Goal: Task Accomplishment & Management: Use online tool/utility

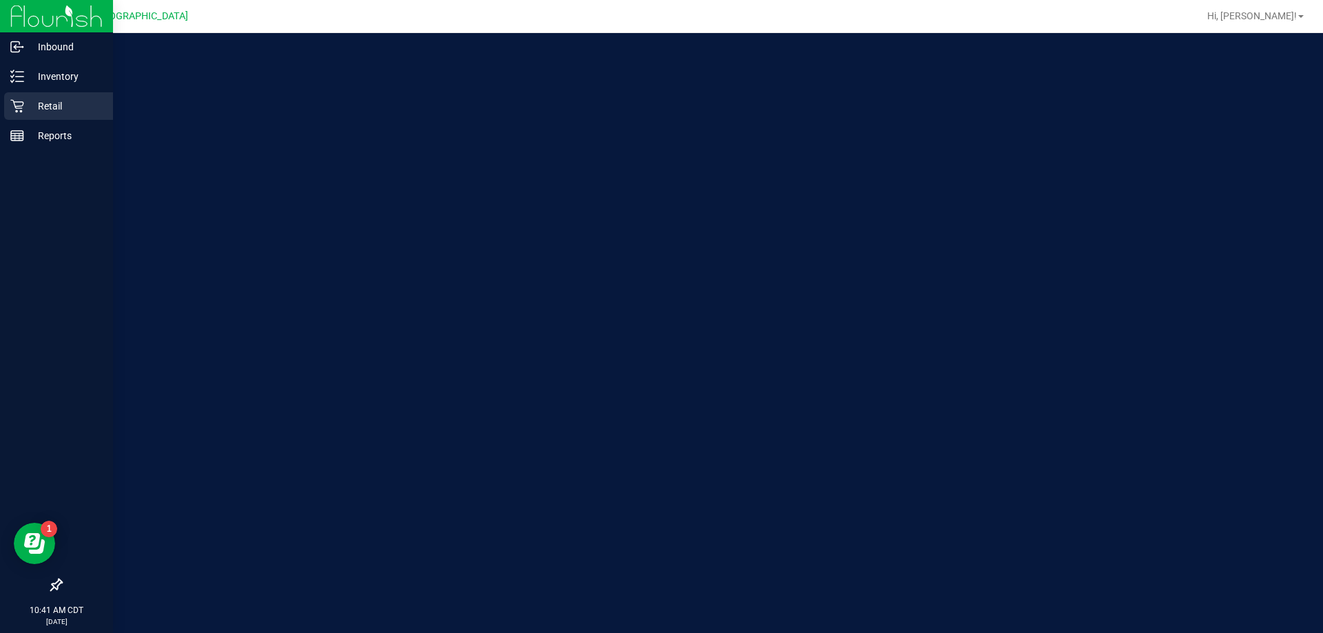
click at [39, 107] on p "Retail" at bounding box center [65, 106] width 83 height 17
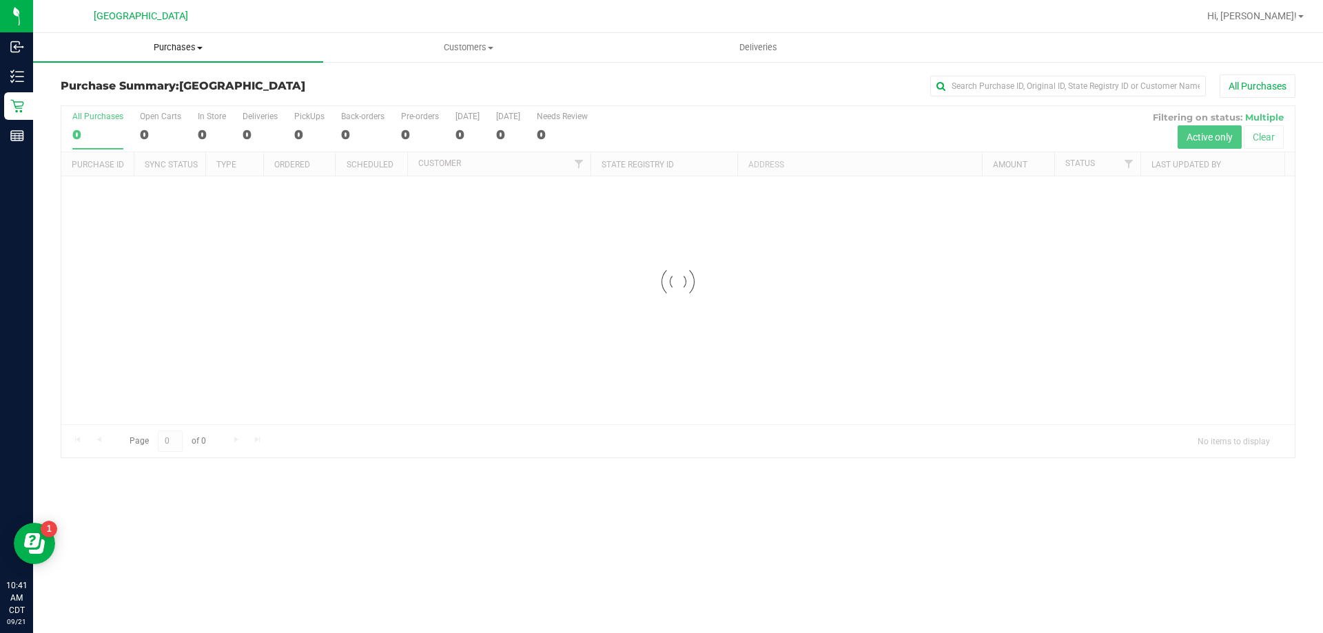
click at [156, 45] on span "Purchases" at bounding box center [178, 47] width 290 height 12
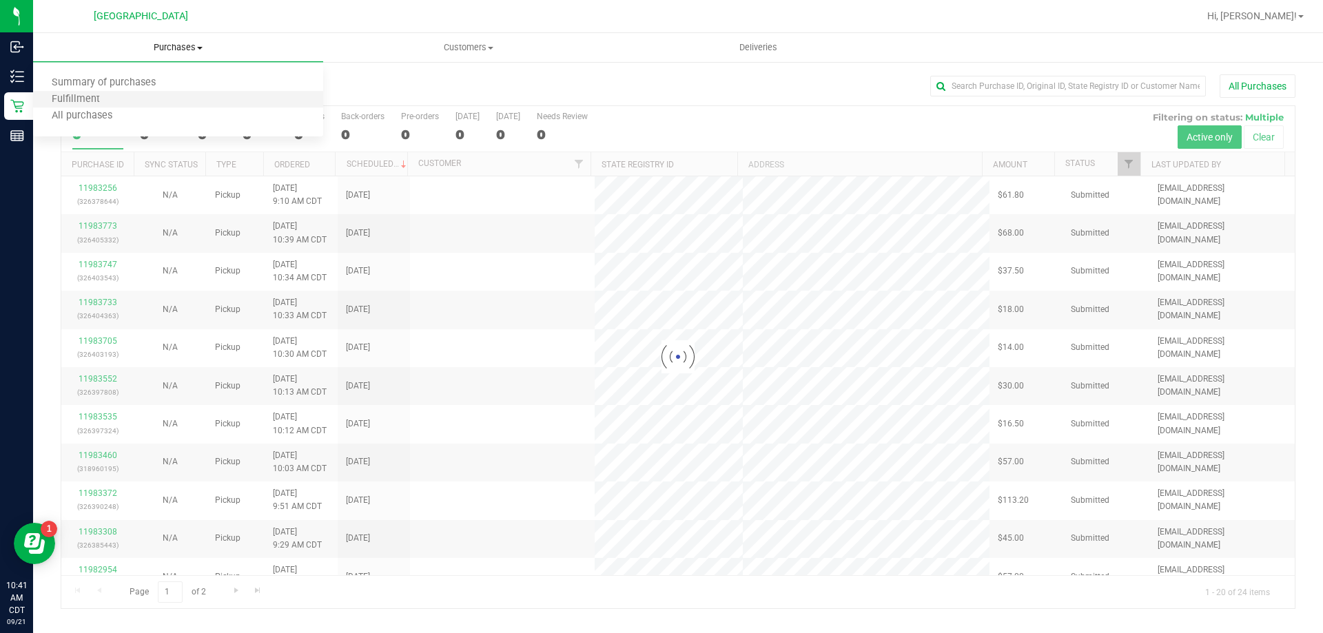
click at [116, 103] on li "Fulfillment" at bounding box center [178, 100] width 290 height 17
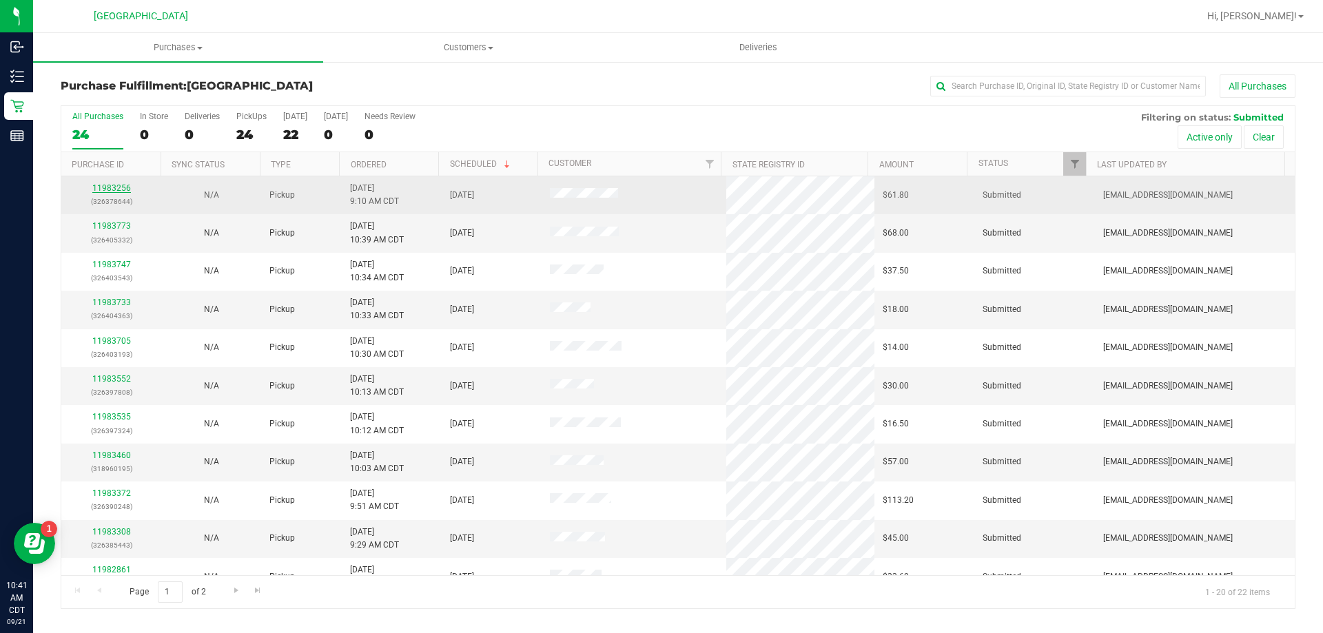
click at [122, 190] on link "11983256" at bounding box center [111, 188] width 39 height 10
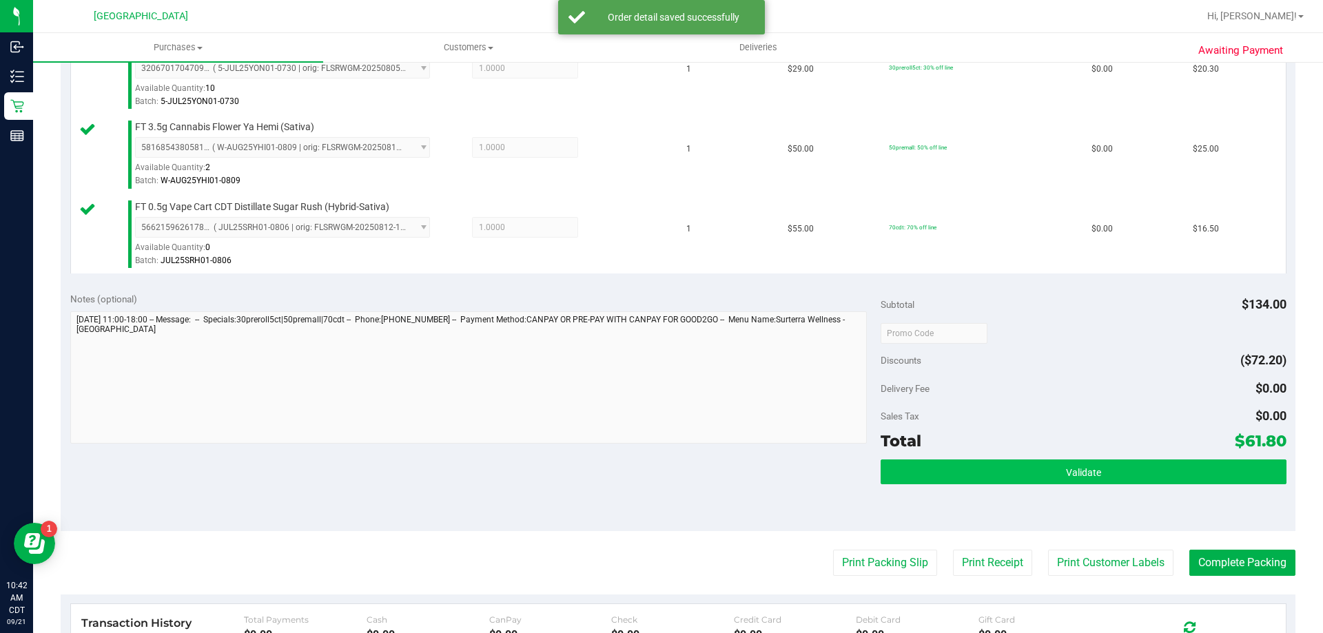
scroll to position [414, 0]
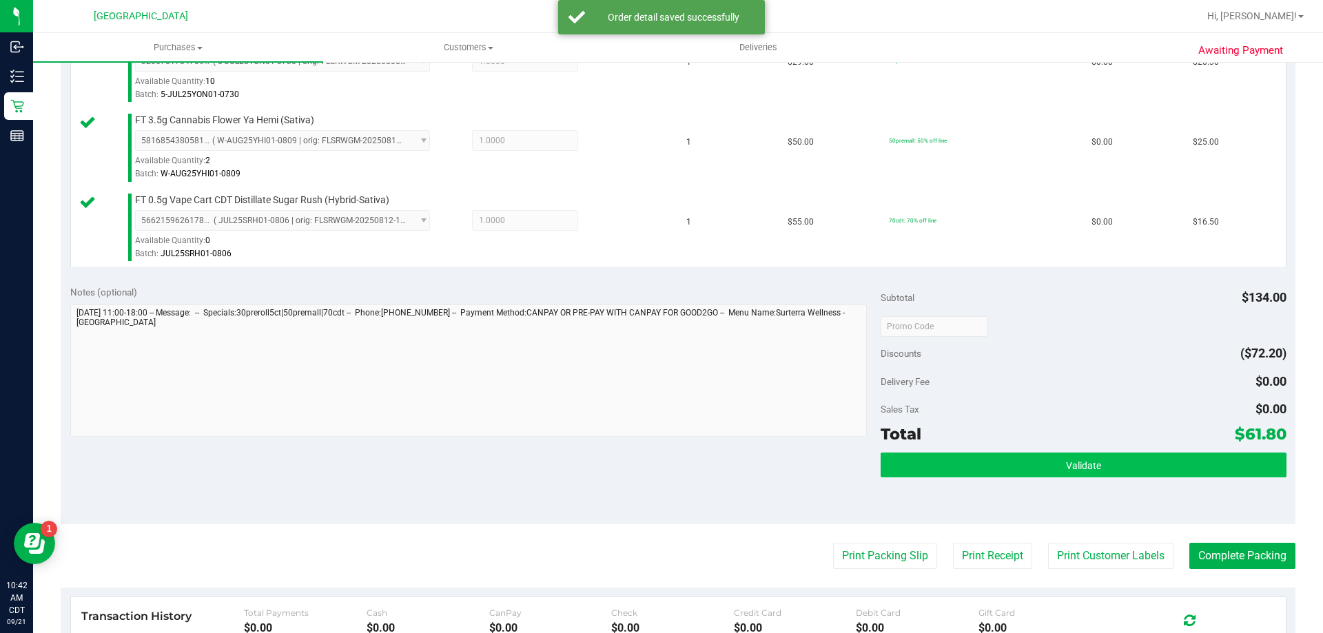
drag, startPoint x: 1013, startPoint y: 449, endPoint x: 1000, endPoint y: 471, distance: 25.6
click at [1012, 451] on div "Subtotal $134.00 Discounts ($72.20) Delivery Fee $0.00 Sales Tax $0.00 Total $6…" at bounding box center [1083, 399] width 405 height 229
click at [999, 472] on button "Validate" at bounding box center [1083, 465] width 405 height 25
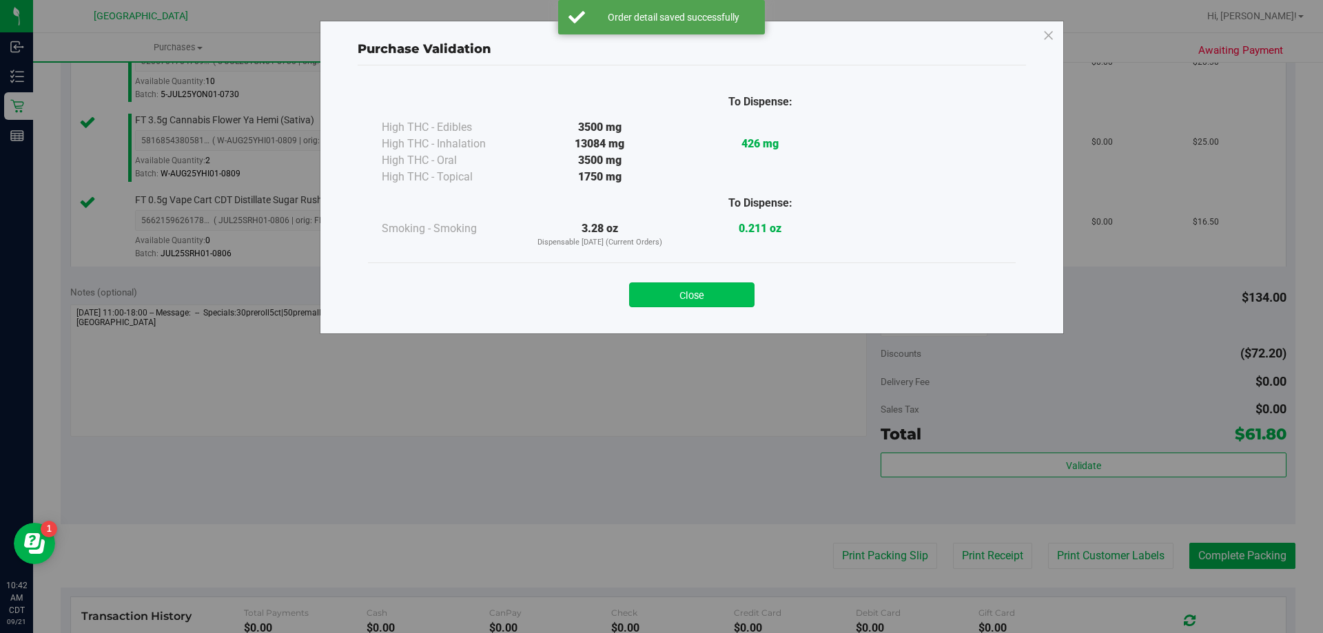
click at [708, 289] on button "Close" at bounding box center [691, 295] width 125 height 25
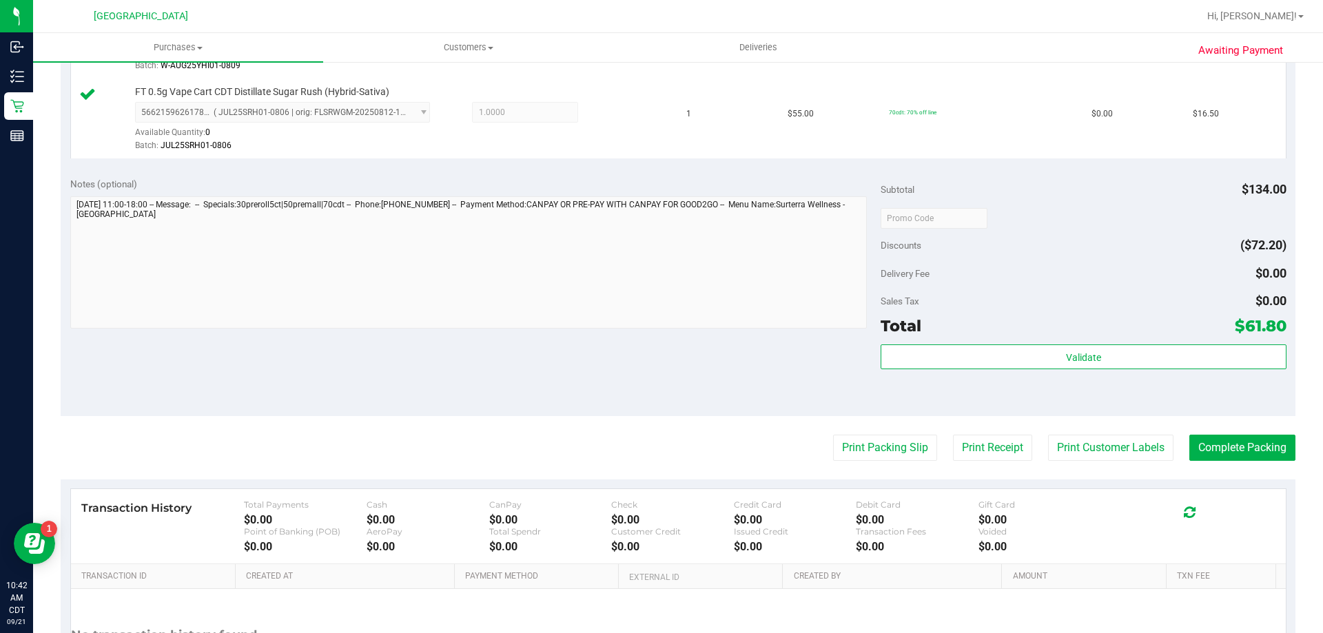
scroll to position [620, 0]
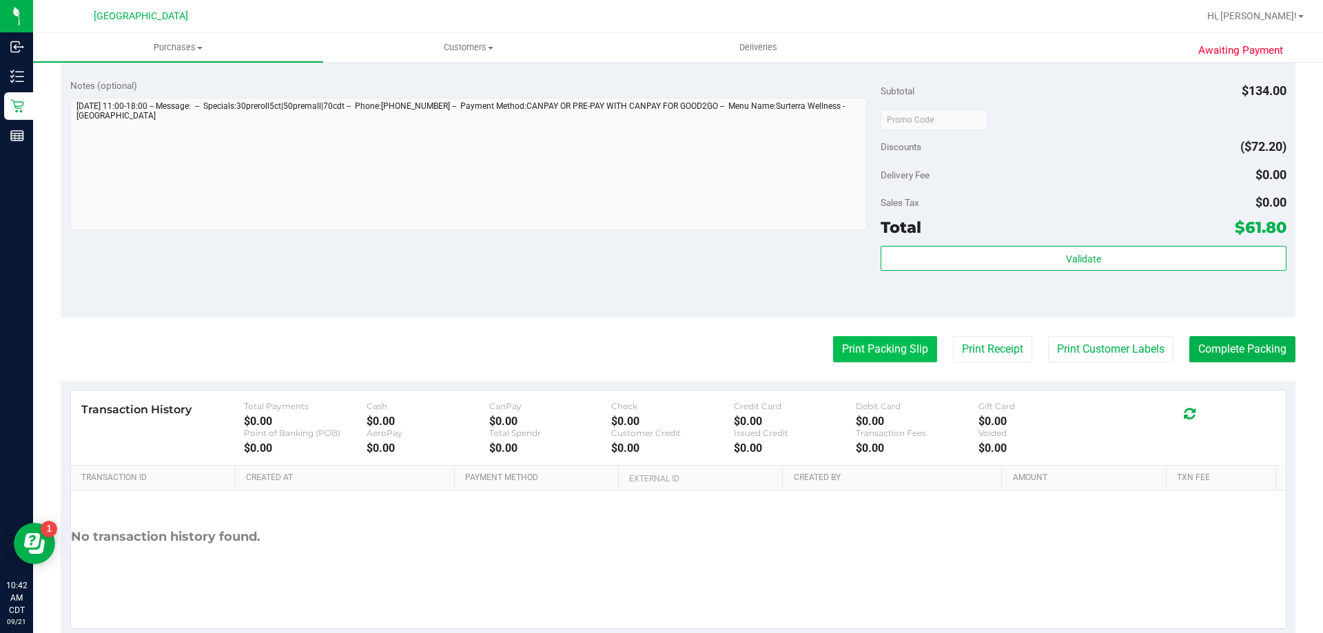
click at [893, 352] on button "Print Packing Slip" at bounding box center [885, 349] width 104 height 26
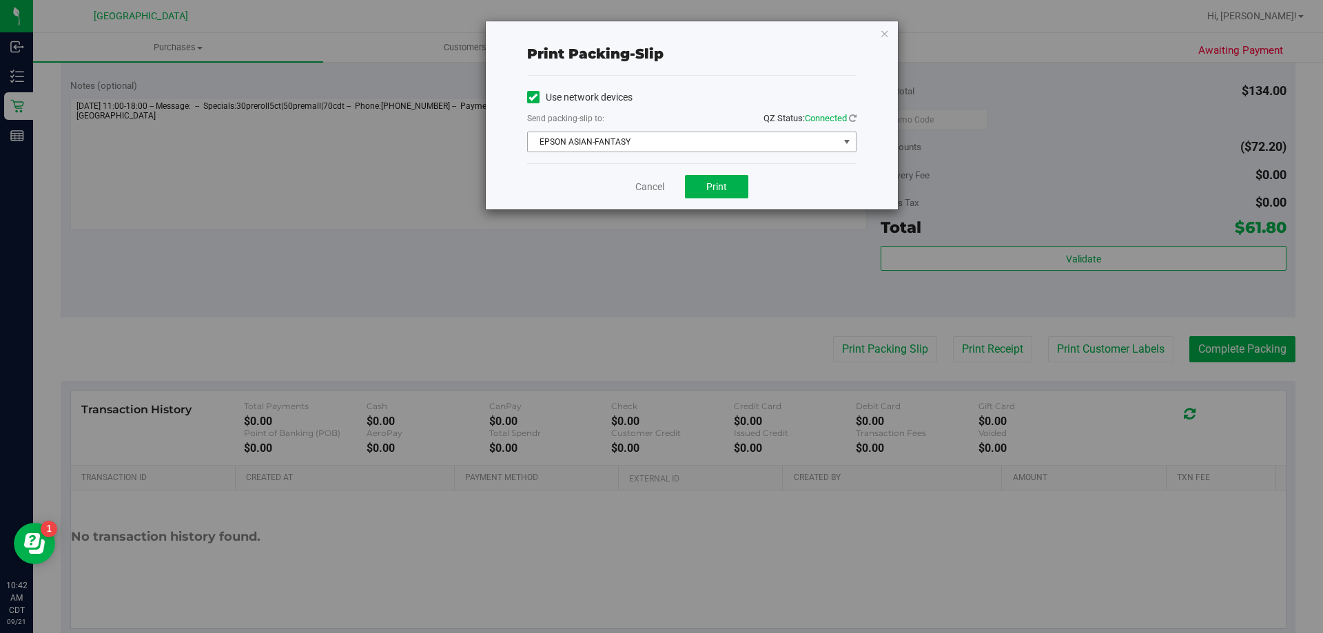
click at [637, 143] on span "EPSON ASIAN-FANTASY" at bounding box center [683, 141] width 311 height 19
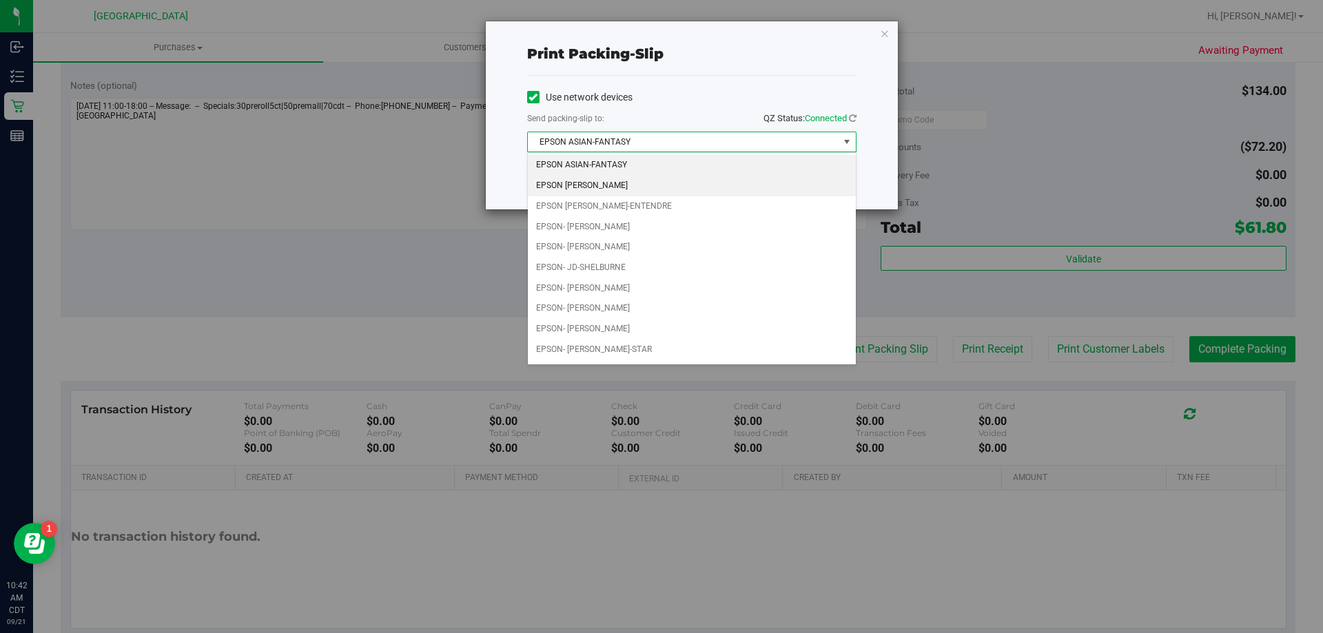
click at [620, 182] on li "EPSON [PERSON_NAME]" at bounding box center [692, 186] width 328 height 21
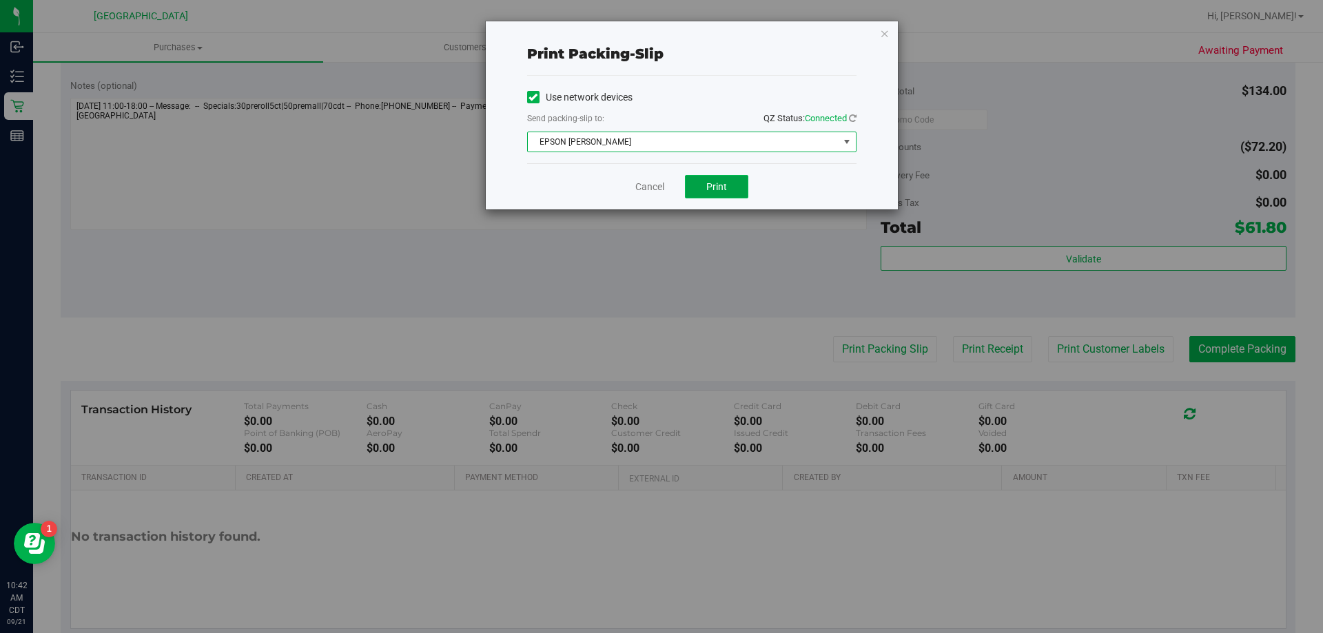
click at [728, 188] on button "Print" at bounding box center [716, 186] width 63 height 23
click at [641, 187] on link "Cancel" at bounding box center [649, 187] width 29 height 14
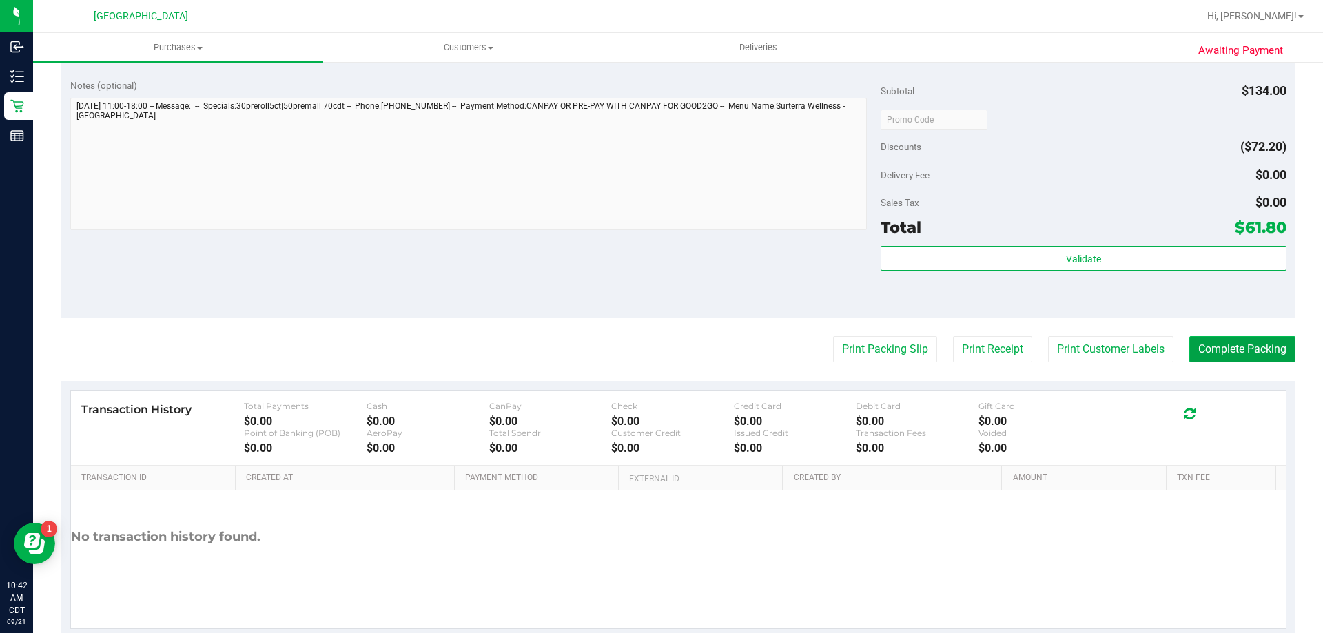
click at [1229, 351] on button "Complete Packing" at bounding box center [1243, 349] width 106 height 26
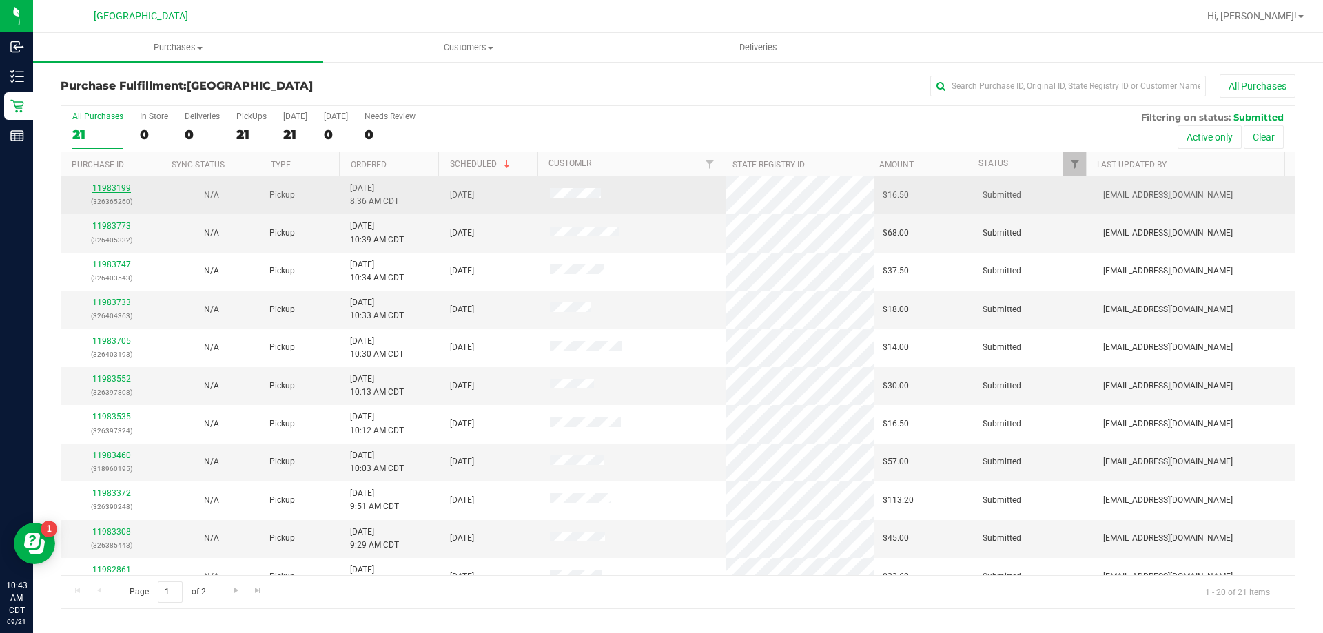
click at [127, 189] on link "11983199" at bounding box center [111, 188] width 39 height 10
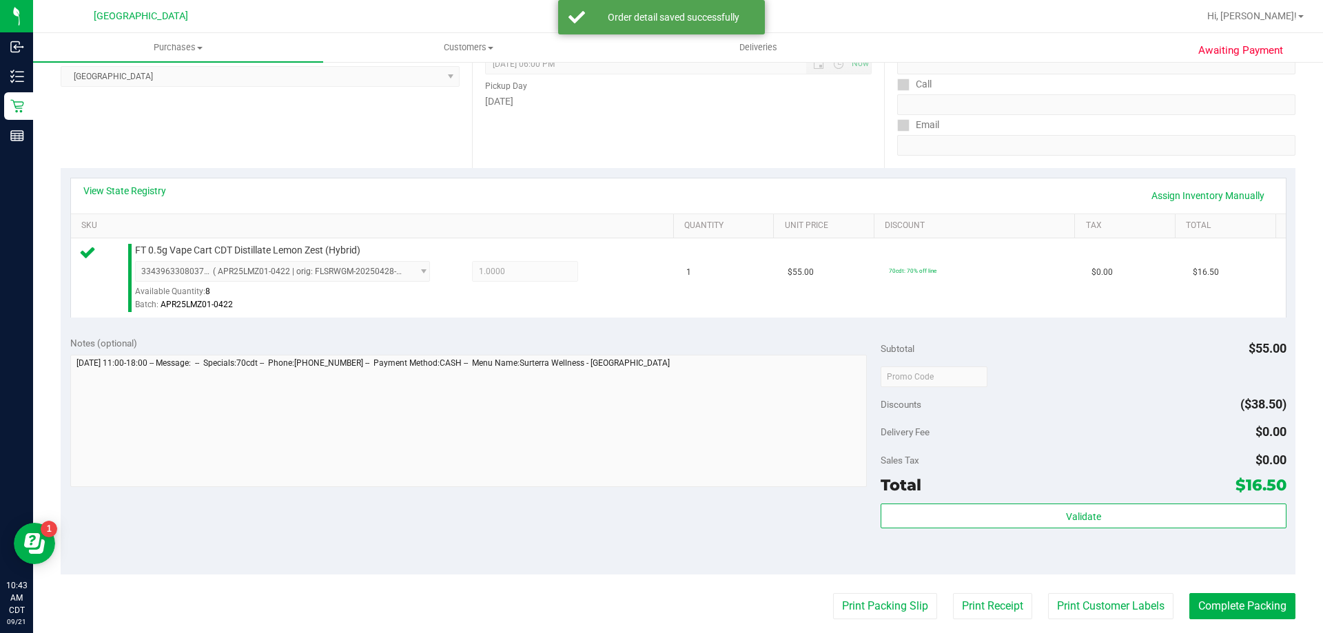
scroll to position [207, 0]
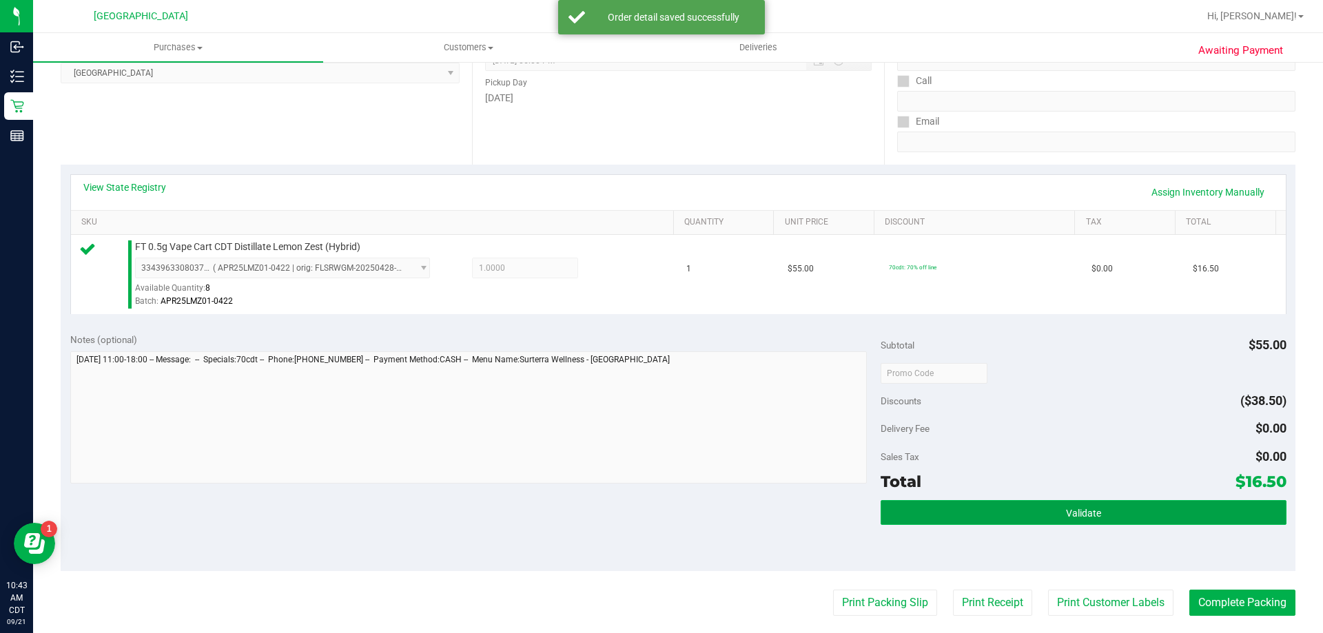
click at [1145, 507] on button "Validate" at bounding box center [1083, 512] width 405 height 25
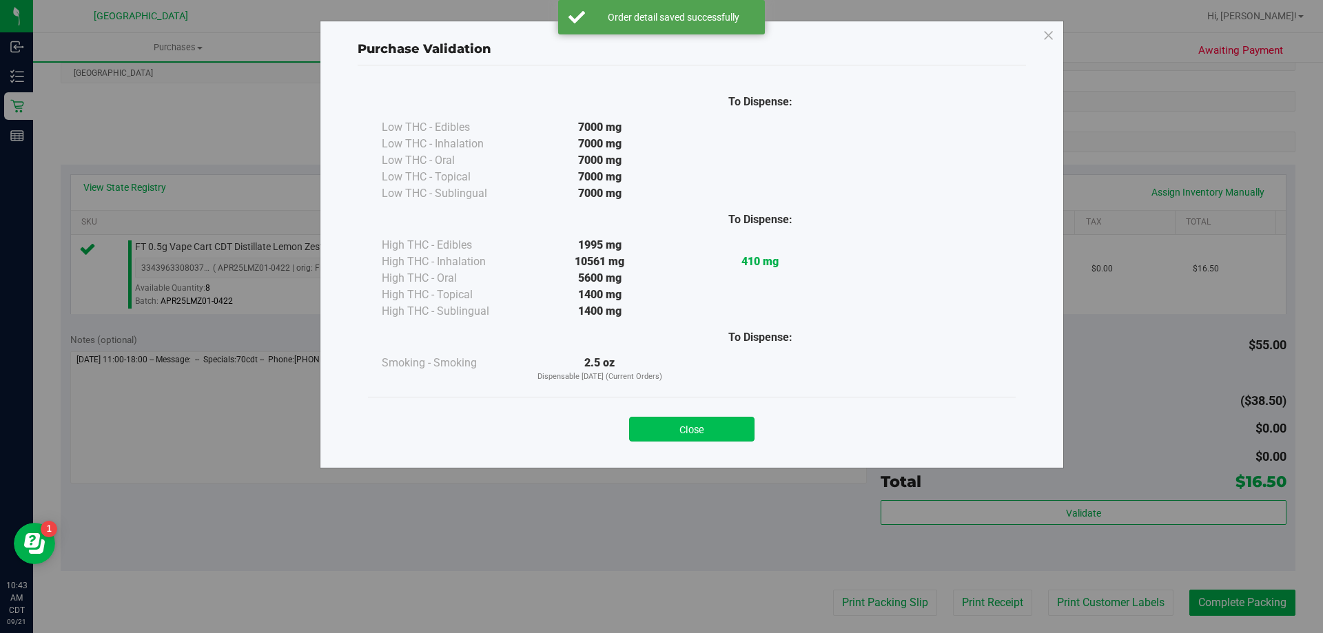
click at [711, 423] on button "Close" at bounding box center [691, 429] width 125 height 25
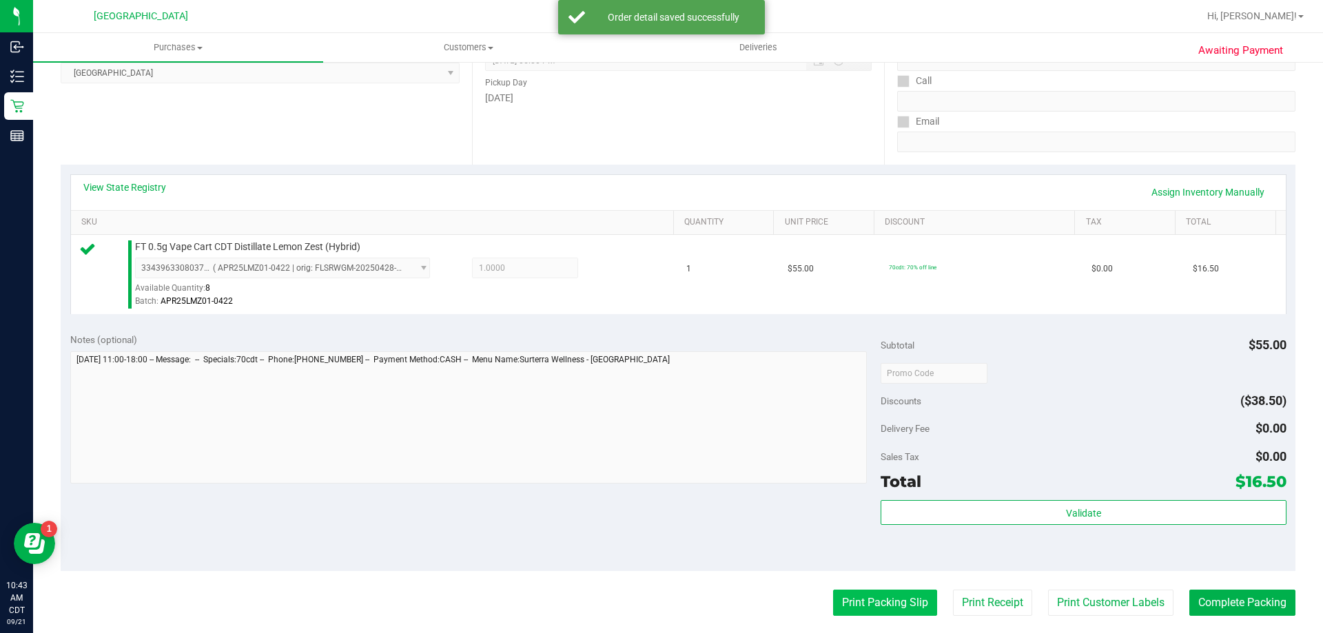
click at [862, 597] on button "Print Packing Slip" at bounding box center [885, 603] width 104 height 26
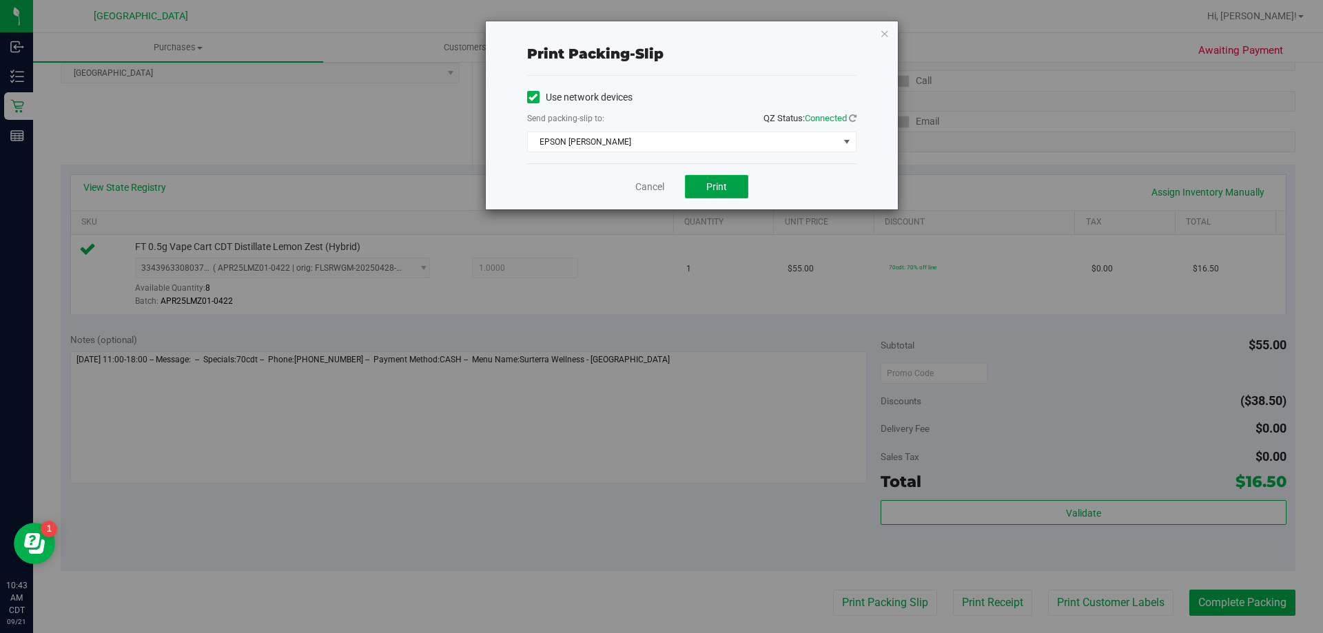
click at [700, 180] on button "Print" at bounding box center [716, 186] width 63 height 23
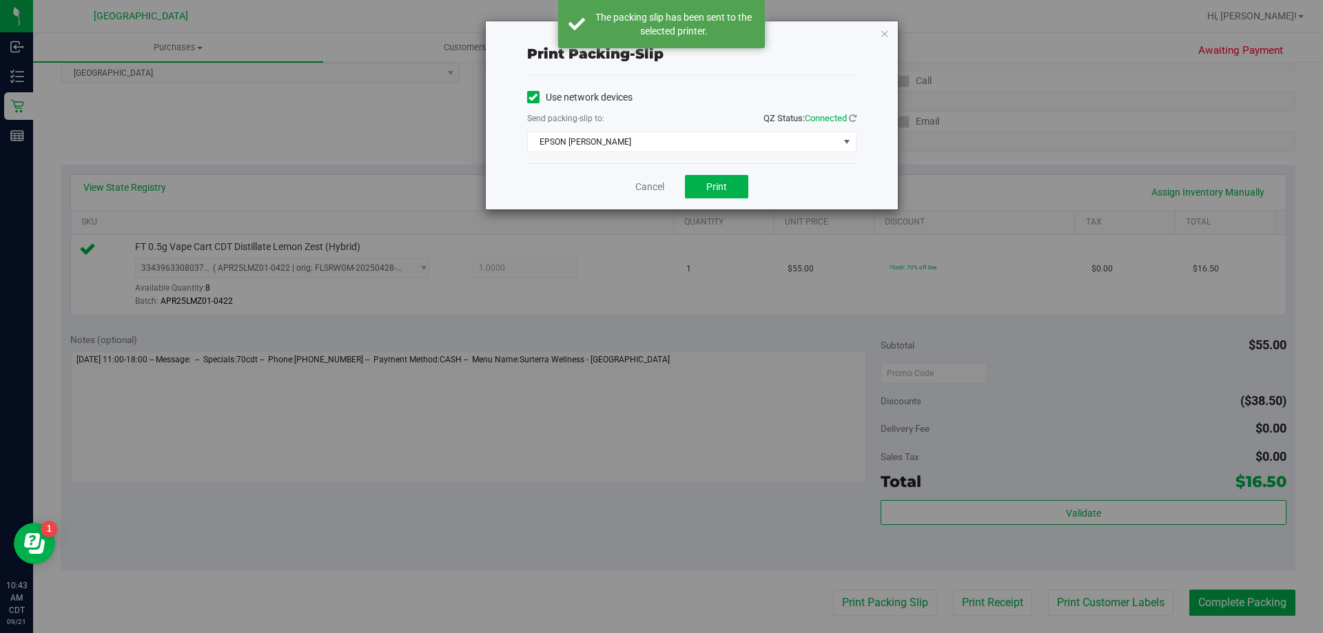
click at [631, 185] on div "Cancel Print" at bounding box center [691, 186] width 329 height 46
click at [656, 189] on link "Cancel" at bounding box center [649, 187] width 29 height 14
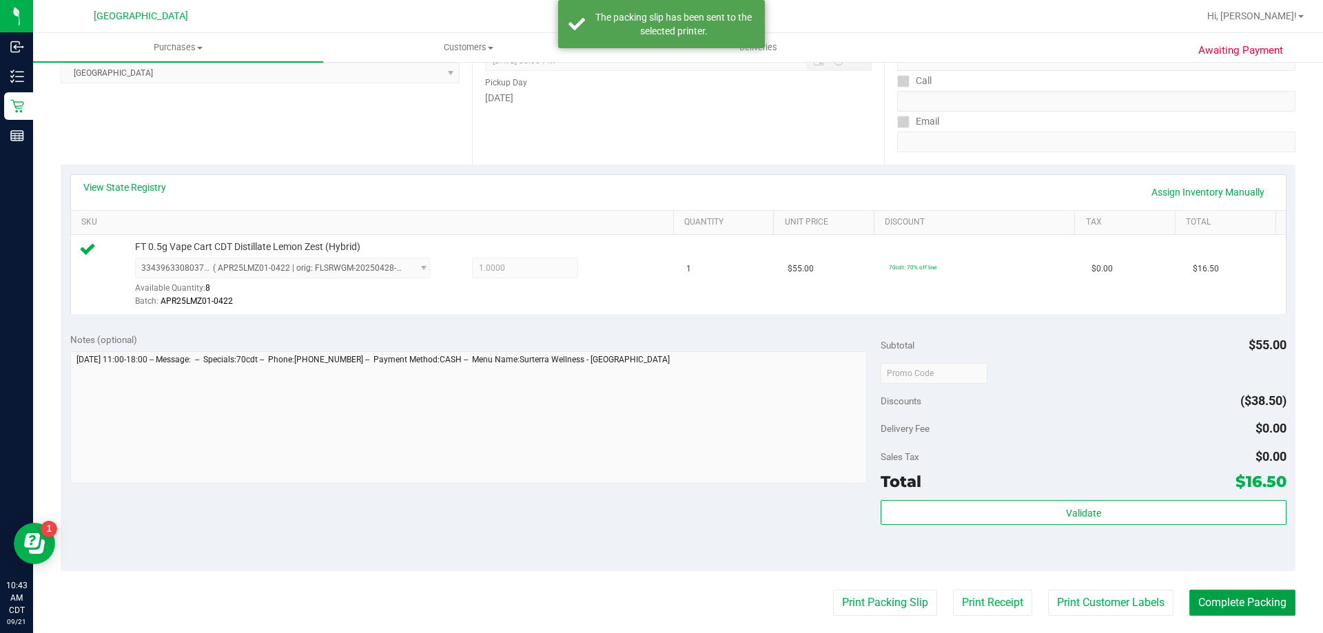
click at [1254, 603] on button "Complete Packing" at bounding box center [1243, 603] width 106 height 26
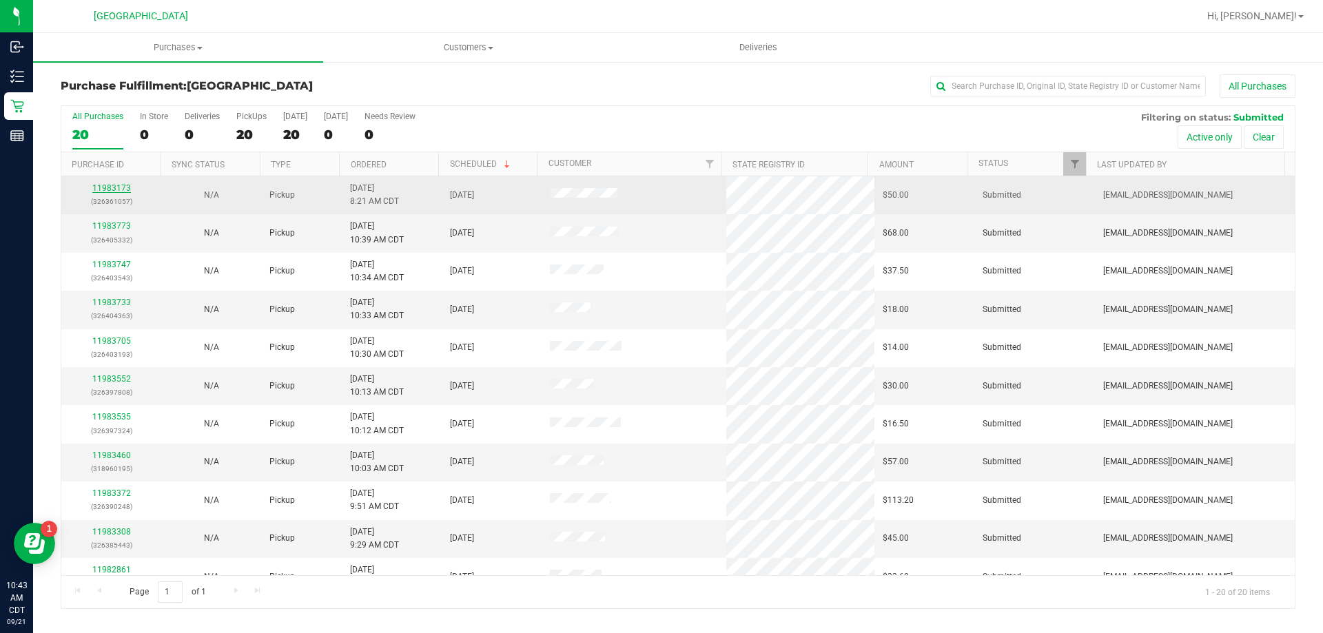
click at [95, 187] on link "11983173" at bounding box center [111, 188] width 39 height 10
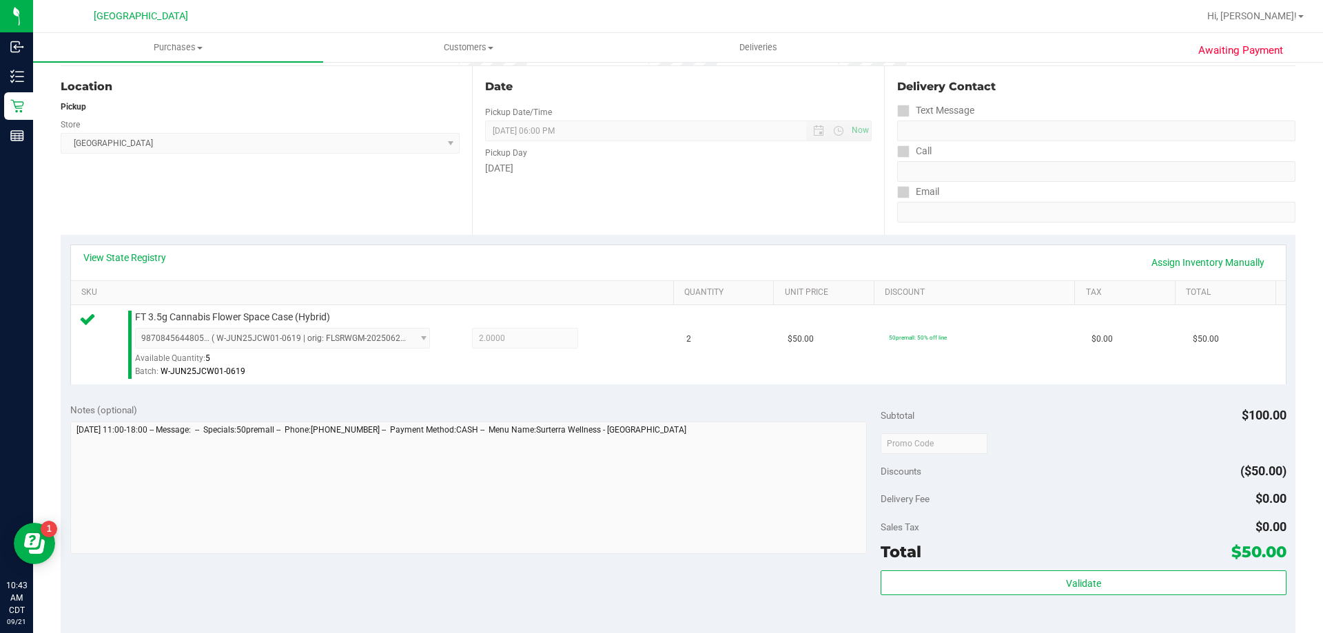
scroll to position [138, 0]
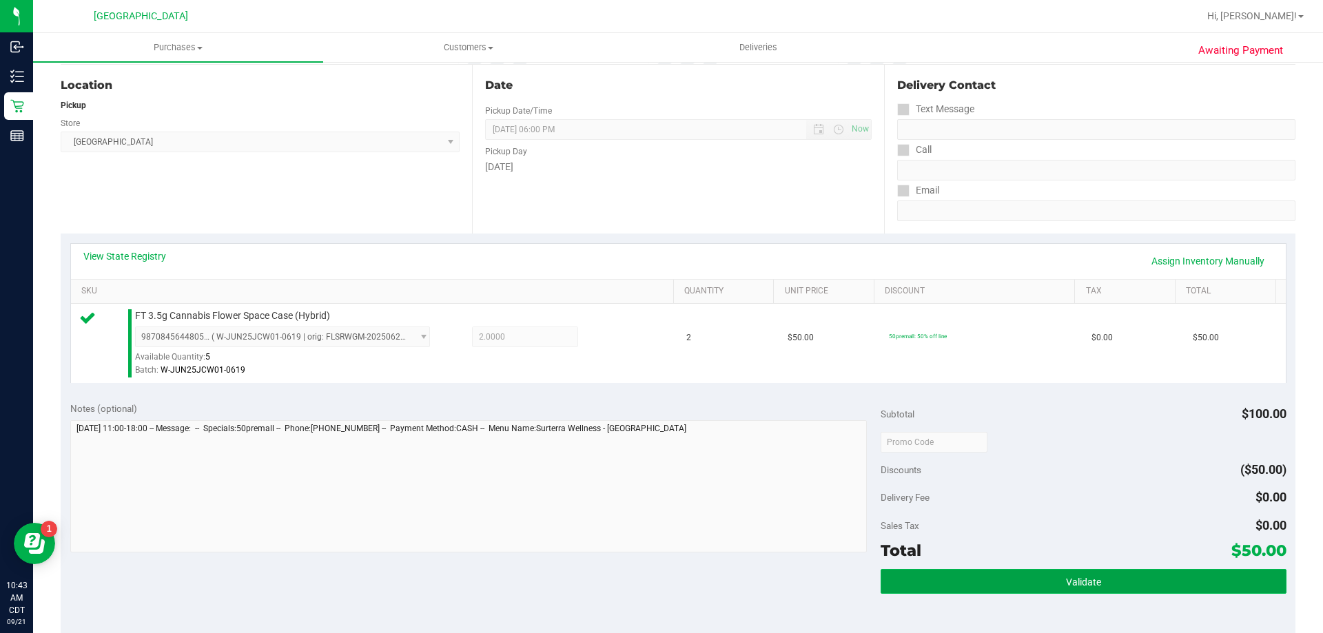
click at [1051, 589] on button "Validate" at bounding box center [1083, 581] width 405 height 25
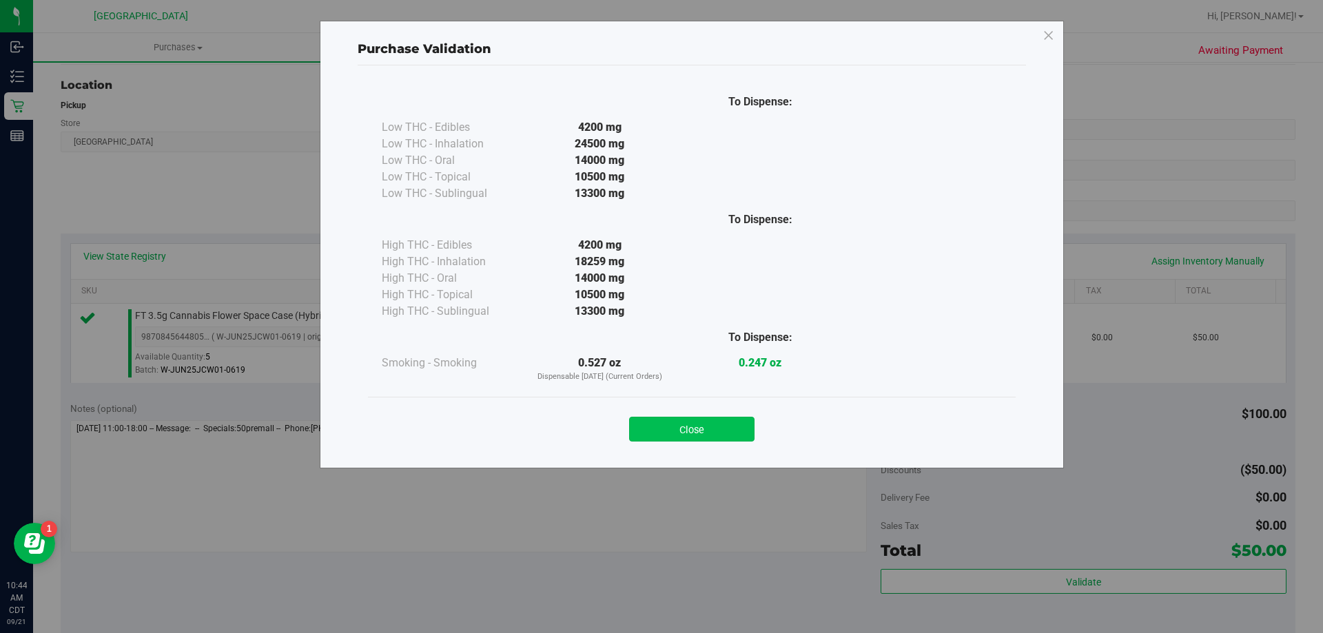
click at [749, 425] on button "Close" at bounding box center [691, 429] width 125 height 25
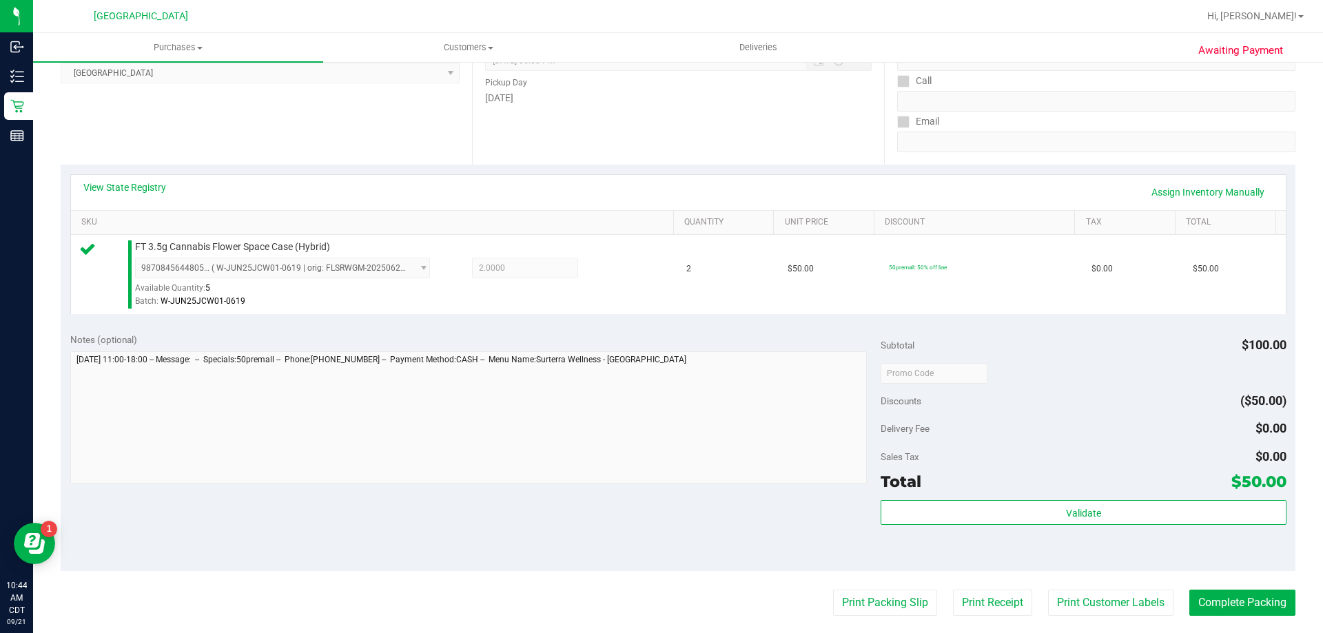
scroll to position [345, 0]
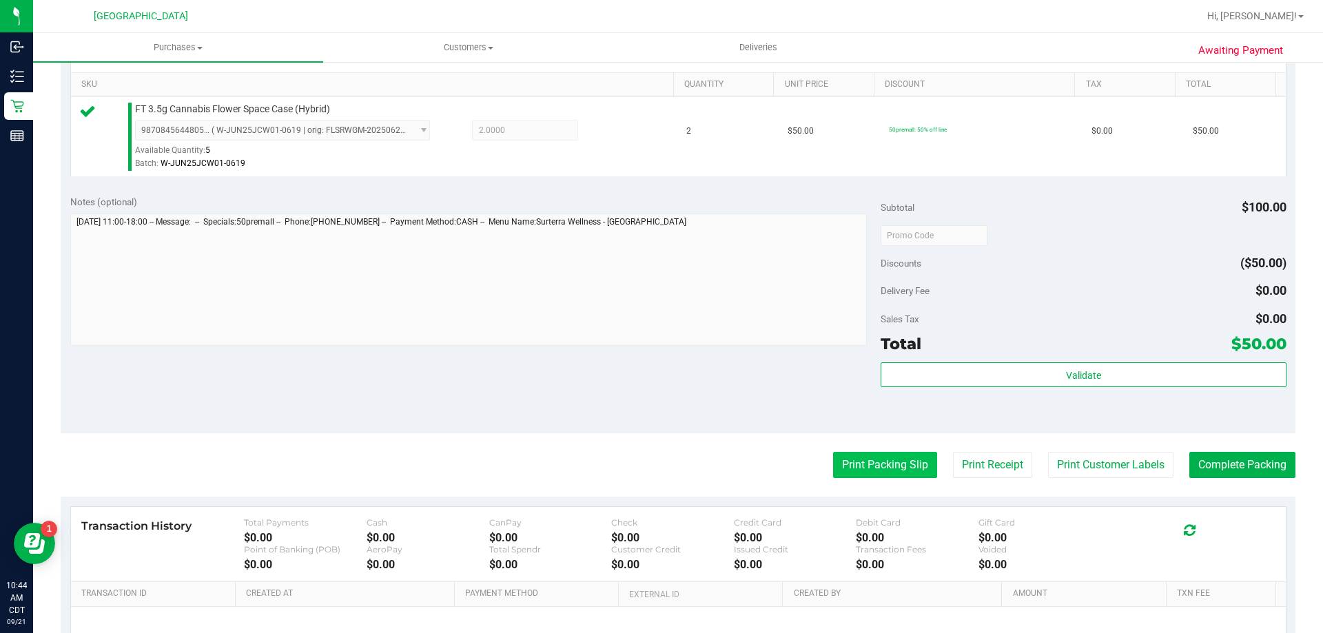
click at [847, 465] on button "Print Packing Slip" at bounding box center [885, 465] width 104 height 26
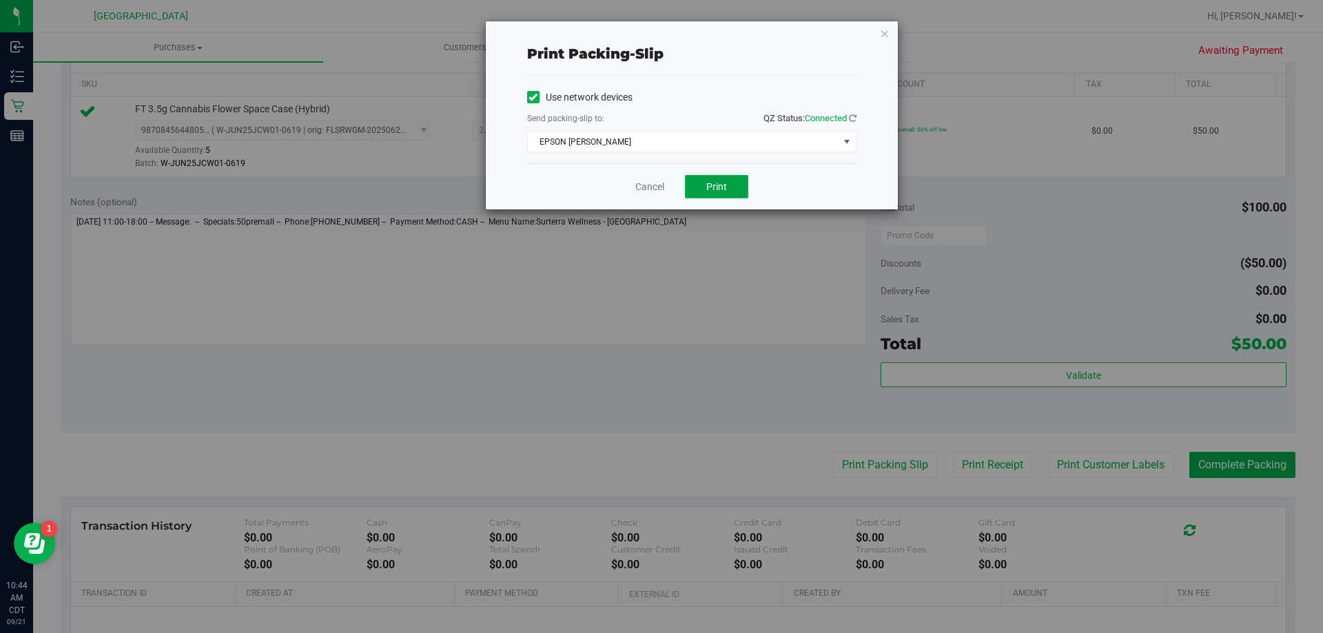
click at [719, 191] on span "Print" at bounding box center [716, 186] width 21 height 11
click at [661, 186] on link "Cancel" at bounding box center [649, 187] width 29 height 14
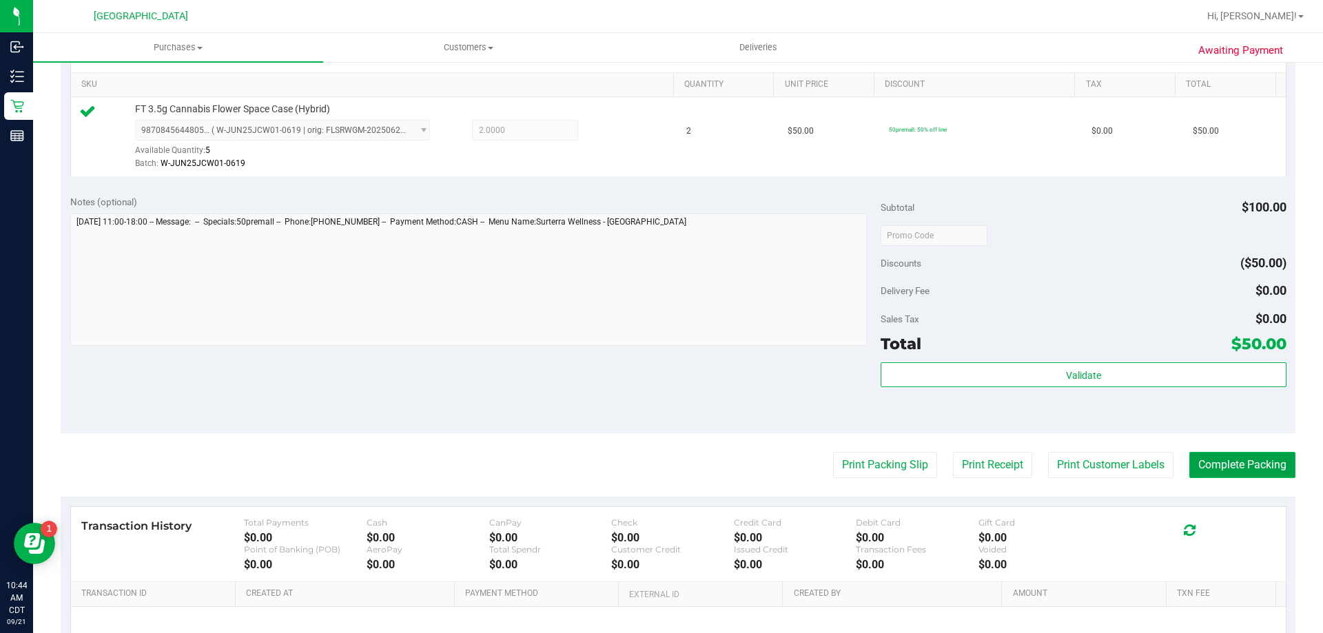
click at [1269, 458] on button "Complete Packing" at bounding box center [1243, 465] width 106 height 26
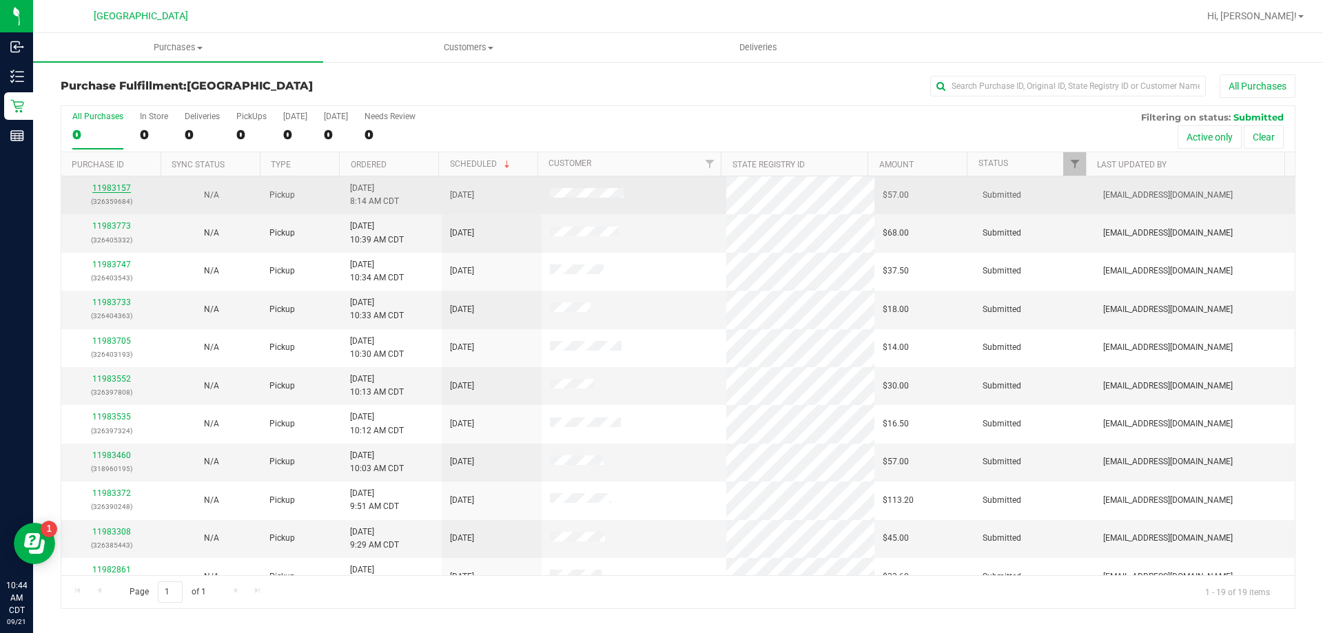
click at [125, 183] on link "11983157" at bounding box center [111, 188] width 39 height 10
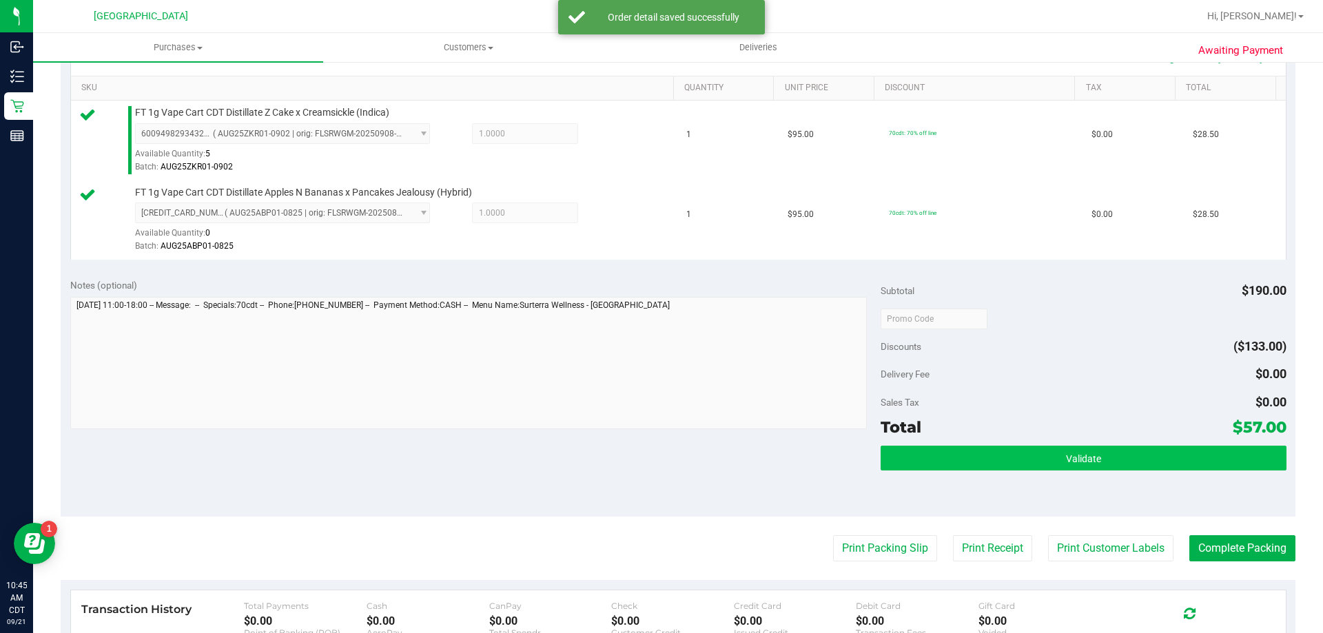
scroll to position [345, 0]
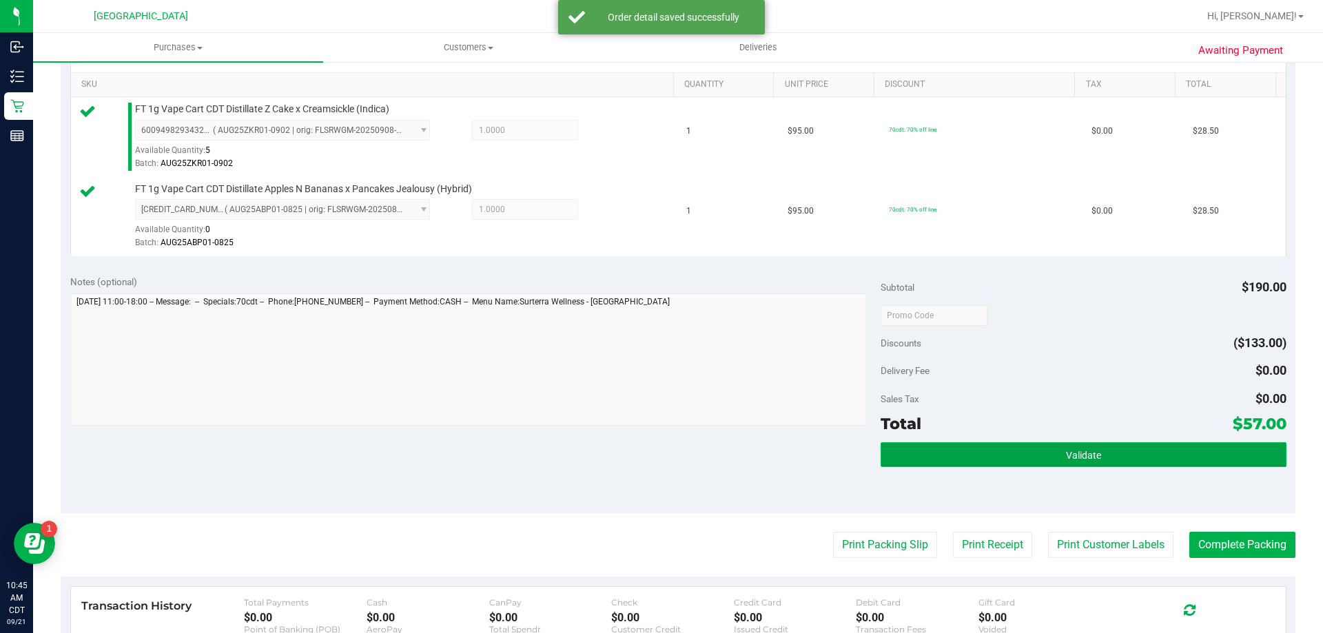
click at [983, 445] on button "Validate" at bounding box center [1083, 454] width 405 height 25
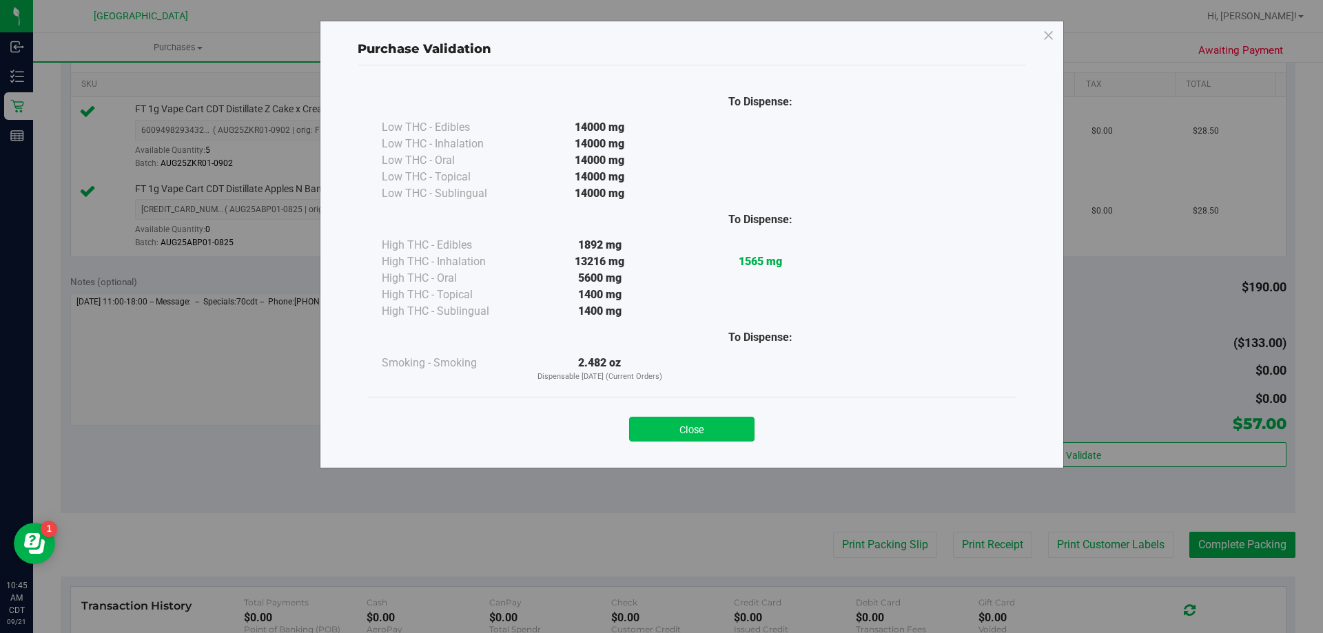
click at [723, 429] on button "Close" at bounding box center [691, 429] width 125 height 25
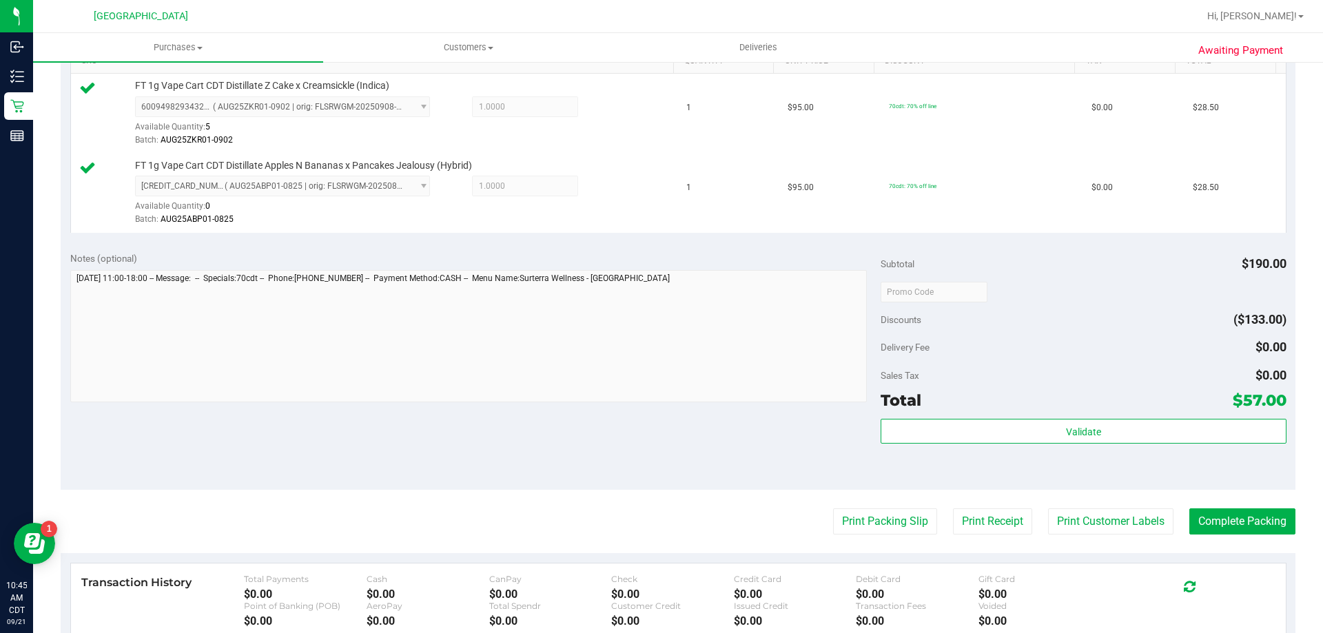
scroll to position [414, 0]
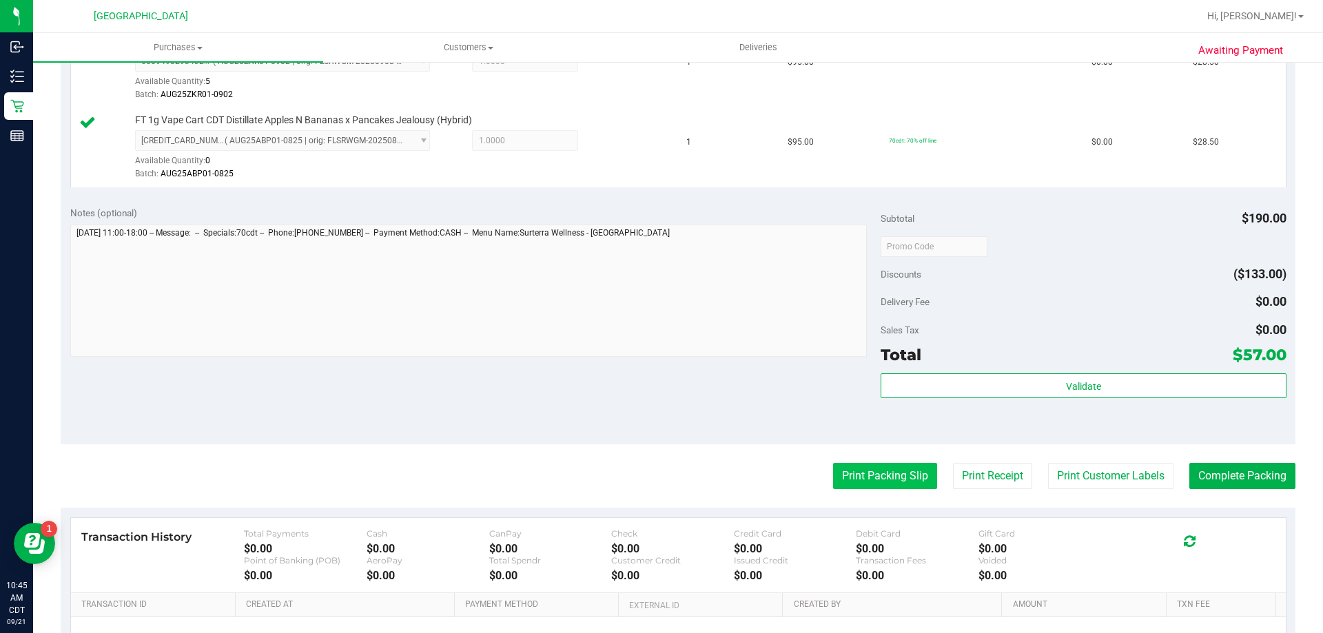
click at [872, 480] on button "Print Packing Slip" at bounding box center [885, 476] width 104 height 26
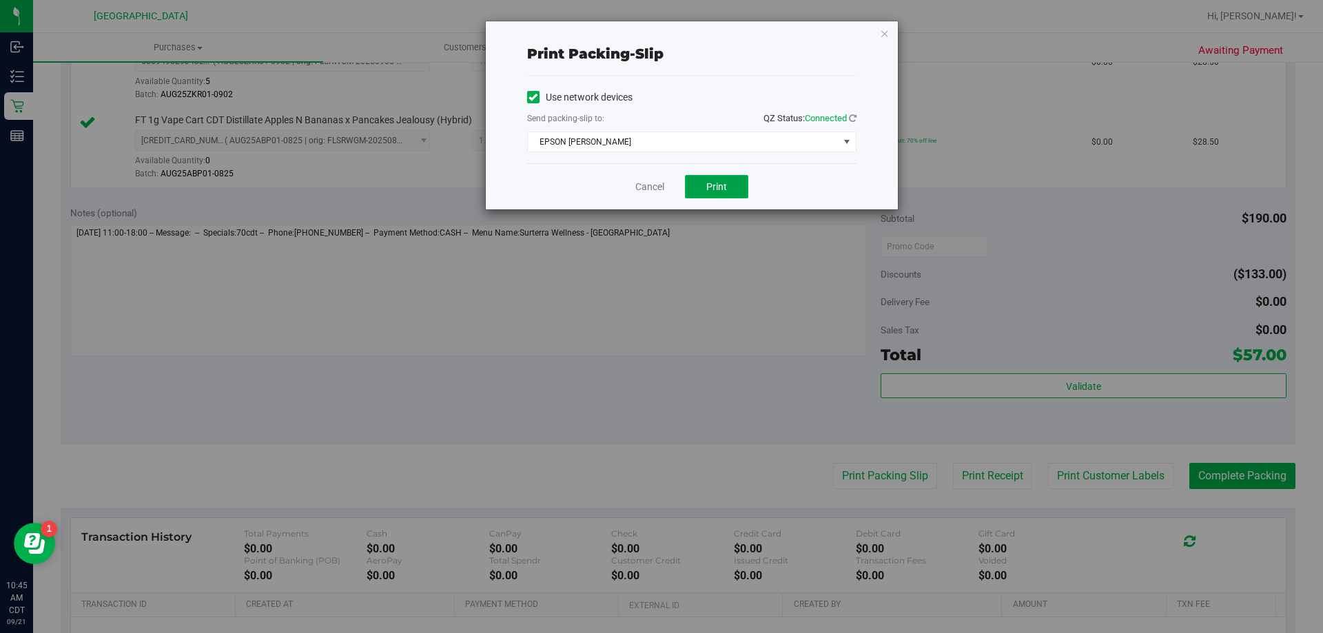
click at [729, 185] on button "Print" at bounding box center [716, 186] width 63 height 23
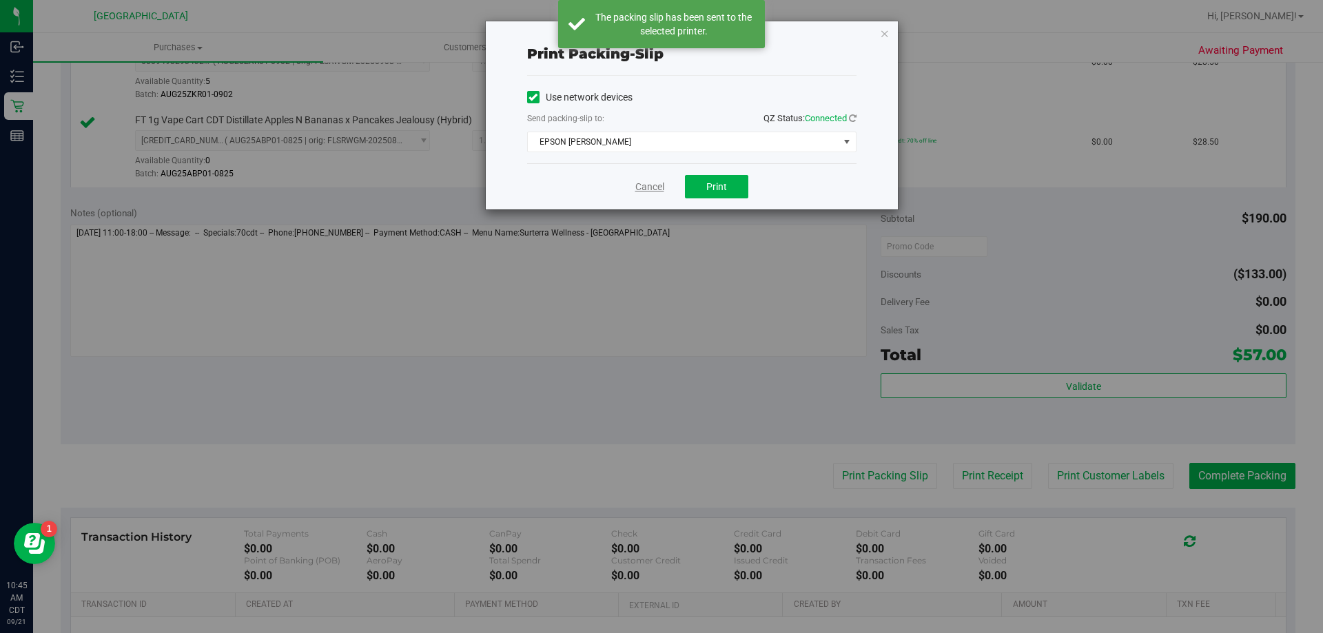
click at [643, 186] on link "Cancel" at bounding box center [649, 187] width 29 height 14
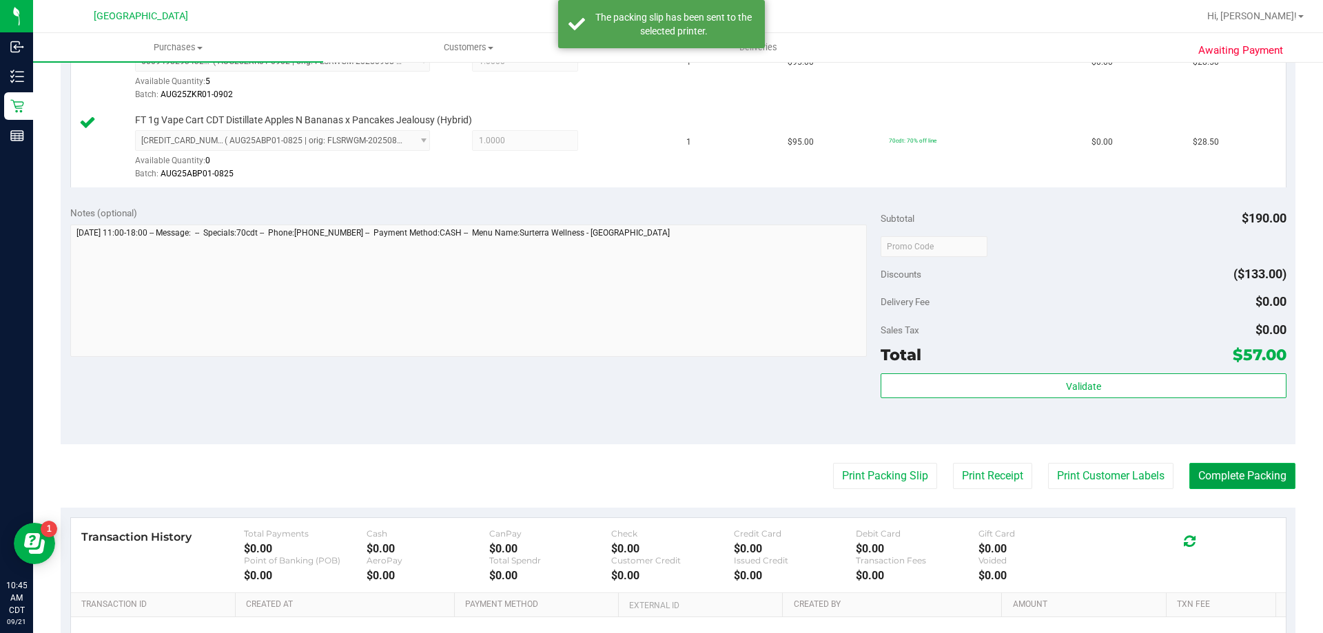
click at [1258, 478] on button "Complete Packing" at bounding box center [1243, 476] width 106 height 26
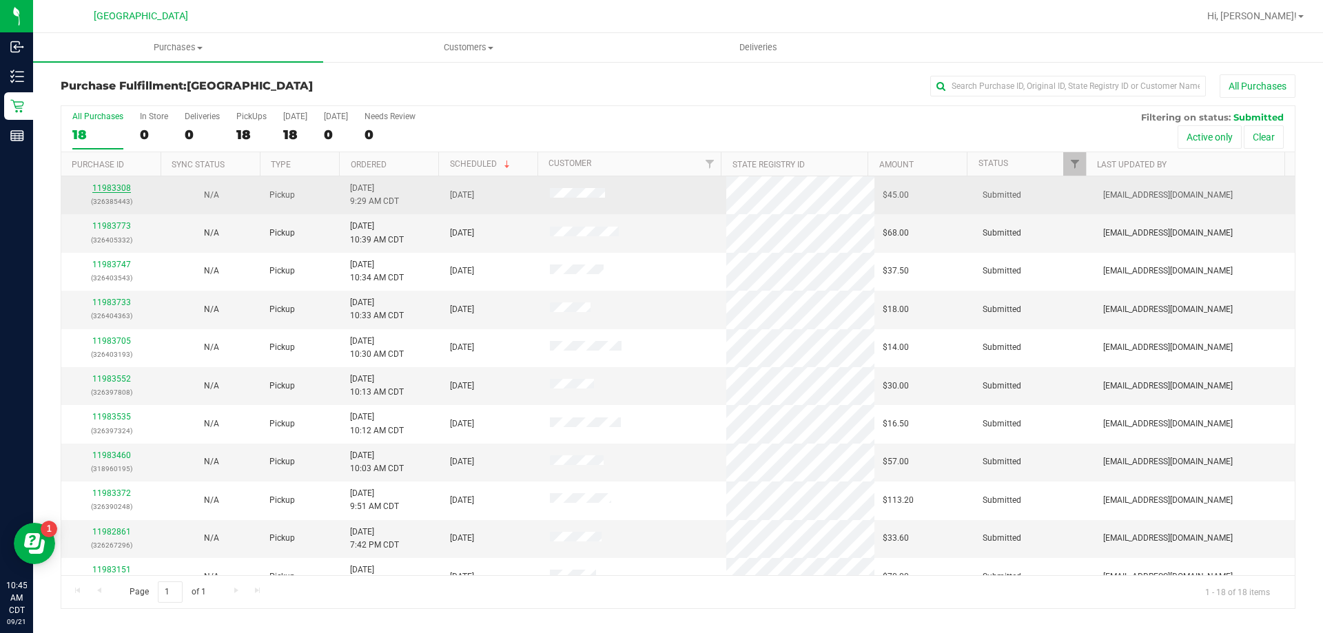
click at [117, 187] on link "11983308" at bounding box center [111, 188] width 39 height 10
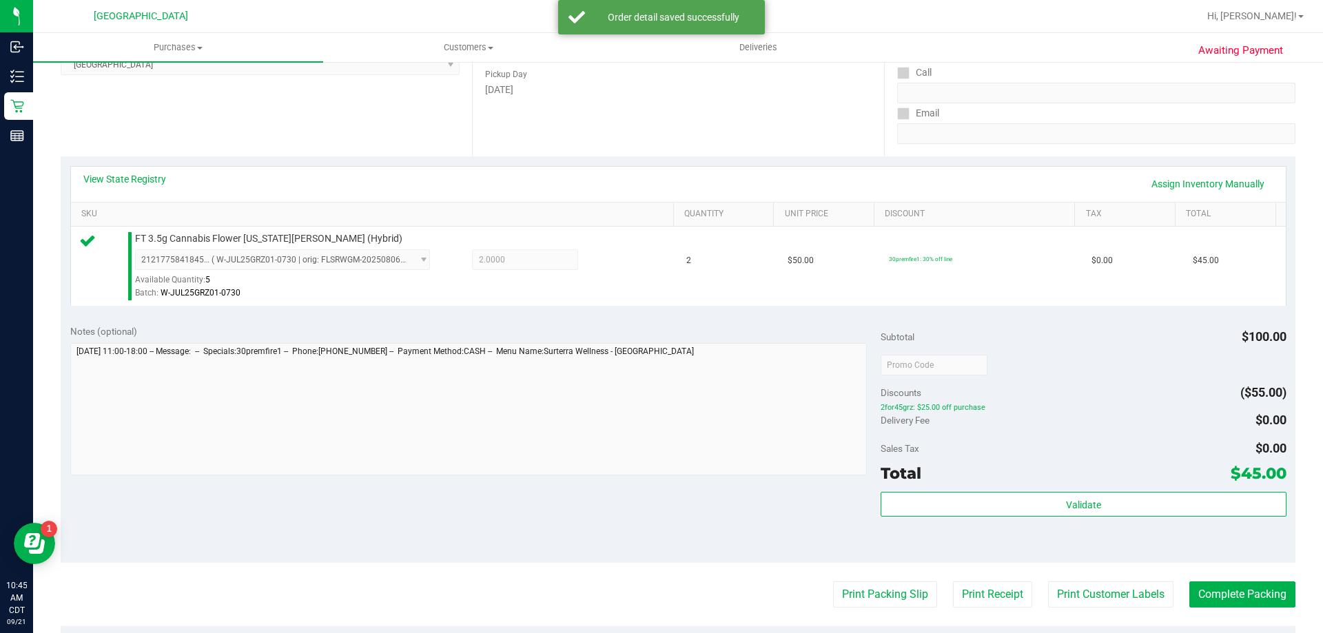
scroll to position [414, 0]
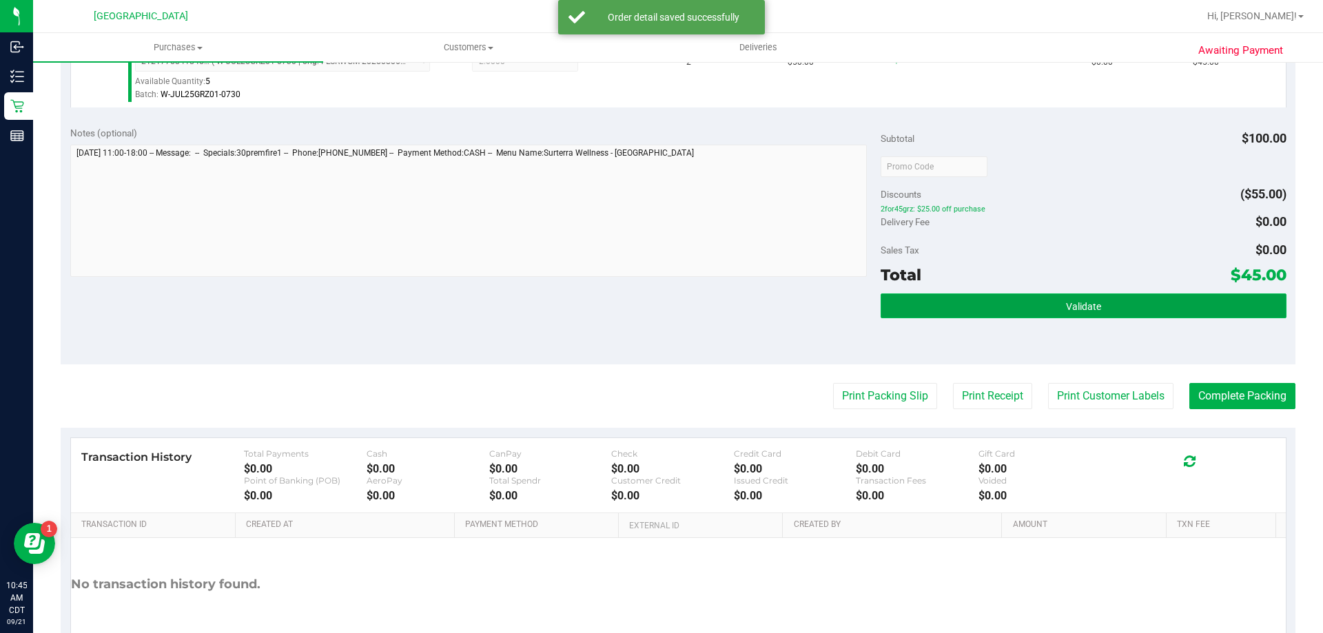
click at [1038, 305] on button "Validate" at bounding box center [1083, 306] width 405 height 25
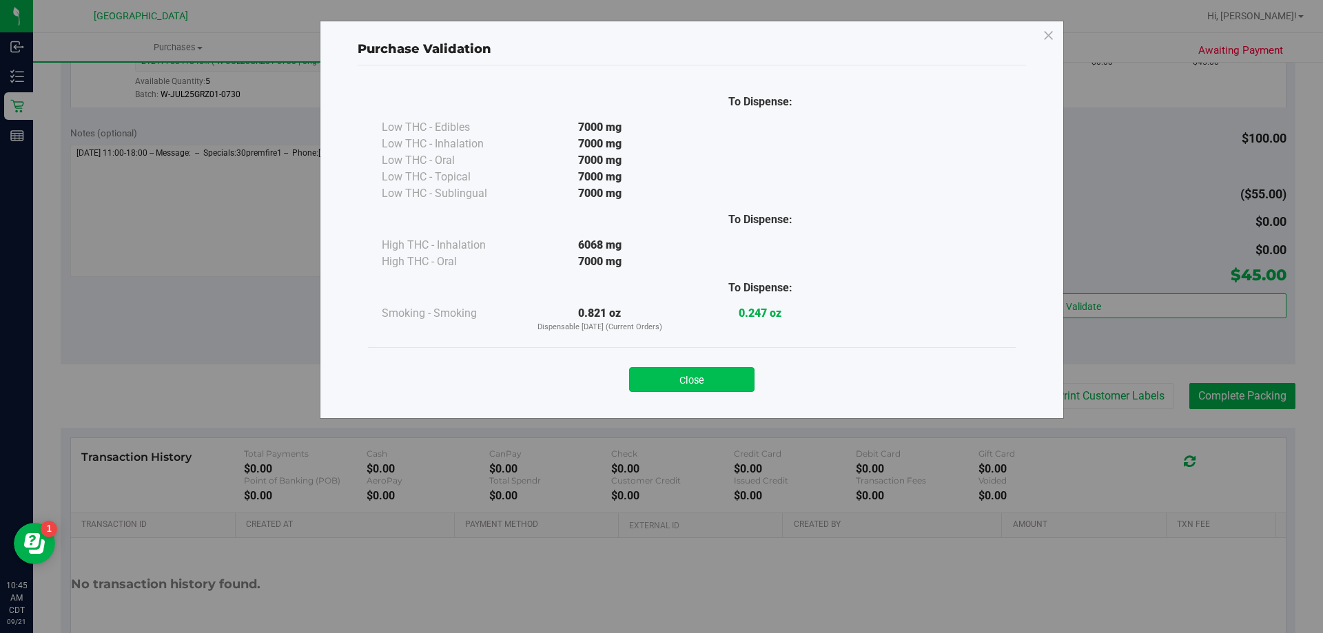
click at [694, 384] on button "Close" at bounding box center [691, 379] width 125 height 25
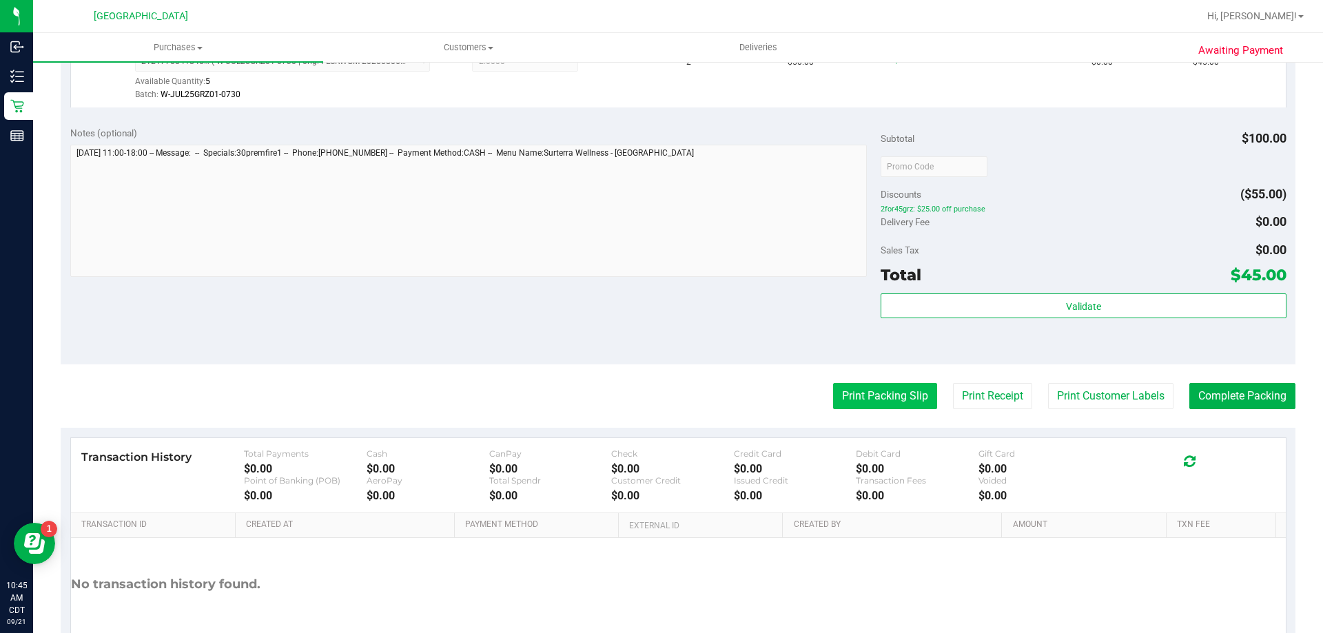
click at [833, 392] on button "Print Packing Slip" at bounding box center [885, 396] width 104 height 26
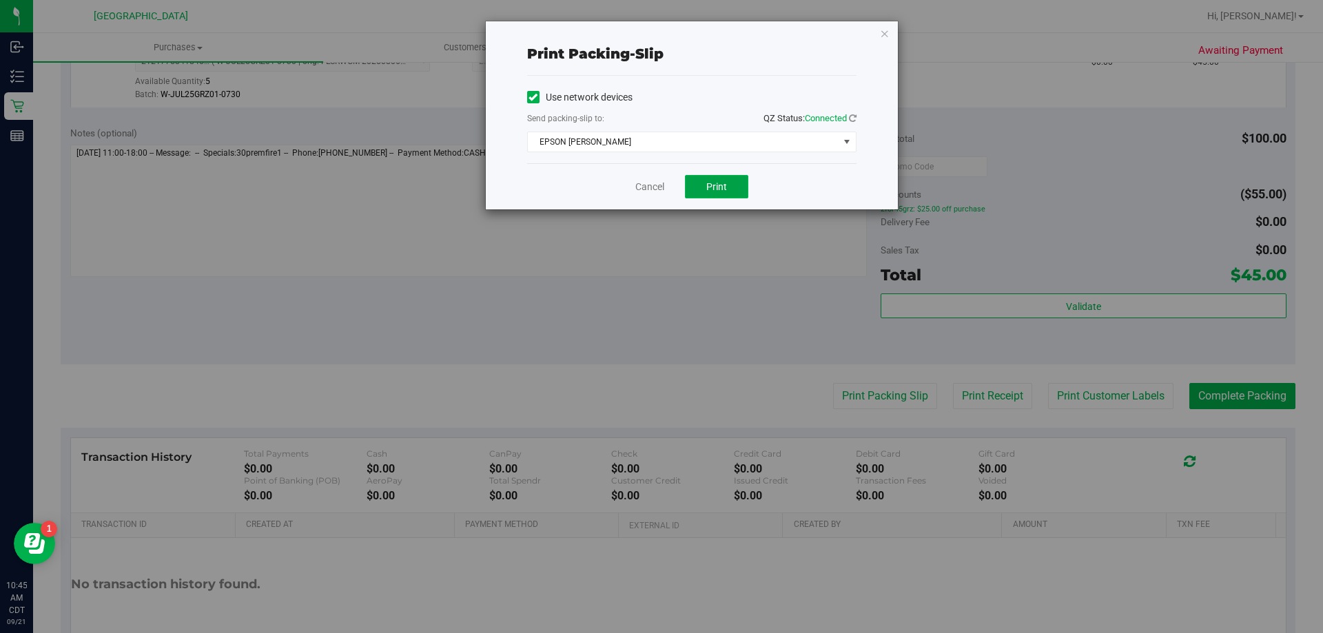
click at [706, 187] on span "Print" at bounding box center [716, 186] width 21 height 11
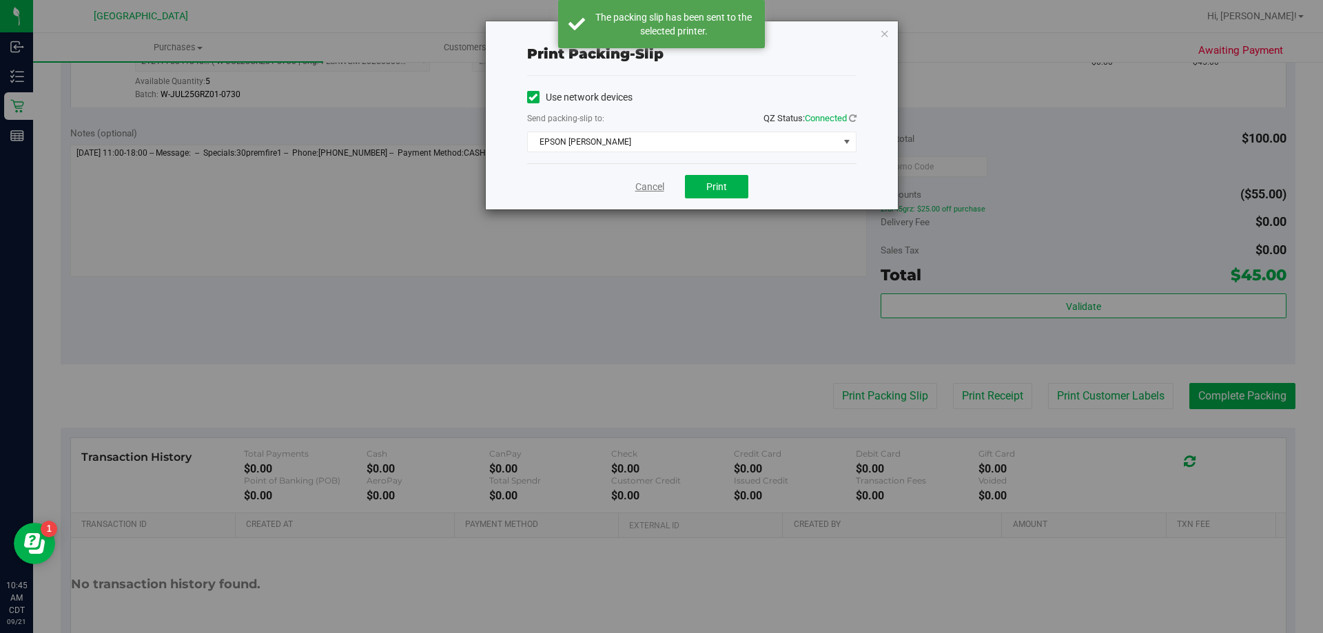
click at [652, 184] on link "Cancel" at bounding box center [649, 187] width 29 height 14
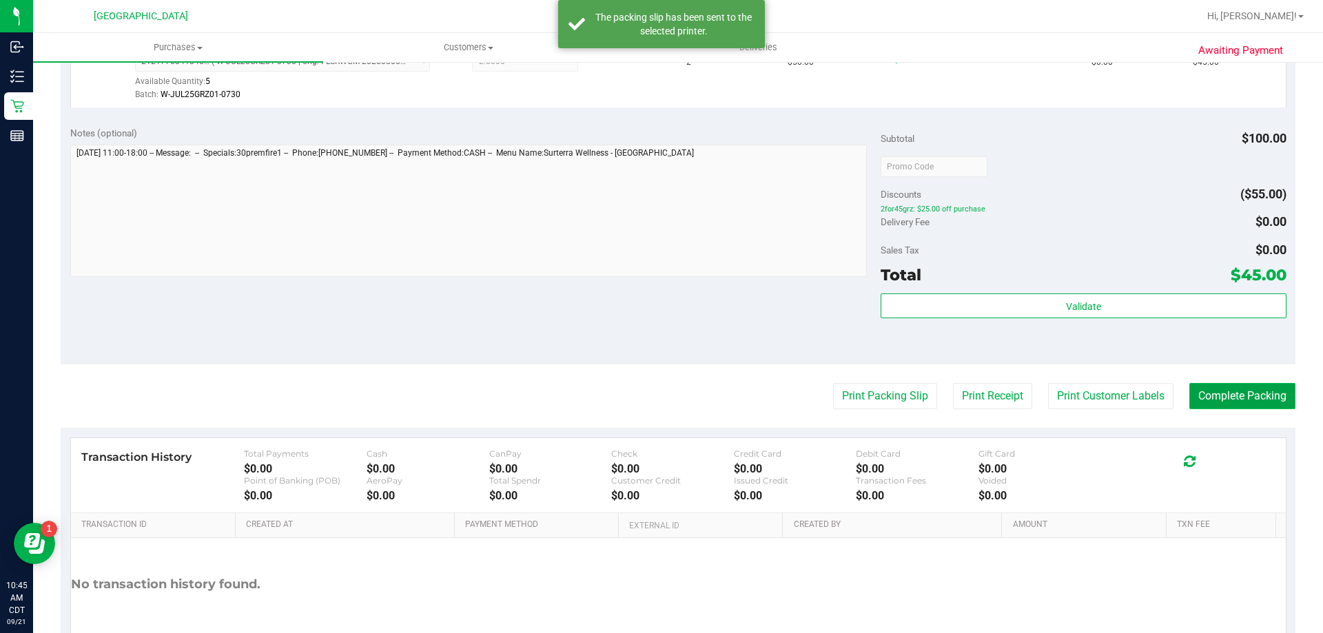
click at [1276, 402] on button "Complete Packing" at bounding box center [1243, 396] width 106 height 26
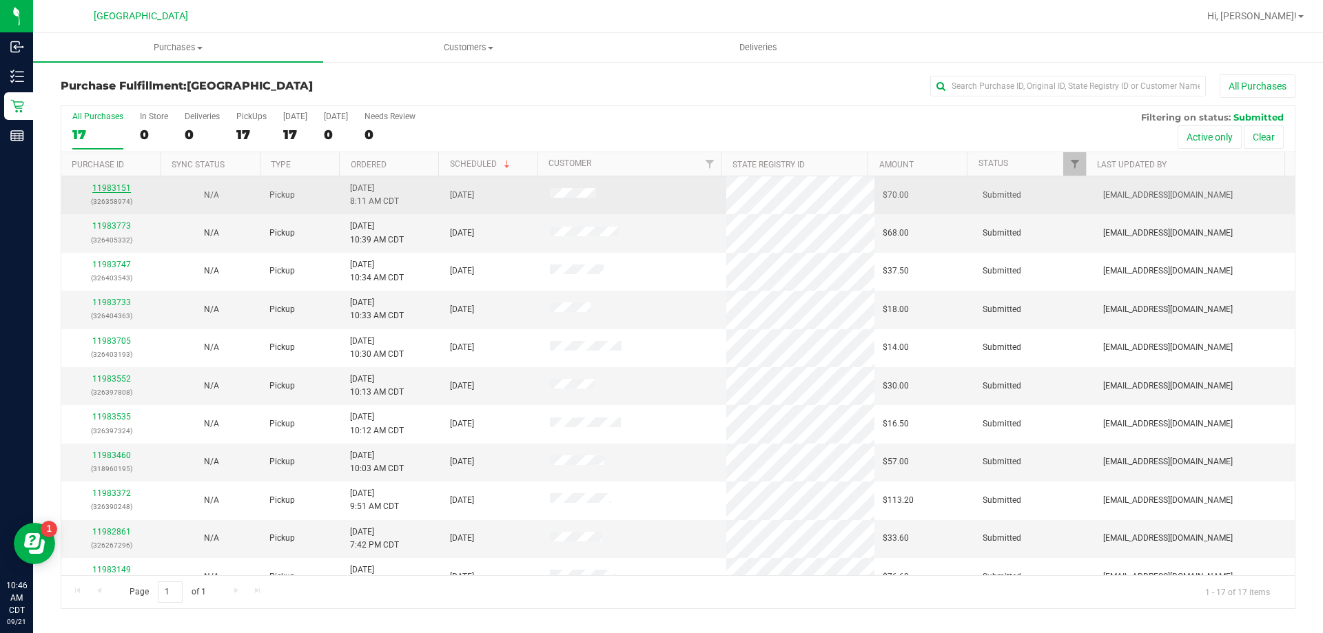
click at [100, 185] on link "11983151" at bounding box center [111, 188] width 39 height 10
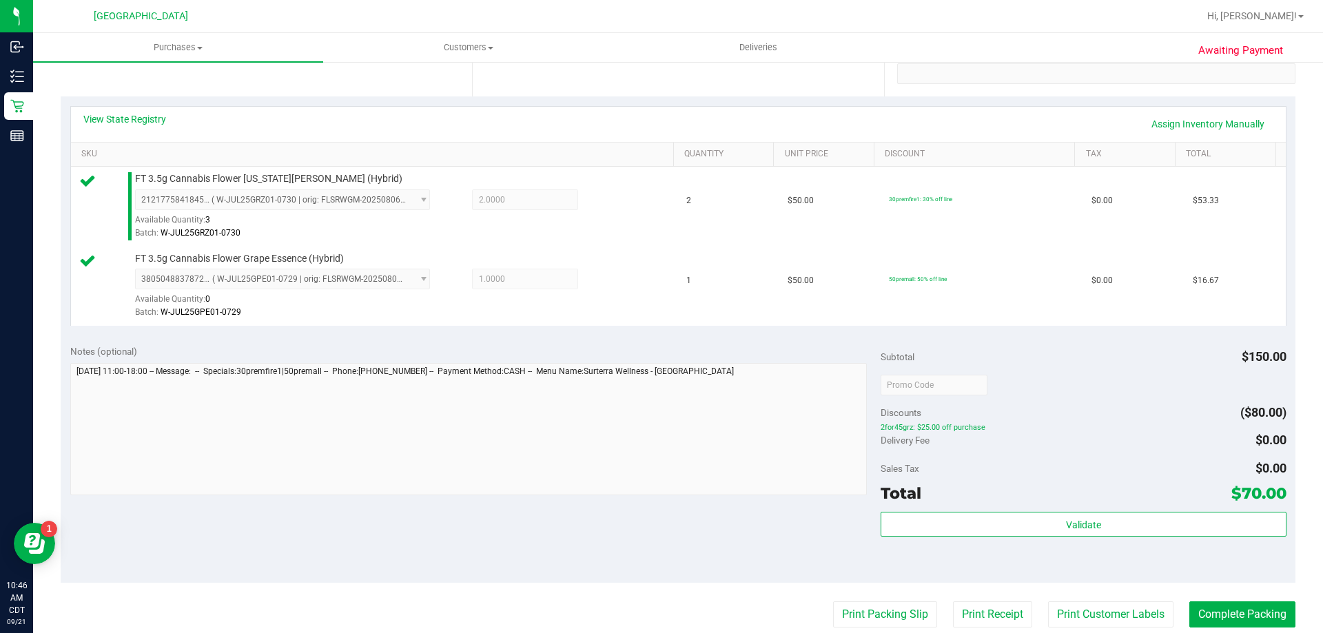
scroll to position [276, 0]
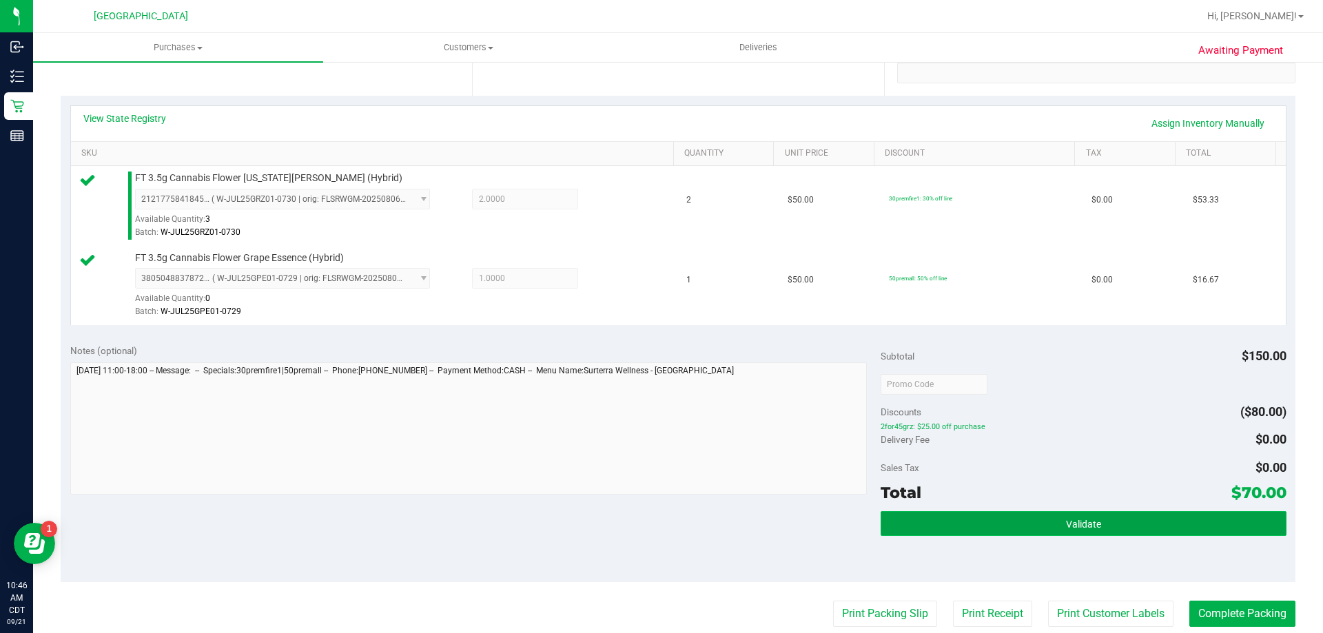
click at [1034, 523] on button "Validate" at bounding box center [1083, 523] width 405 height 25
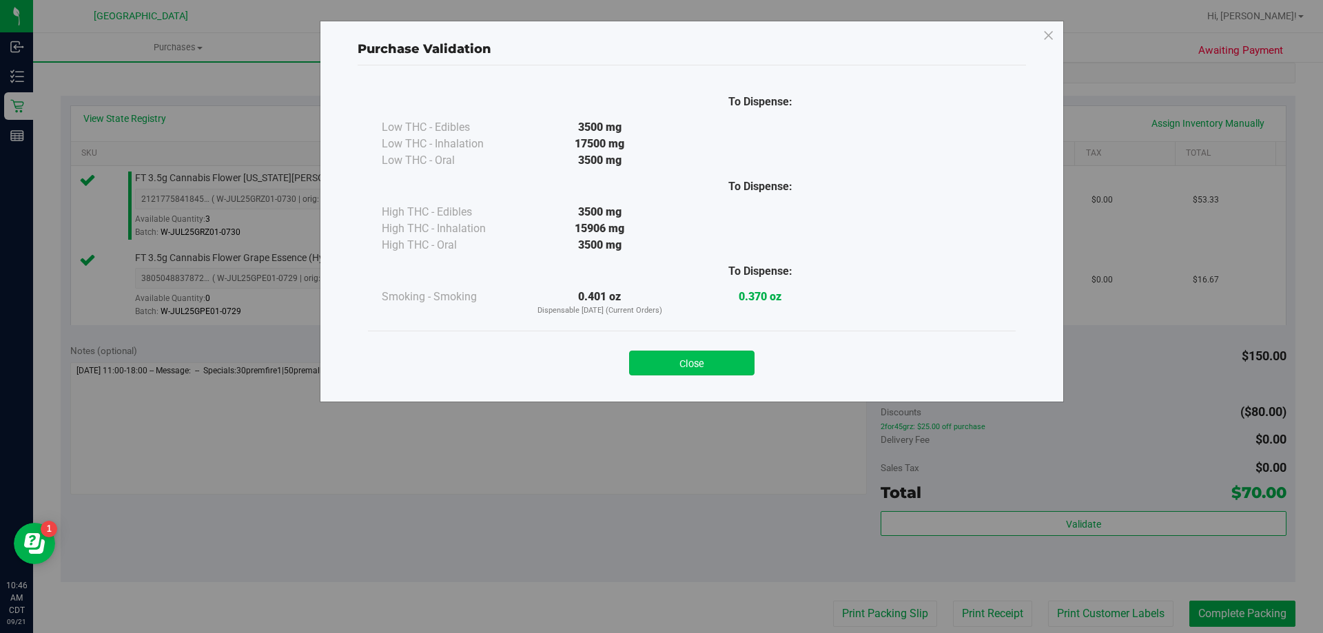
click at [693, 365] on button "Close" at bounding box center [691, 363] width 125 height 25
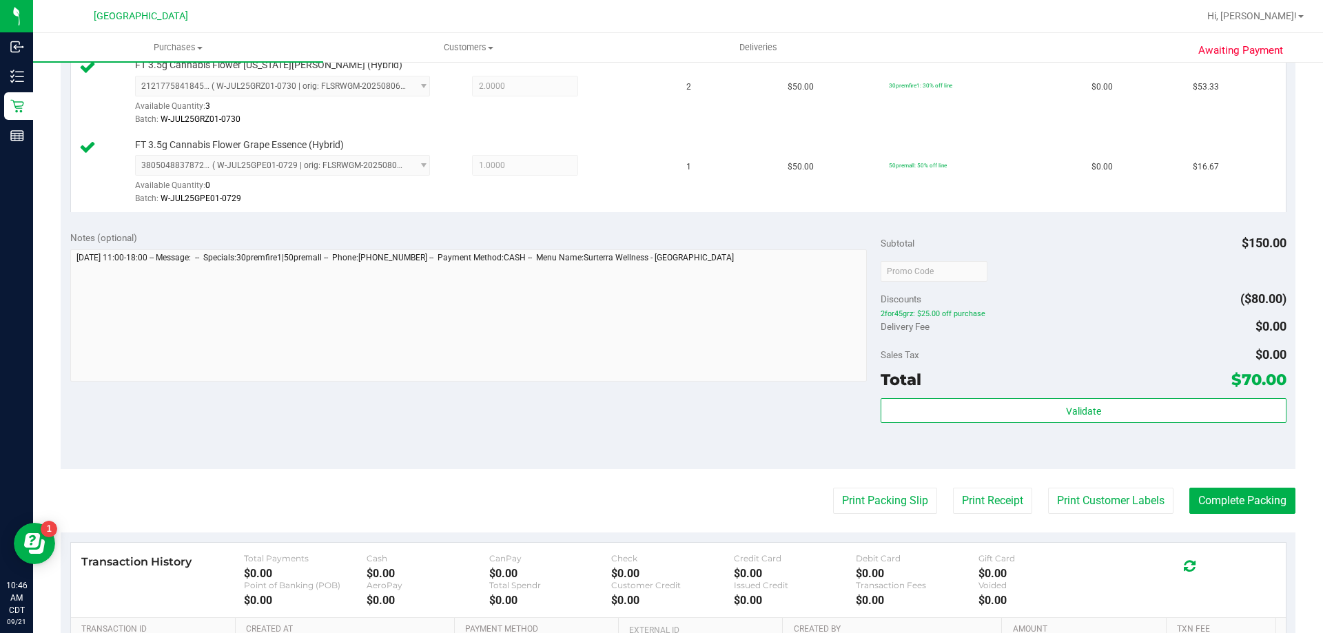
scroll to position [414, 0]
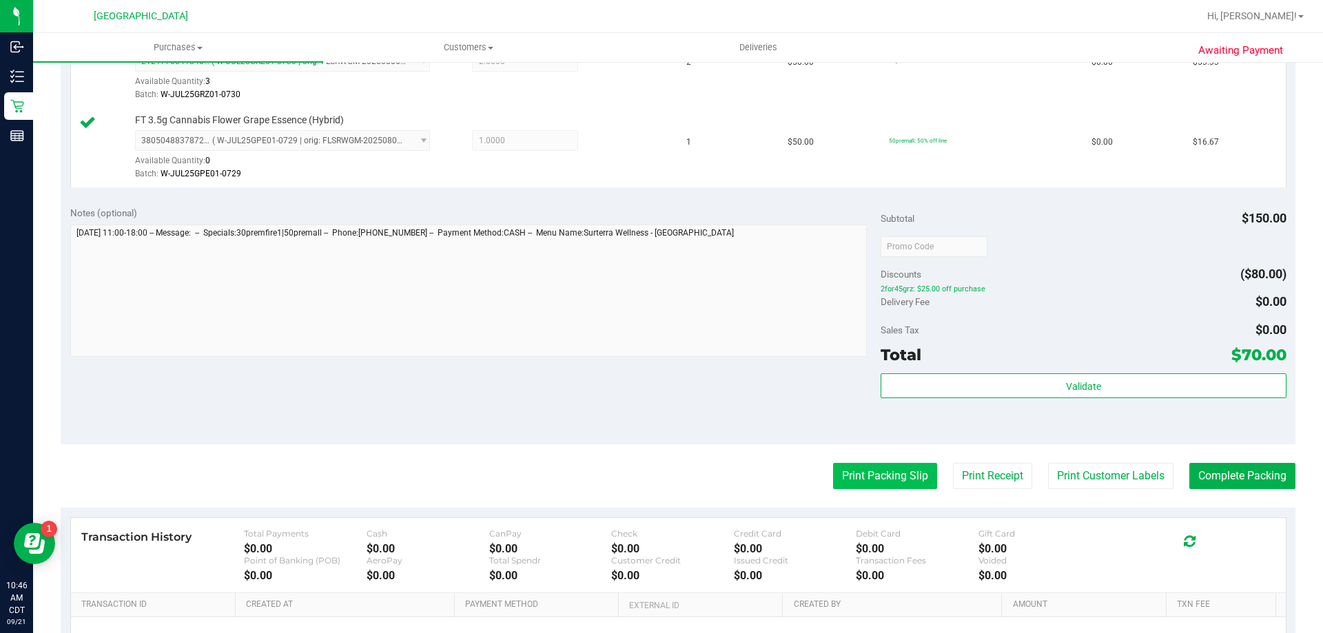
click at [886, 471] on button "Print Packing Slip" at bounding box center [885, 476] width 104 height 26
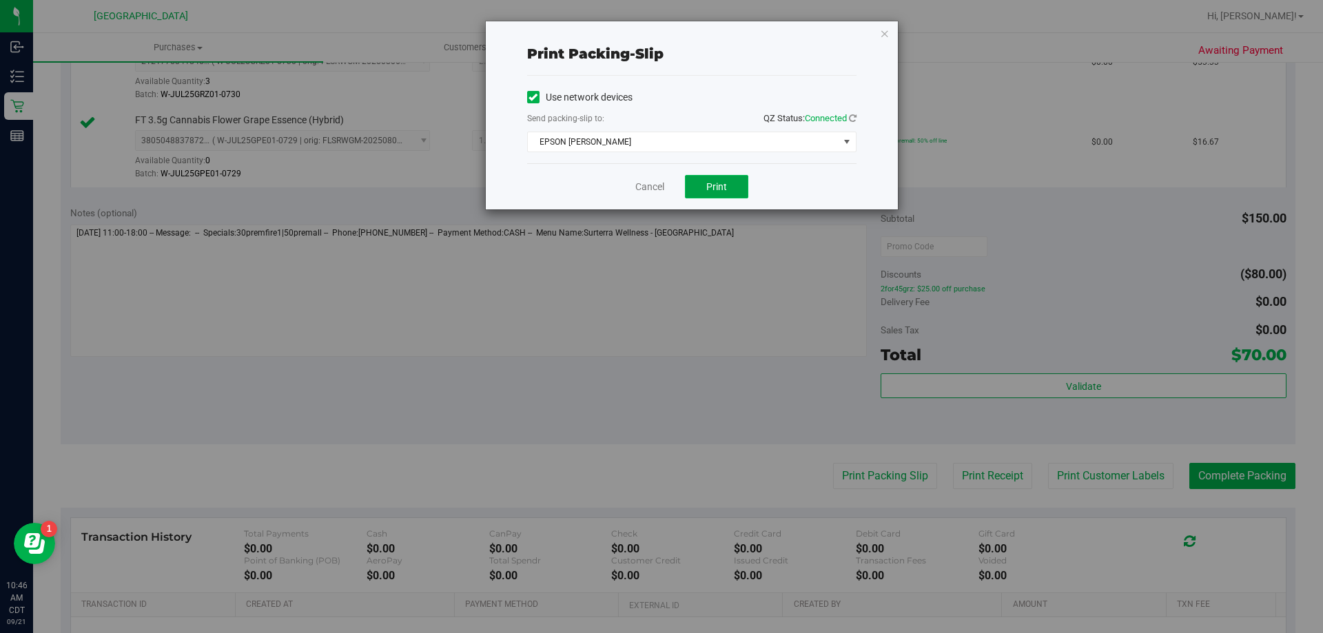
click at [704, 177] on button "Print" at bounding box center [716, 186] width 63 height 23
click at [650, 187] on link "Cancel" at bounding box center [649, 187] width 29 height 14
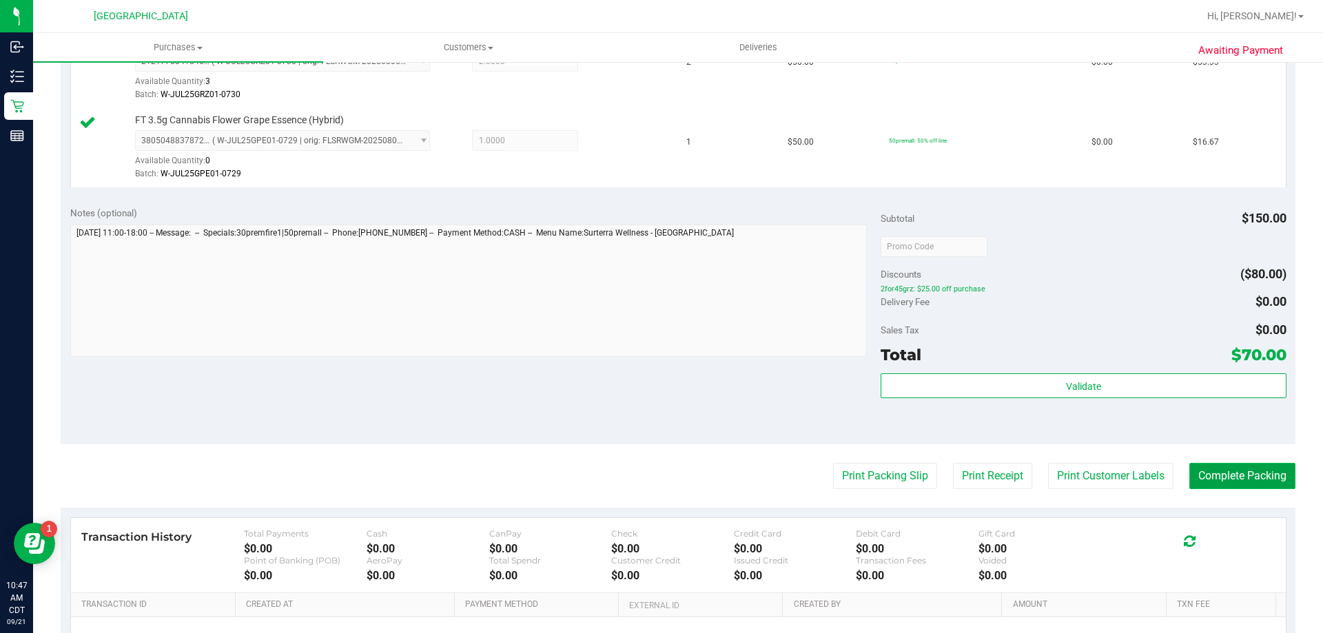
click at [1259, 483] on button "Complete Packing" at bounding box center [1243, 476] width 106 height 26
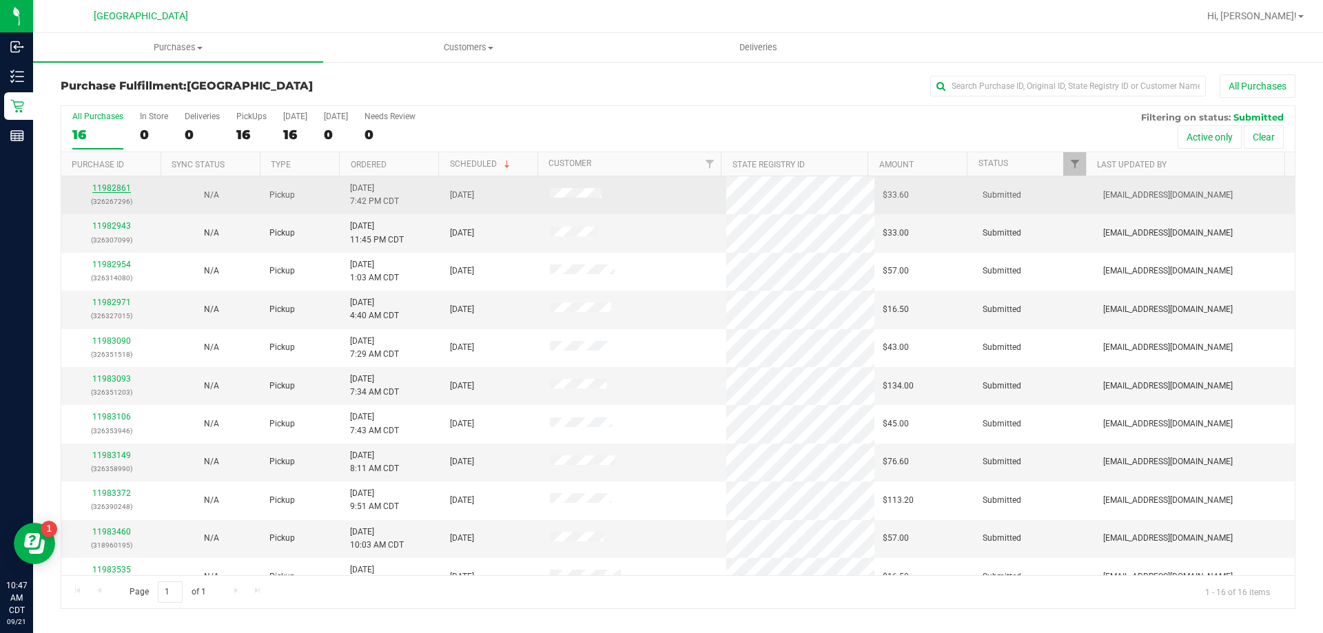
click at [119, 189] on link "11982861" at bounding box center [111, 188] width 39 height 10
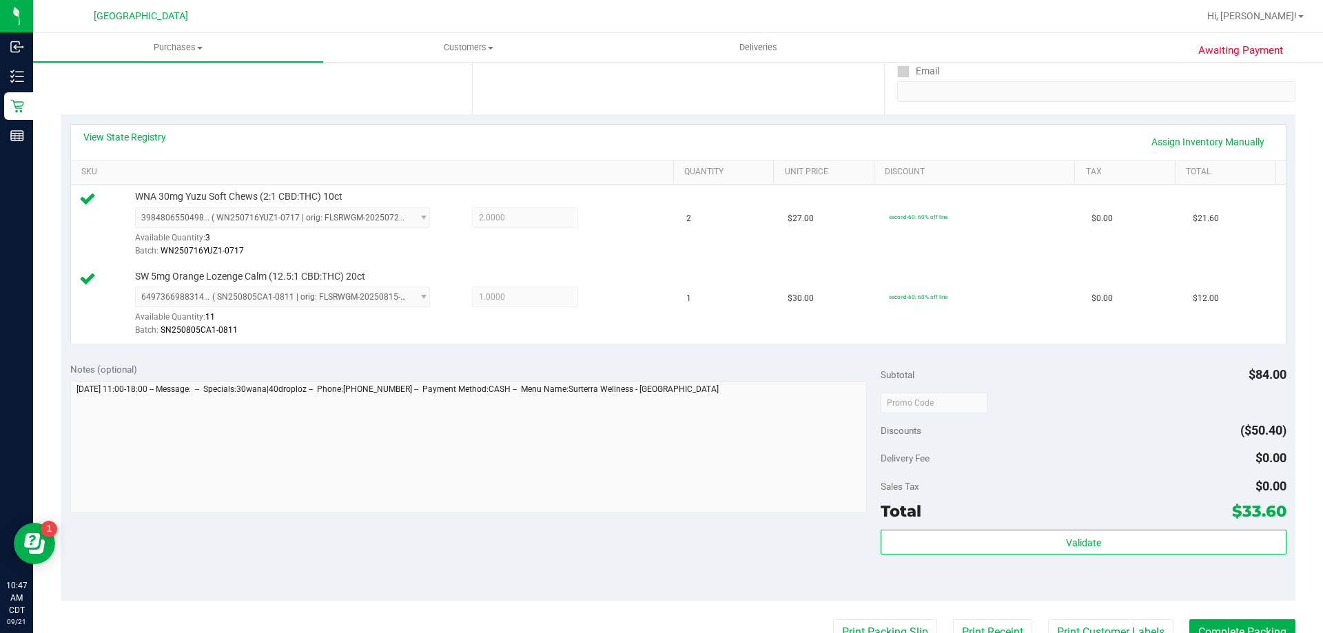
scroll to position [276, 0]
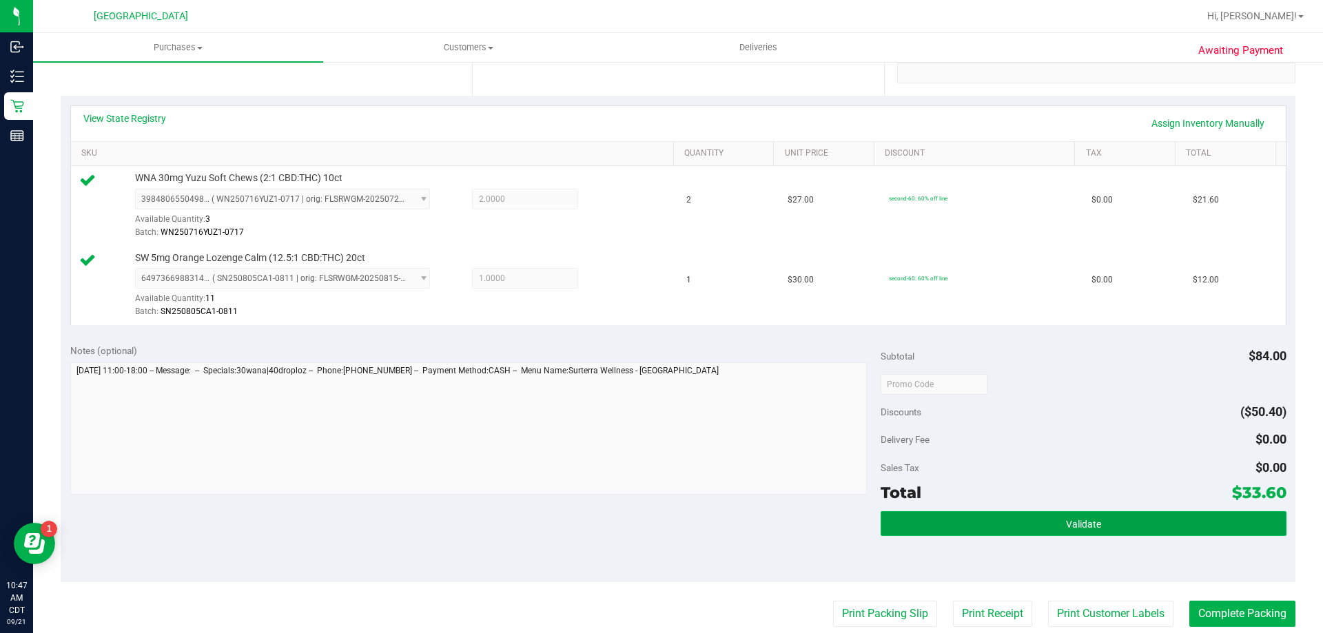
click at [1051, 529] on button "Validate" at bounding box center [1083, 523] width 405 height 25
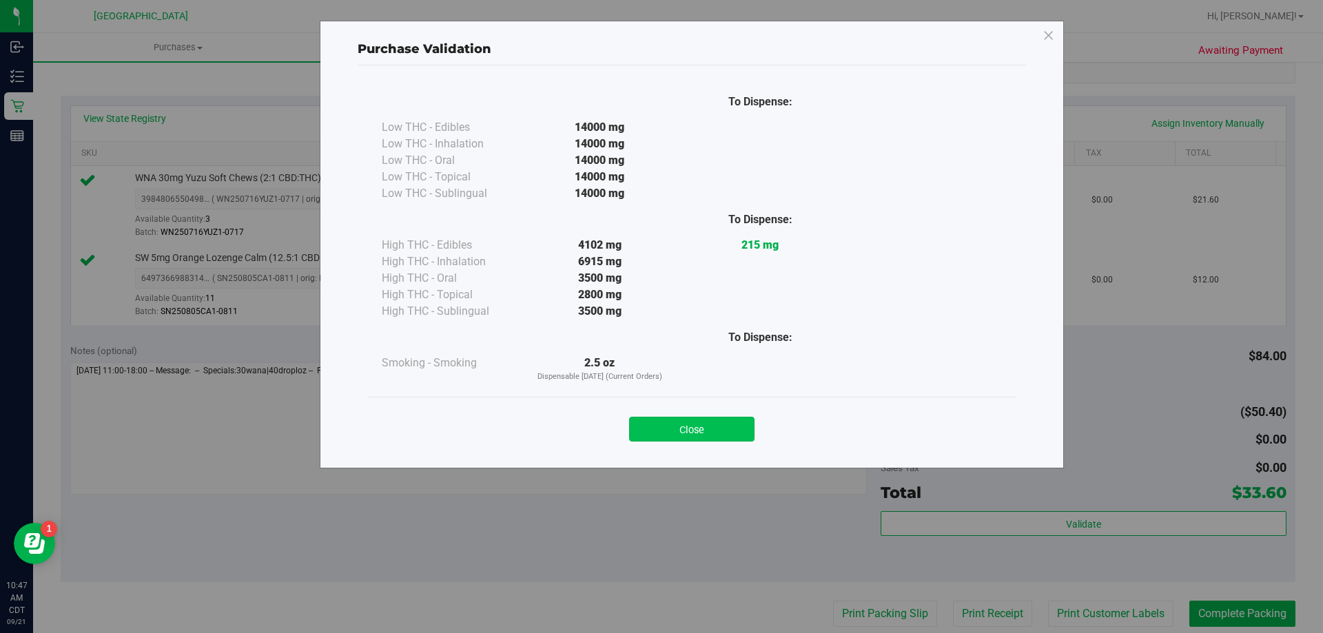
click at [661, 429] on button "Close" at bounding box center [691, 429] width 125 height 25
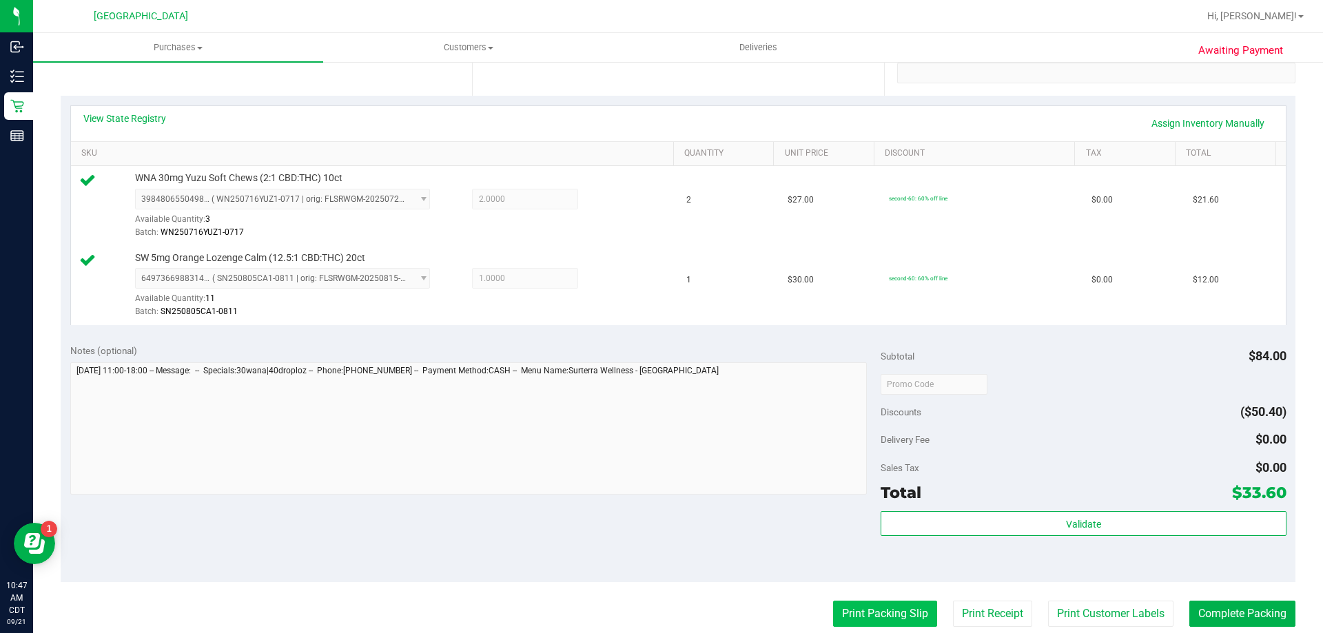
click at [888, 609] on button "Print Packing Slip" at bounding box center [885, 614] width 104 height 26
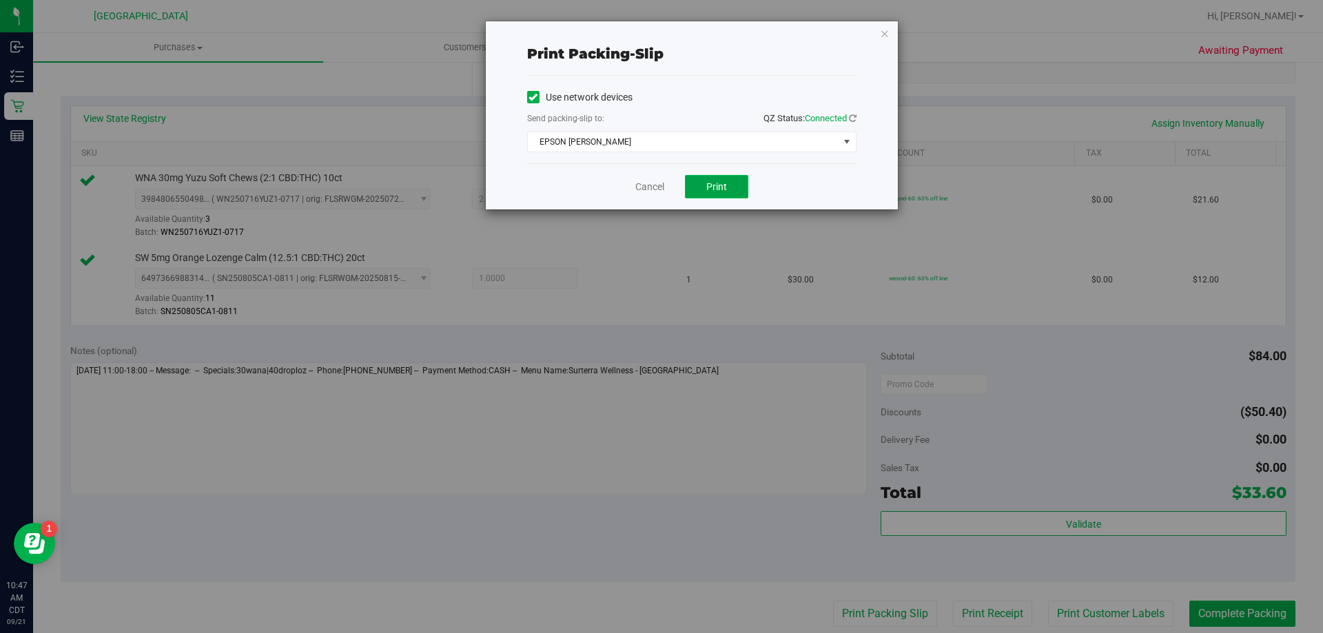
click at [731, 197] on button "Print" at bounding box center [716, 186] width 63 height 23
click at [646, 185] on link "Cancel" at bounding box center [649, 187] width 29 height 14
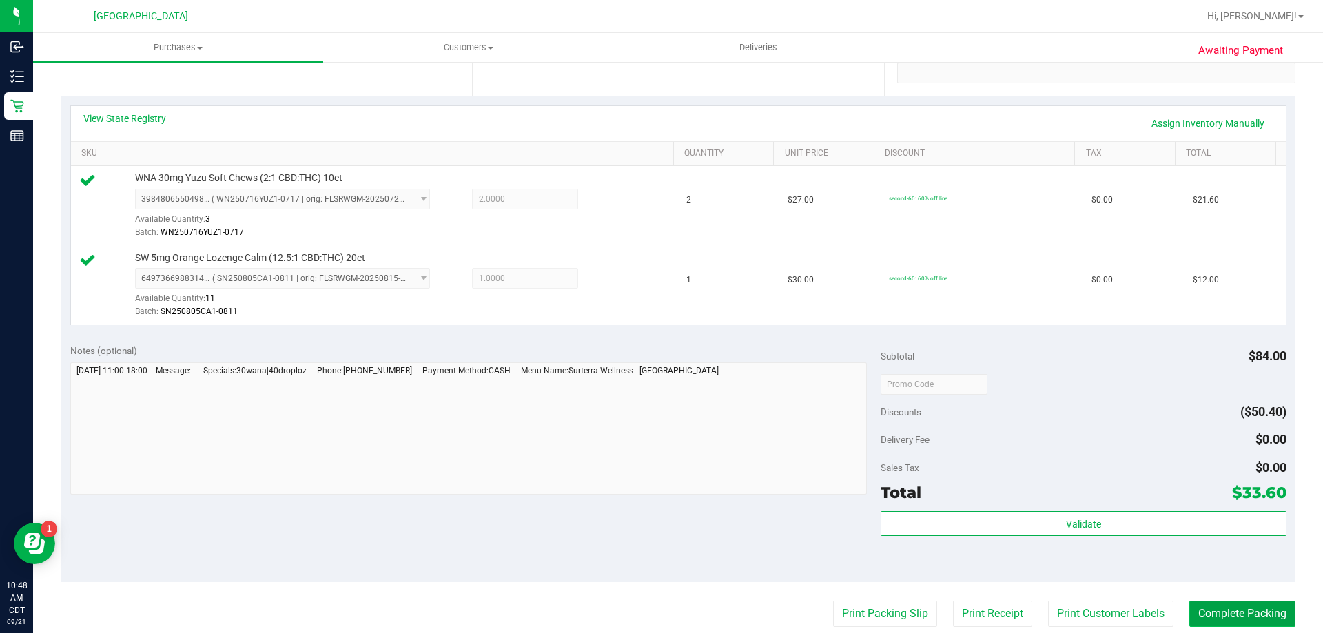
click at [1220, 603] on button "Complete Packing" at bounding box center [1243, 614] width 106 height 26
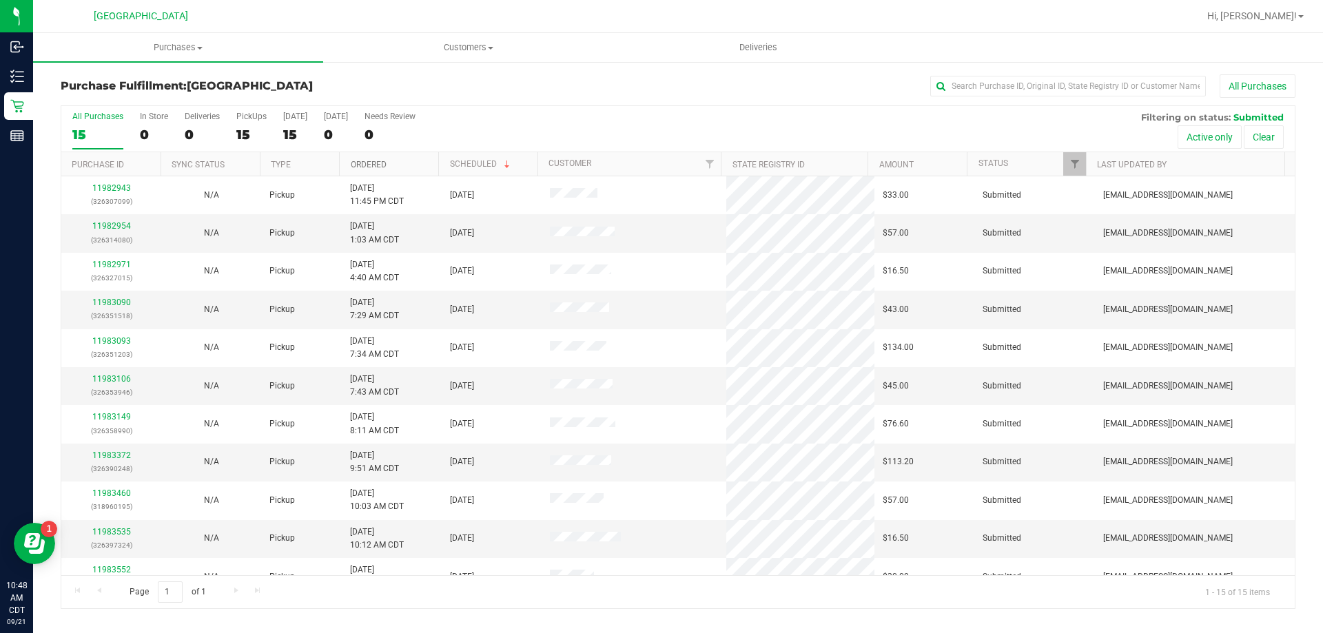
click at [358, 163] on link "Ordered" at bounding box center [369, 165] width 36 height 10
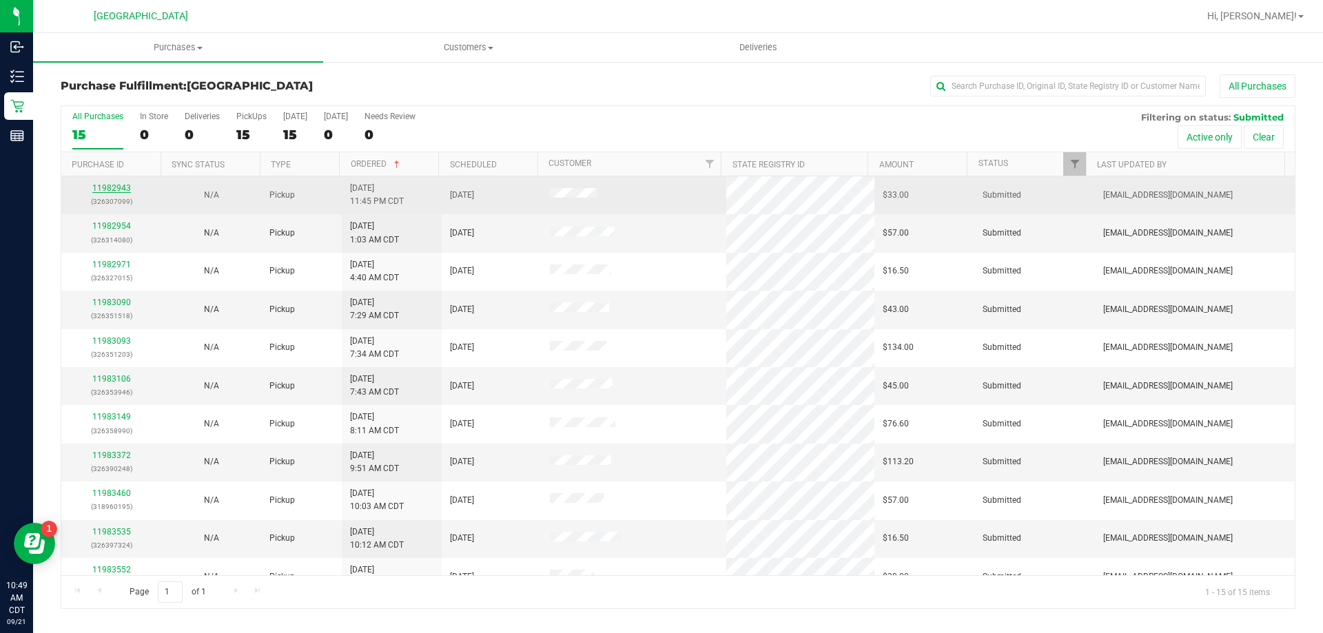
click at [118, 187] on link "11982943" at bounding box center [111, 188] width 39 height 10
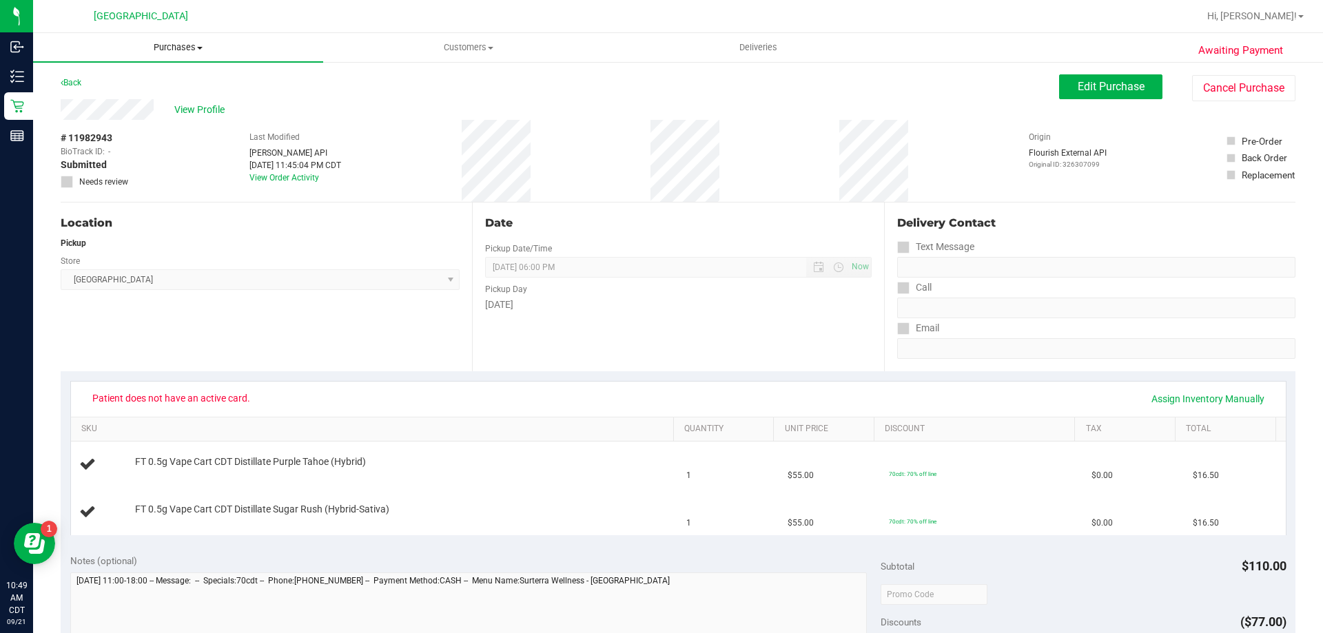
click at [181, 52] on span "Purchases" at bounding box center [178, 47] width 290 height 12
click at [141, 94] on li "Fulfillment" at bounding box center [178, 100] width 290 height 17
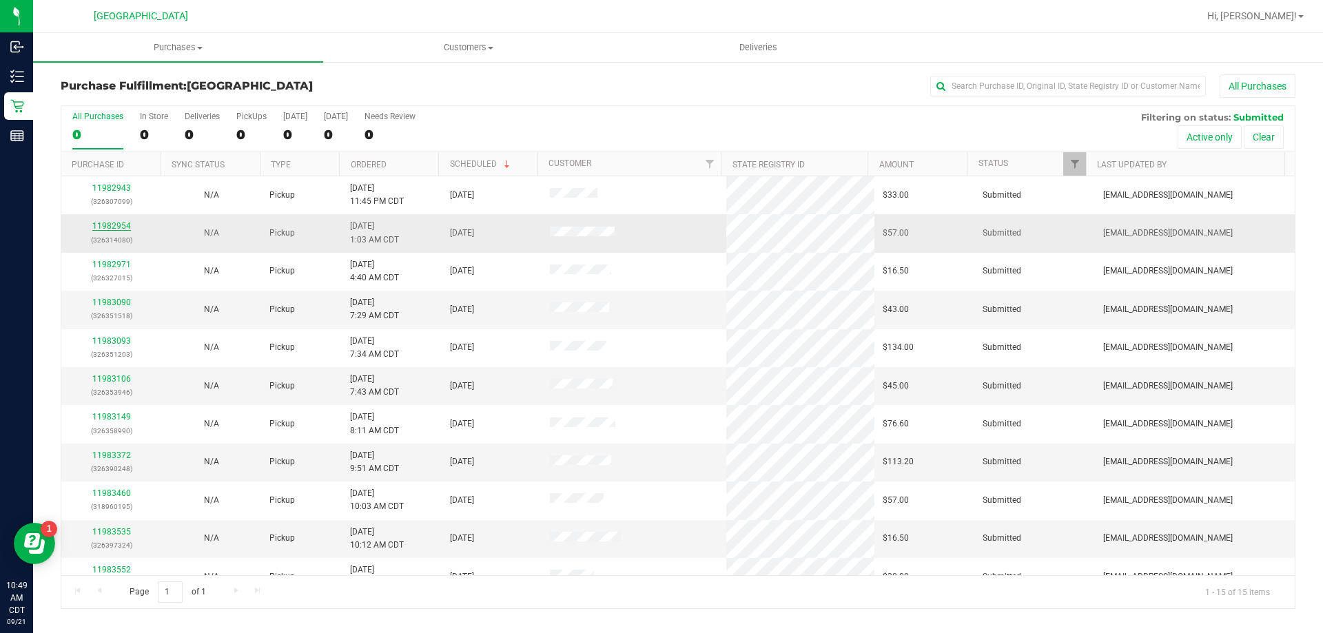
click at [125, 223] on link "11982954" at bounding box center [111, 226] width 39 height 10
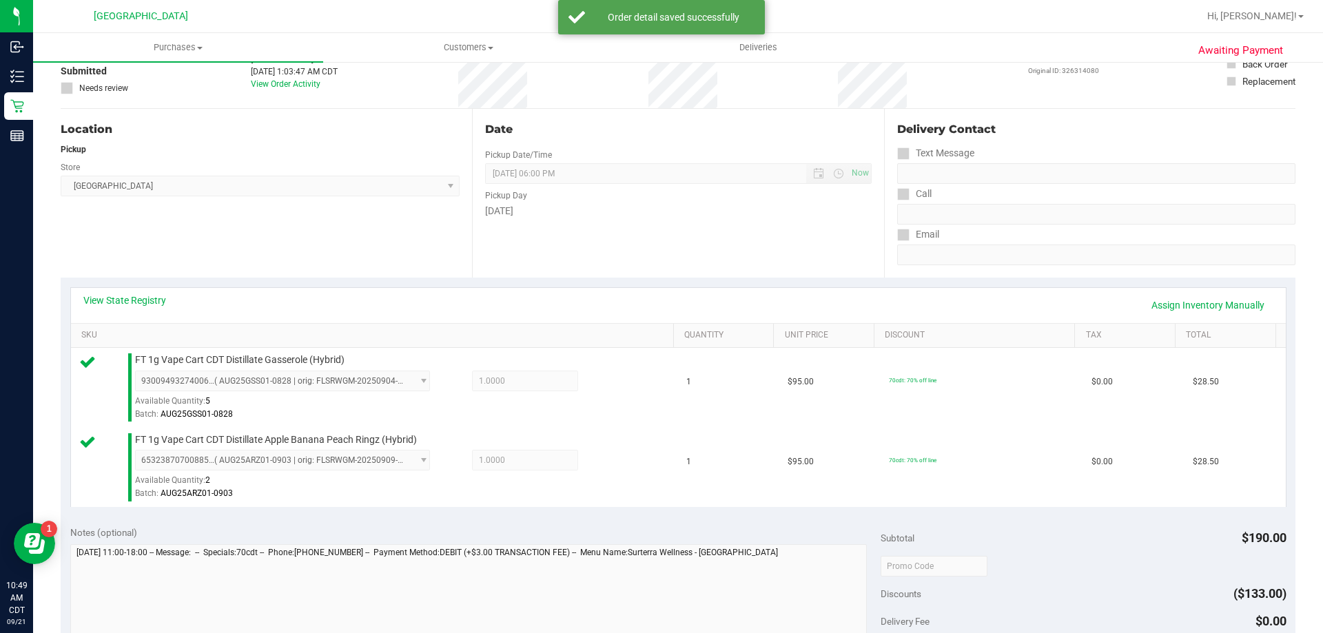
scroll to position [276, 0]
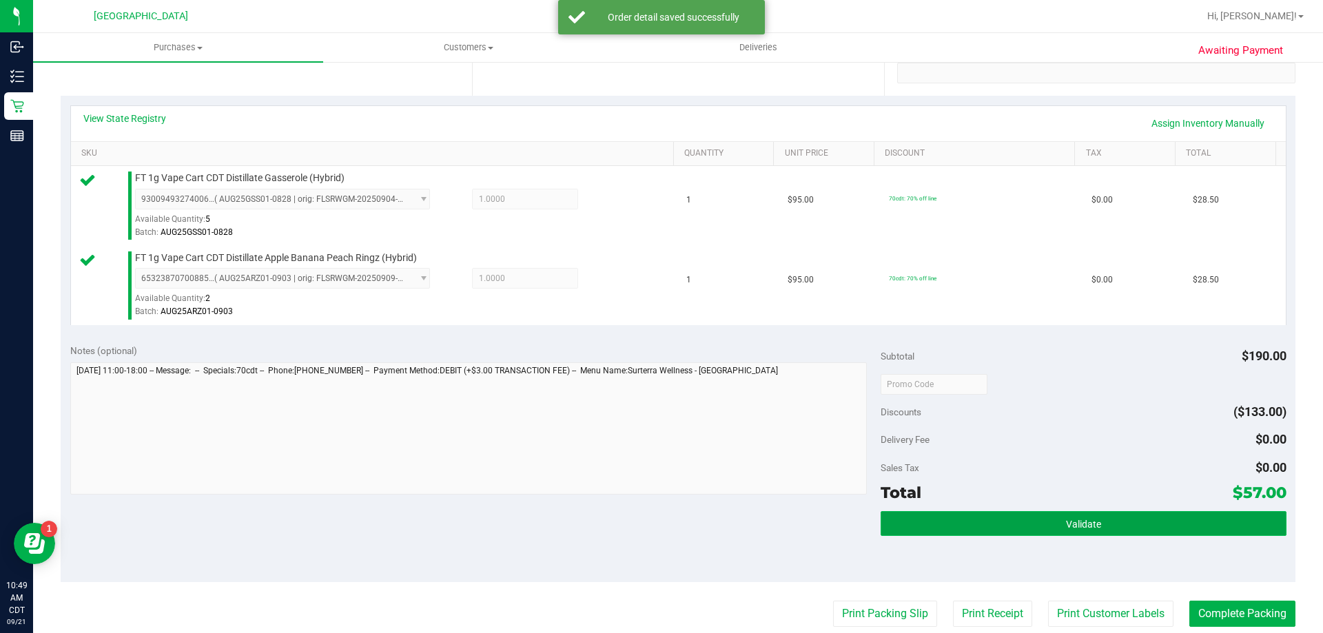
click at [1125, 529] on button "Validate" at bounding box center [1083, 523] width 405 height 25
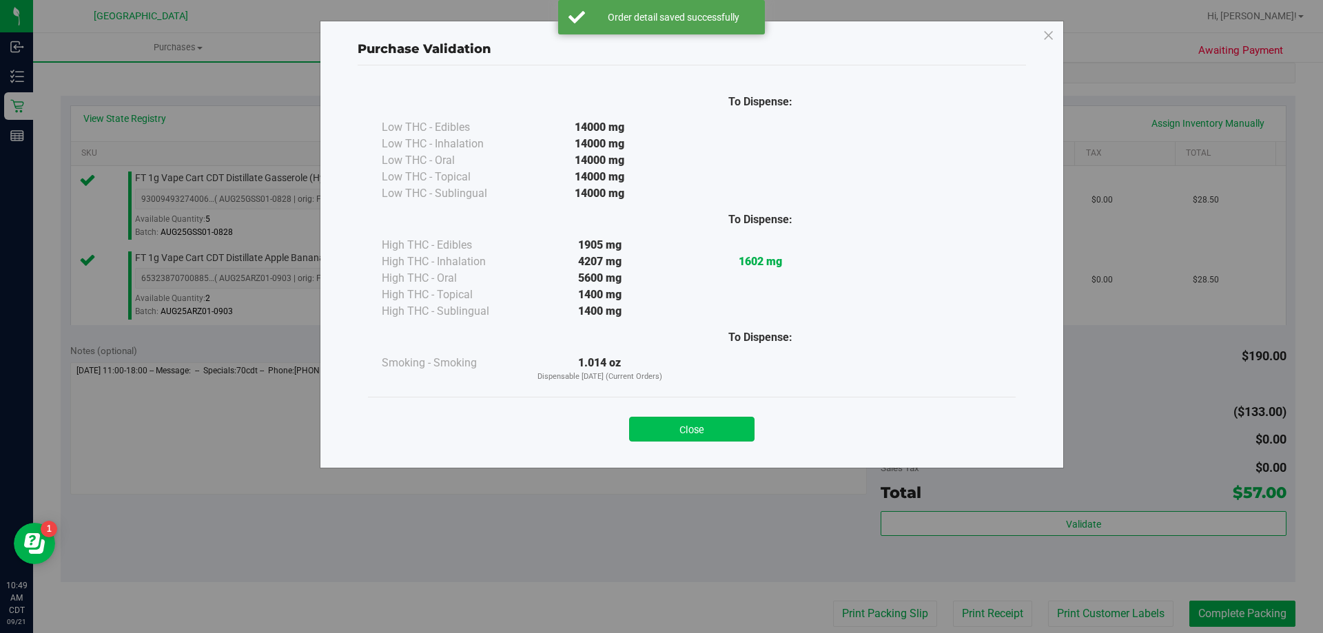
click at [717, 435] on button "Close" at bounding box center [691, 429] width 125 height 25
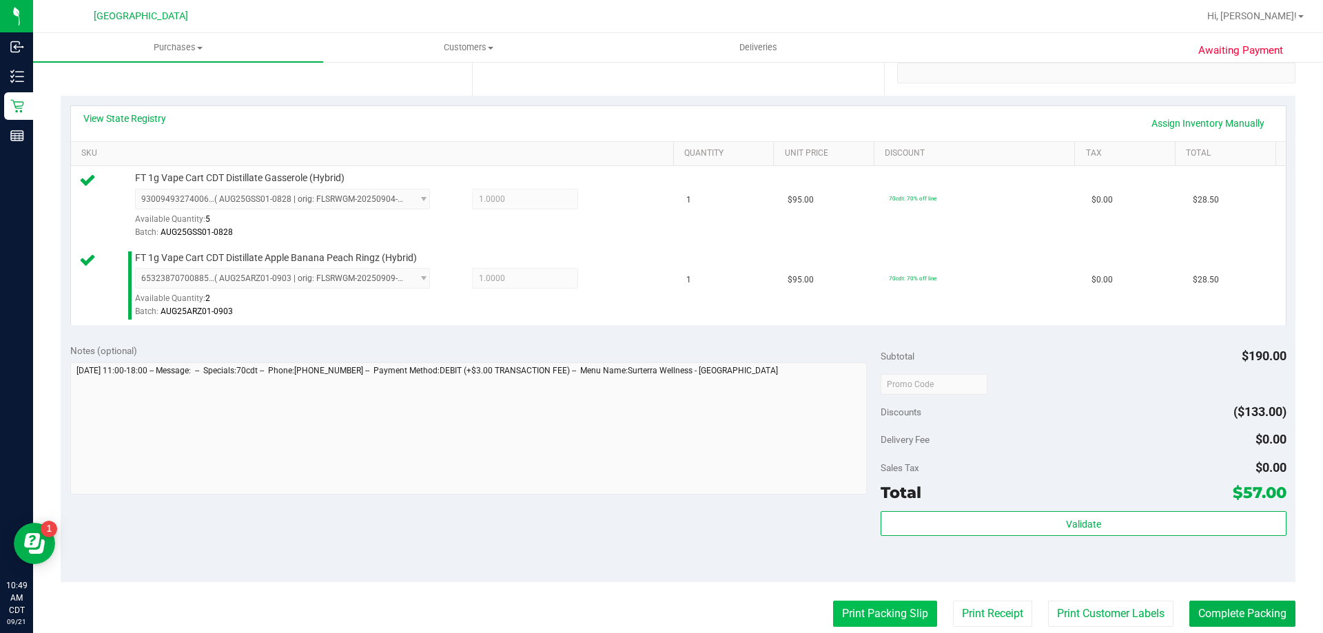
click at [865, 610] on button "Print Packing Slip" at bounding box center [885, 614] width 104 height 26
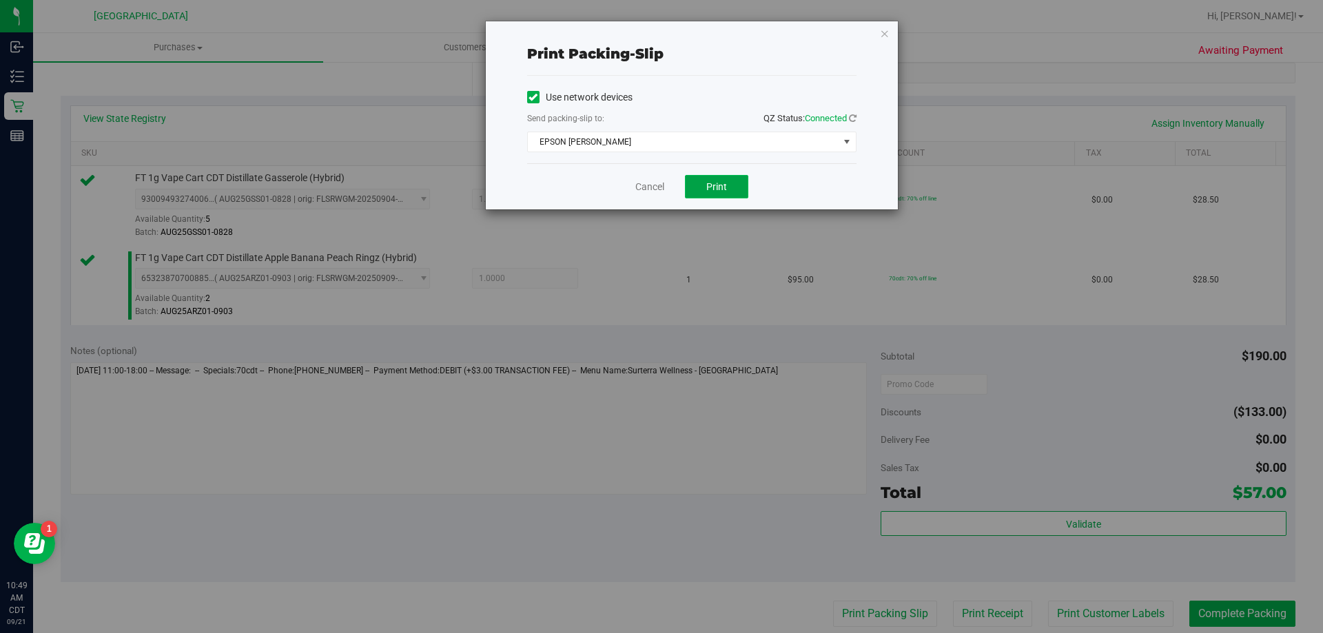
click at [728, 182] on button "Print" at bounding box center [716, 186] width 63 height 23
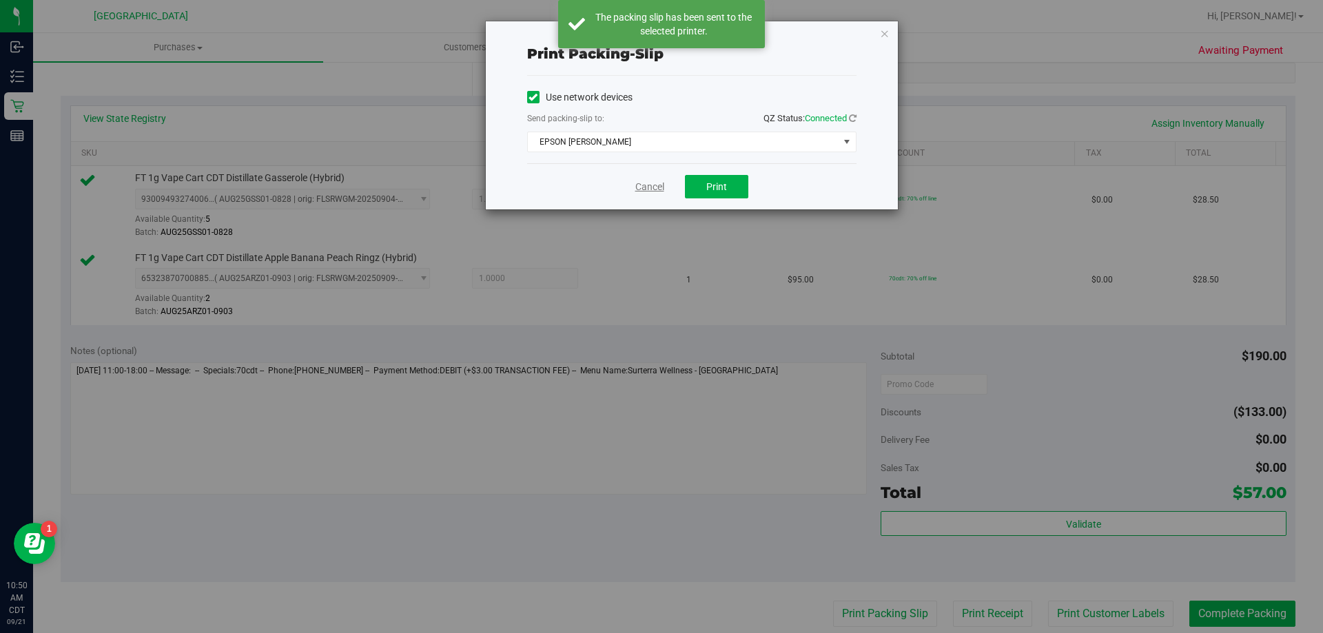
click at [660, 190] on link "Cancel" at bounding box center [649, 187] width 29 height 14
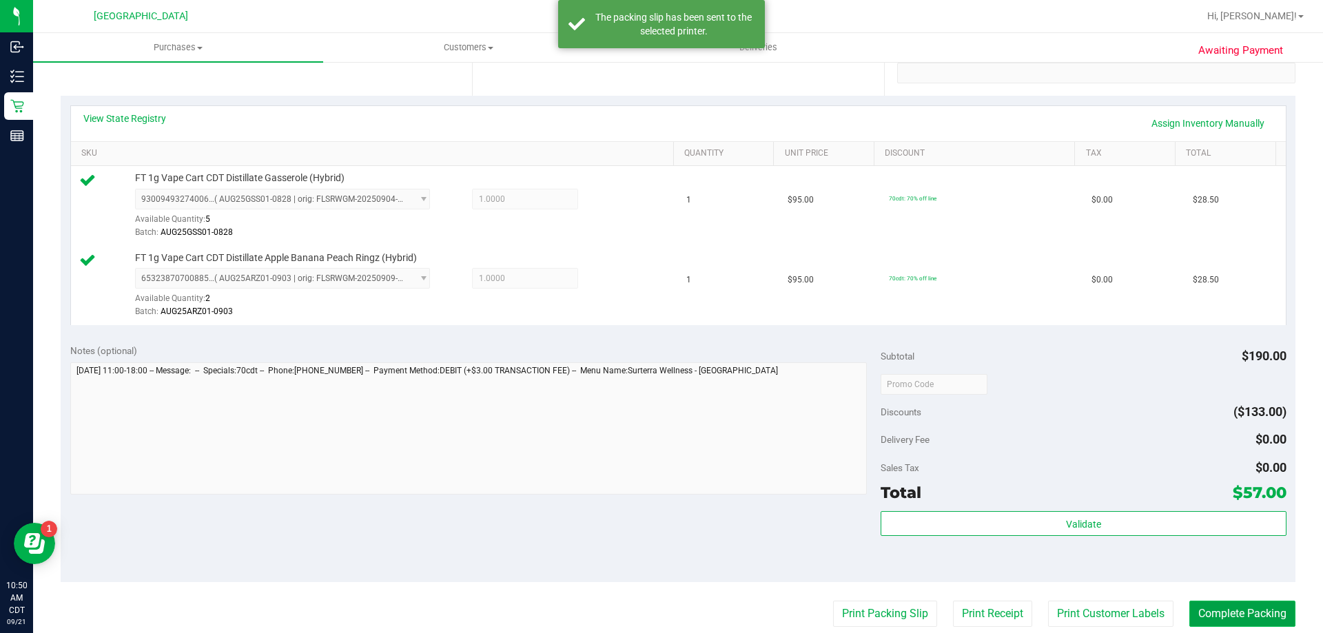
click at [1256, 615] on button "Complete Packing" at bounding box center [1243, 614] width 106 height 26
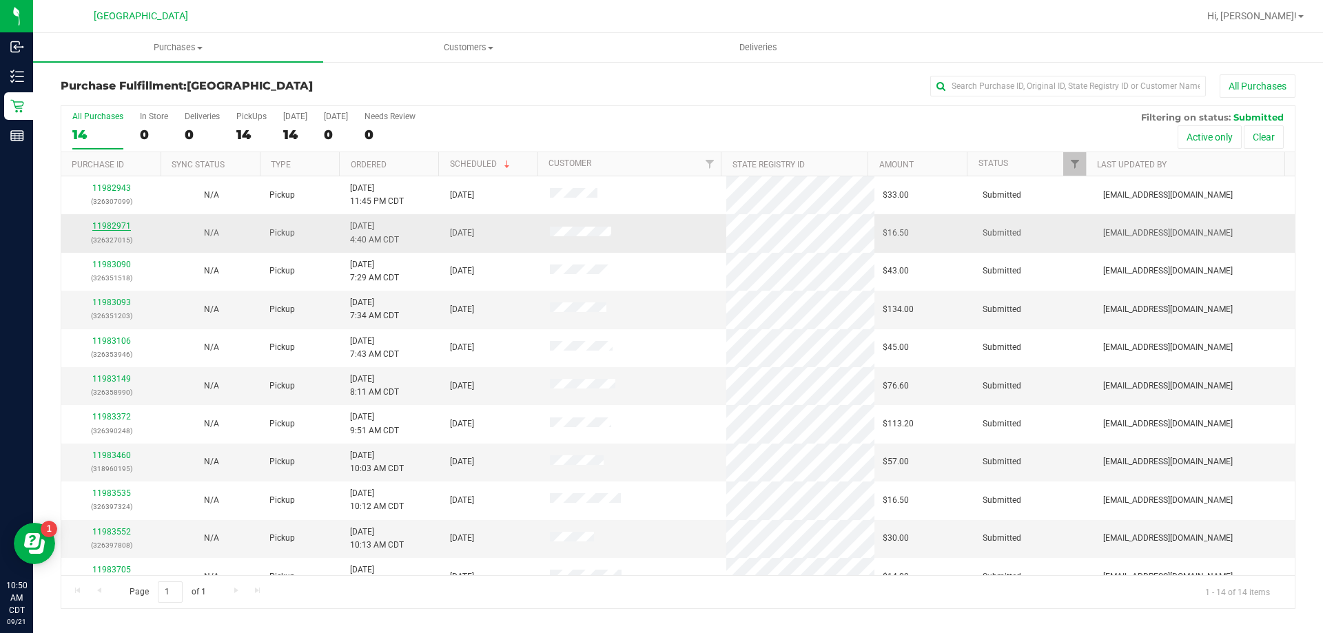
click at [112, 227] on link "11982971" at bounding box center [111, 226] width 39 height 10
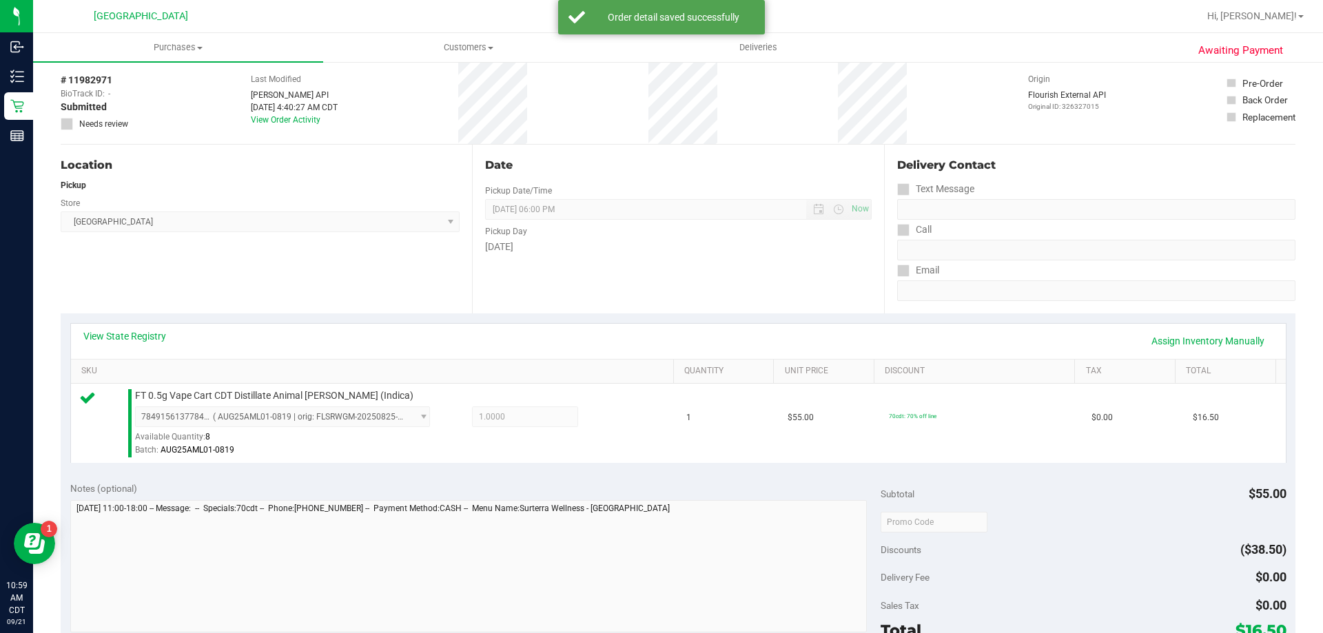
scroll to position [138, 0]
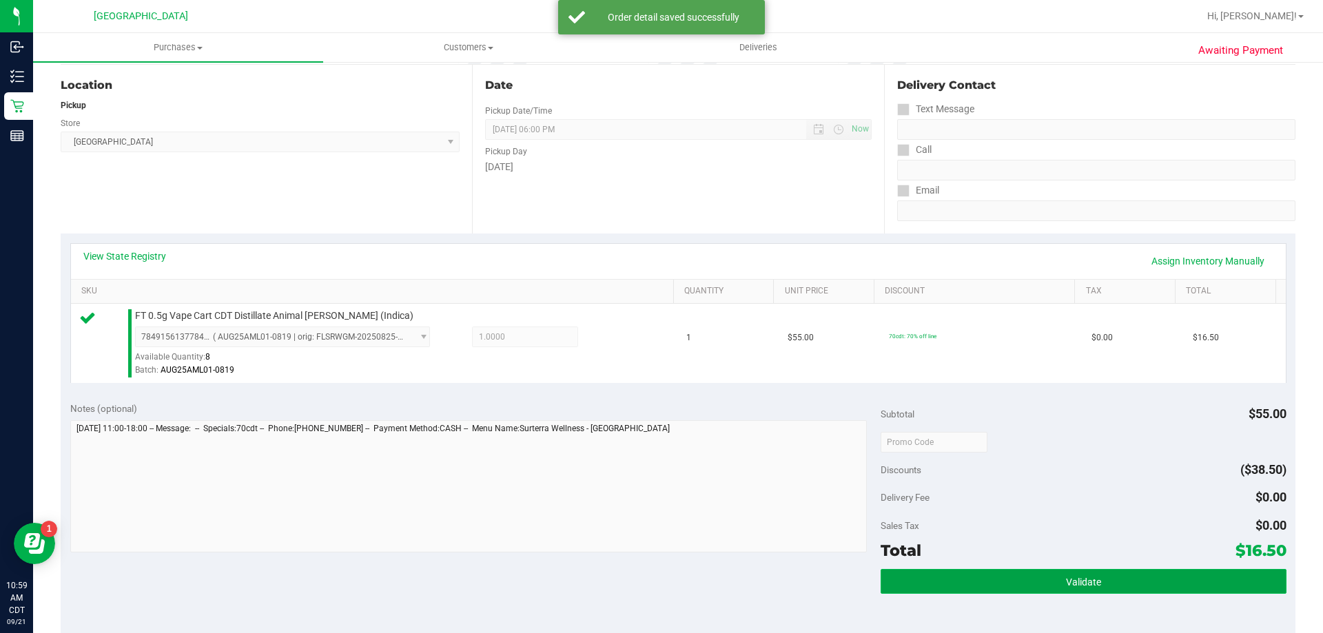
click at [1039, 584] on button "Validate" at bounding box center [1083, 581] width 405 height 25
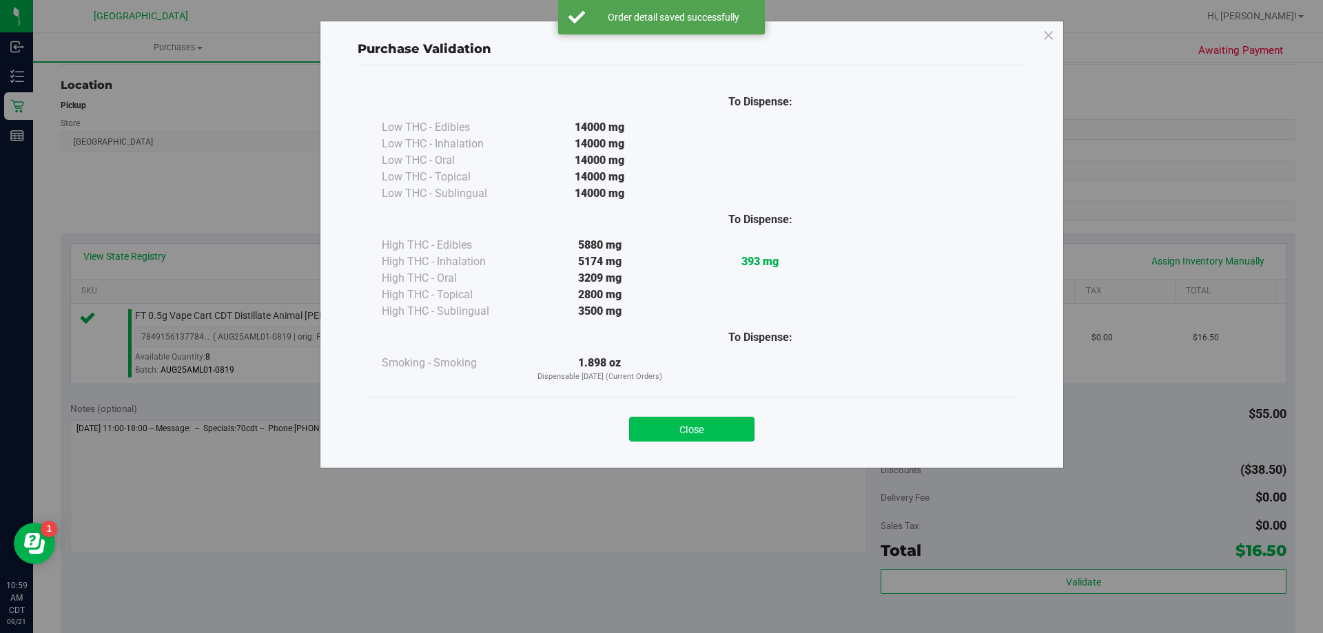
click at [722, 425] on button "Close" at bounding box center [691, 429] width 125 height 25
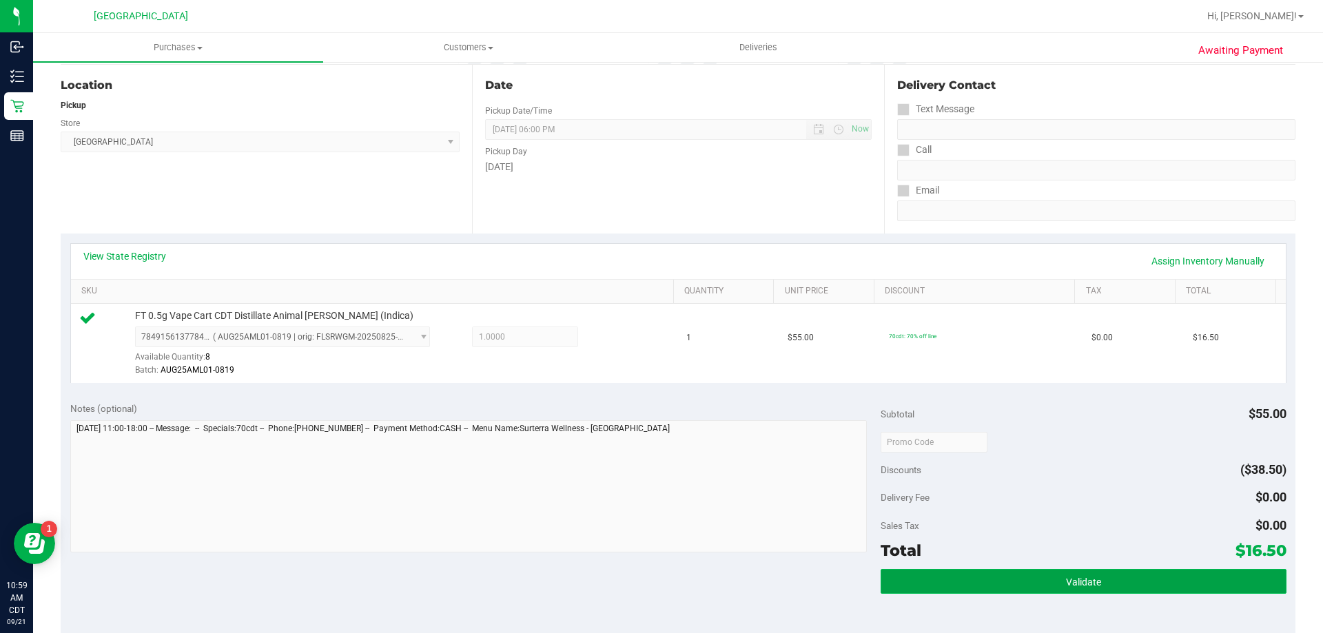
click at [1103, 585] on button "Validate" at bounding box center [1083, 581] width 405 height 25
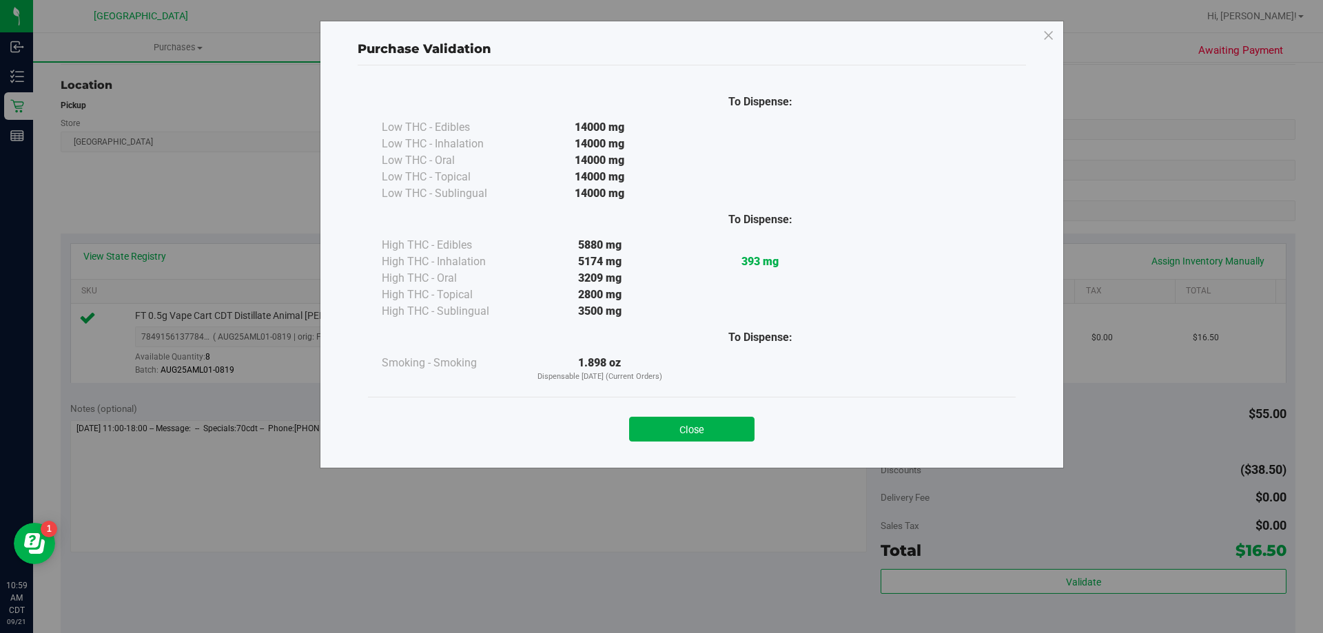
click at [689, 431] on button "Close" at bounding box center [691, 429] width 125 height 25
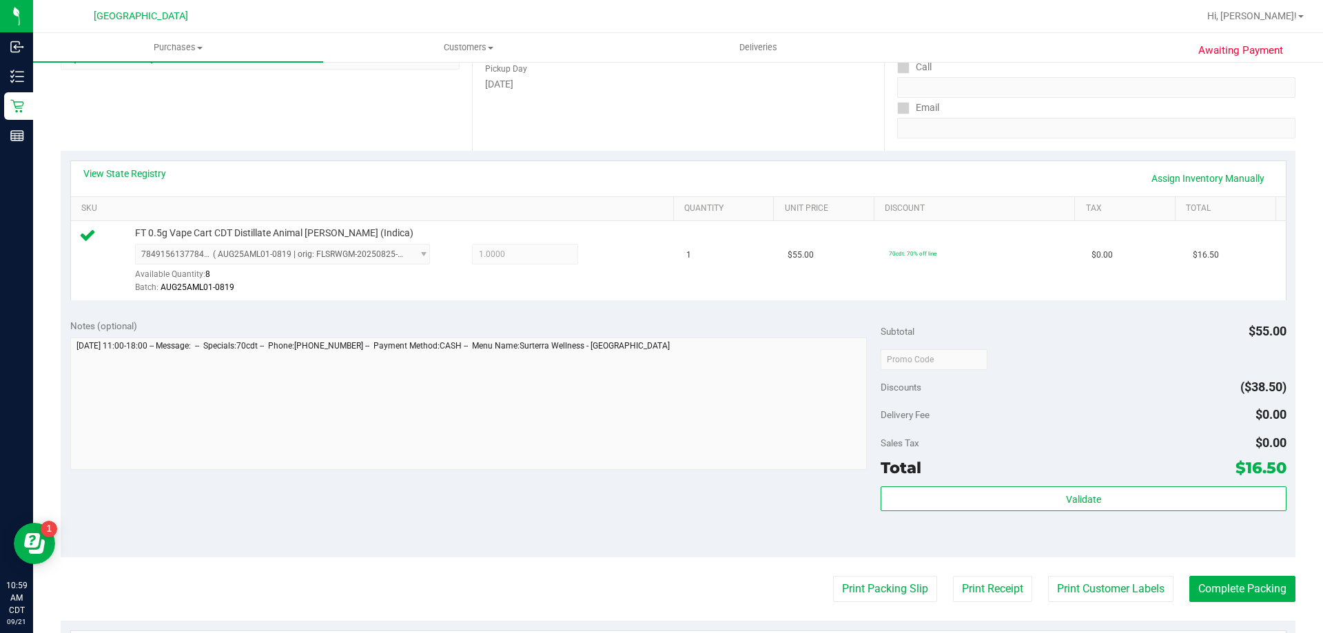
scroll to position [482, 0]
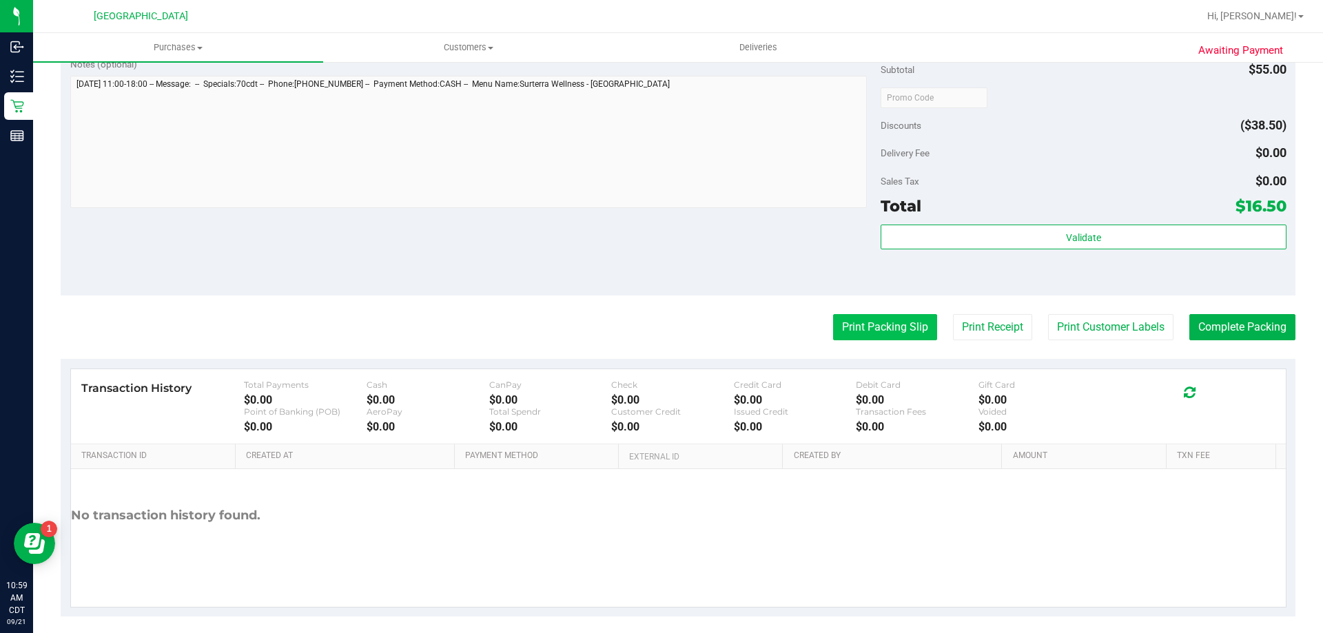
click at [870, 318] on button "Print Packing Slip" at bounding box center [885, 327] width 104 height 26
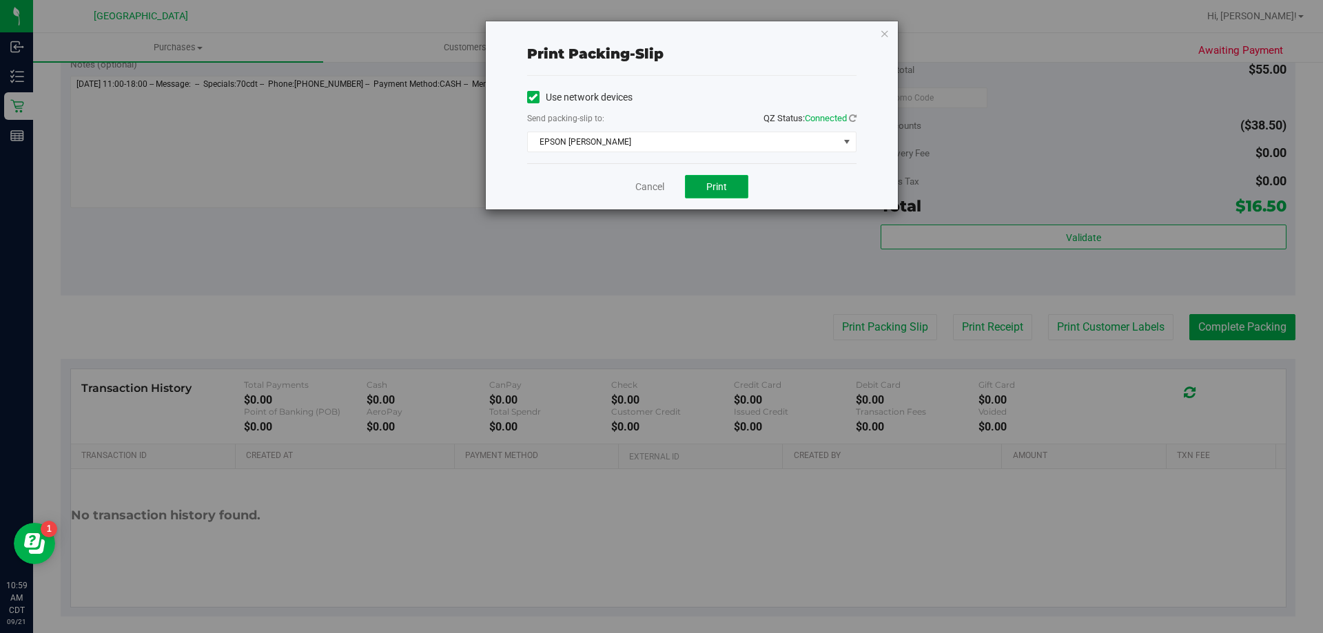
click at [730, 189] on button "Print" at bounding box center [716, 186] width 63 height 23
click at [647, 188] on link "Cancel" at bounding box center [649, 187] width 29 height 14
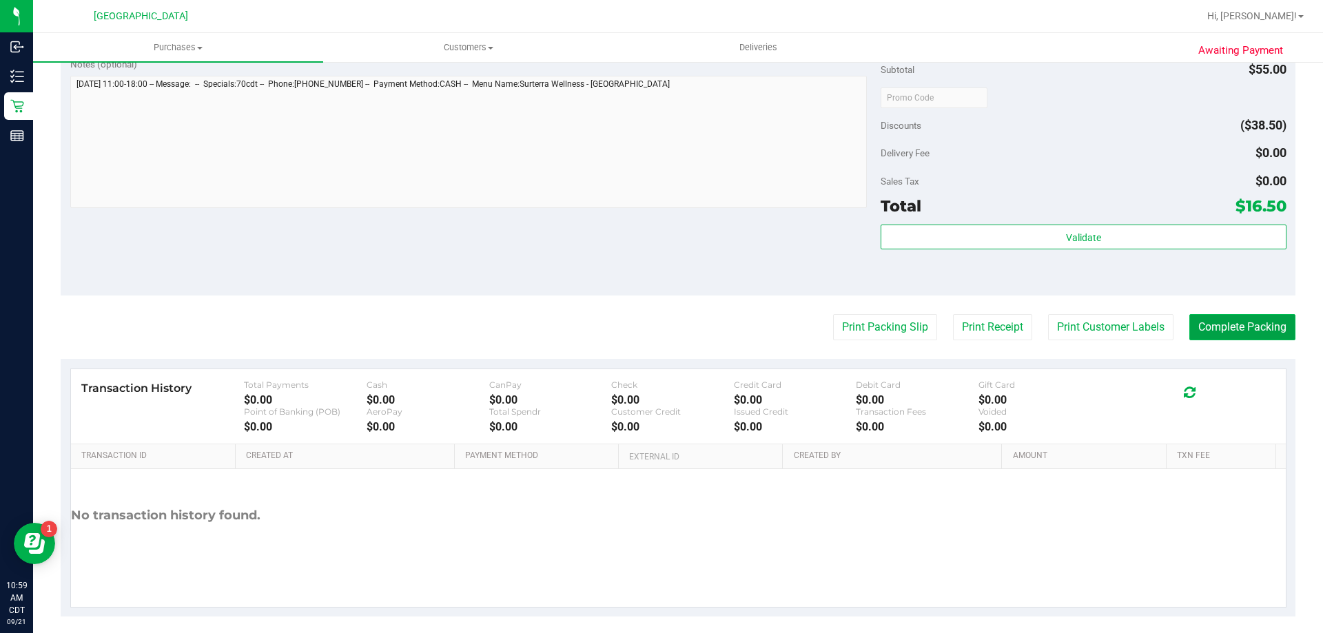
click at [1244, 320] on button "Complete Packing" at bounding box center [1243, 327] width 106 height 26
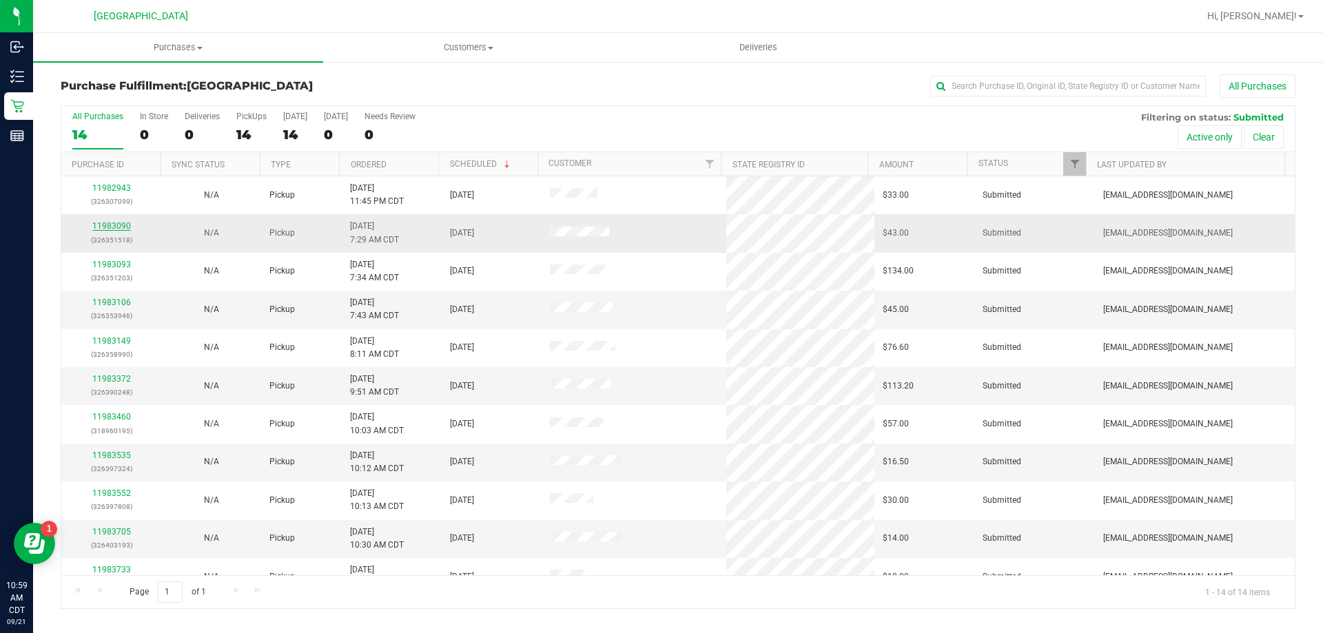
click at [115, 224] on link "11983090" at bounding box center [111, 226] width 39 height 10
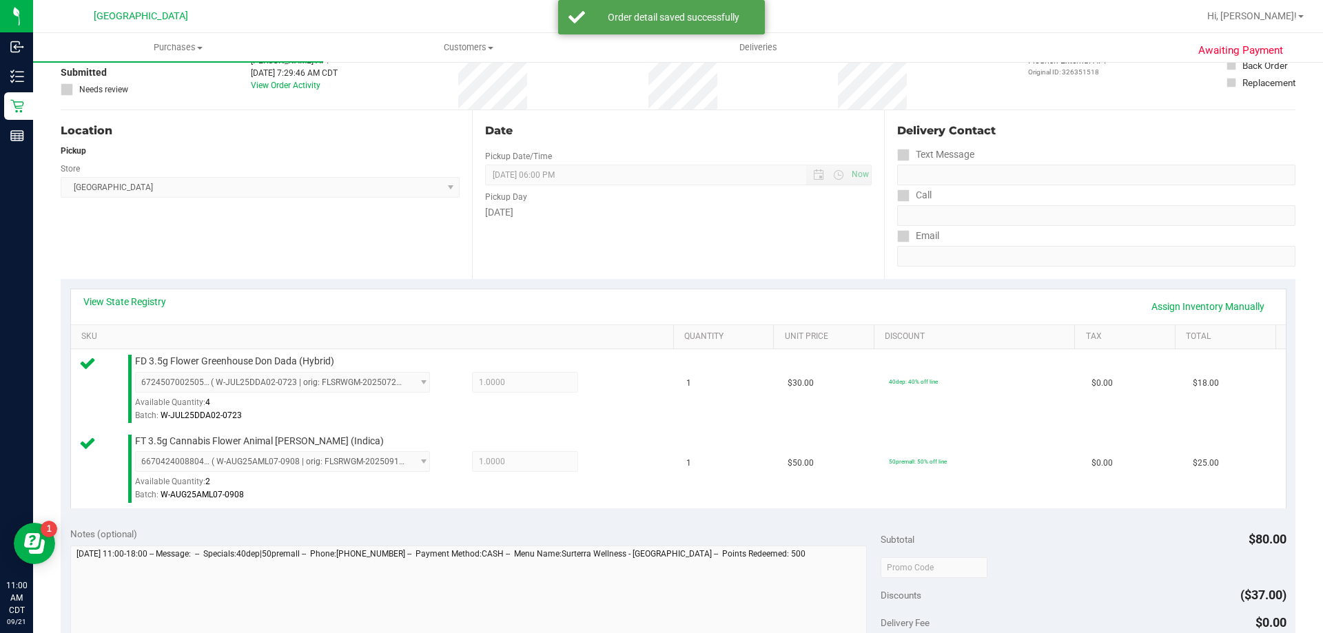
scroll to position [345, 0]
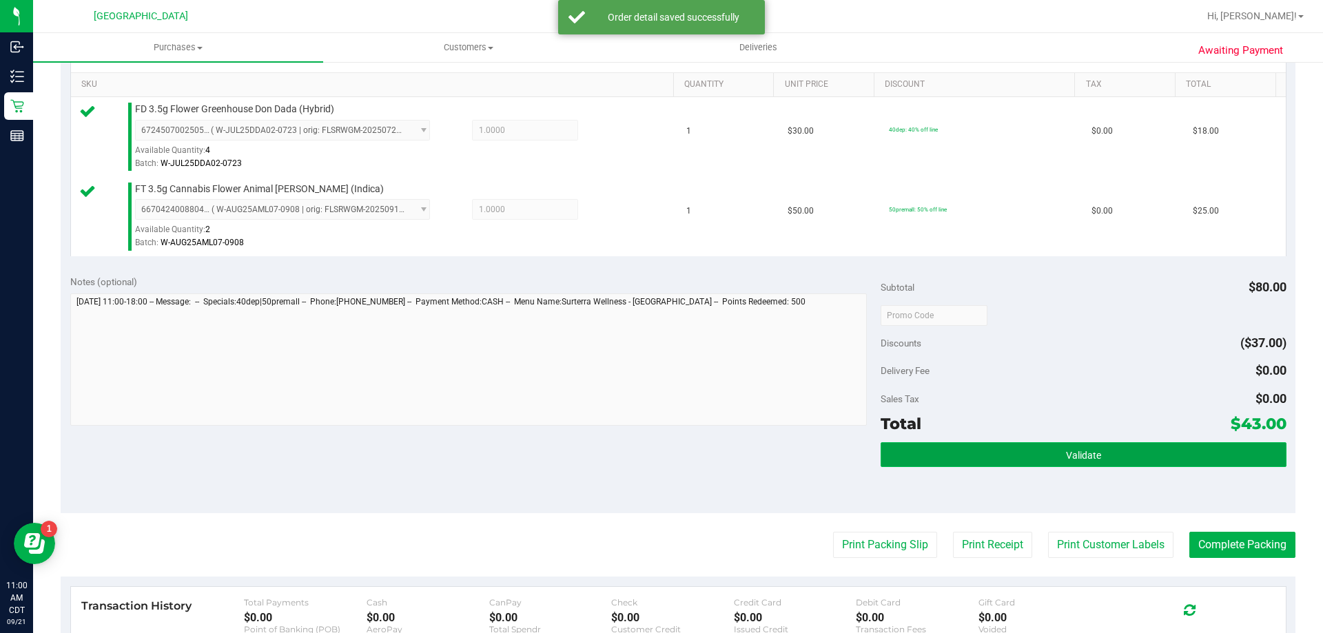
click at [1110, 449] on button "Validate" at bounding box center [1083, 454] width 405 height 25
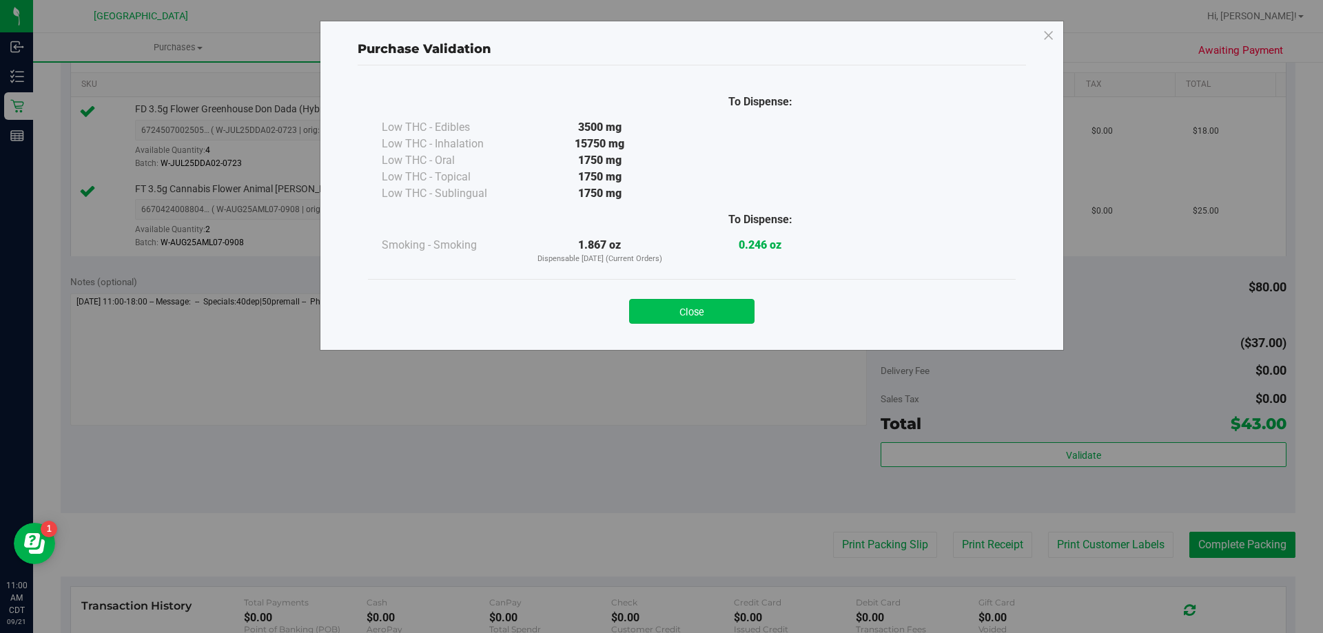
click at [657, 320] on button "Close" at bounding box center [691, 311] width 125 height 25
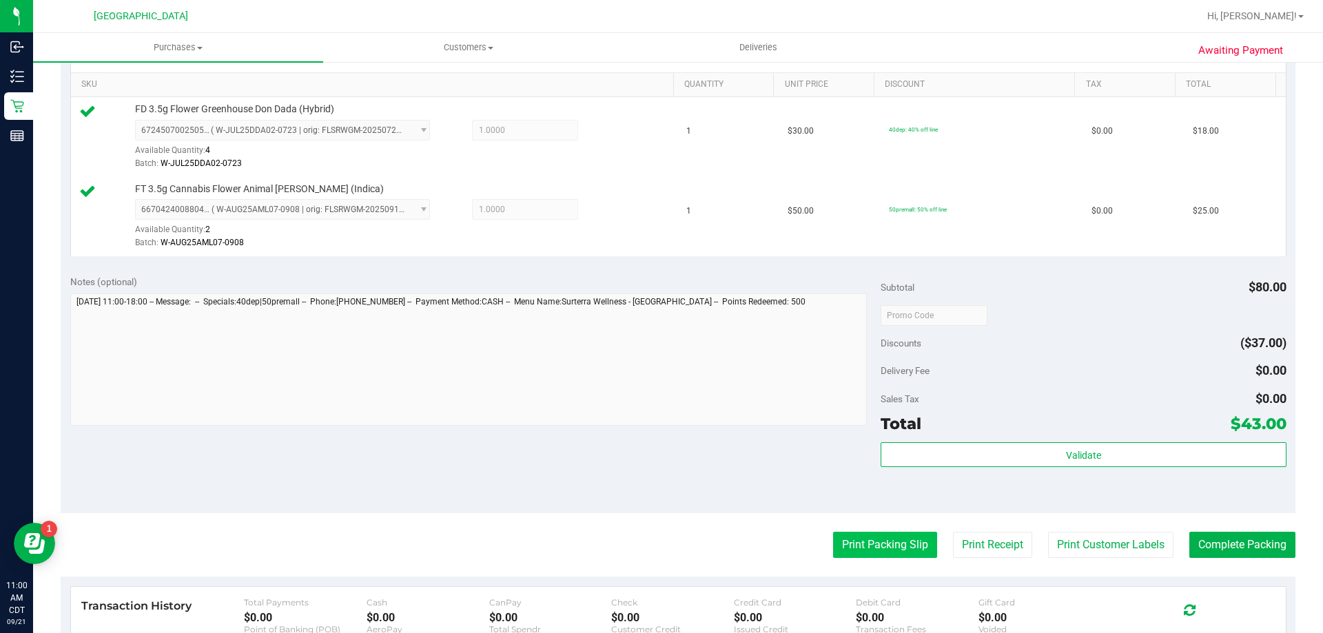
click at [872, 543] on button "Print Packing Slip" at bounding box center [885, 545] width 104 height 26
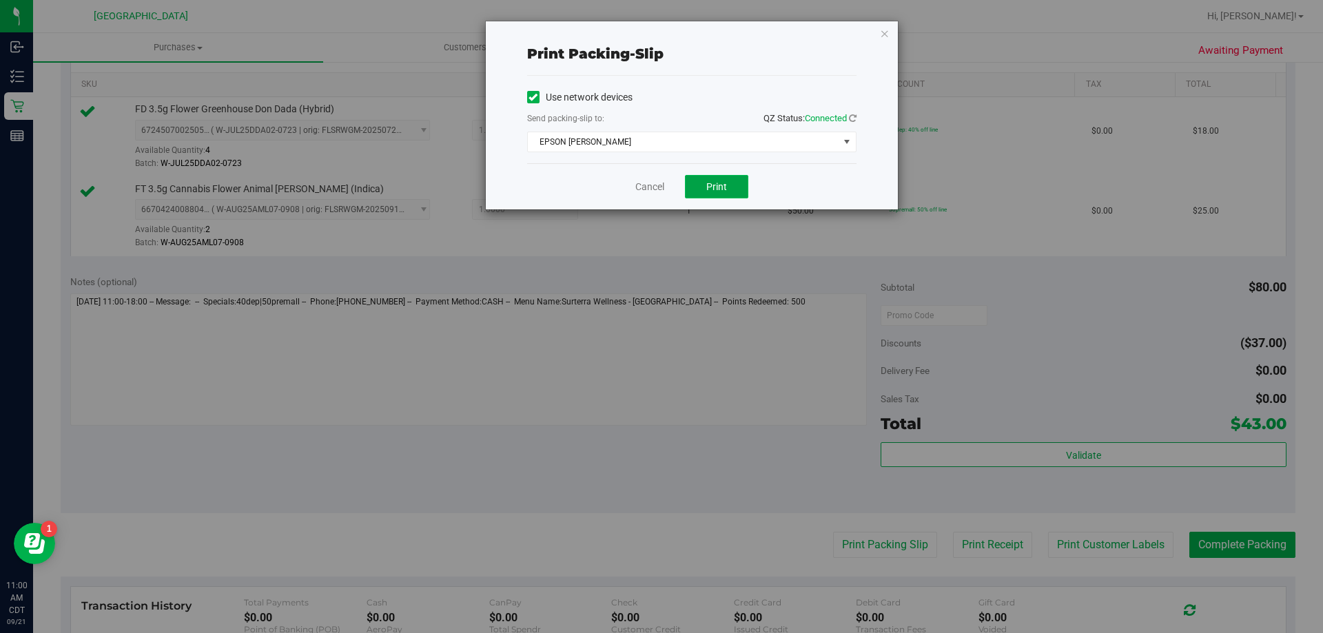
click at [706, 185] on span "Print" at bounding box center [716, 186] width 21 height 11
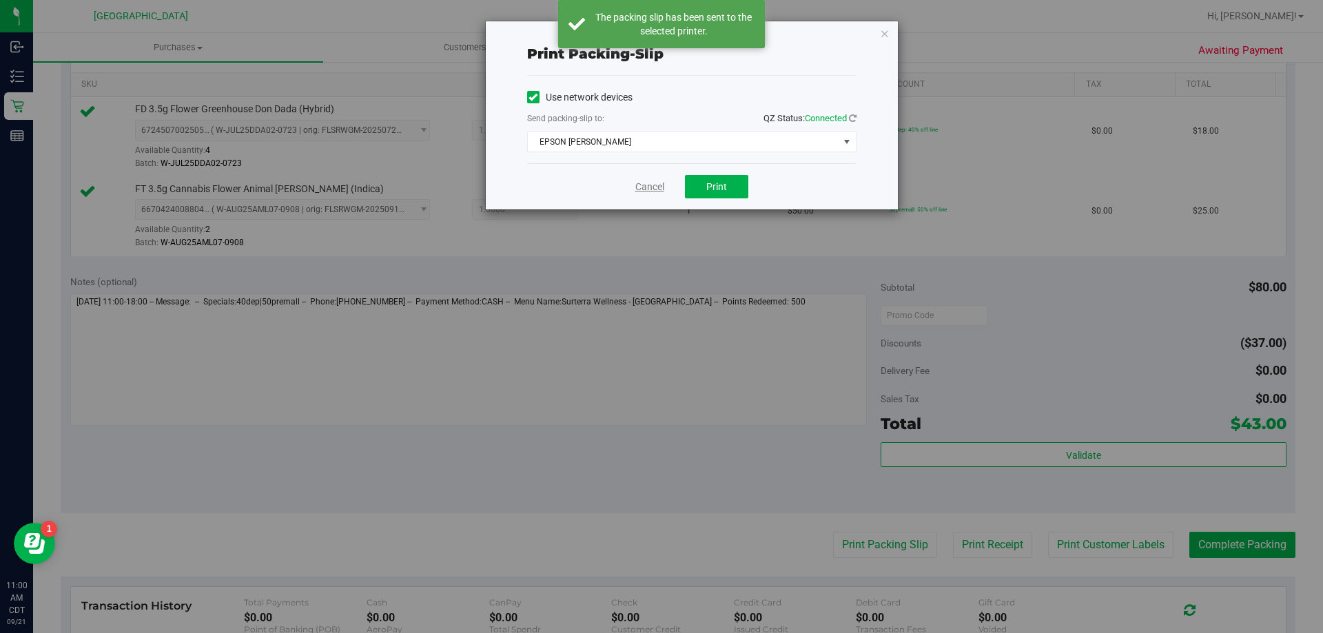
click at [650, 186] on link "Cancel" at bounding box center [649, 187] width 29 height 14
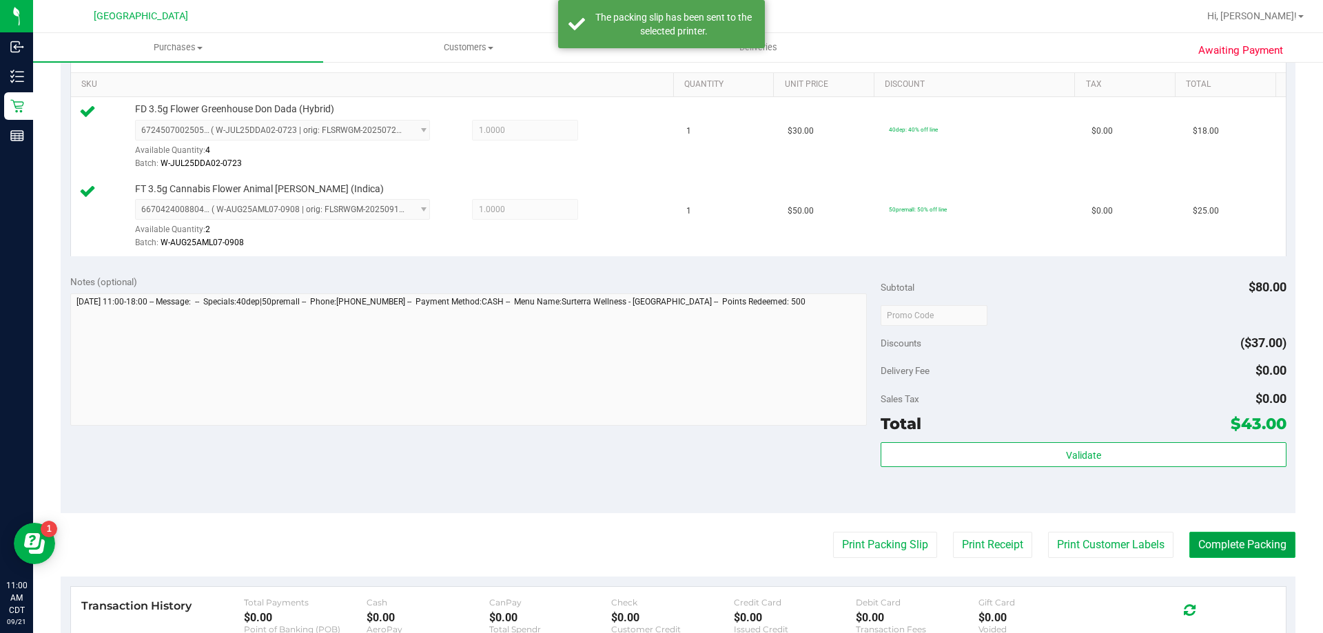
click at [1198, 538] on button "Complete Packing" at bounding box center [1243, 545] width 106 height 26
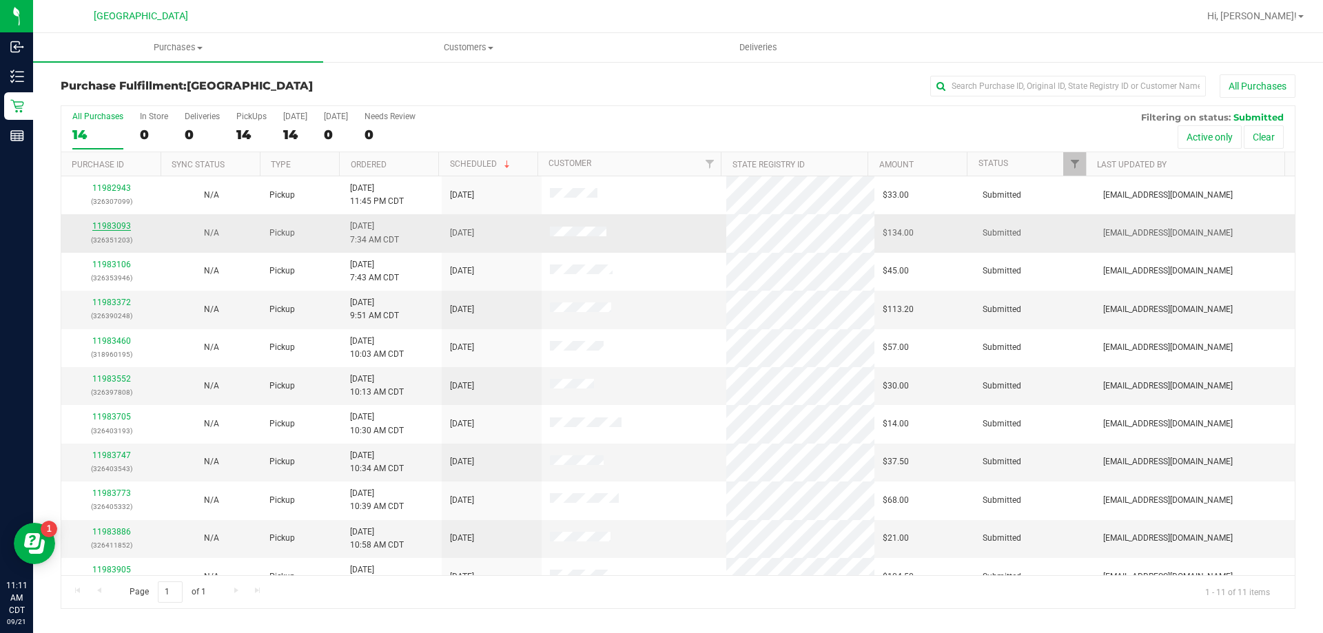
click at [121, 222] on link "11983093" at bounding box center [111, 226] width 39 height 10
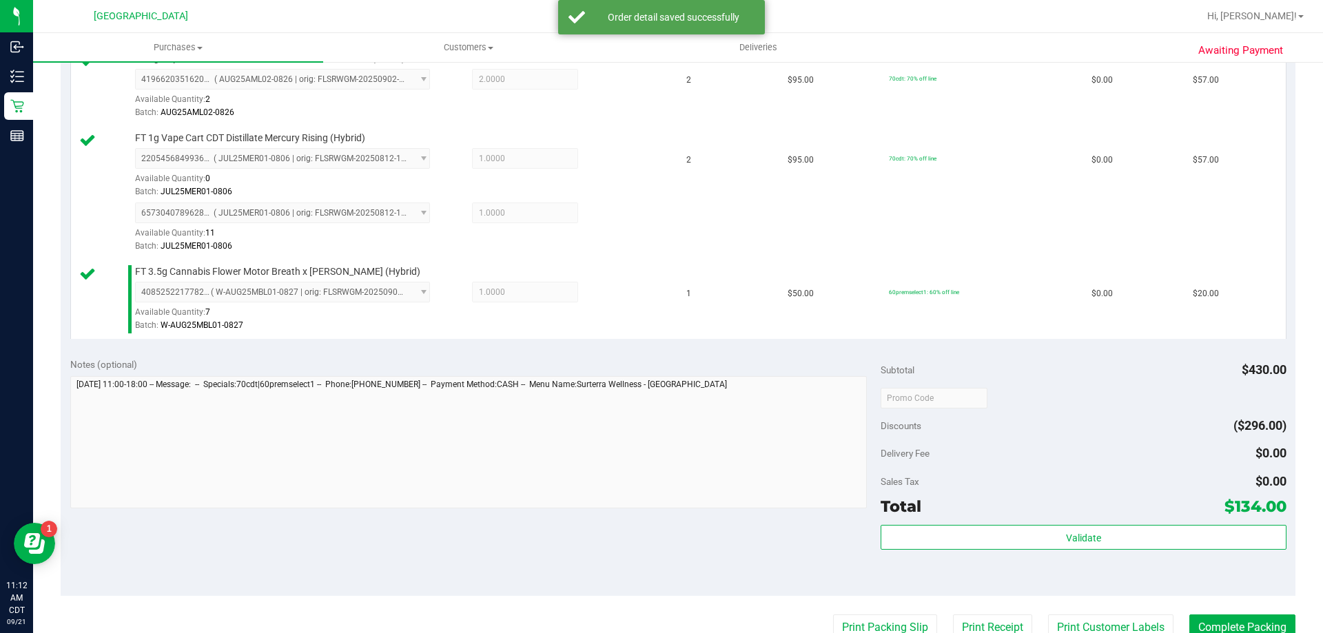
scroll to position [482, 0]
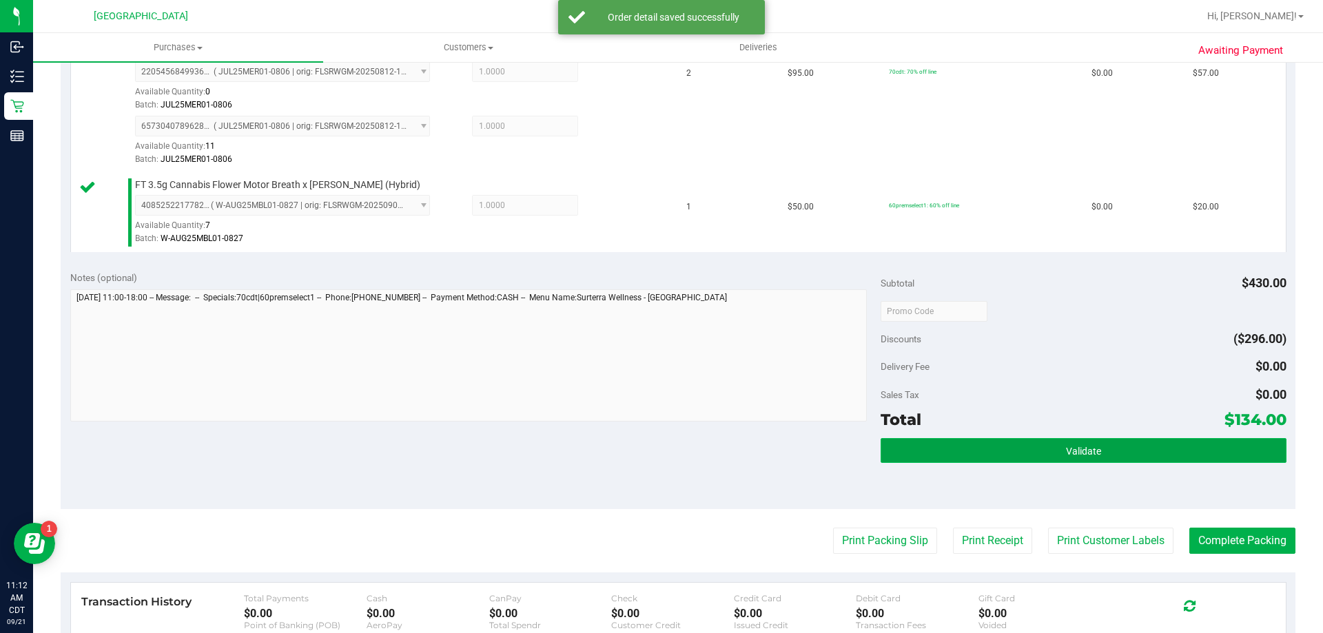
click at [1054, 456] on button "Validate" at bounding box center [1083, 450] width 405 height 25
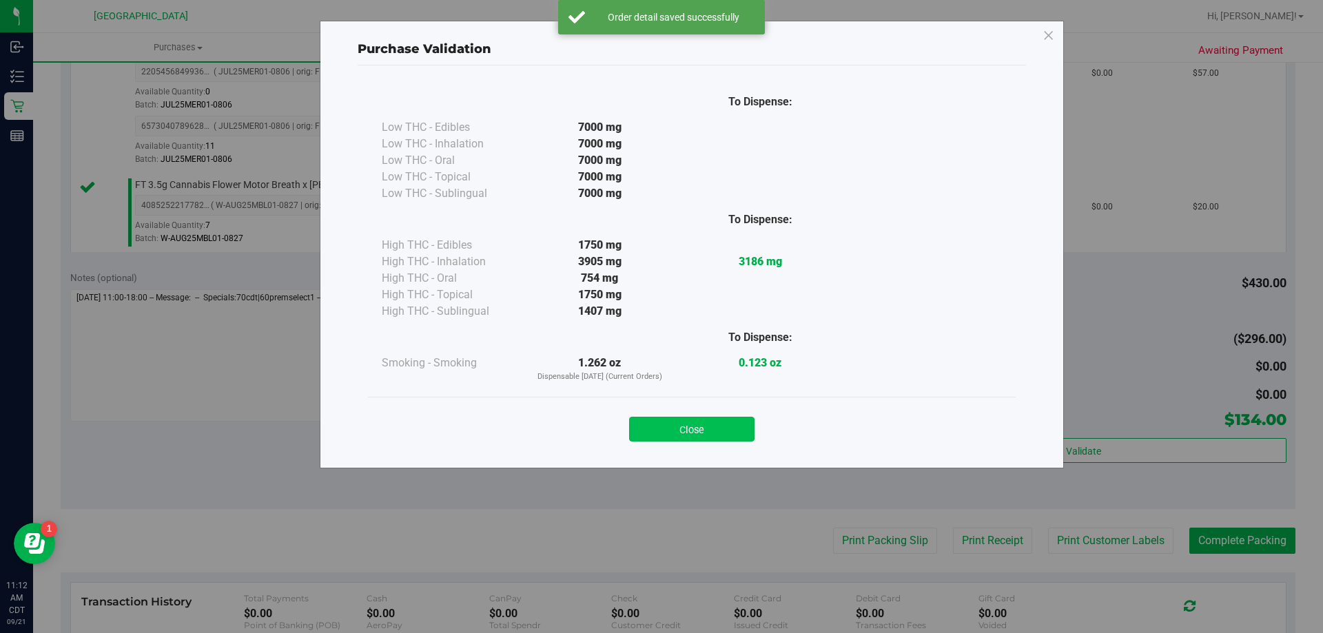
click at [717, 435] on button "Close" at bounding box center [691, 429] width 125 height 25
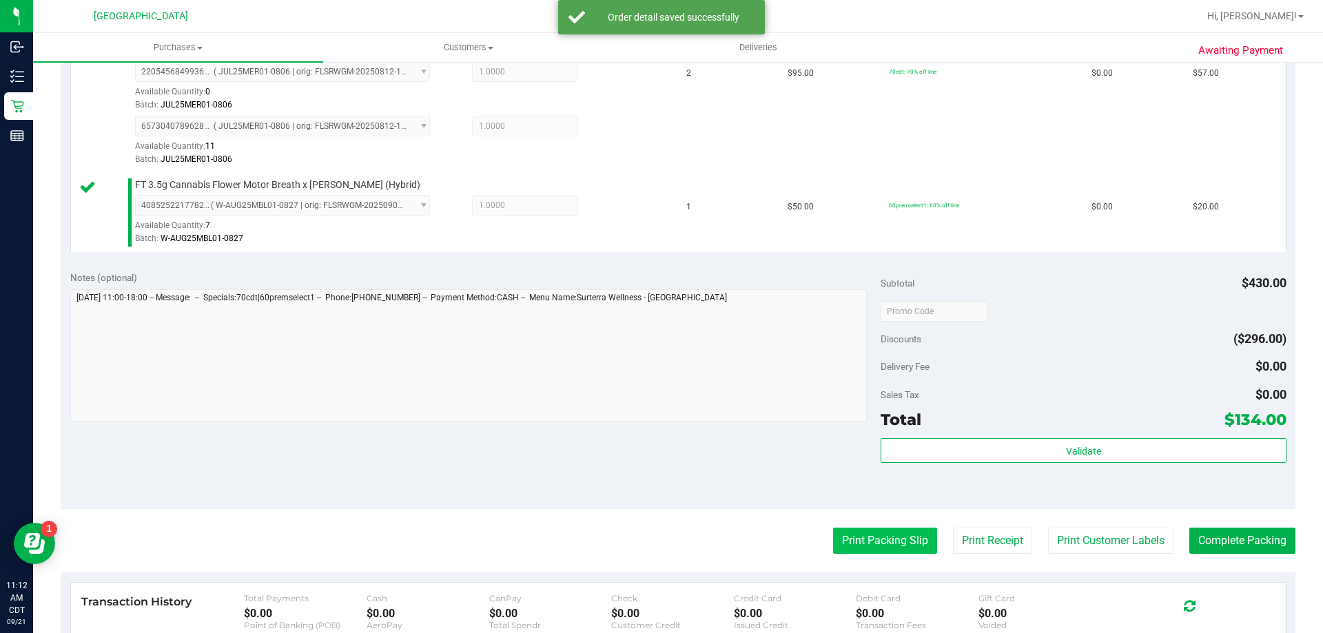
click at [864, 540] on button "Print Packing Slip" at bounding box center [885, 541] width 104 height 26
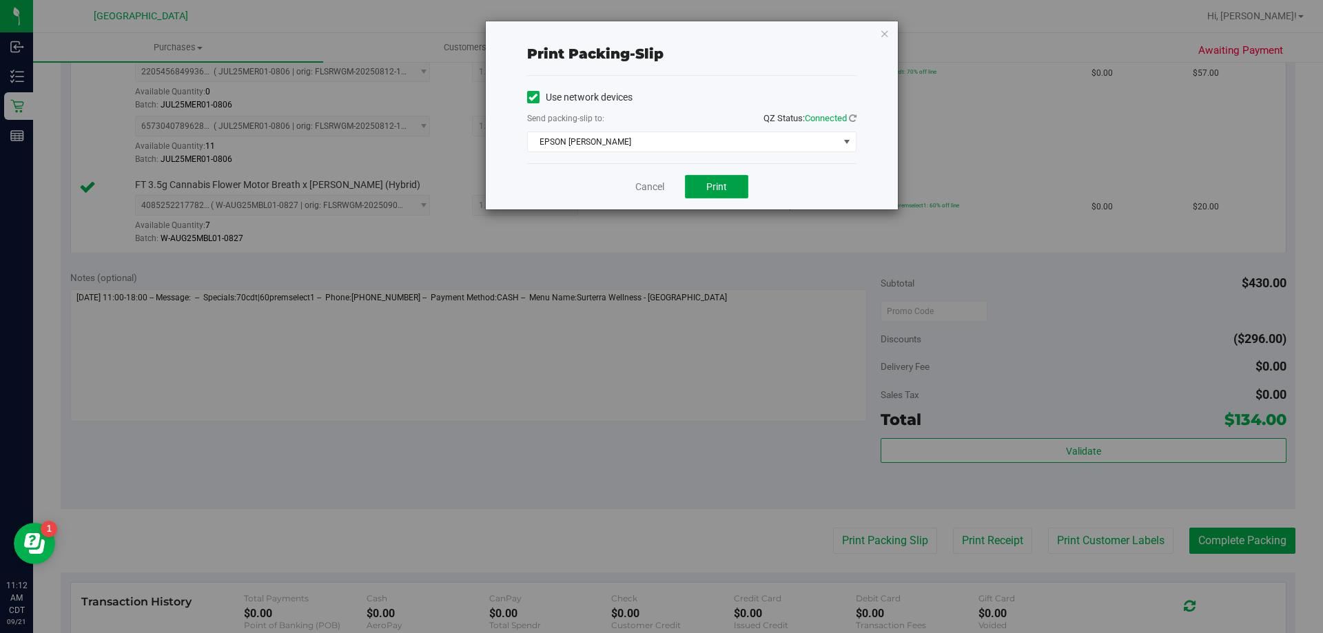
click at [719, 188] on span "Print" at bounding box center [716, 186] width 21 height 11
click at [646, 187] on link "Cancel" at bounding box center [649, 187] width 29 height 14
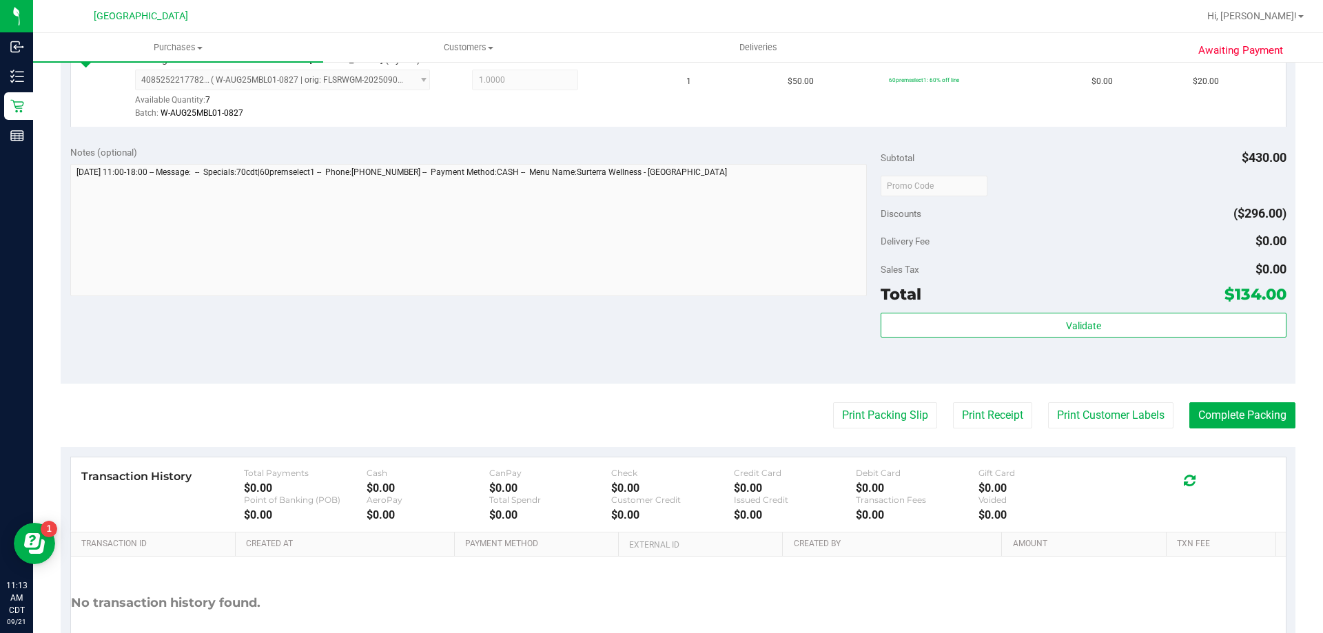
scroll to position [707, 0]
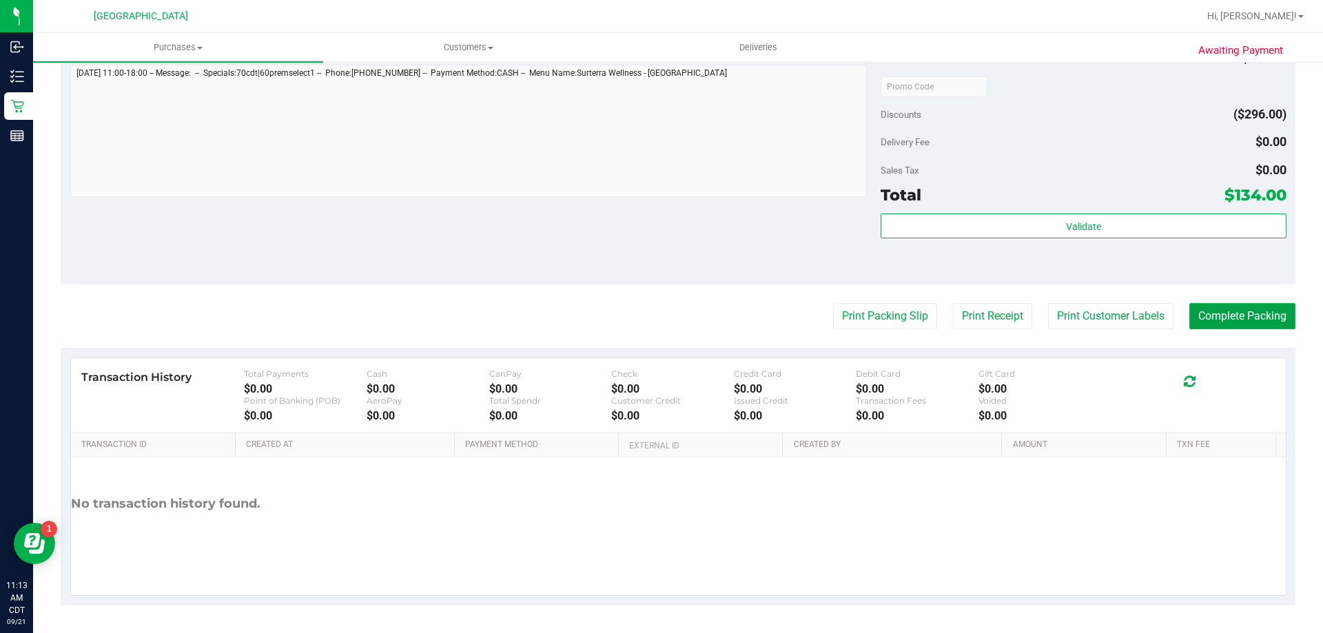
click at [1222, 319] on button "Complete Packing" at bounding box center [1243, 316] width 106 height 26
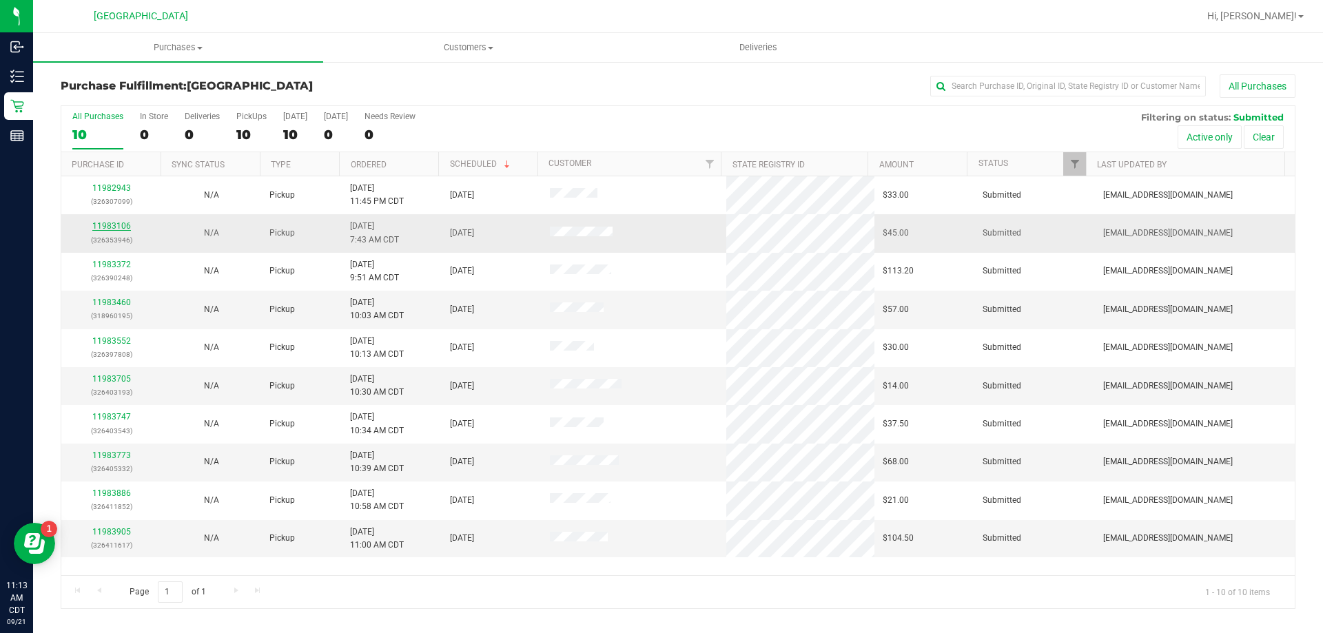
click at [119, 227] on link "11983106" at bounding box center [111, 226] width 39 height 10
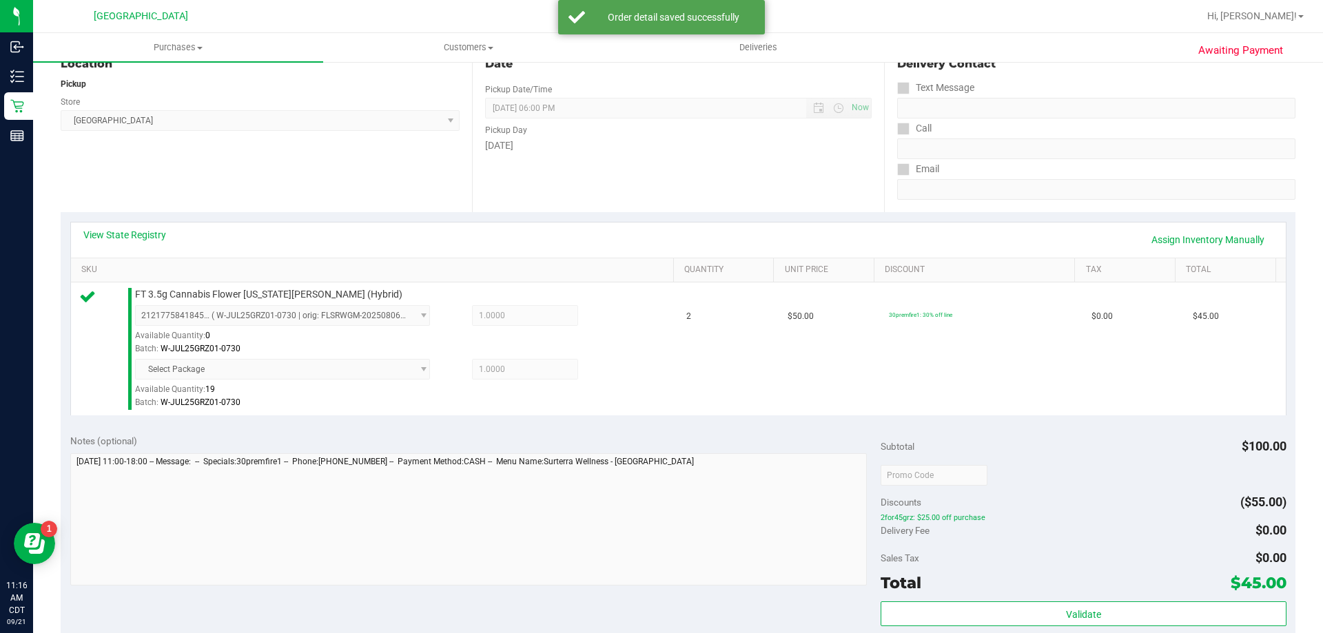
scroll to position [345, 0]
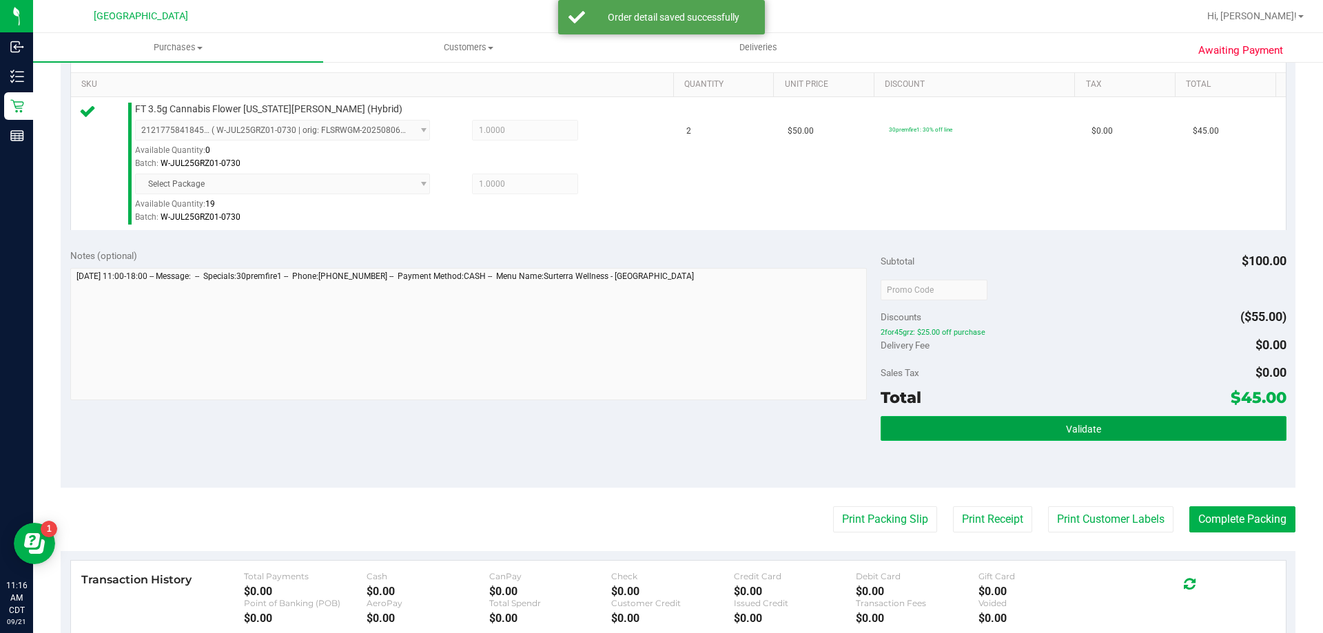
click at [1081, 441] on button "Validate" at bounding box center [1083, 428] width 405 height 25
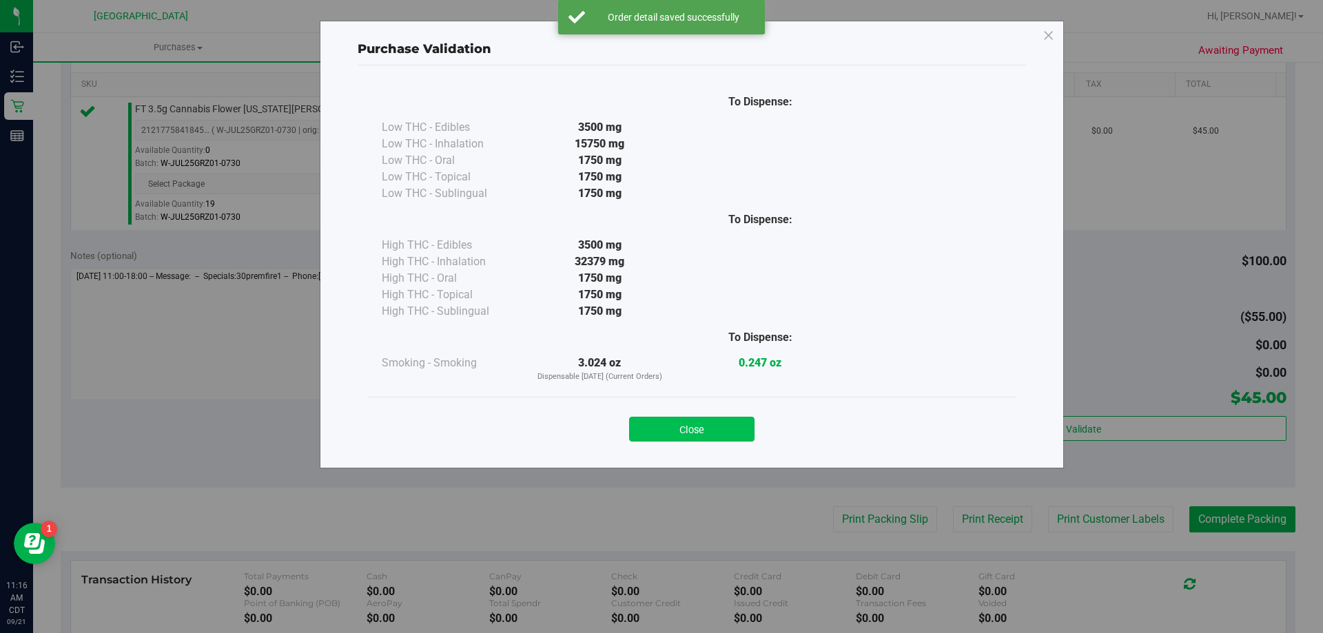
click at [706, 422] on button "Close" at bounding box center [691, 429] width 125 height 25
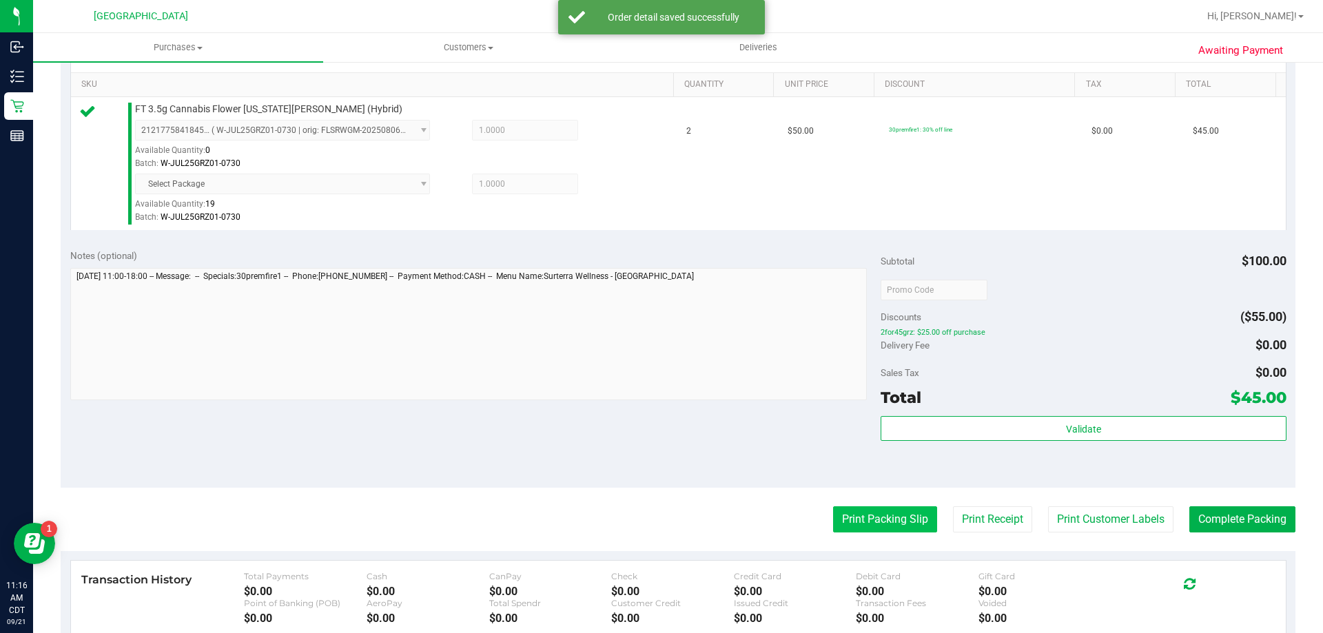
click at [850, 527] on button "Print Packing Slip" at bounding box center [885, 520] width 104 height 26
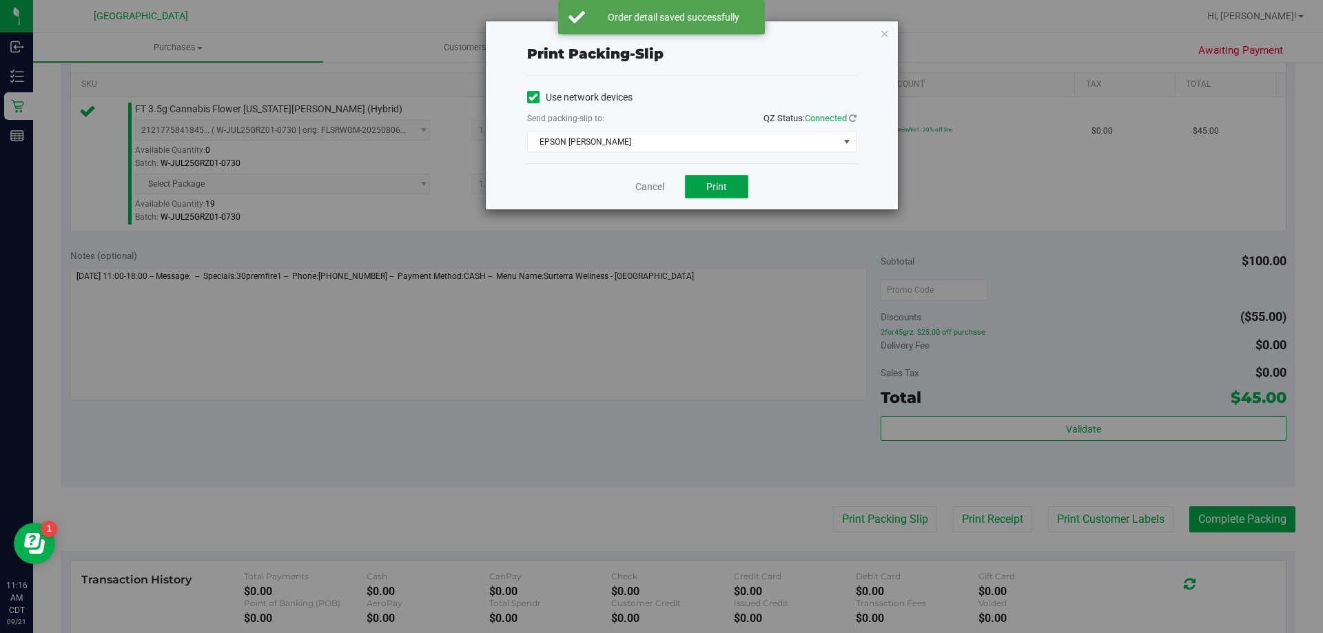
click at [700, 185] on button "Print" at bounding box center [716, 186] width 63 height 23
click at [642, 186] on link "Cancel" at bounding box center [649, 187] width 29 height 14
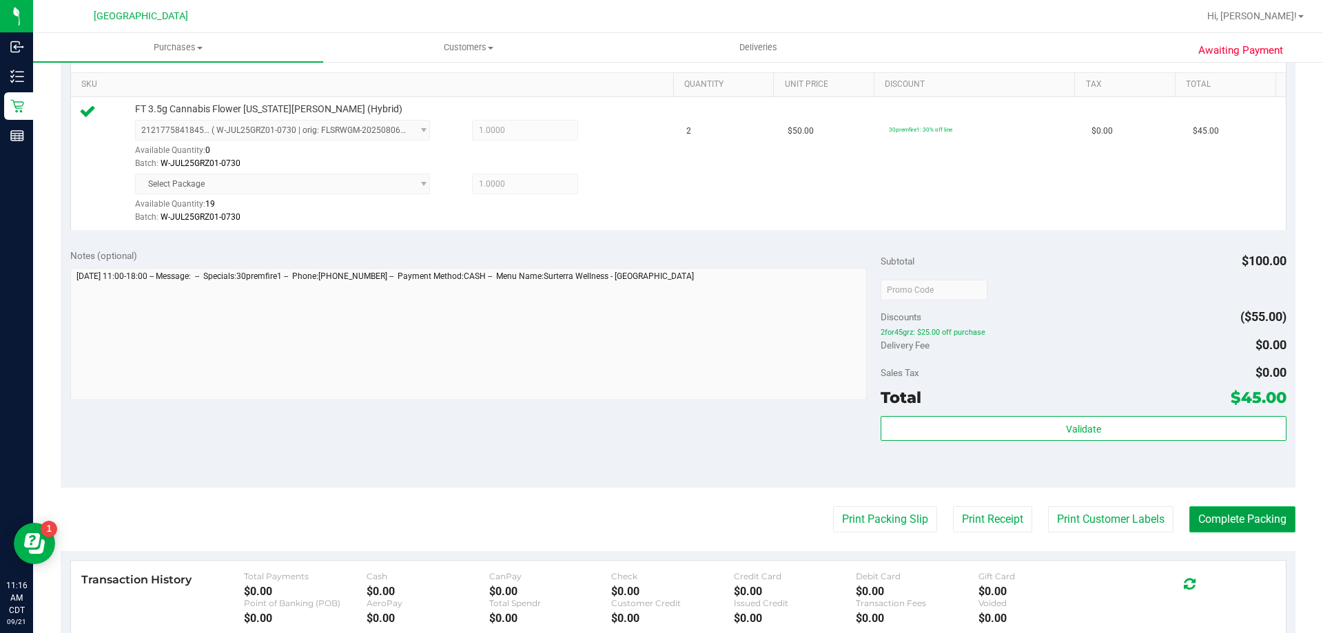
click at [1254, 525] on button "Complete Packing" at bounding box center [1243, 520] width 106 height 26
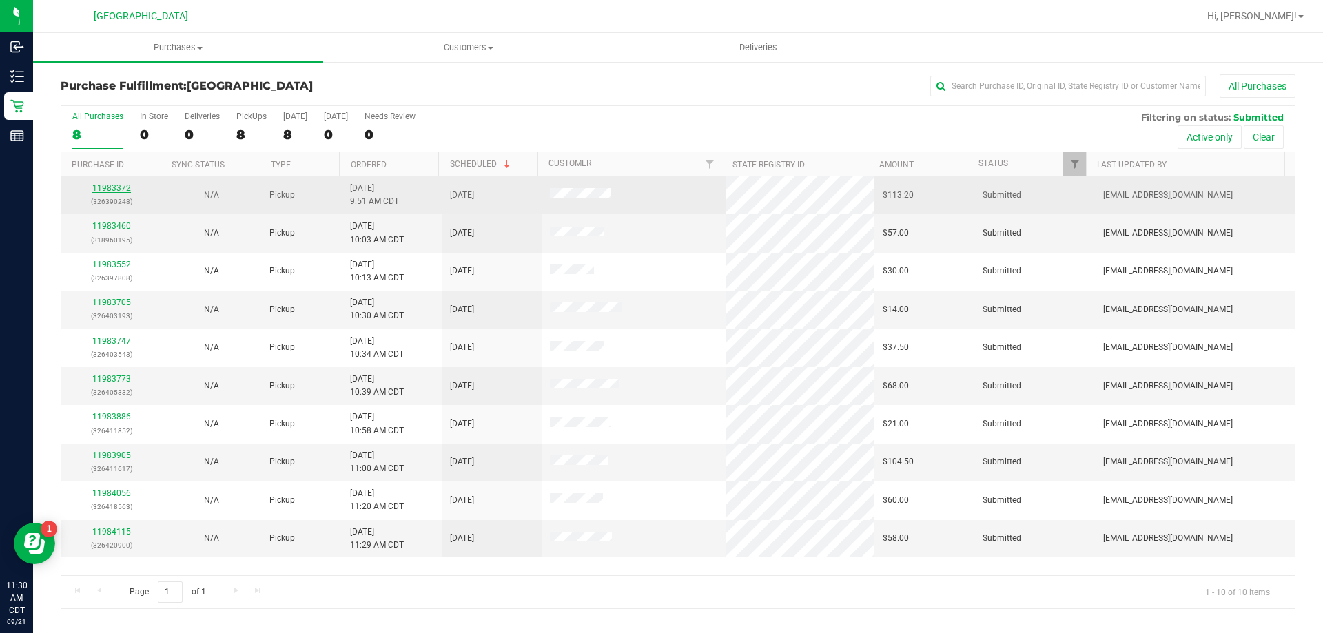
click at [105, 188] on link "11983372" at bounding box center [111, 188] width 39 height 10
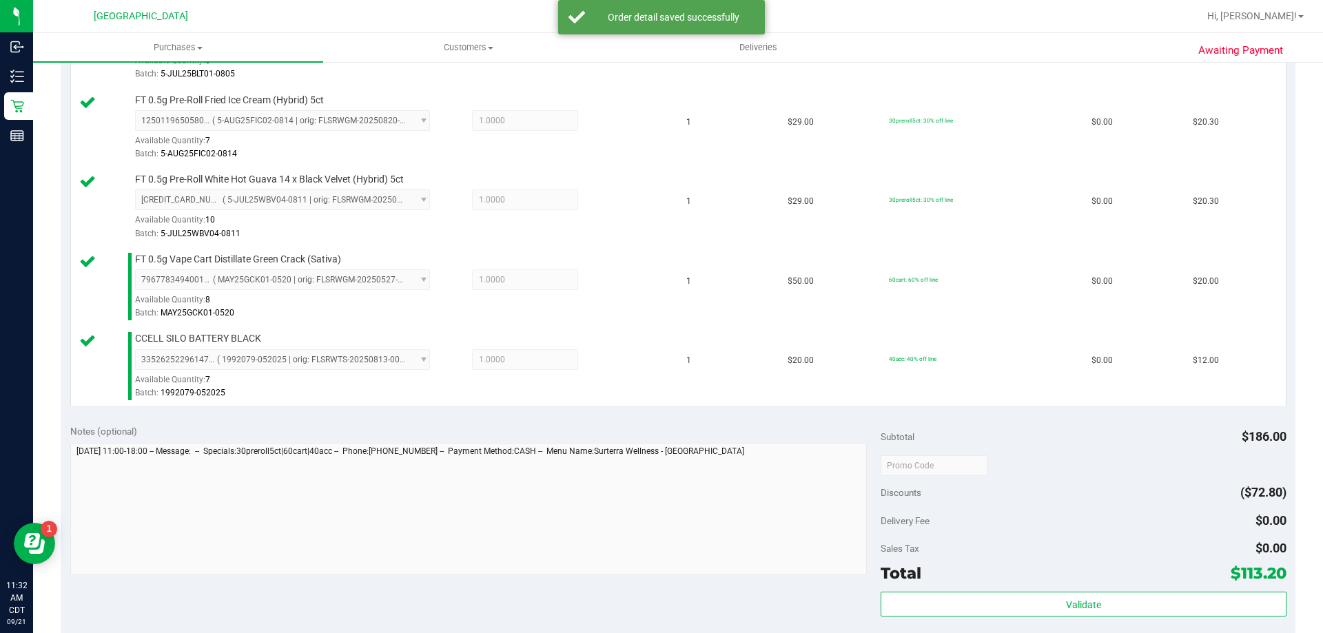
scroll to position [620, 0]
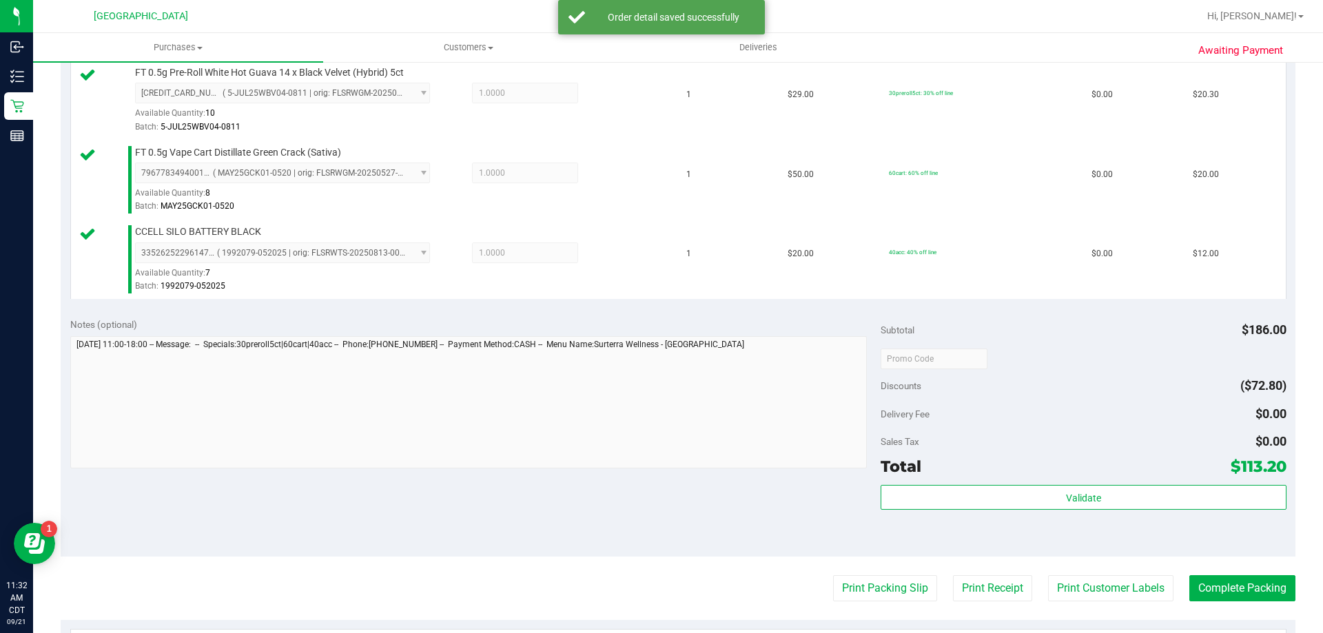
click at [1231, 473] on span "$113.20" at bounding box center [1259, 466] width 56 height 19
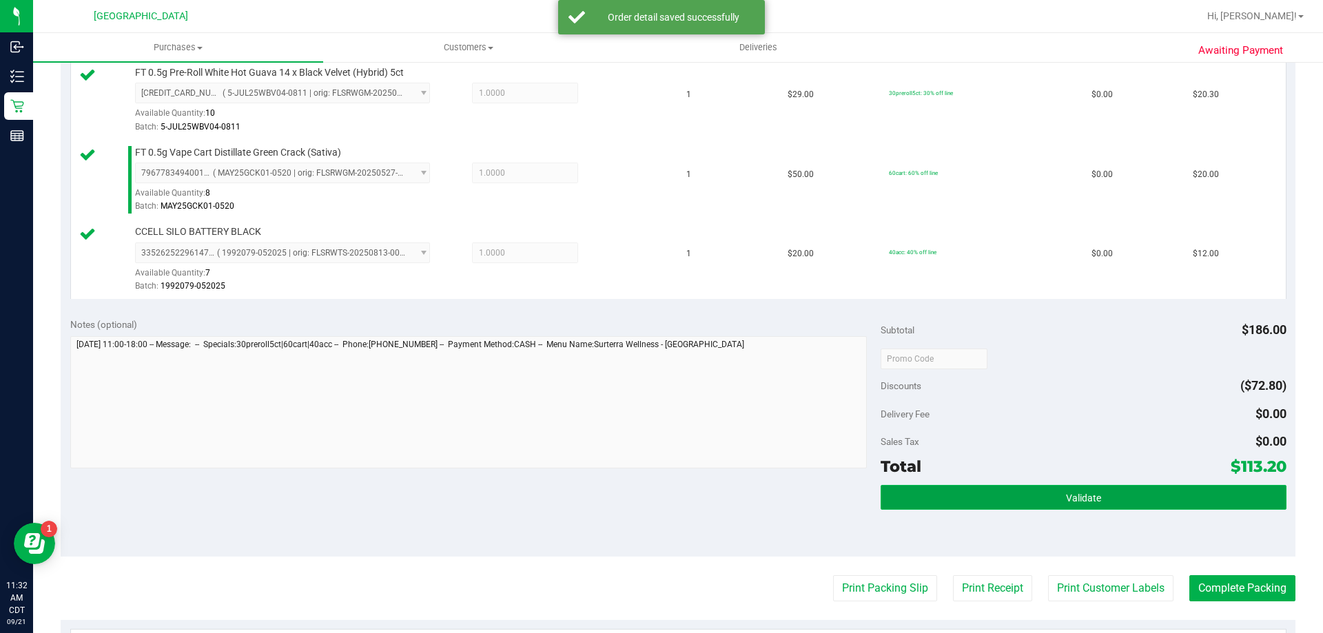
click at [1201, 498] on button "Validate" at bounding box center [1083, 497] width 405 height 25
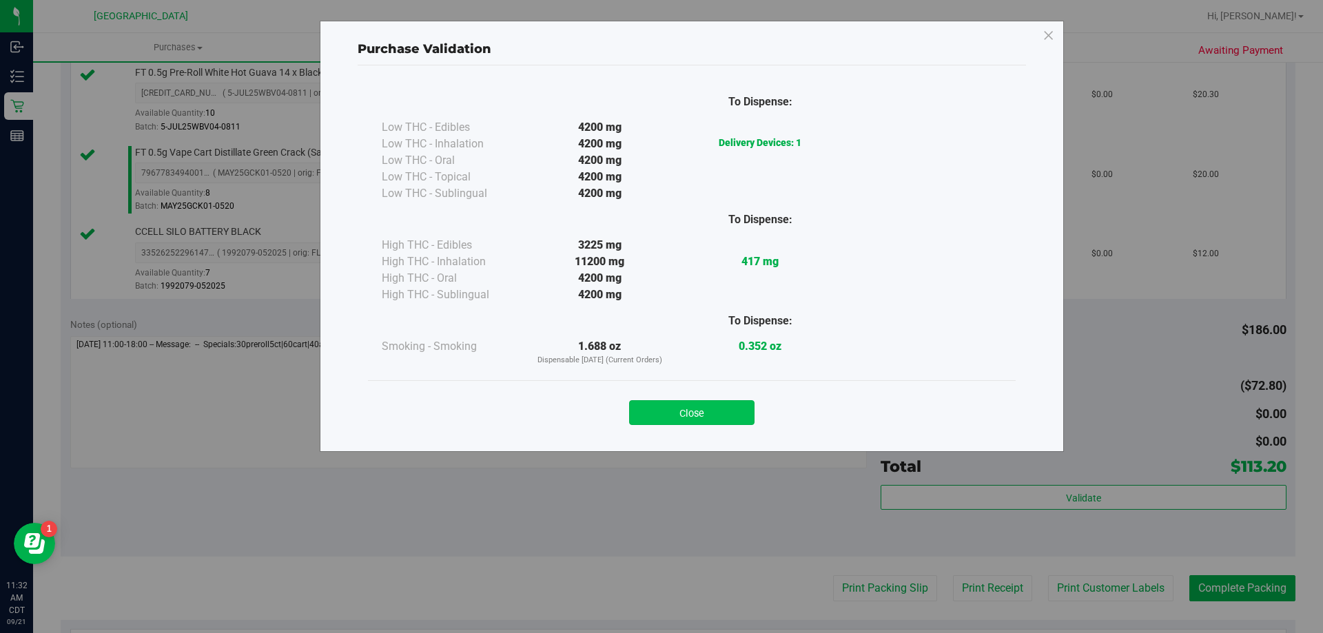
click at [728, 411] on button "Close" at bounding box center [691, 412] width 125 height 25
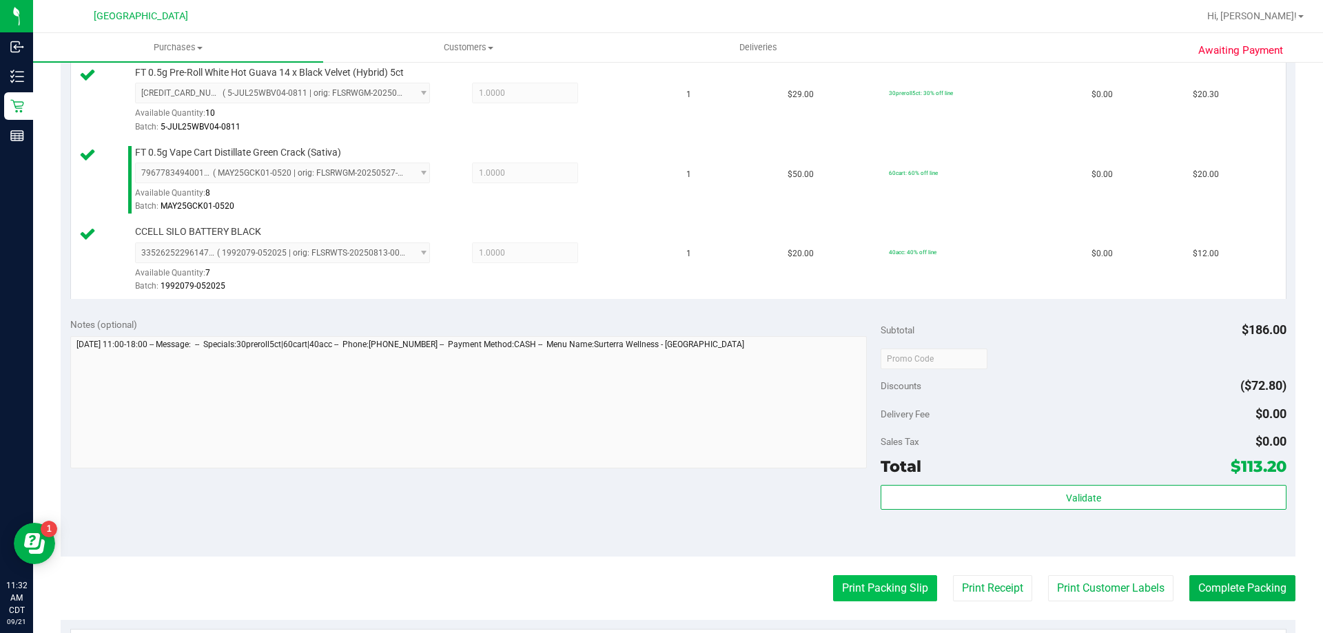
click at [841, 582] on button "Print Packing Slip" at bounding box center [885, 588] width 104 height 26
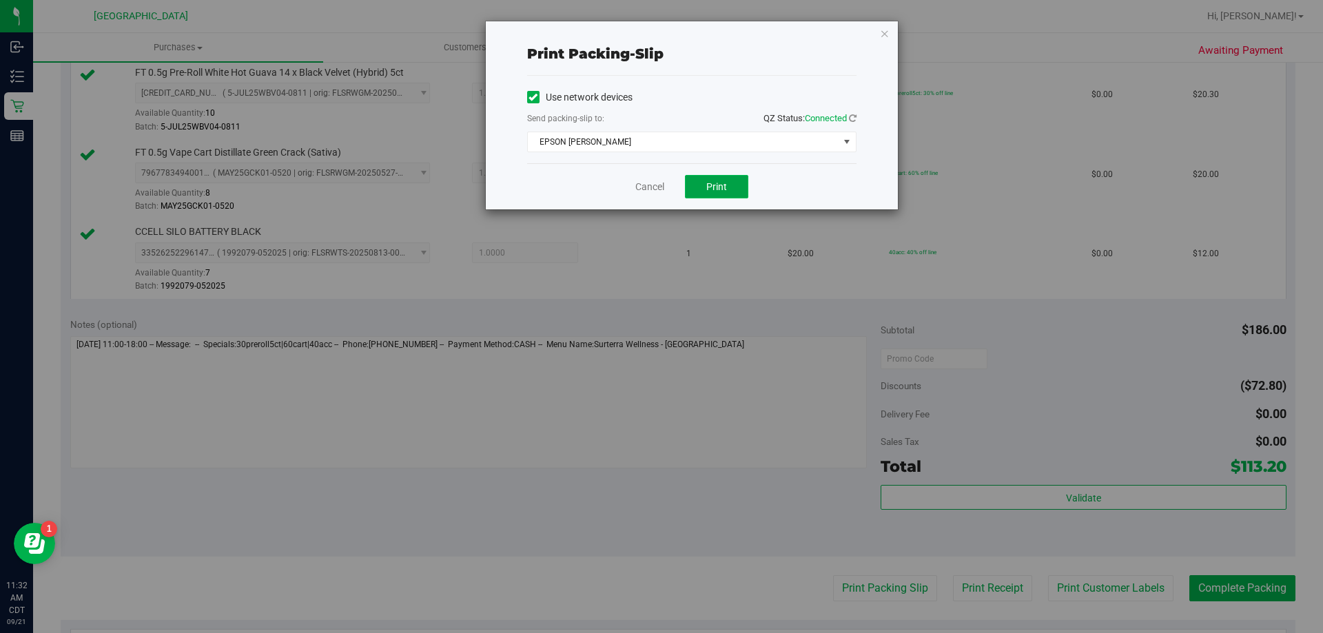
click at [702, 191] on button "Print" at bounding box center [716, 186] width 63 height 23
click at [656, 183] on link "Cancel" at bounding box center [649, 187] width 29 height 14
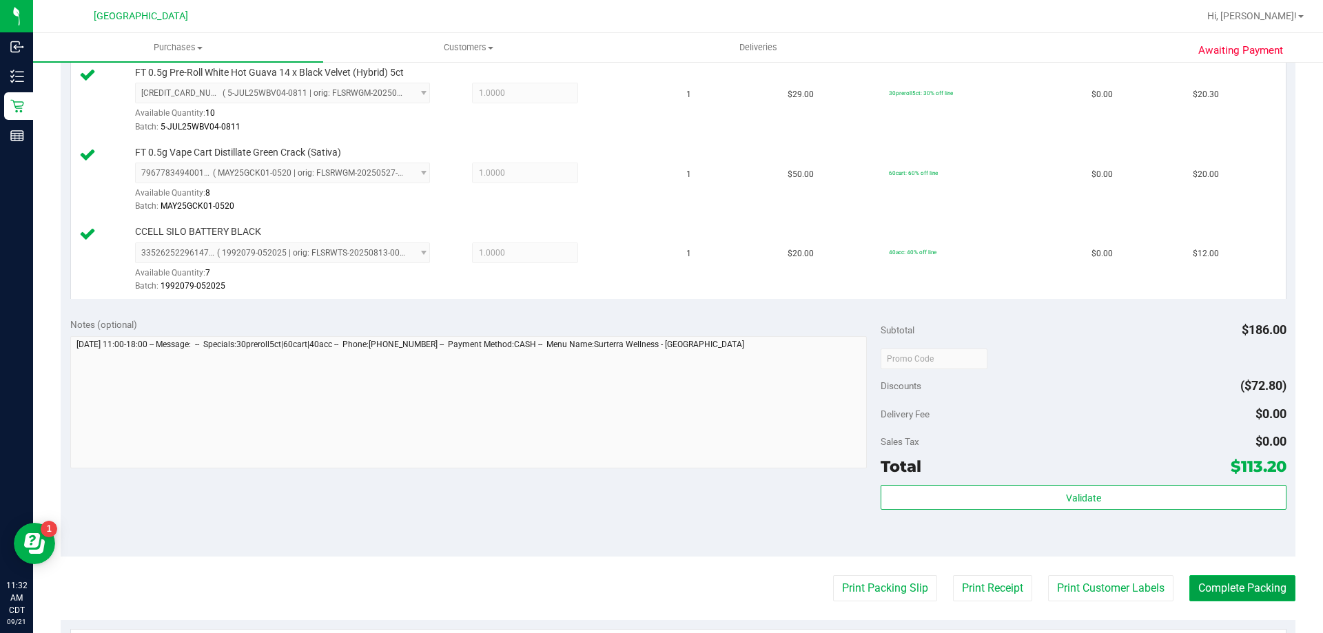
click at [1262, 591] on button "Complete Packing" at bounding box center [1243, 588] width 106 height 26
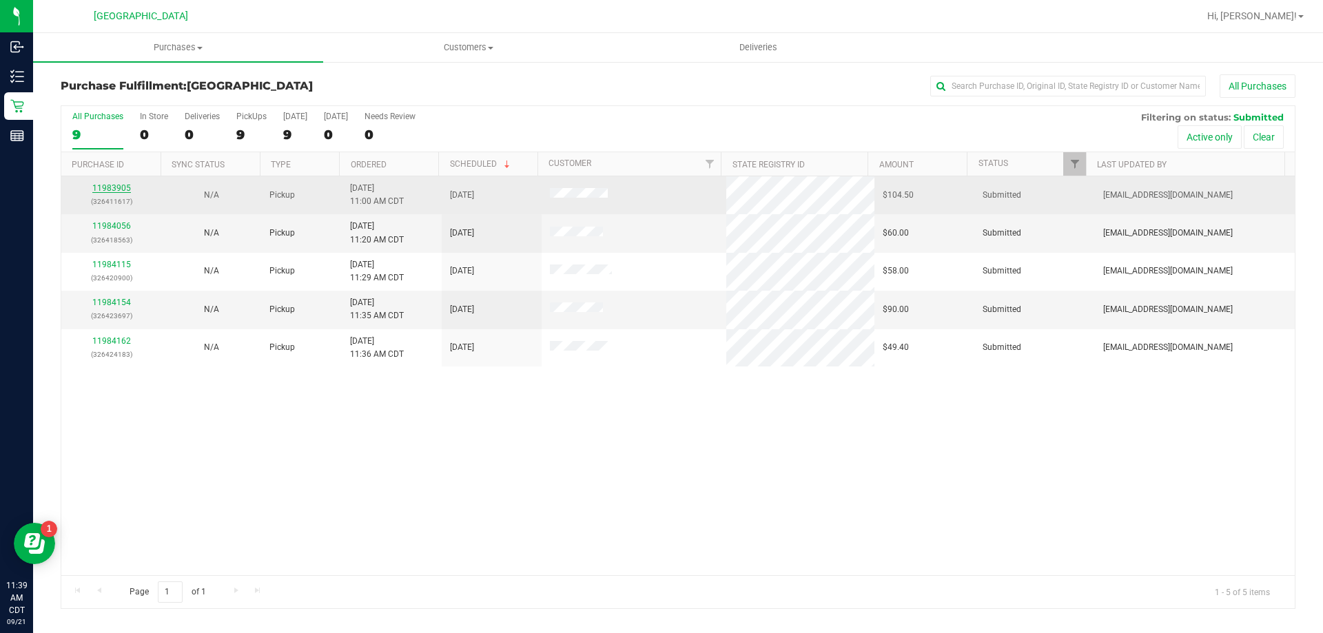
click at [117, 187] on link "11983905" at bounding box center [111, 188] width 39 height 10
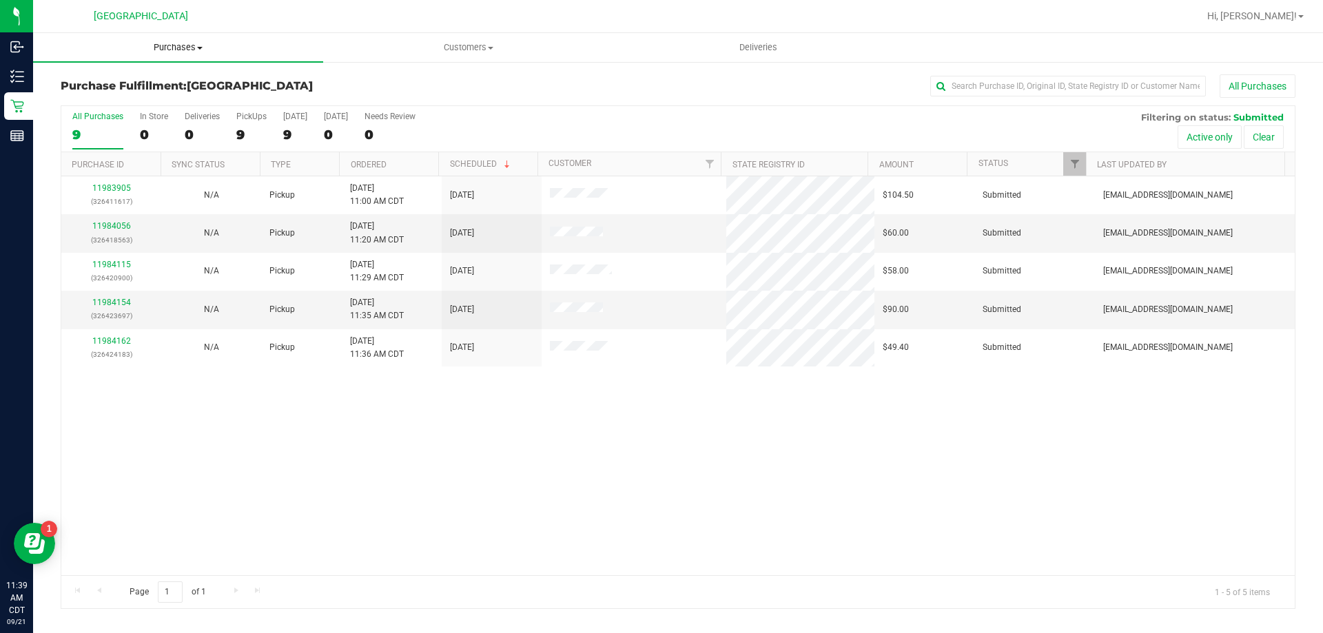
click at [170, 44] on span "Purchases" at bounding box center [178, 47] width 290 height 12
click at [119, 225] on link "11984056" at bounding box center [111, 226] width 39 height 10
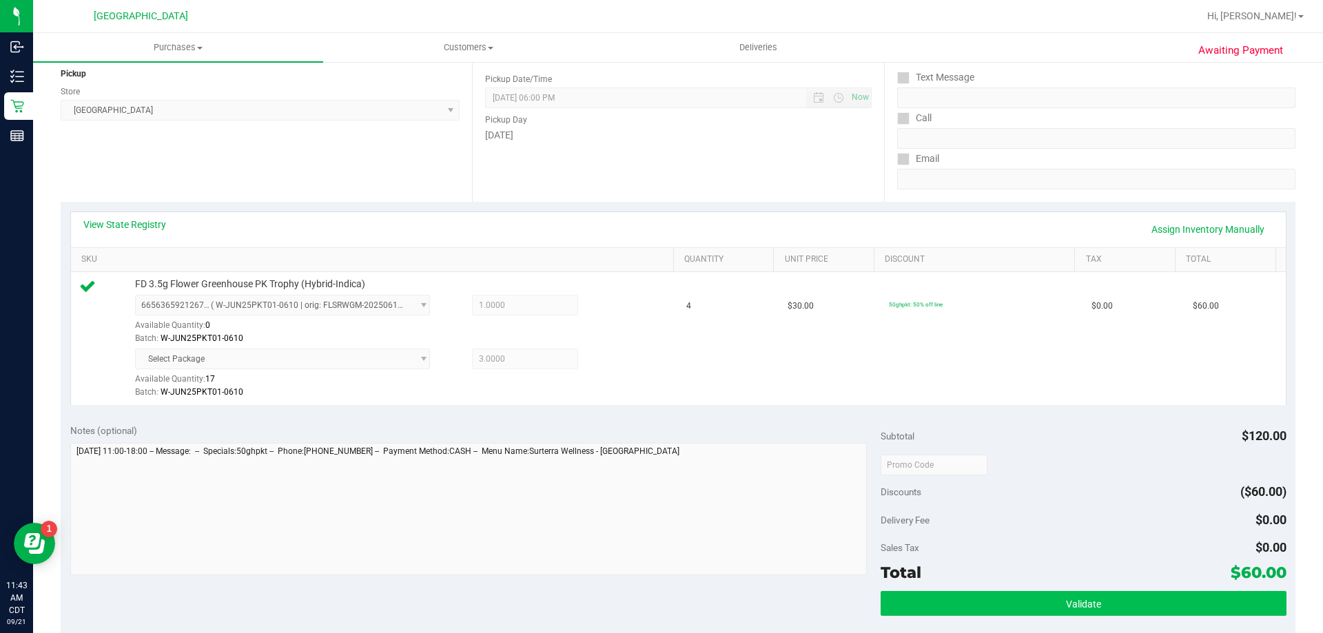
scroll to position [276, 0]
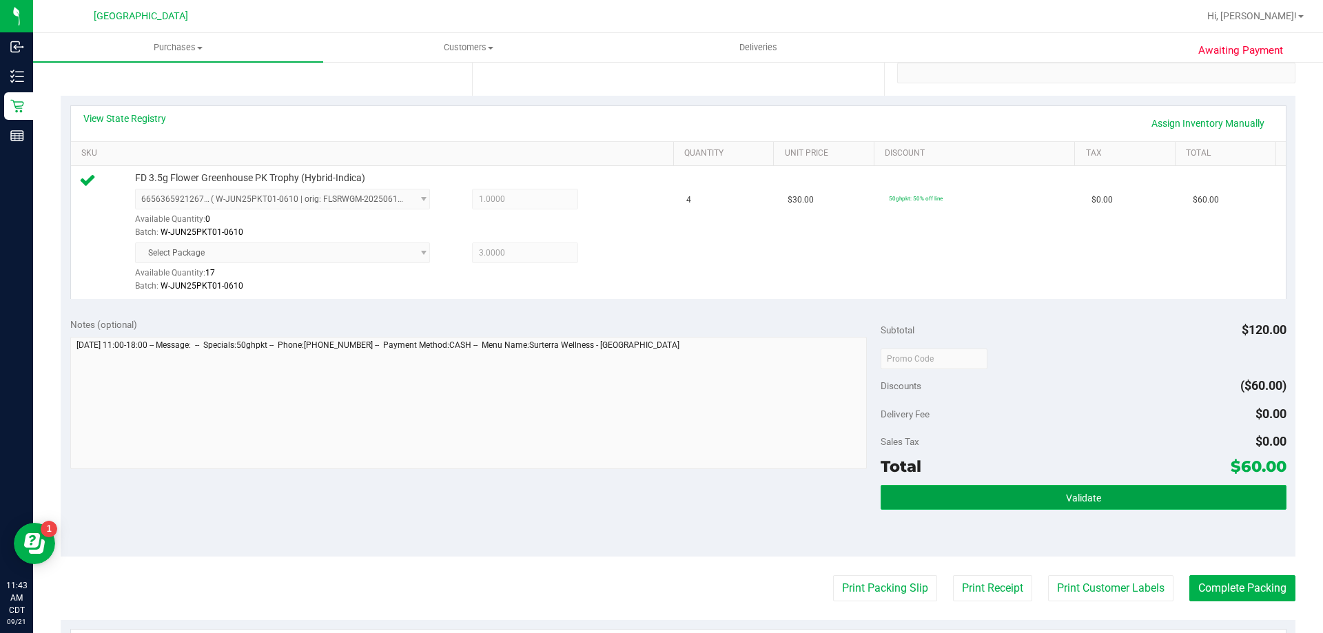
click at [1141, 488] on button "Validate" at bounding box center [1083, 497] width 405 height 25
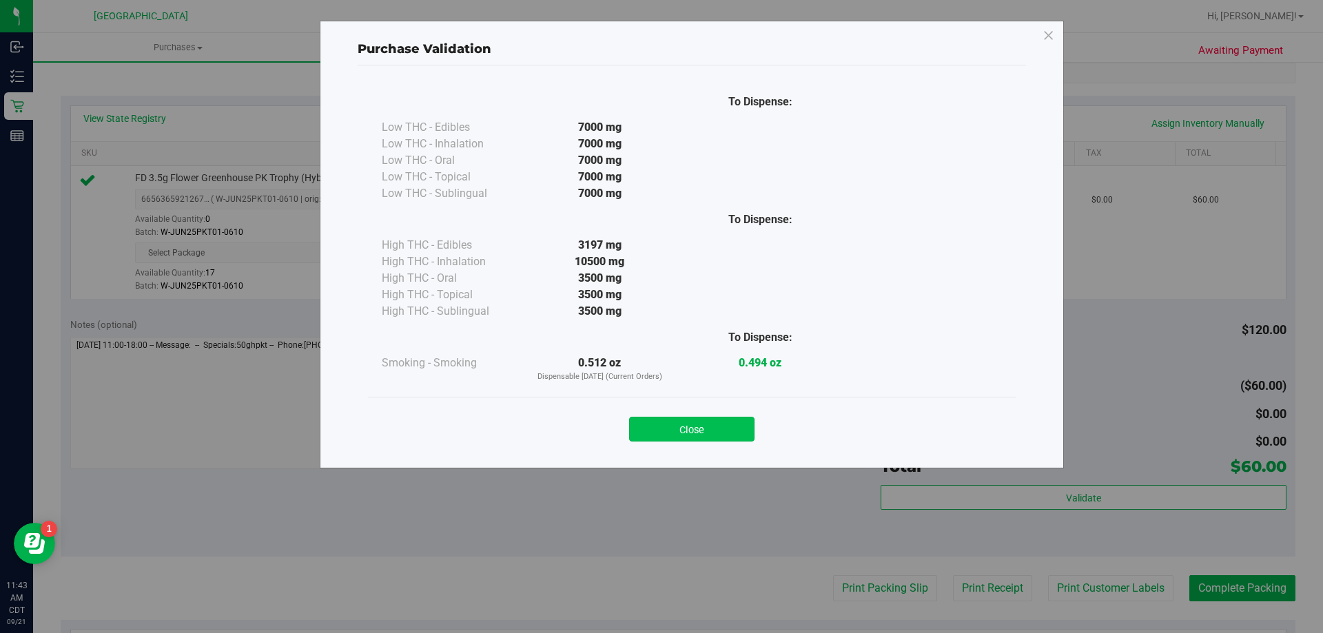
click at [723, 429] on button "Close" at bounding box center [691, 429] width 125 height 25
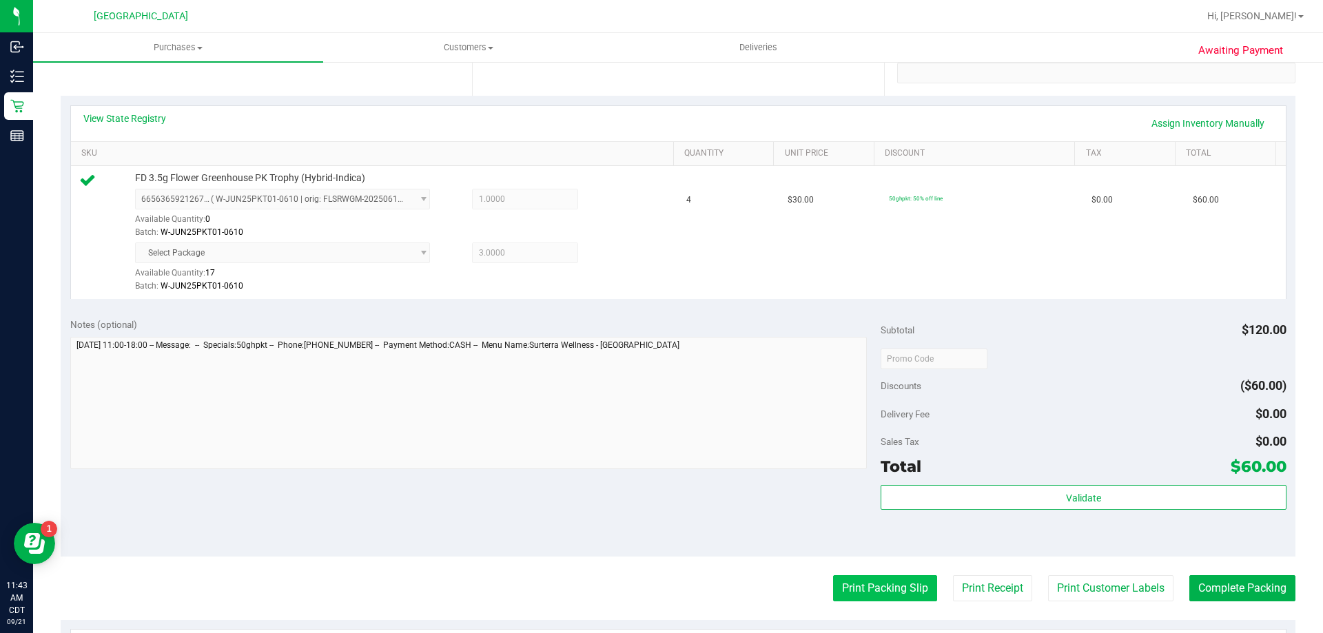
click at [857, 590] on button "Print Packing Slip" at bounding box center [885, 588] width 104 height 26
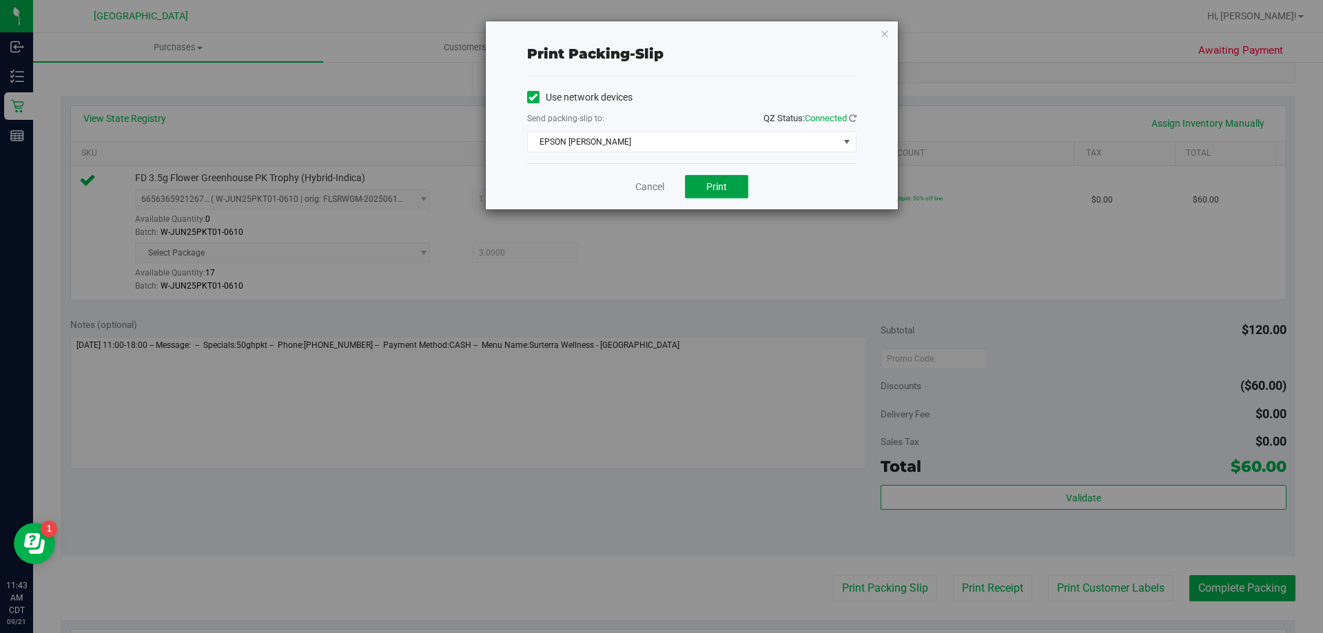
click at [717, 198] on button "Print" at bounding box center [716, 186] width 63 height 23
click at [653, 190] on link "Cancel" at bounding box center [649, 187] width 29 height 14
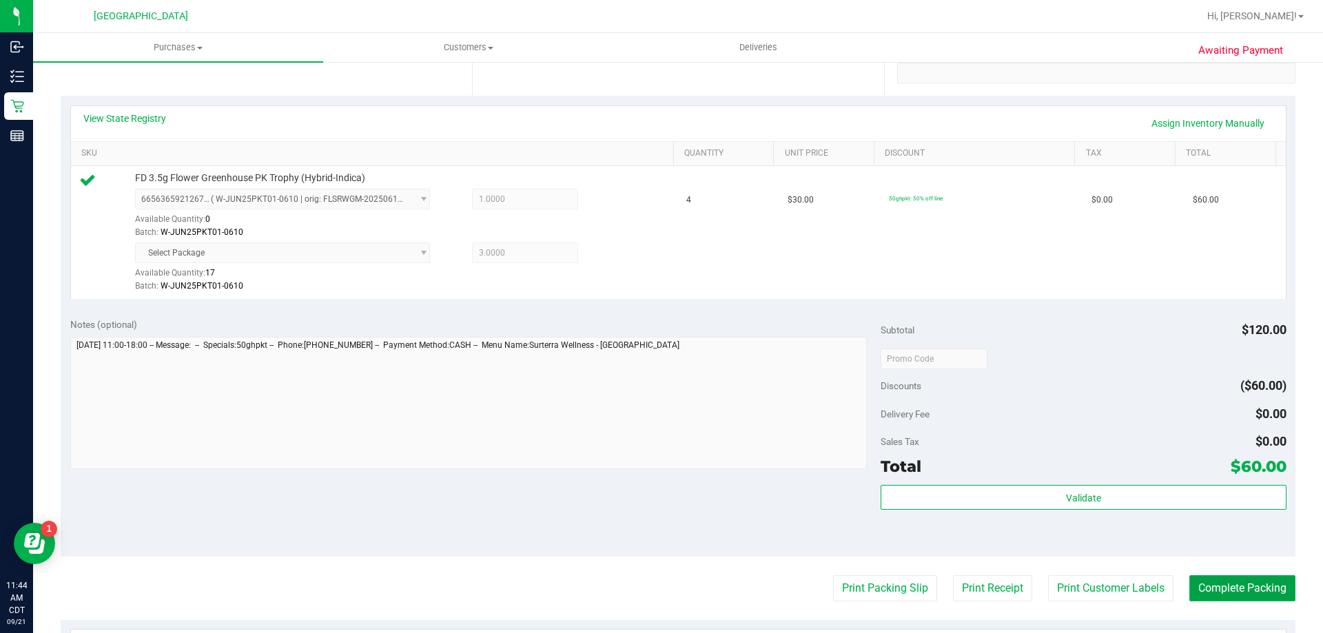
click at [1261, 592] on button "Complete Packing" at bounding box center [1243, 588] width 106 height 26
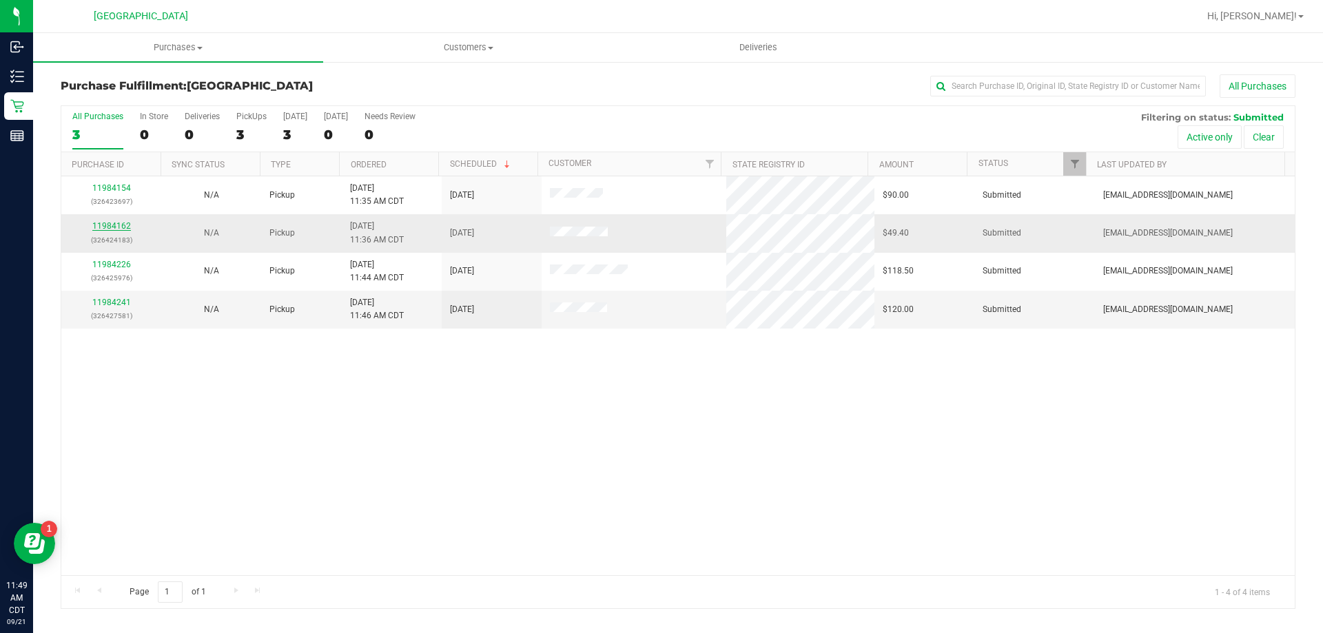
click at [99, 223] on link "11984162" at bounding box center [111, 226] width 39 height 10
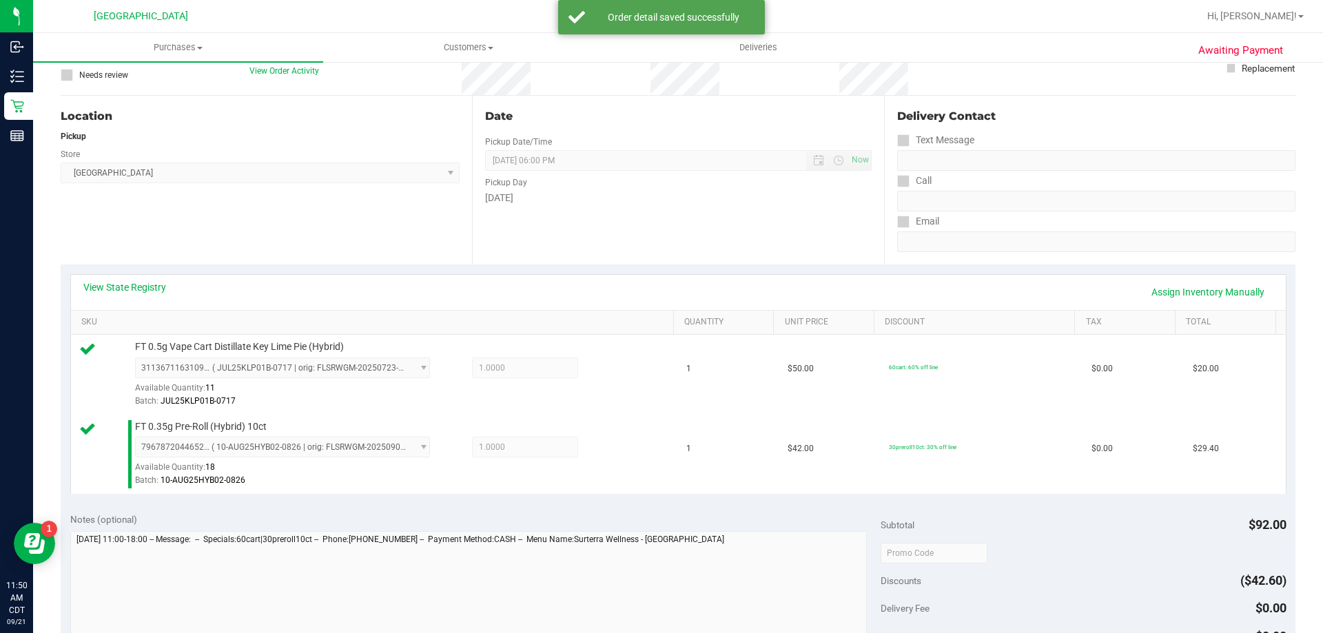
scroll to position [207, 0]
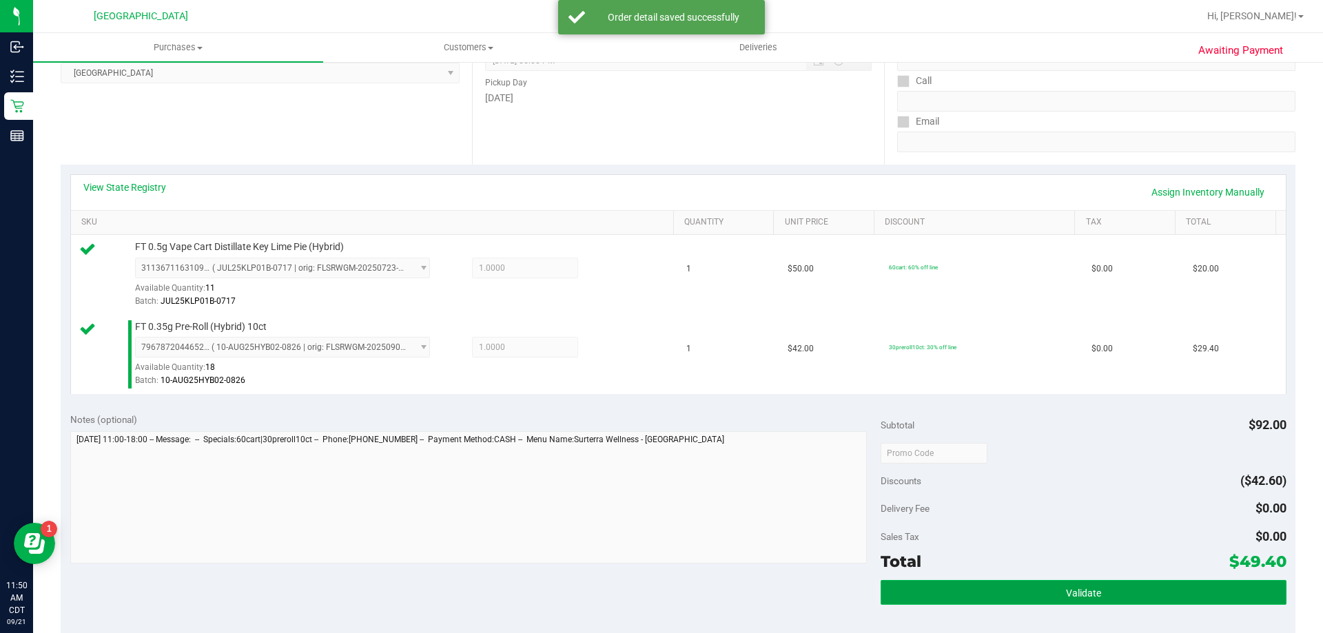
click at [1048, 584] on button "Validate" at bounding box center [1083, 592] width 405 height 25
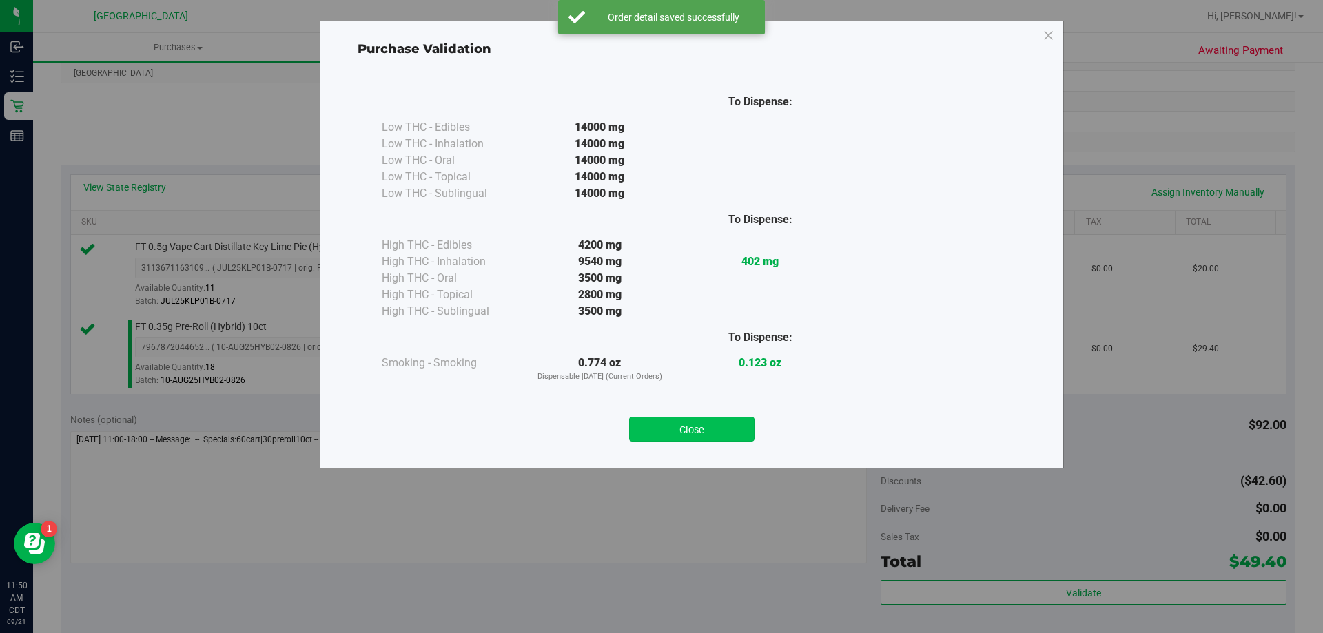
click at [728, 426] on button "Close" at bounding box center [691, 429] width 125 height 25
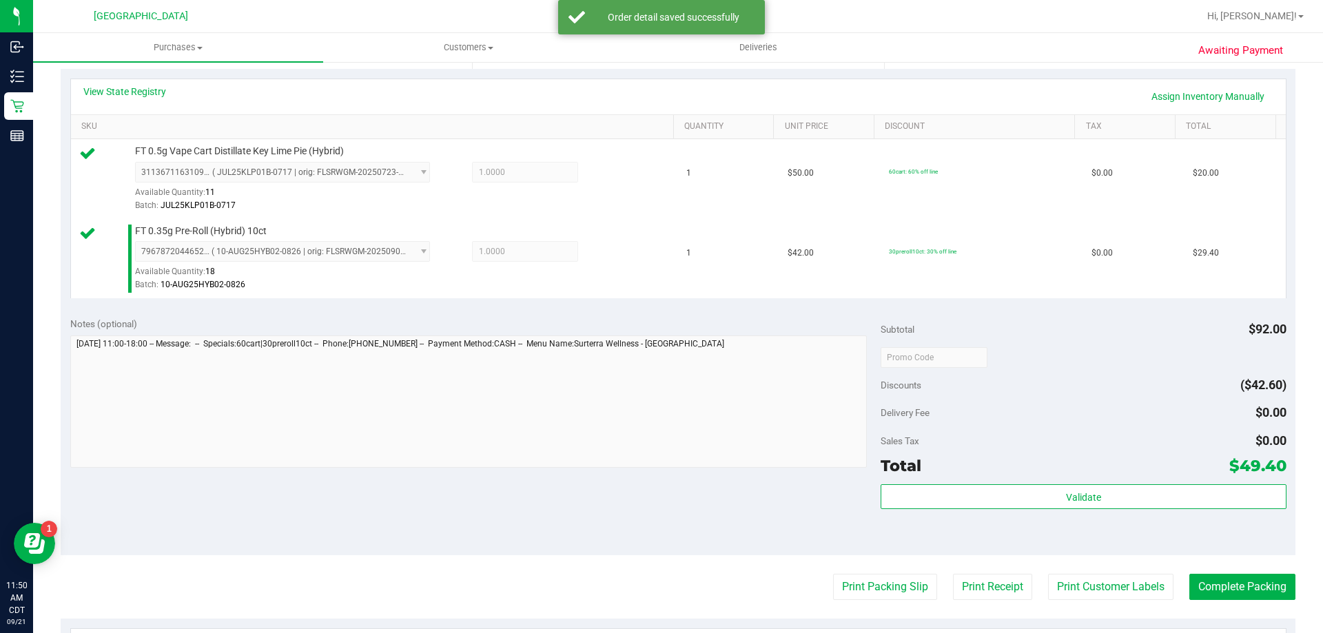
scroll to position [482, 0]
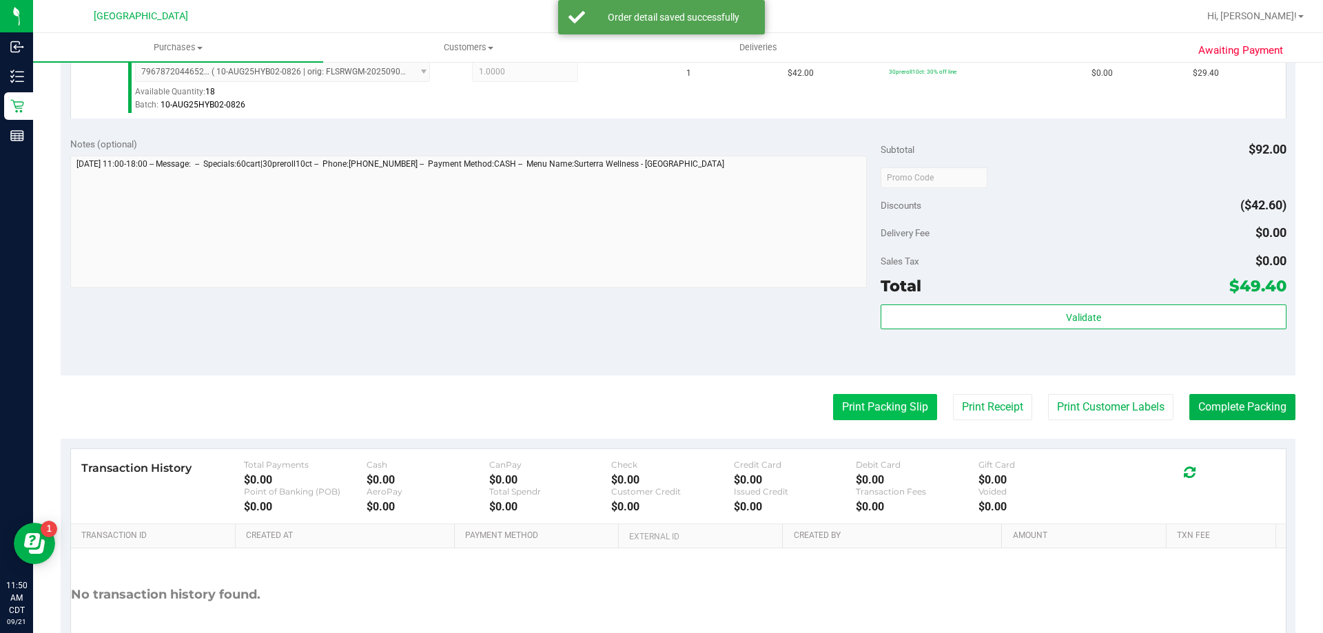
click at [867, 411] on button "Print Packing Slip" at bounding box center [885, 407] width 104 height 26
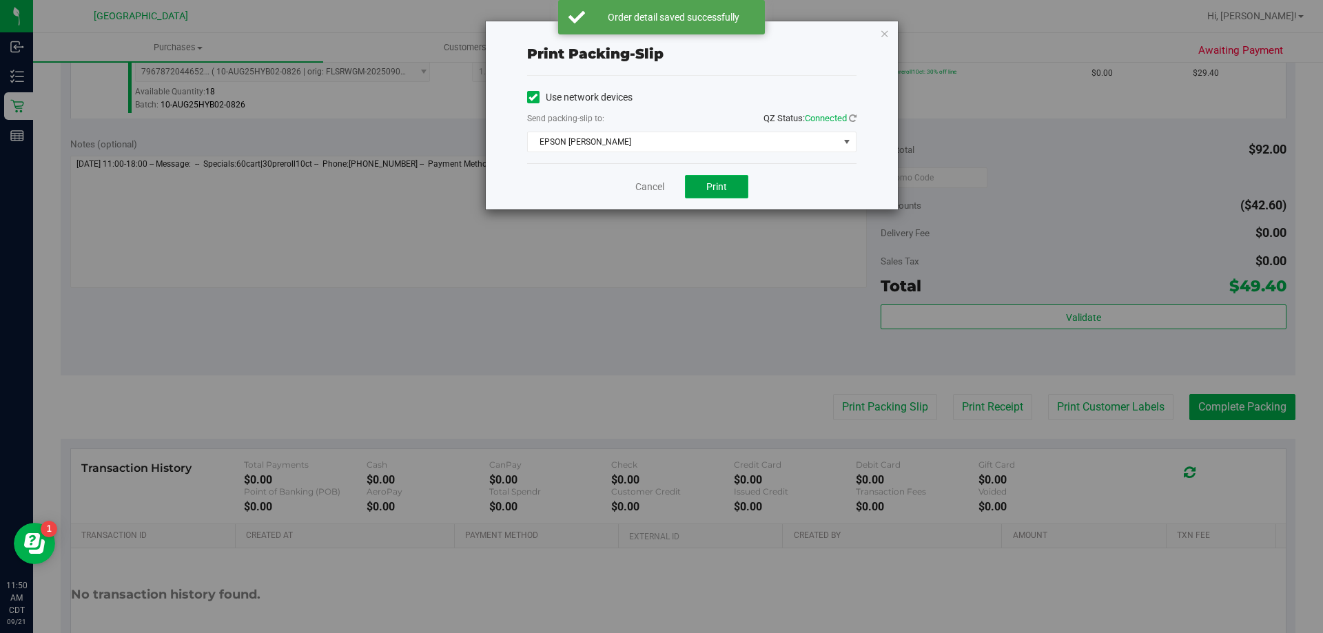
click at [697, 186] on button "Print" at bounding box center [716, 186] width 63 height 23
click at [647, 189] on link "Cancel" at bounding box center [649, 187] width 29 height 14
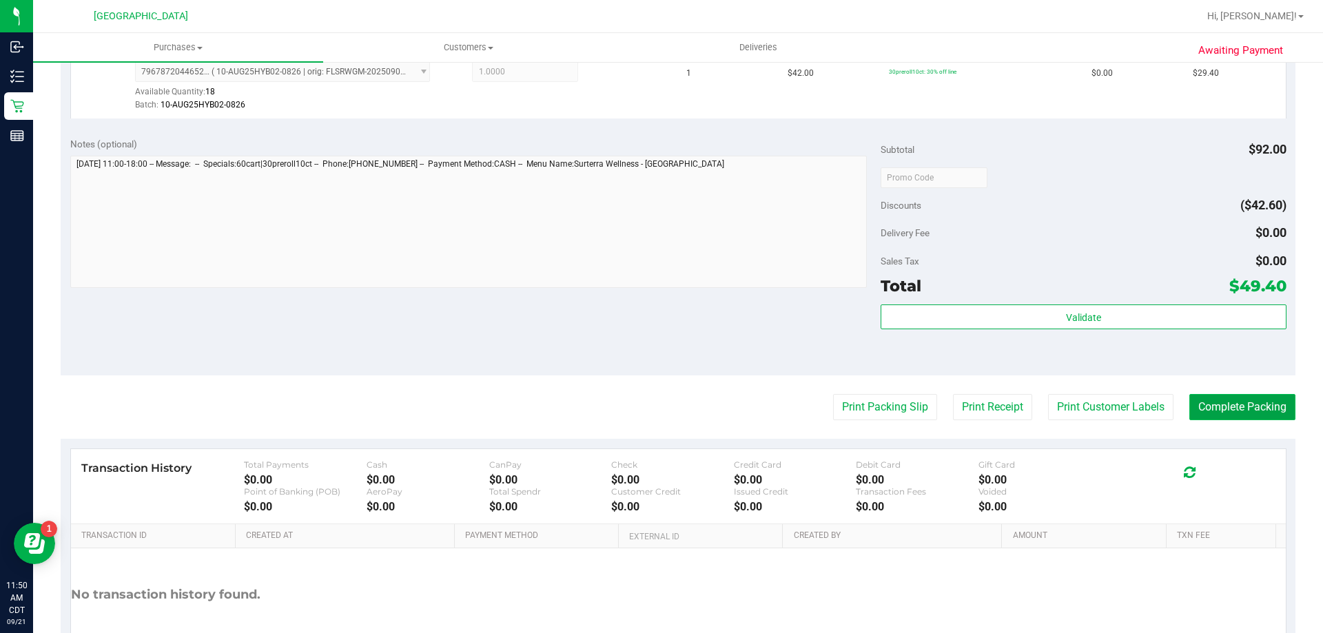
click at [1244, 402] on button "Complete Packing" at bounding box center [1243, 407] width 106 height 26
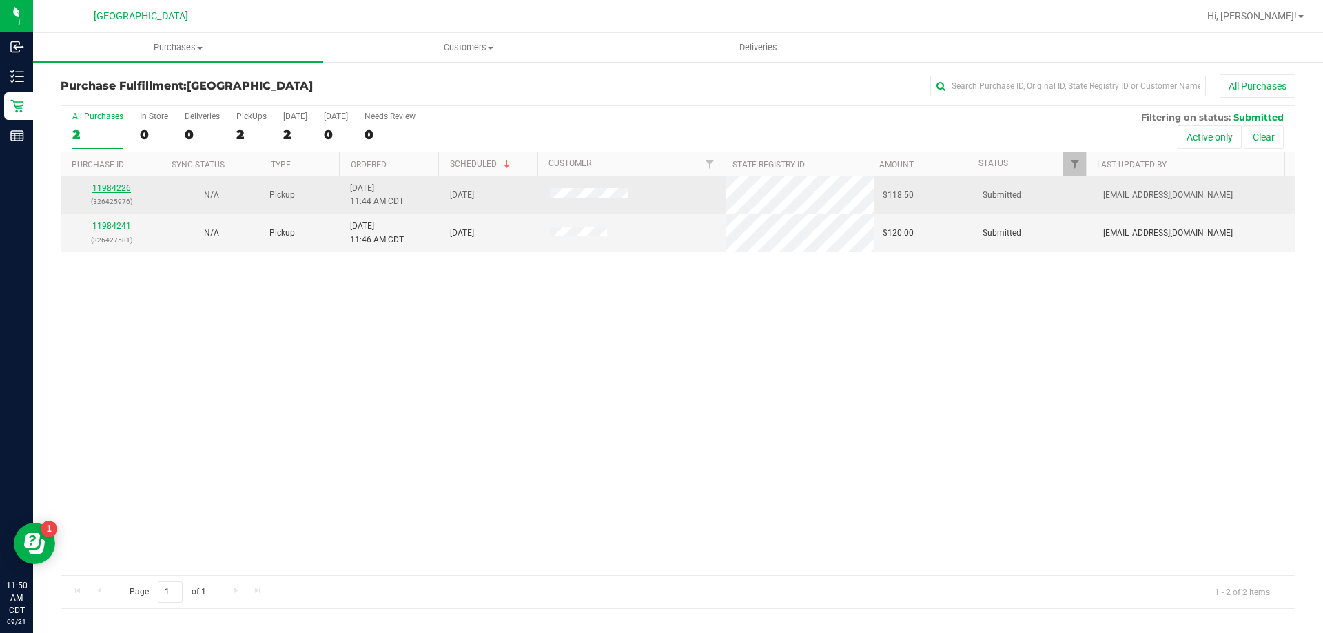
click at [103, 184] on link "11984226" at bounding box center [111, 188] width 39 height 10
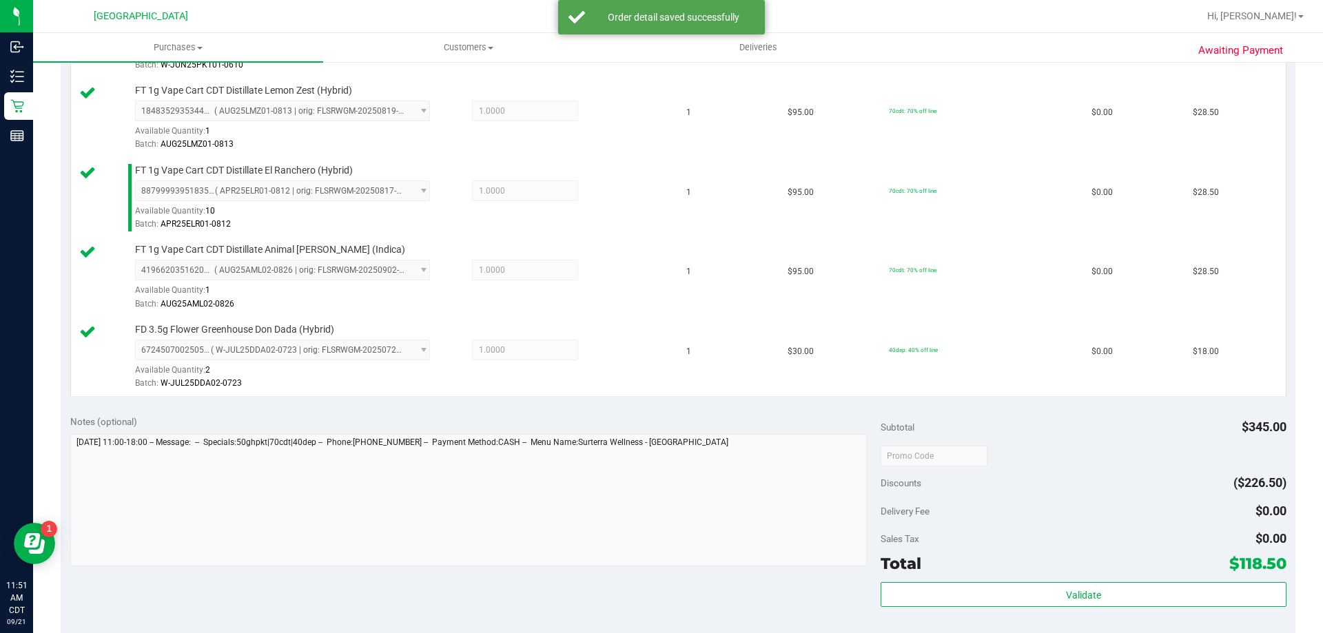
scroll to position [482, 0]
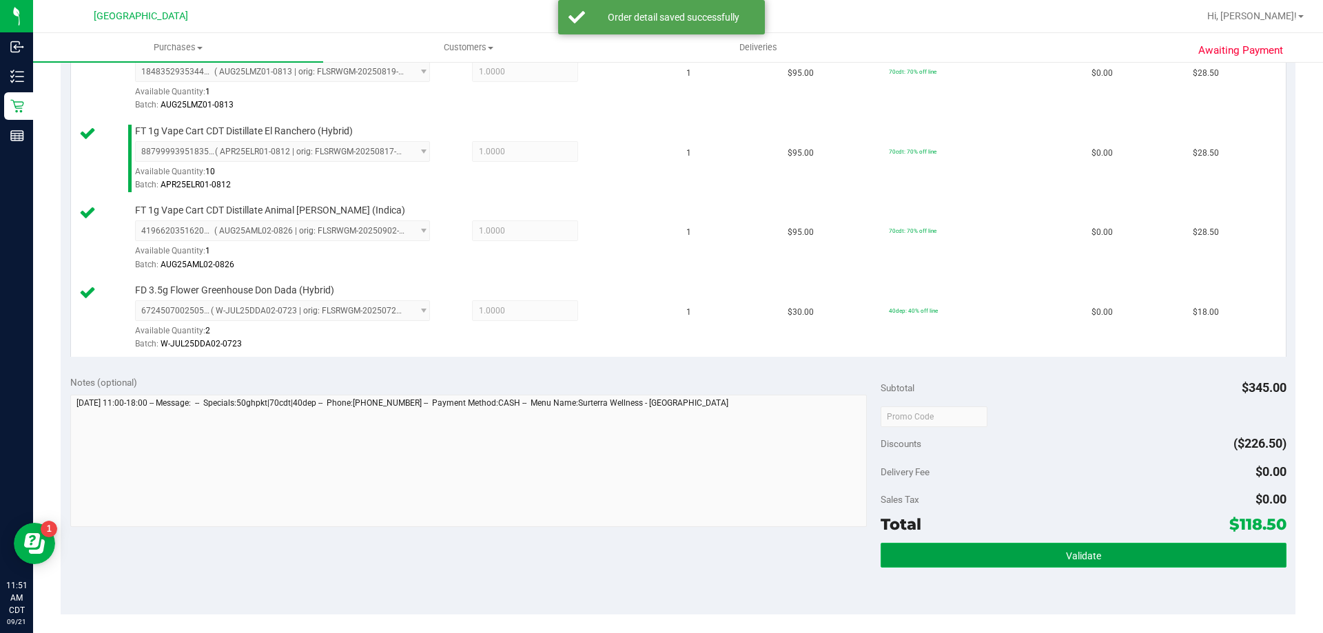
click at [1054, 548] on button "Validate" at bounding box center [1083, 555] width 405 height 25
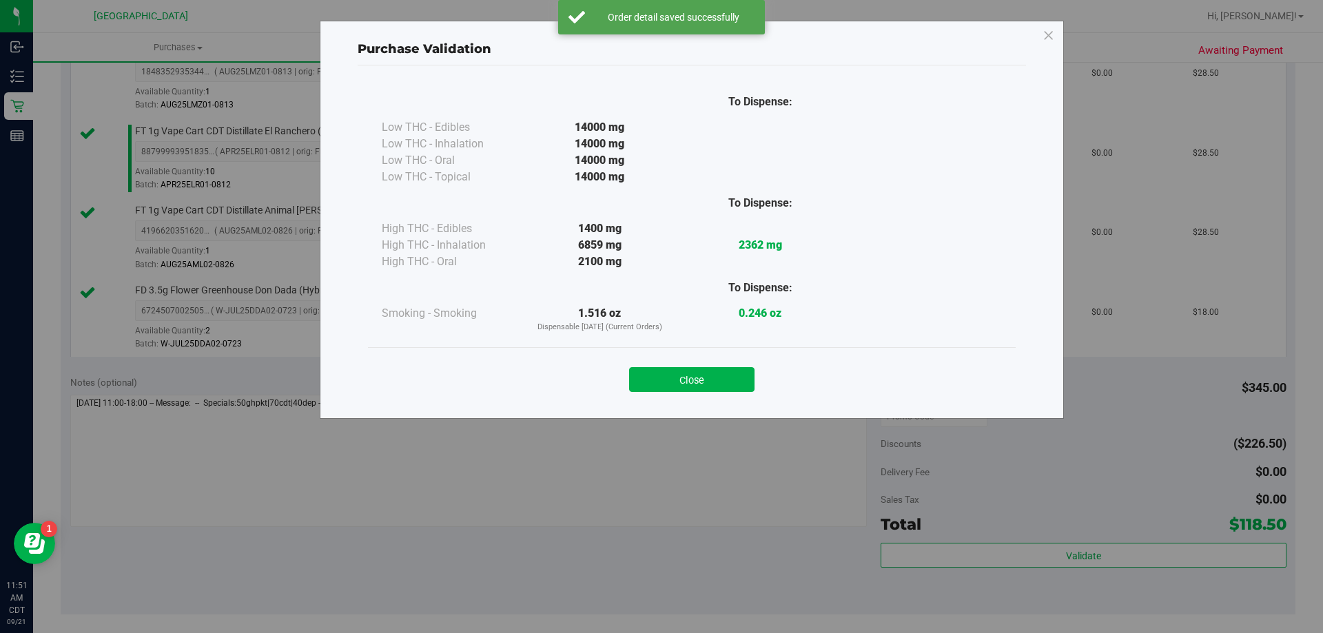
drag, startPoint x: 691, startPoint y: 380, endPoint x: 772, endPoint y: 389, distance: 81.1
click at [691, 381] on button "Close" at bounding box center [691, 379] width 125 height 25
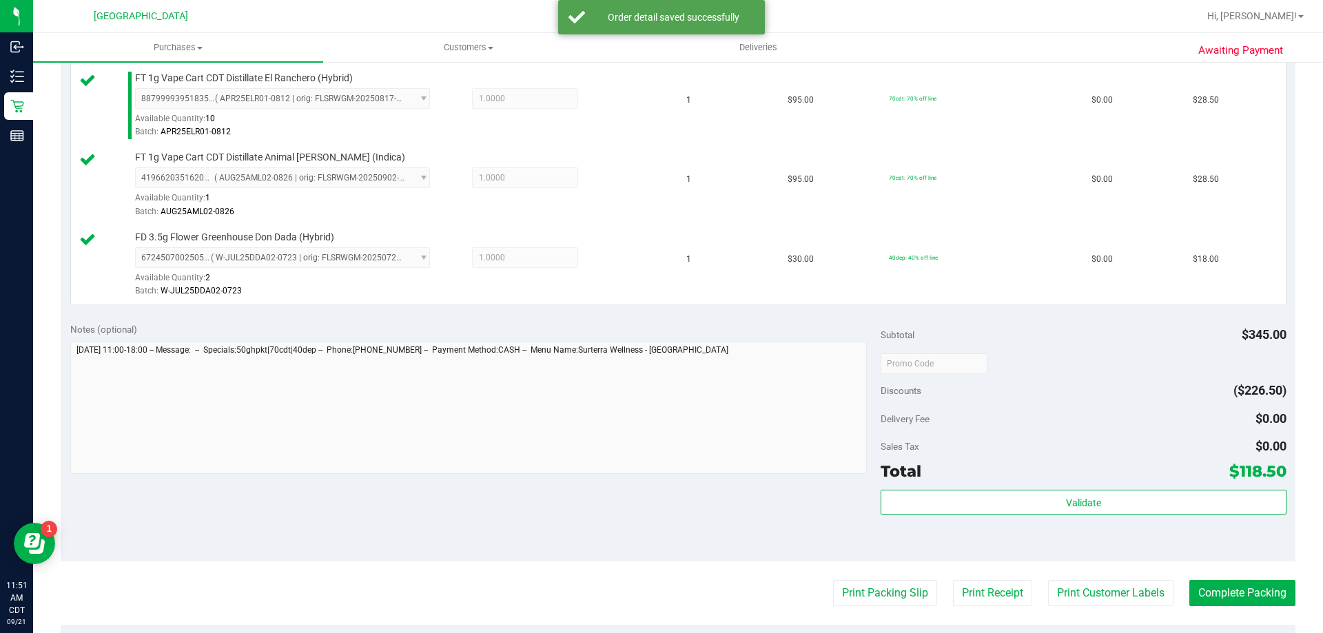
scroll to position [813, 0]
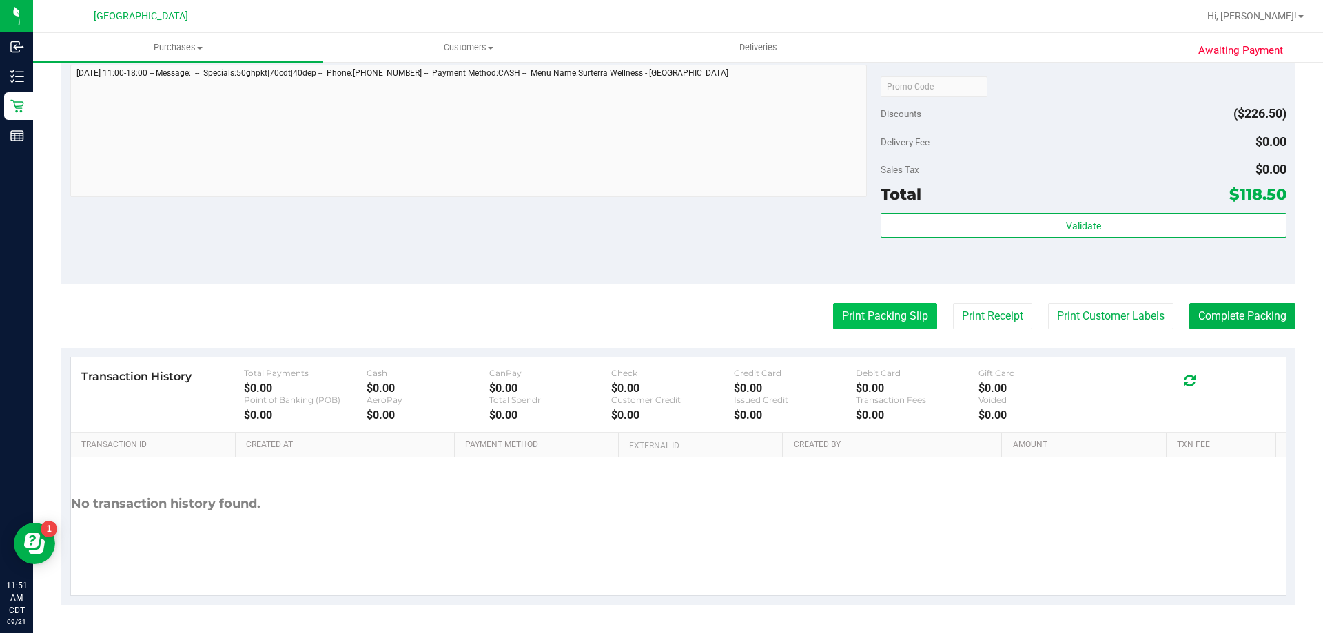
click at [871, 321] on button "Print Packing Slip" at bounding box center [885, 316] width 104 height 26
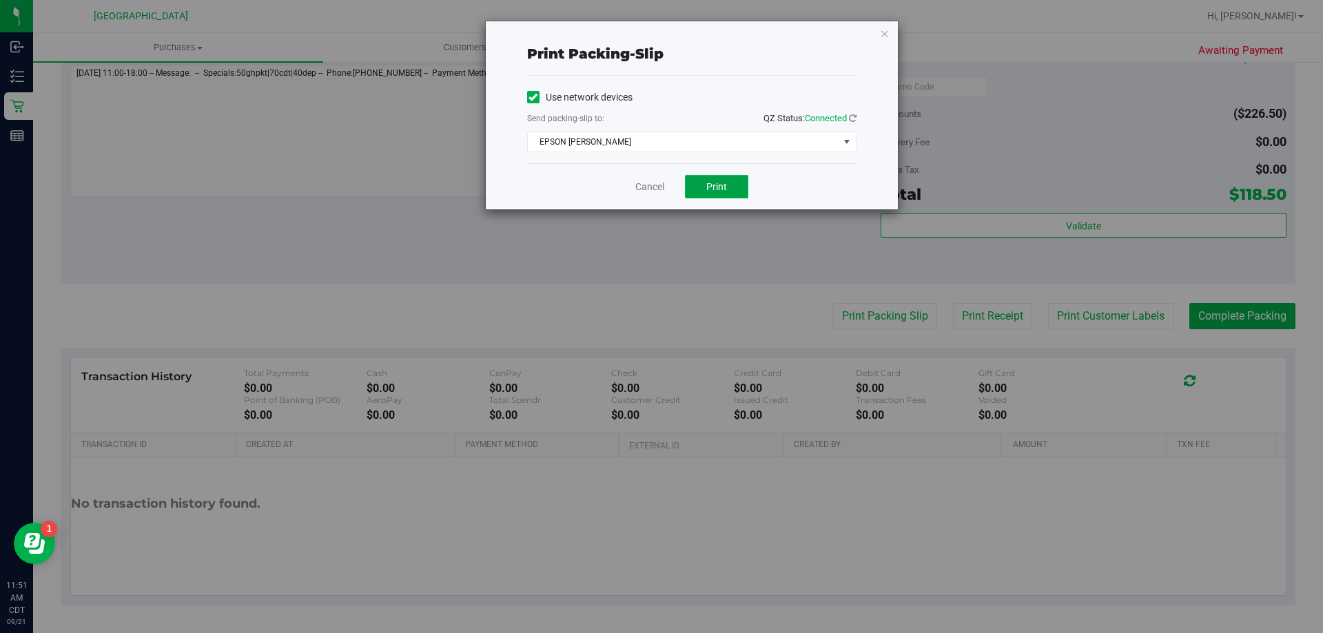
click at [711, 190] on span "Print" at bounding box center [716, 186] width 21 height 11
drag, startPoint x: 655, startPoint y: 177, endPoint x: 657, endPoint y: 185, distance: 7.9
click at [657, 178] on div "Cancel Print" at bounding box center [691, 186] width 329 height 46
click at [657, 186] on link "Cancel" at bounding box center [649, 187] width 29 height 14
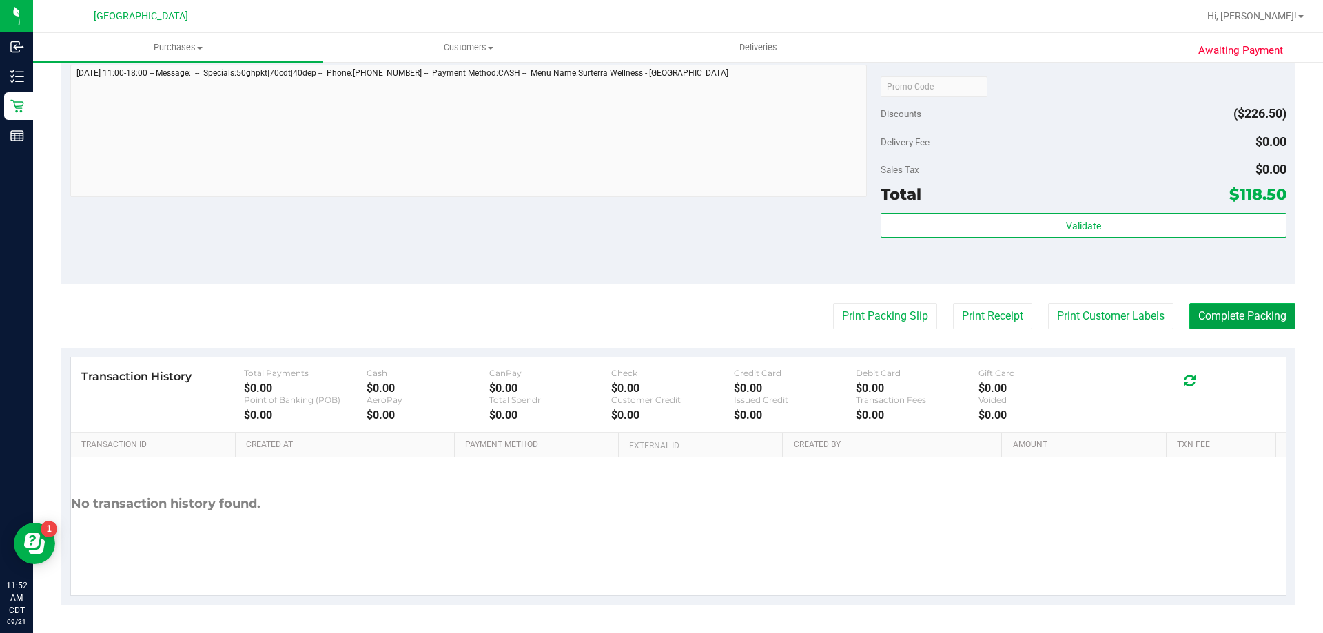
click at [1243, 318] on button "Complete Packing" at bounding box center [1243, 316] width 106 height 26
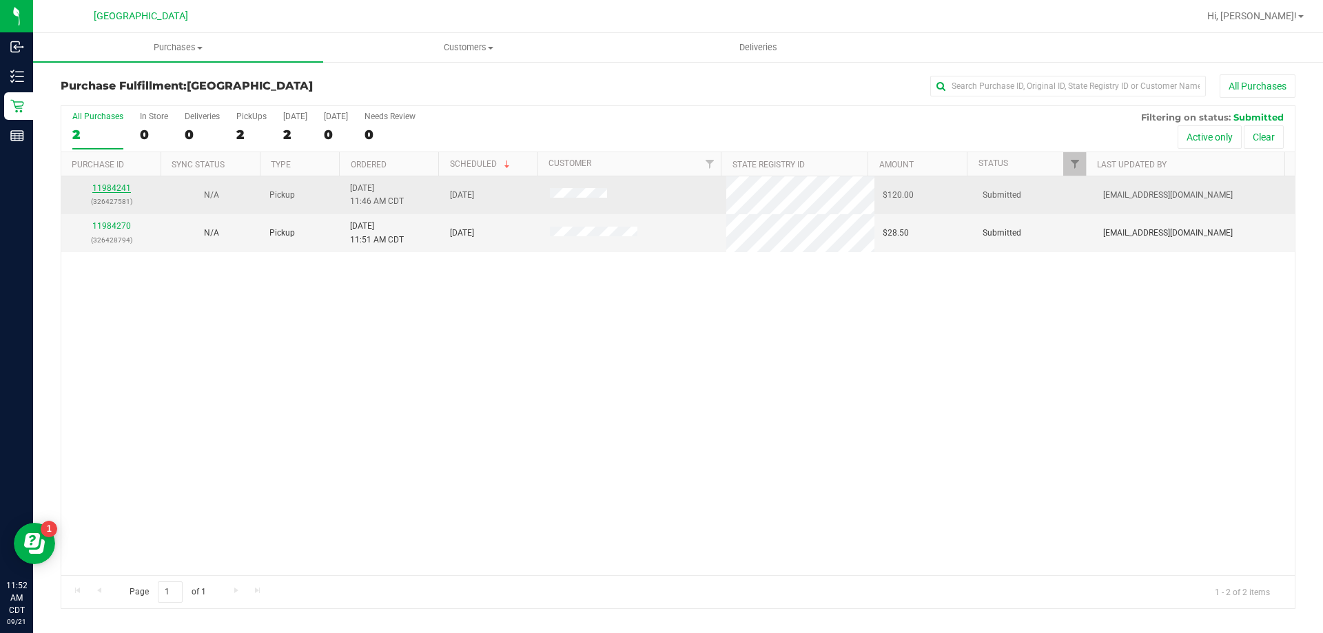
click at [116, 187] on link "11984241" at bounding box center [111, 188] width 39 height 10
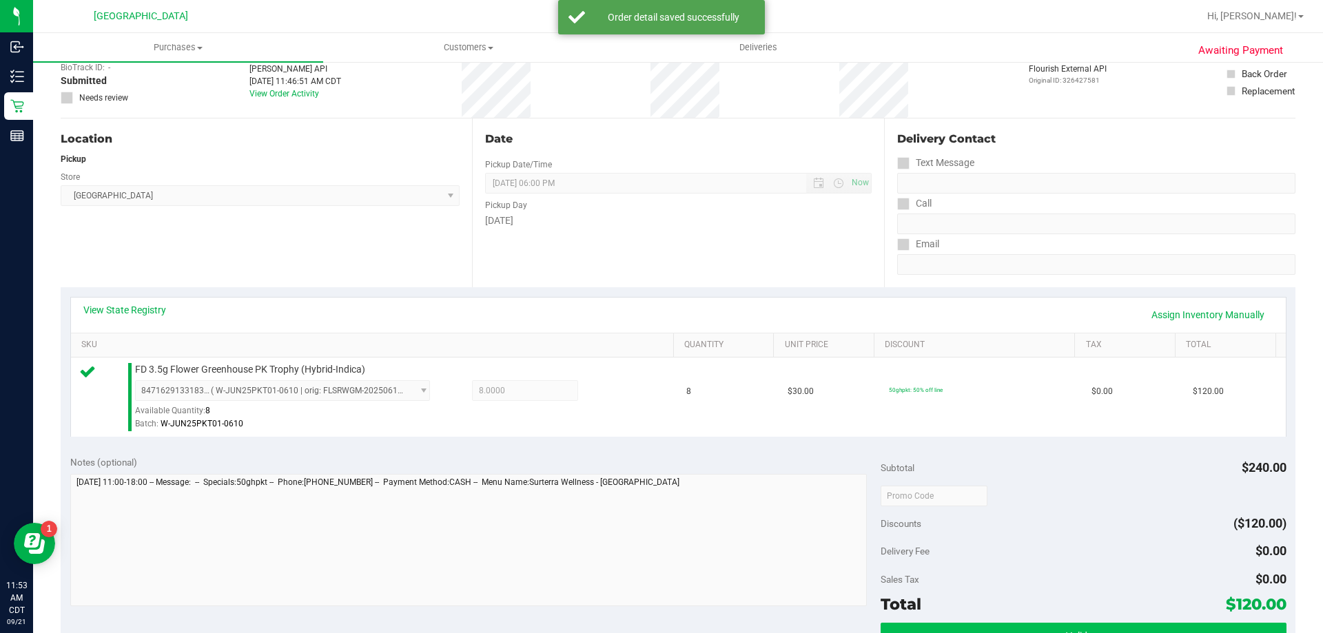
scroll to position [207, 0]
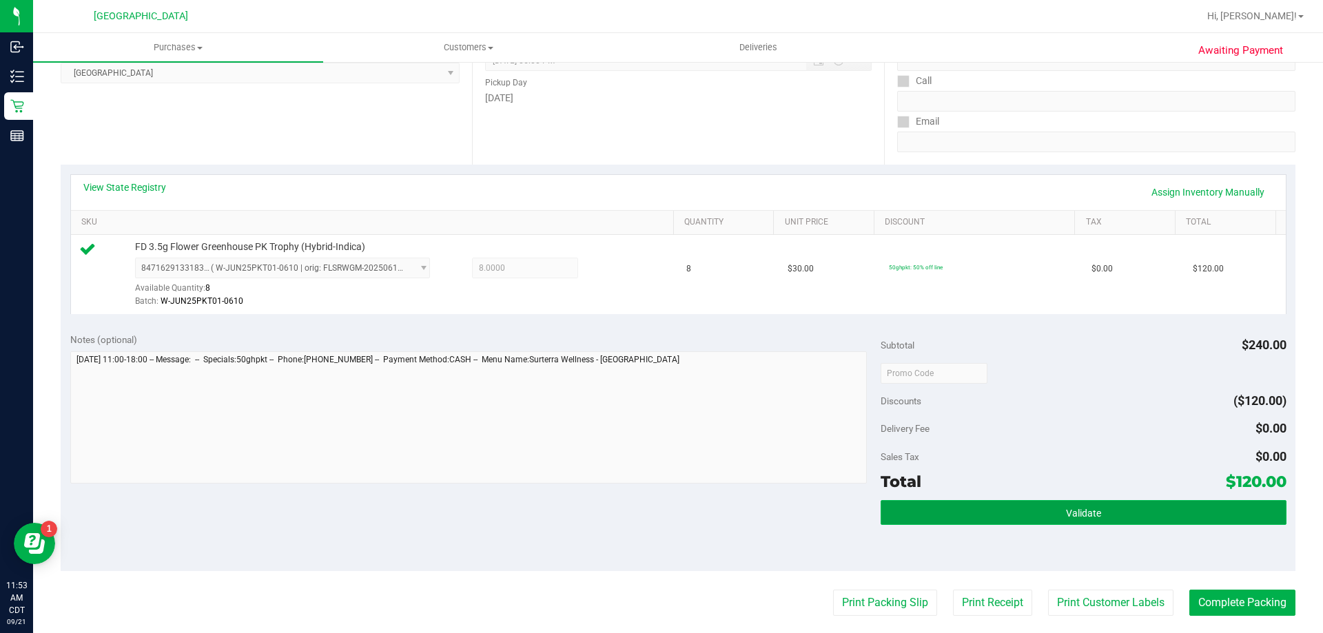
click at [1050, 509] on button "Validate" at bounding box center [1083, 512] width 405 height 25
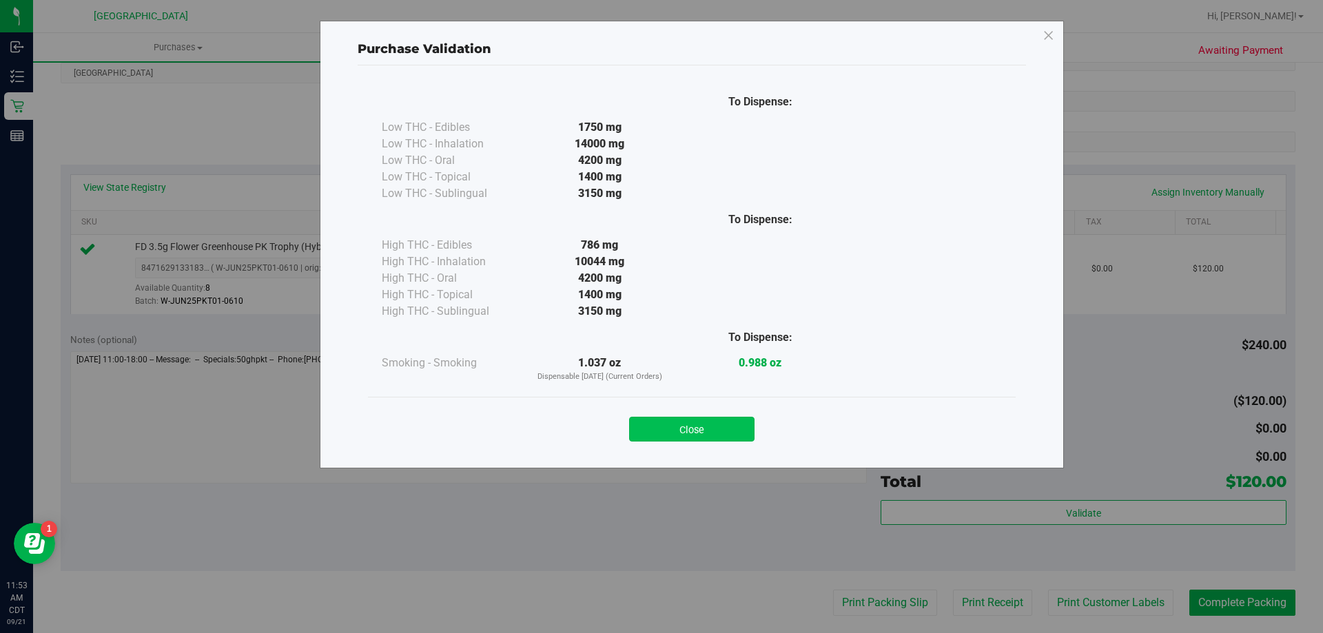
click at [673, 440] on button "Close" at bounding box center [691, 429] width 125 height 25
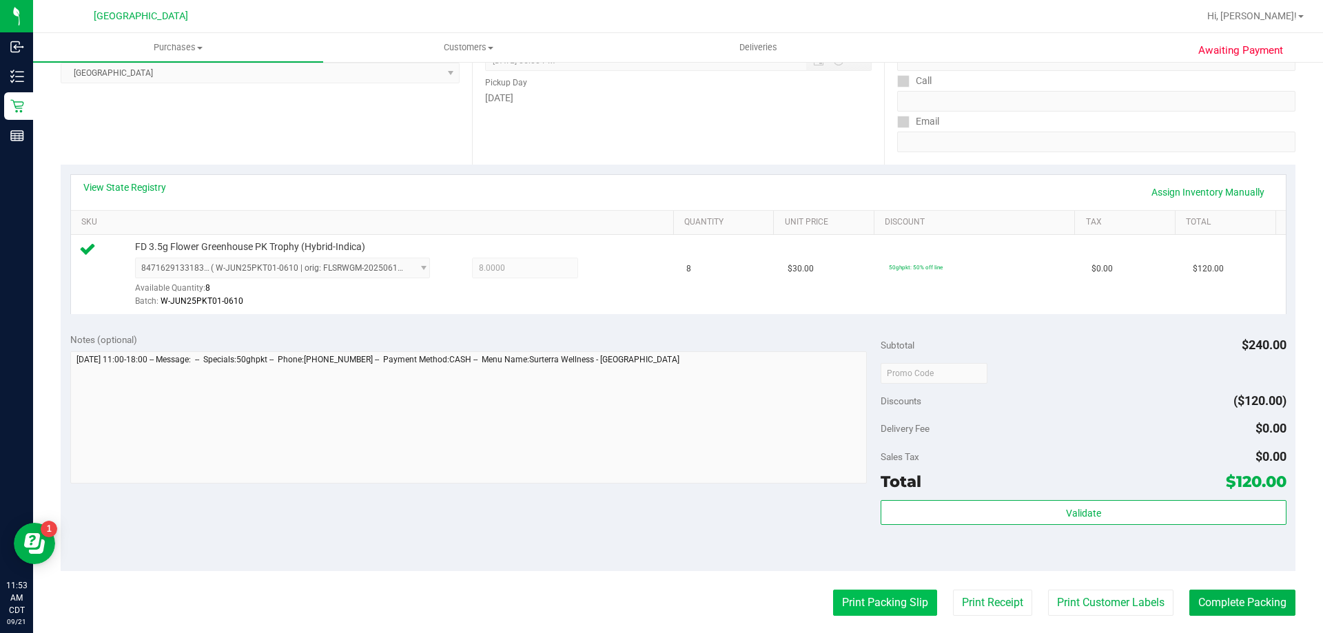
click at [872, 599] on button "Print Packing Slip" at bounding box center [885, 603] width 104 height 26
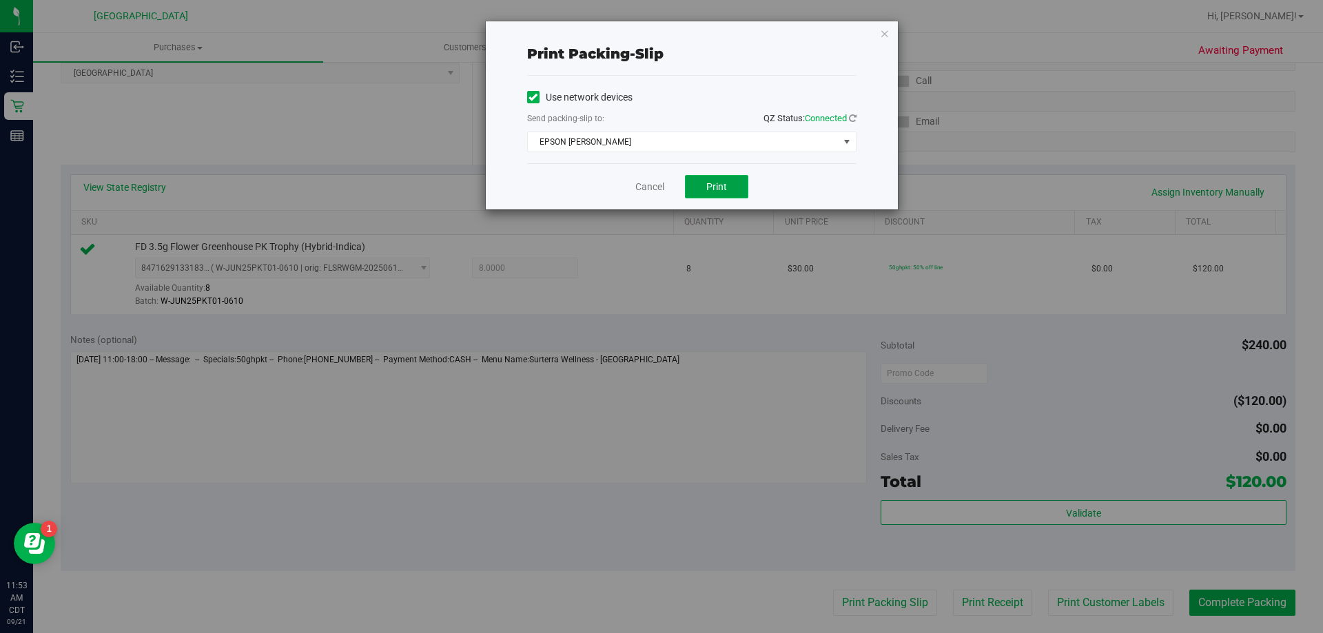
click at [718, 187] on span "Print" at bounding box center [716, 186] width 21 height 11
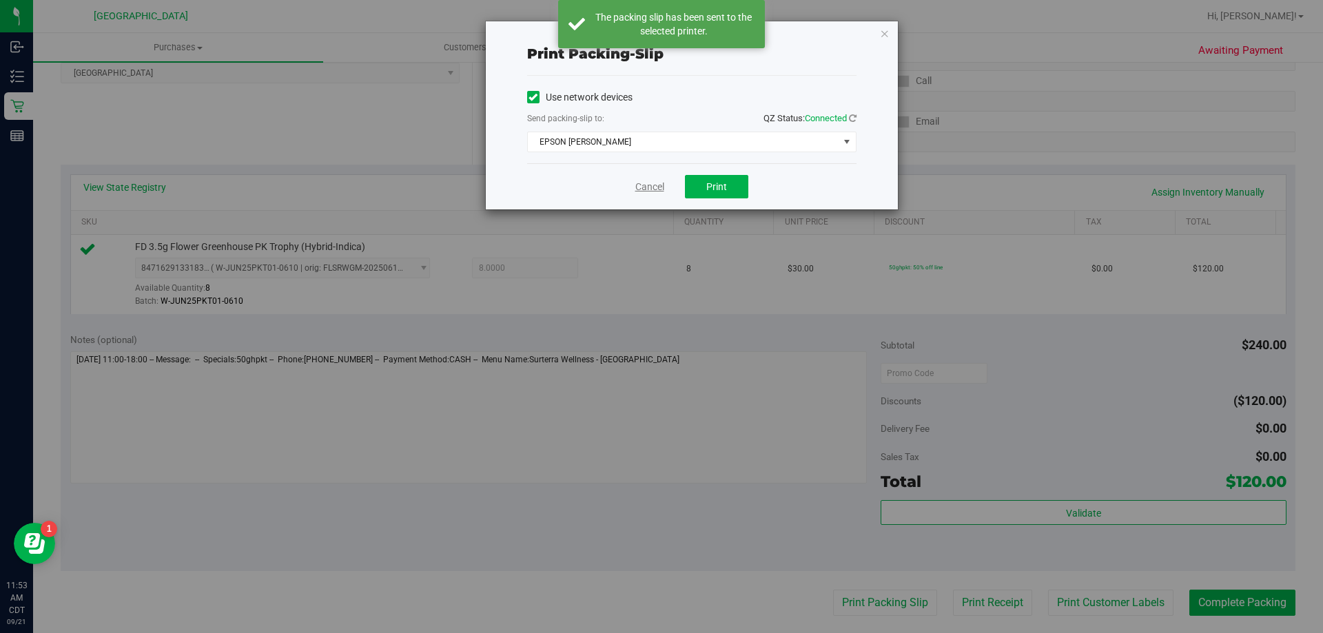
click at [640, 185] on link "Cancel" at bounding box center [649, 187] width 29 height 14
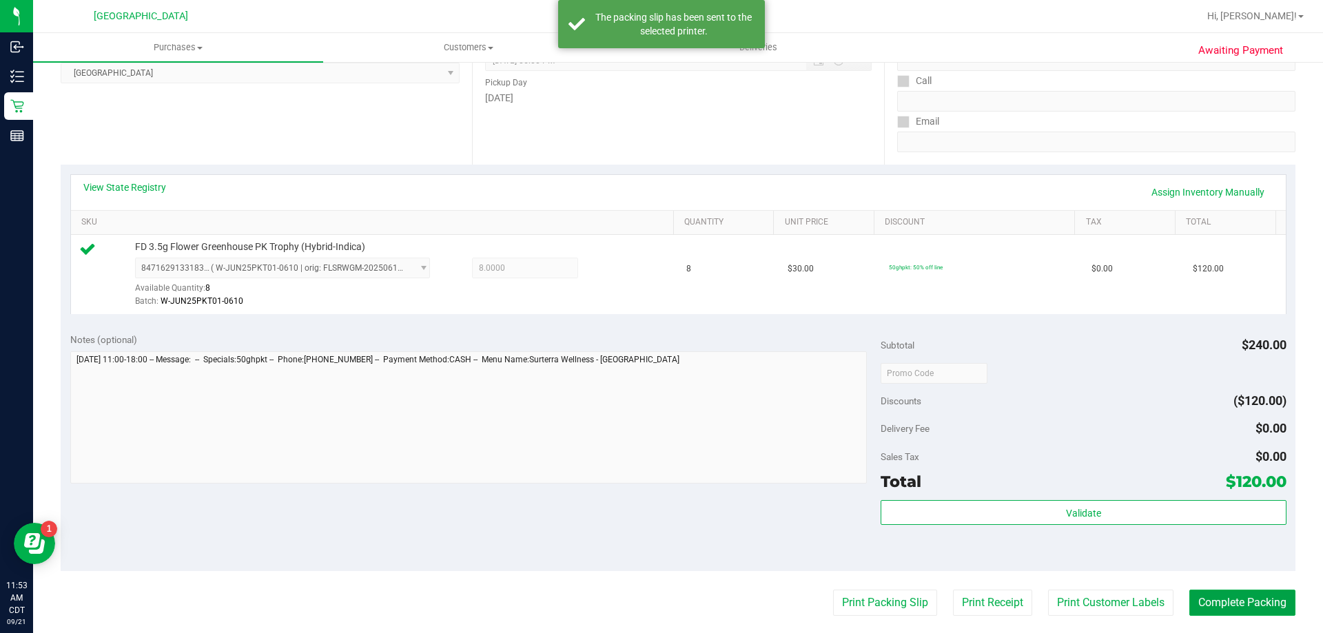
drag, startPoint x: 1247, startPoint y: 598, endPoint x: 1236, endPoint y: 622, distance: 26.8
click at [1246, 602] on button "Complete Packing" at bounding box center [1243, 603] width 106 height 26
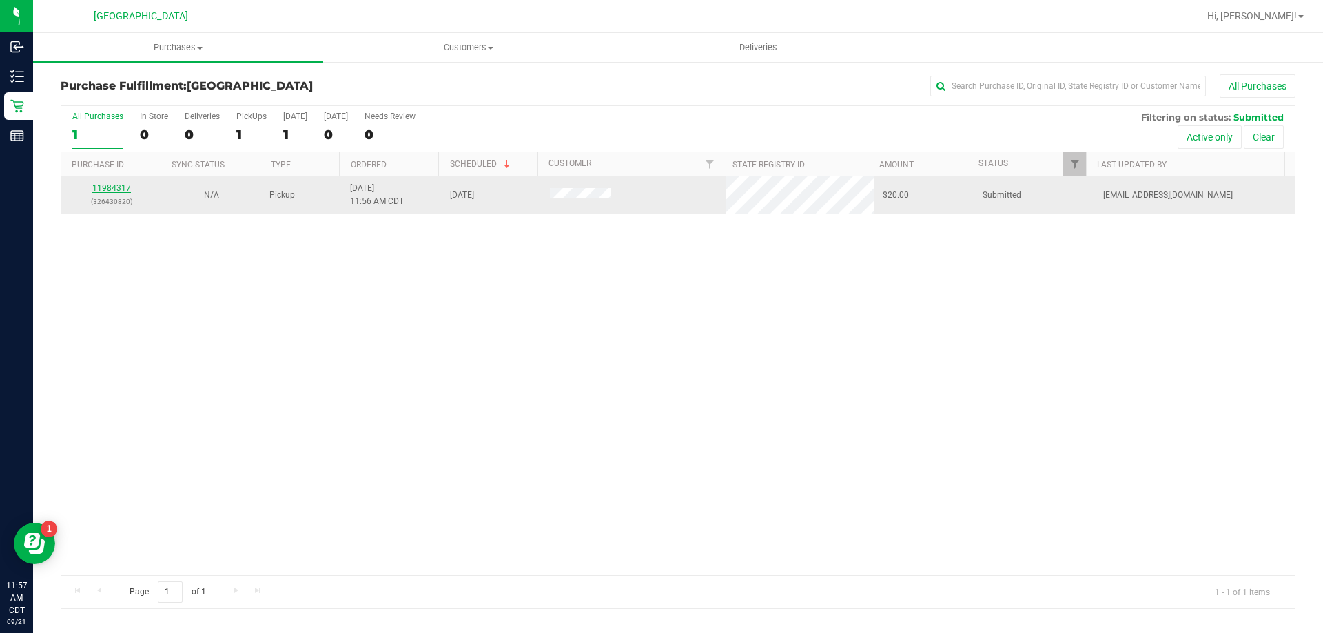
click at [116, 188] on link "11984317" at bounding box center [111, 188] width 39 height 10
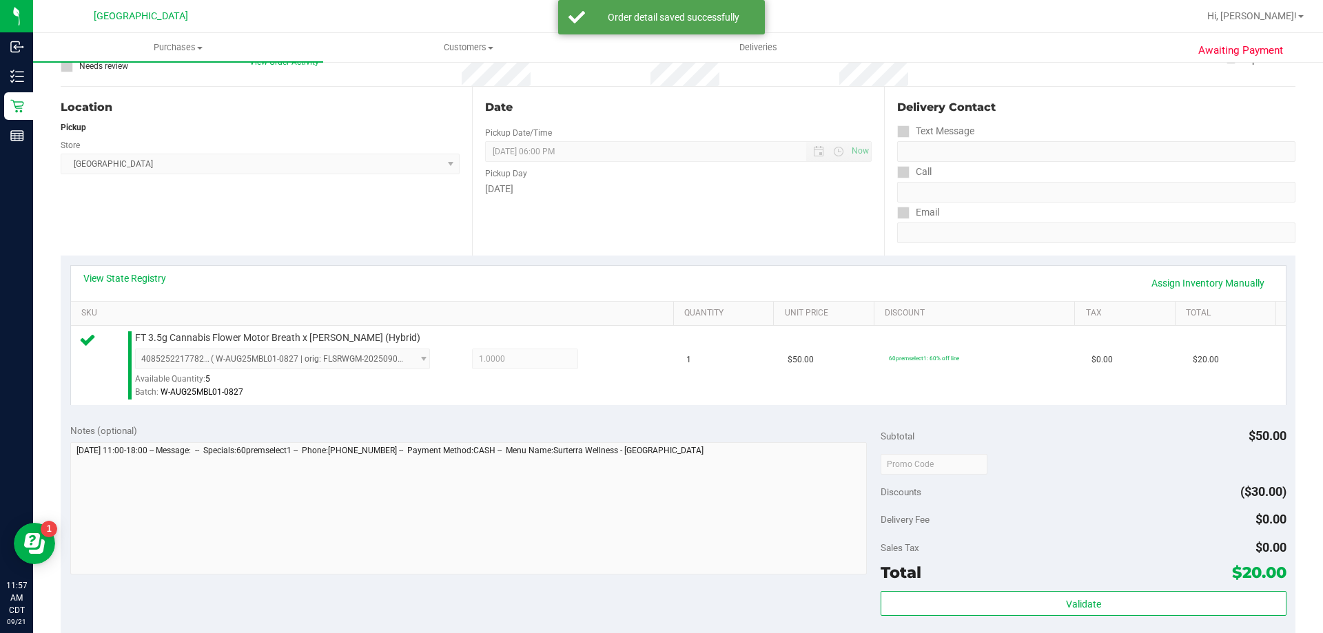
scroll to position [207, 0]
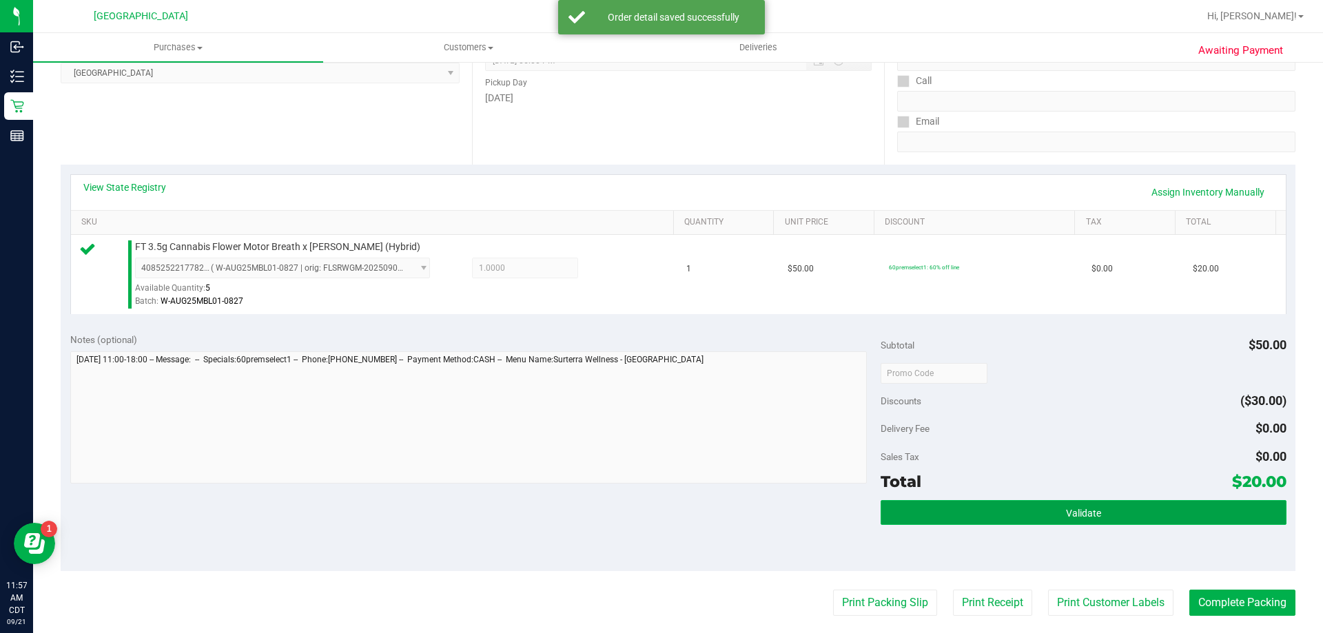
click at [1003, 516] on button "Validate" at bounding box center [1083, 512] width 405 height 25
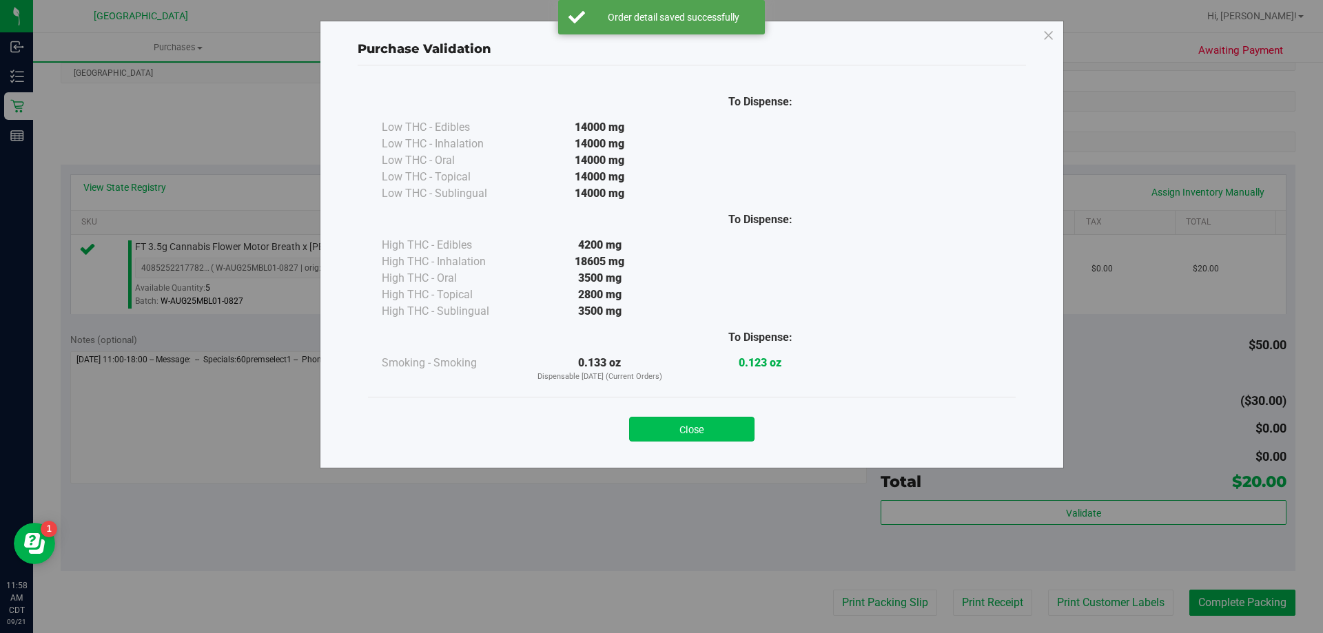
click at [721, 428] on button "Close" at bounding box center [691, 429] width 125 height 25
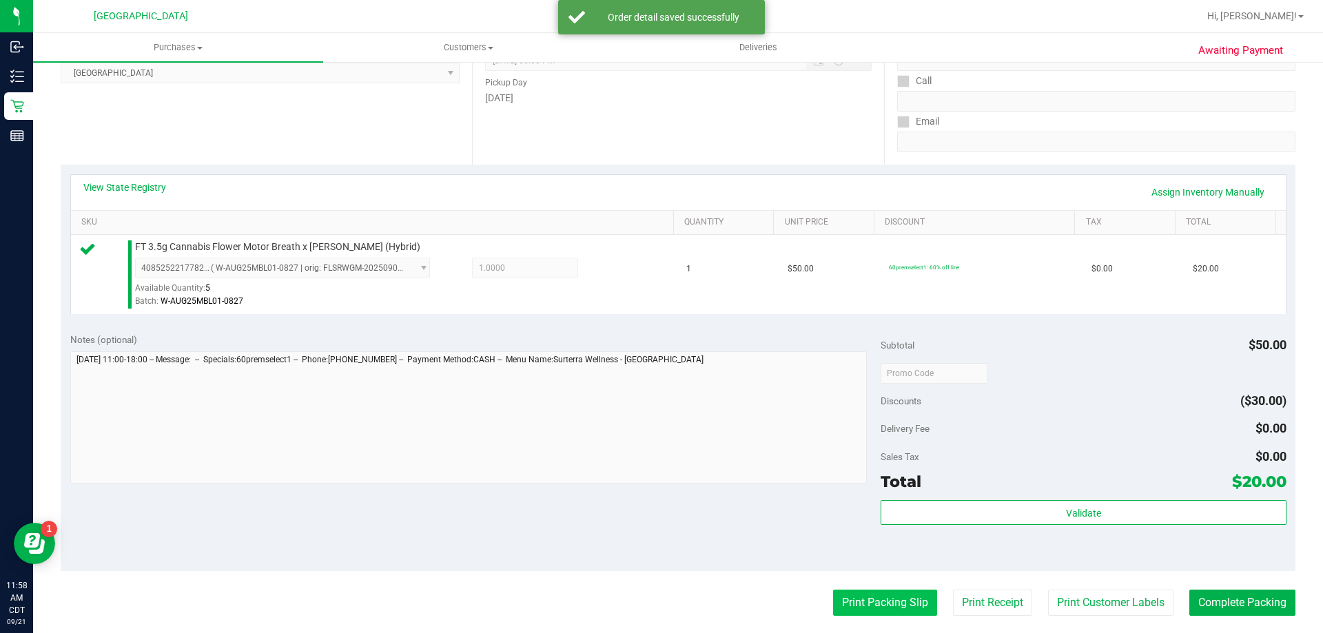
click at [833, 598] on button "Print Packing Slip" at bounding box center [885, 603] width 104 height 26
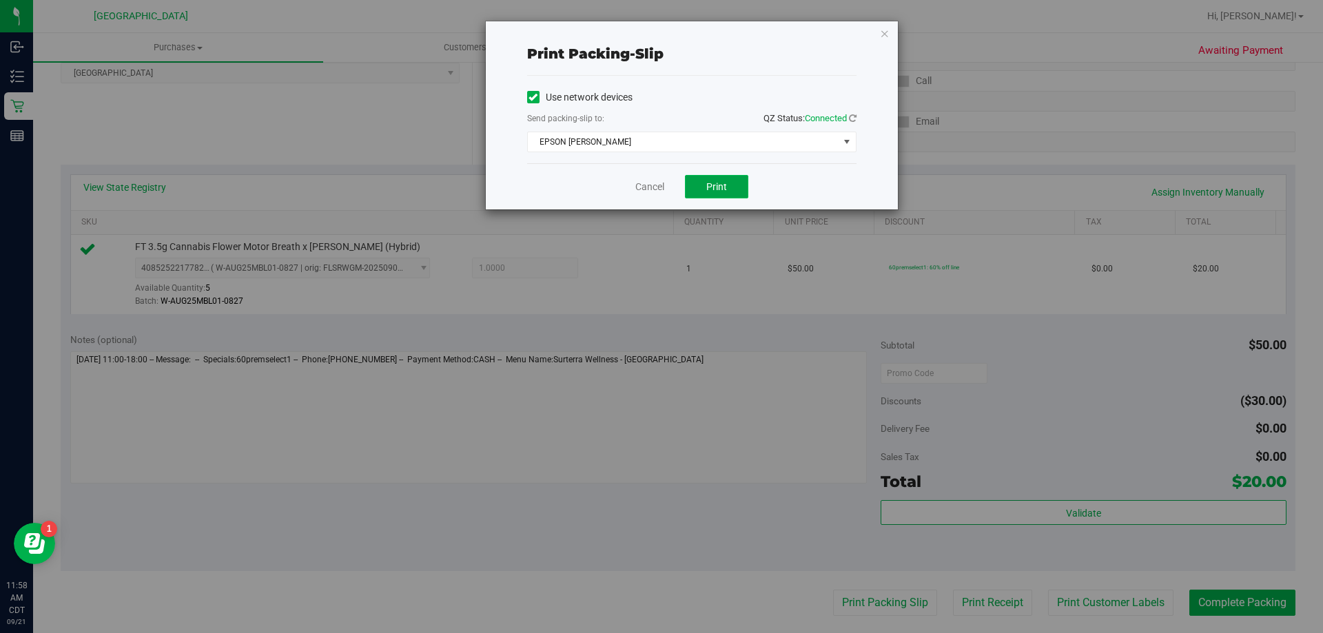
click at [698, 183] on button "Print" at bounding box center [716, 186] width 63 height 23
click at [652, 189] on link "Cancel" at bounding box center [649, 187] width 29 height 14
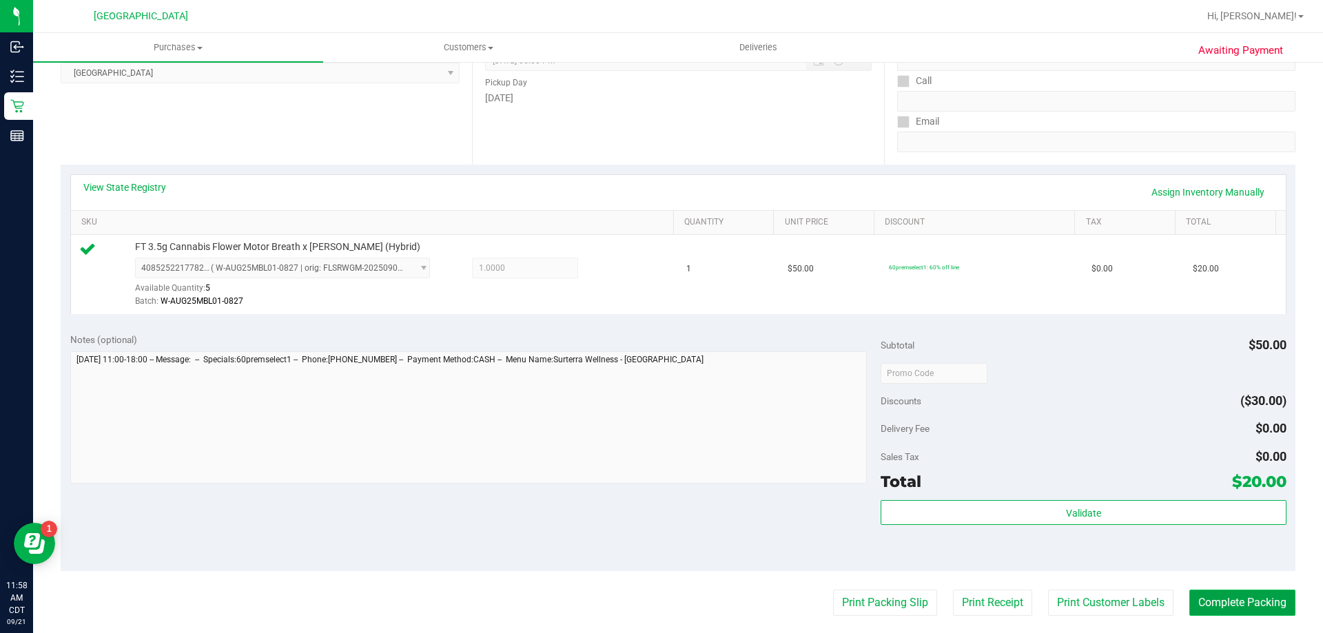
click at [1269, 603] on button "Complete Packing" at bounding box center [1243, 603] width 106 height 26
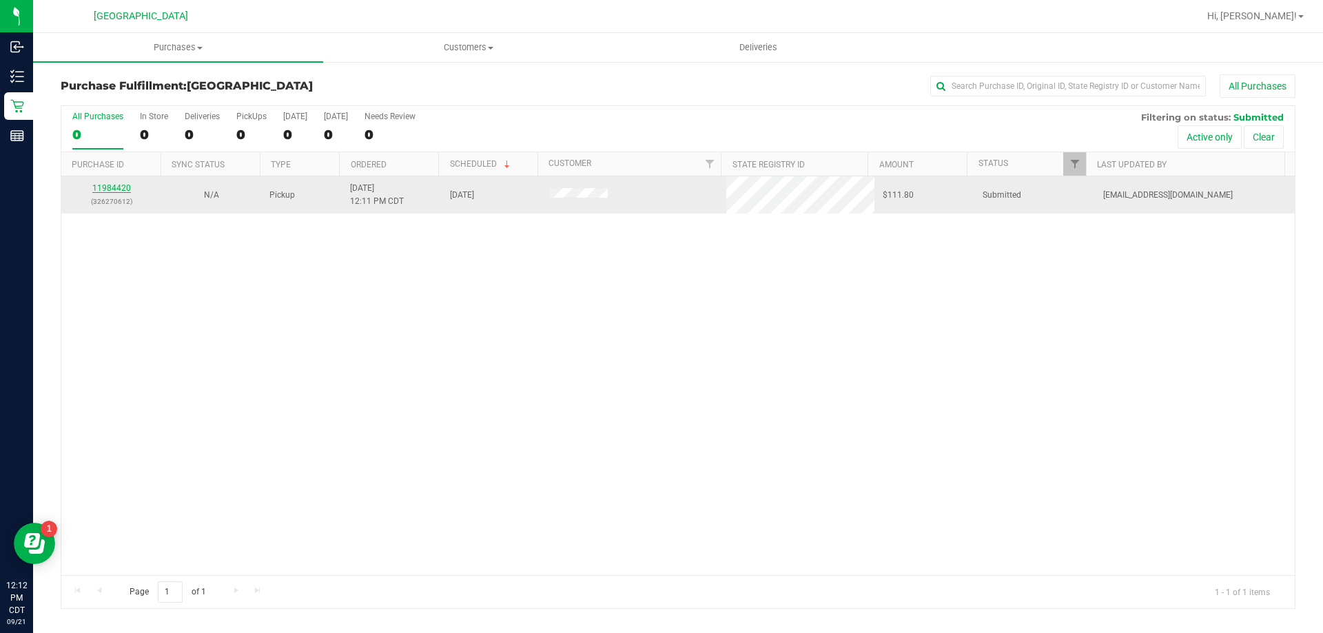
click at [118, 186] on link "11984420" at bounding box center [111, 188] width 39 height 10
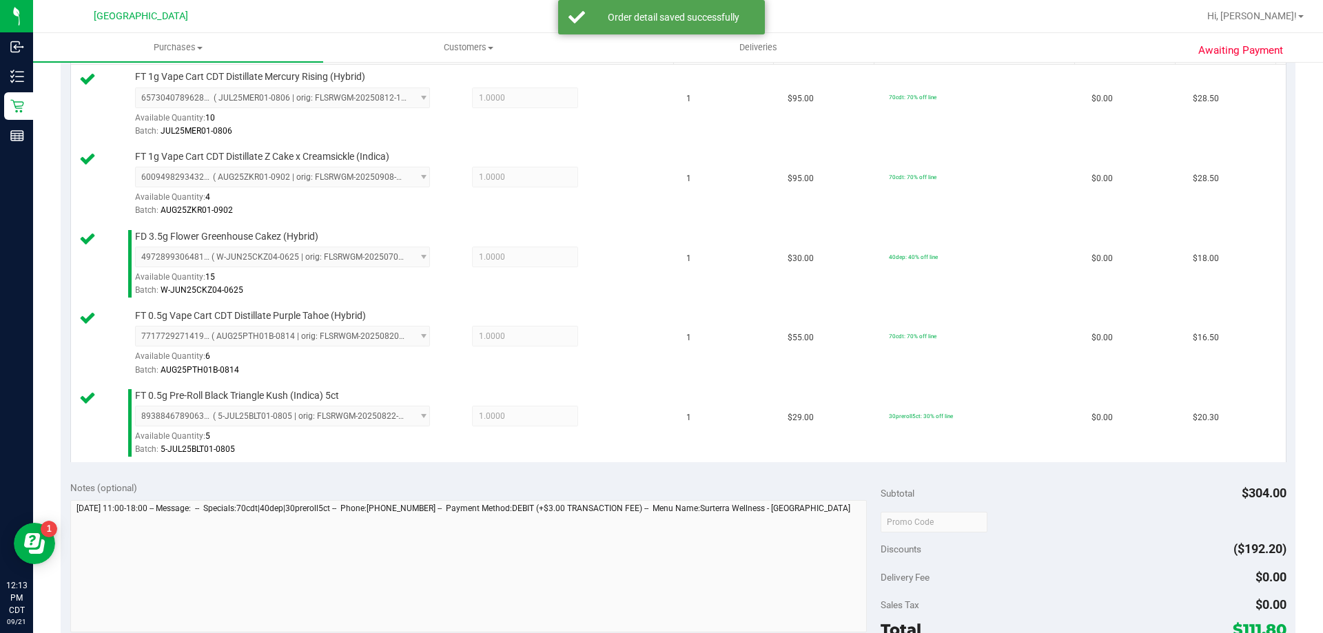
scroll to position [414, 0]
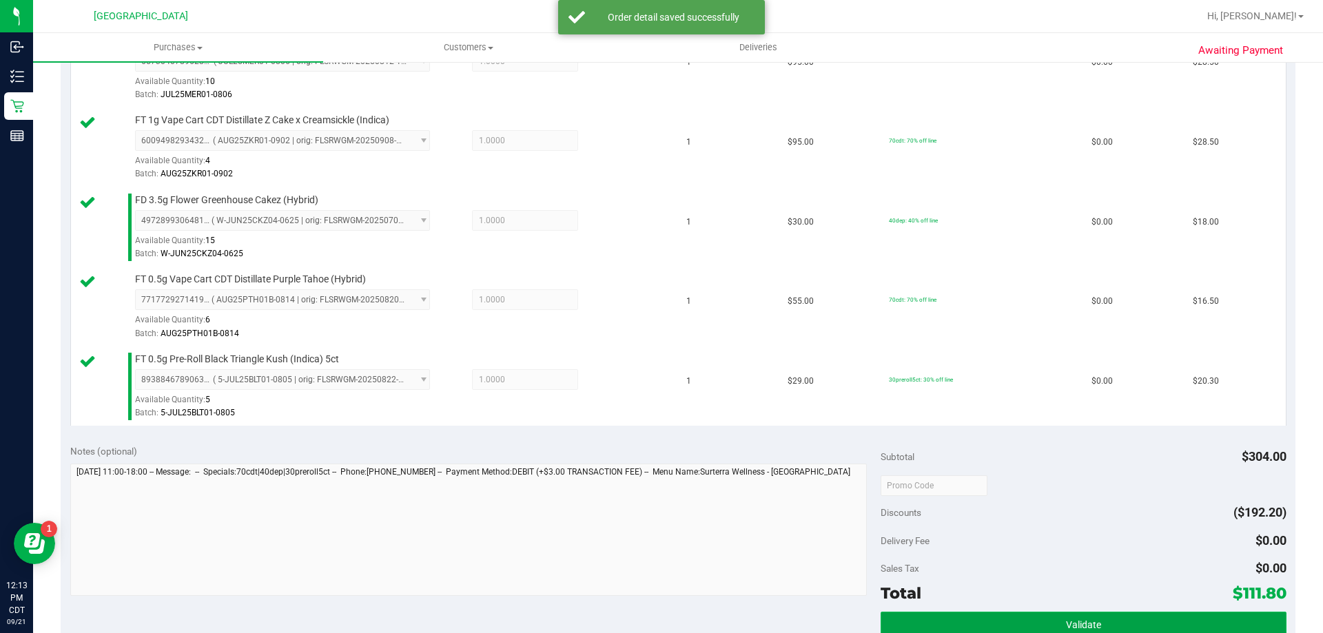
click at [1158, 619] on button "Validate" at bounding box center [1083, 624] width 405 height 25
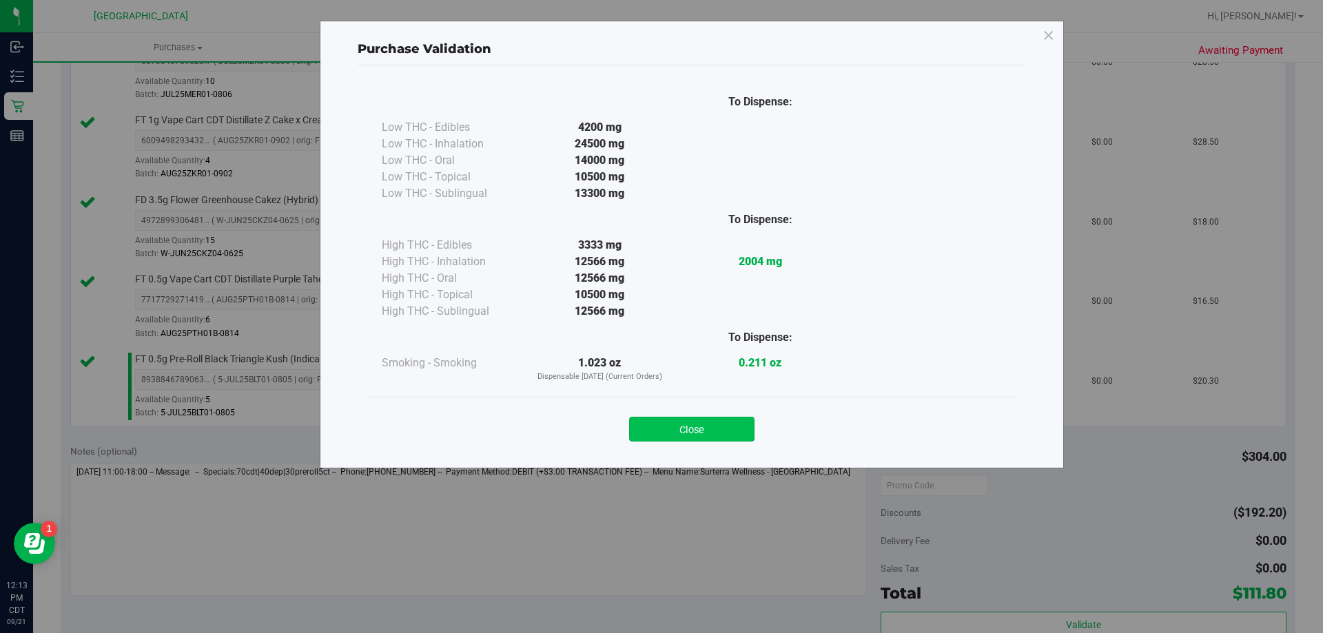
click at [717, 432] on button "Close" at bounding box center [691, 429] width 125 height 25
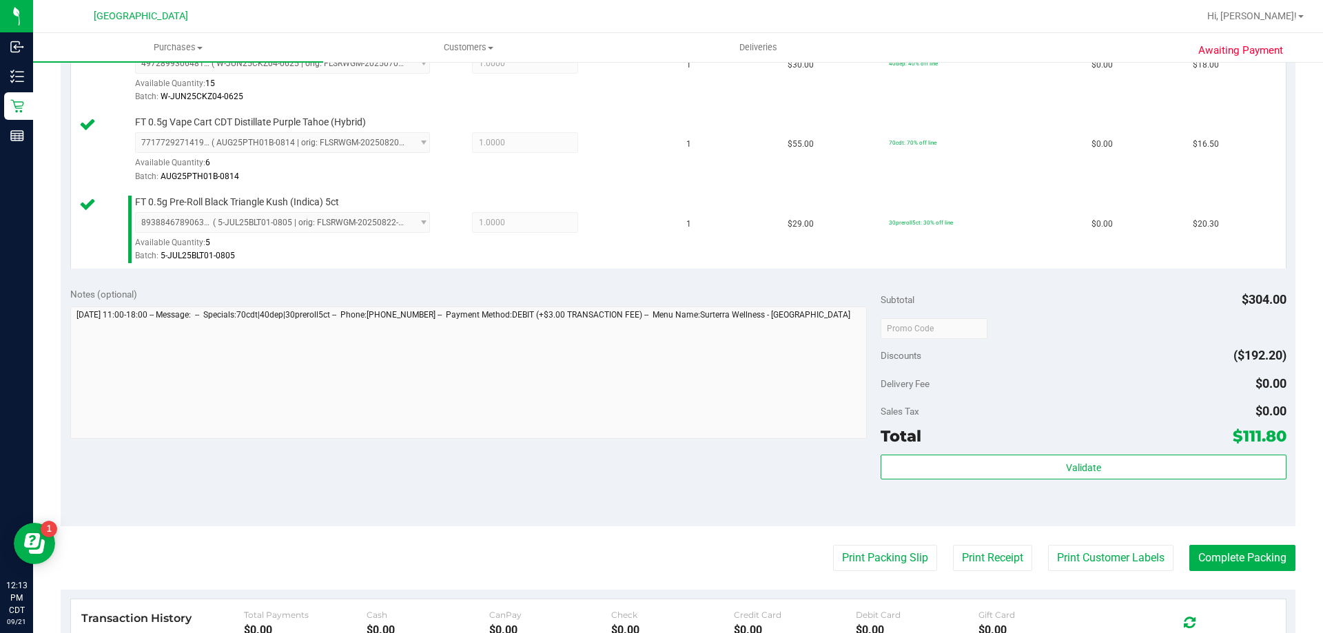
scroll to position [689, 0]
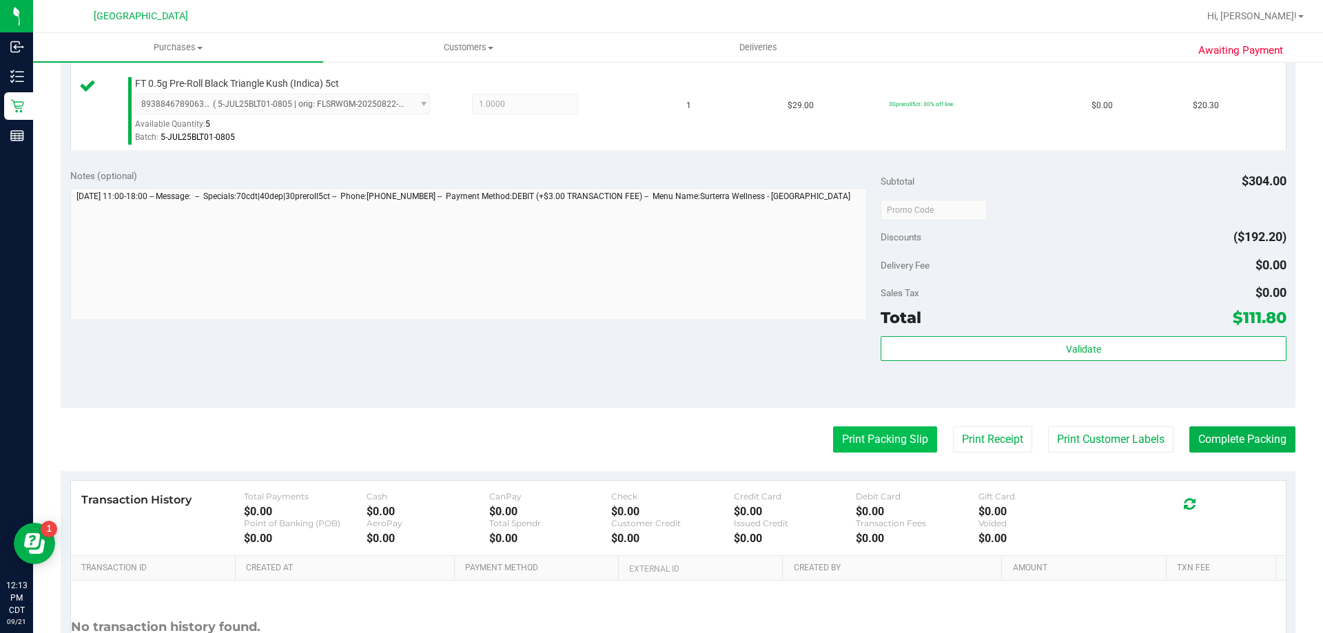
click at [846, 439] on button "Print Packing Slip" at bounding box center [885, 440] width 104 height 26
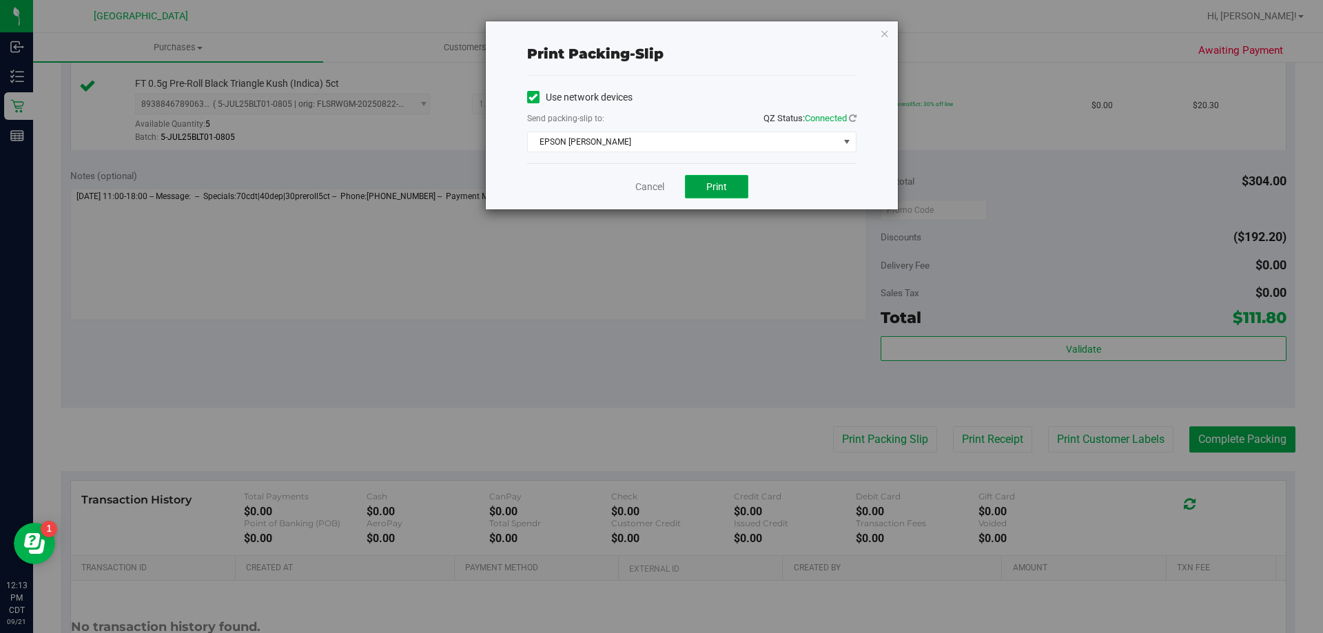
click at [707, 187] on span "Print" at bounding box center [716, 186] width 21 height 11
click at [658, 187] on link "Cancel" at bounding box center [649, 187] width 29 height 14
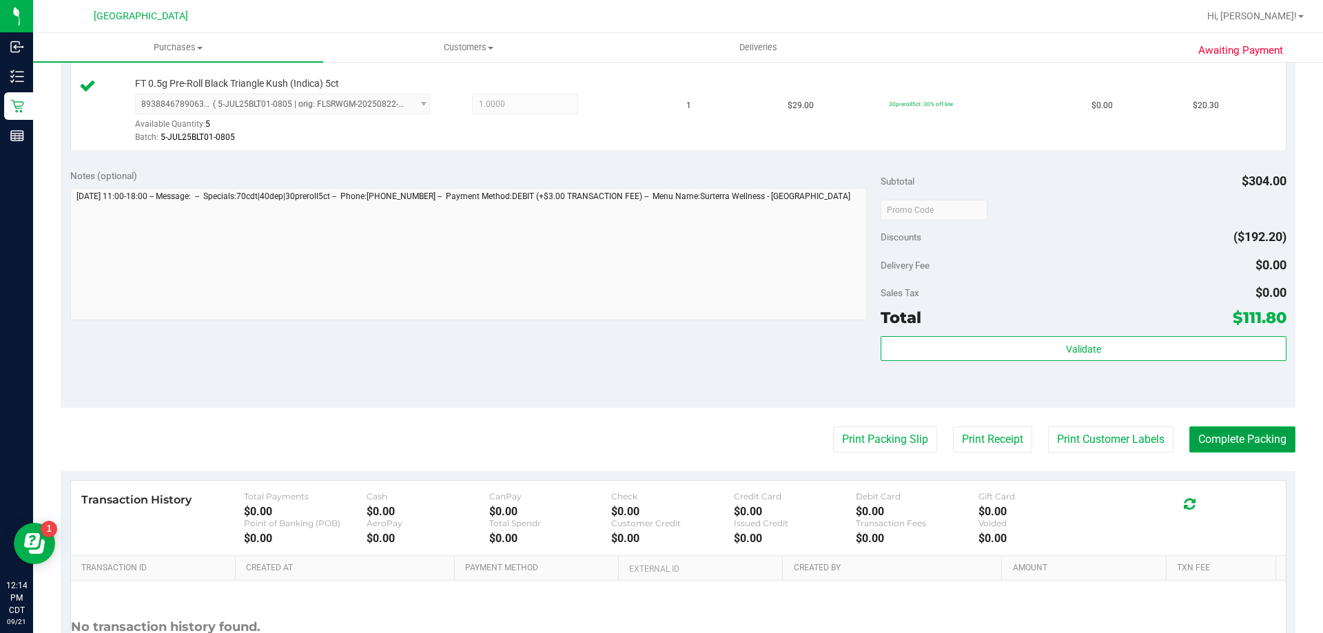
click at [1269, 446] on button "Complete Packing" at bounding box center [1243, 440] width 106 height 26
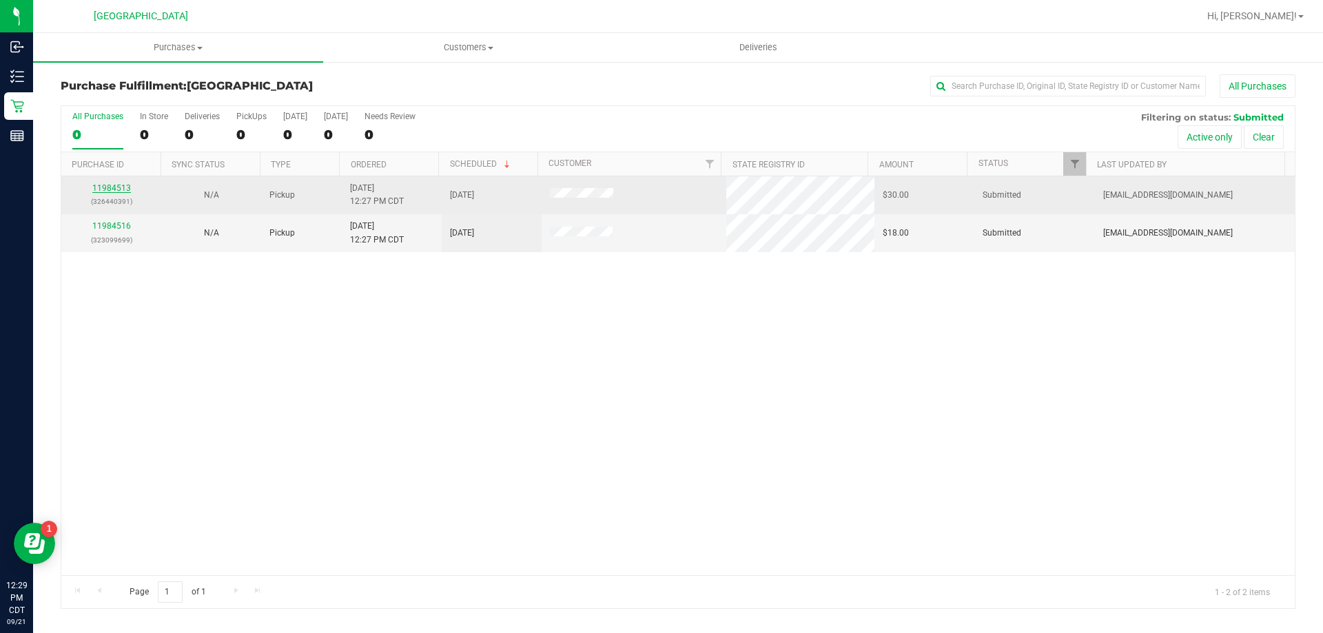
click at [119, 185] on link "11984513" at bounding box center [111, 188] width 39 height 10
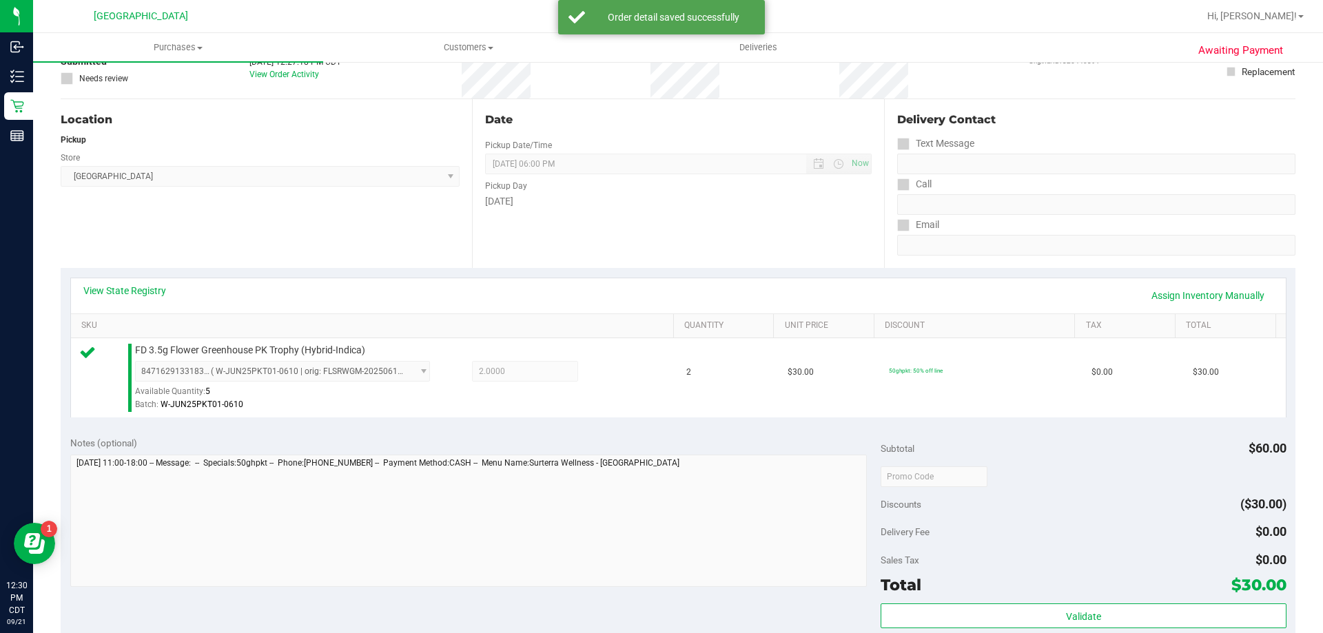
scroll to position [207, 0]
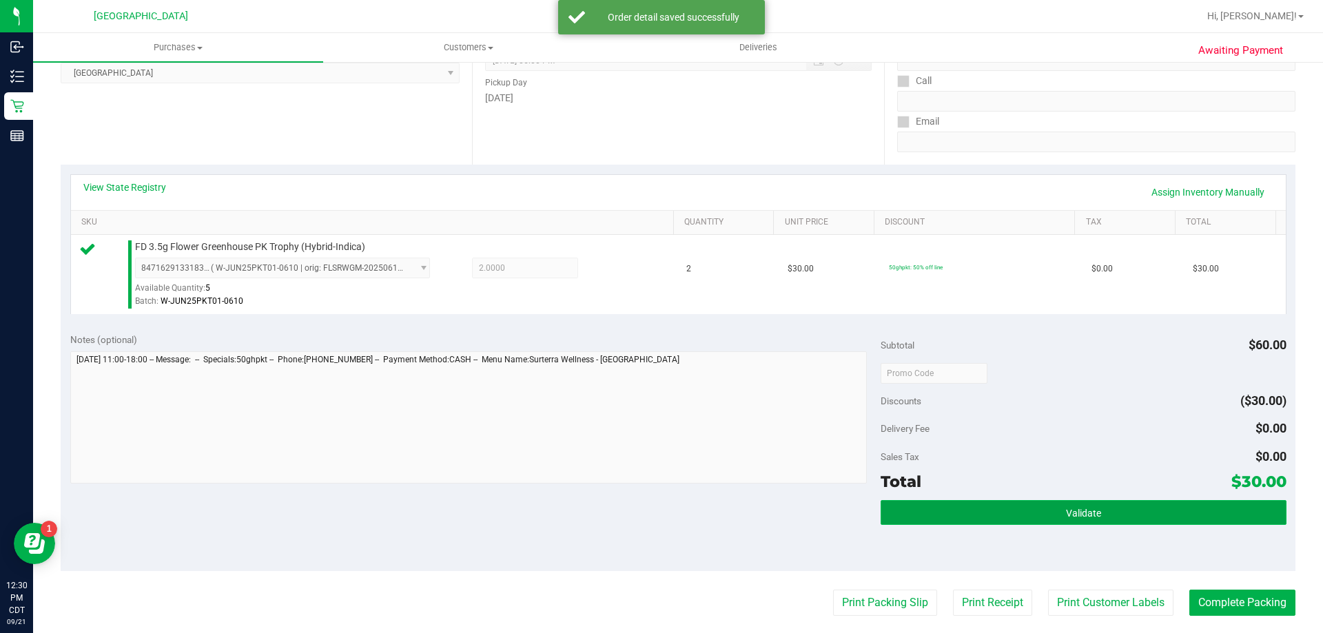
click at [1152, 516] on button "Validate" at bounding box center [1083, 512] width 405 height 25
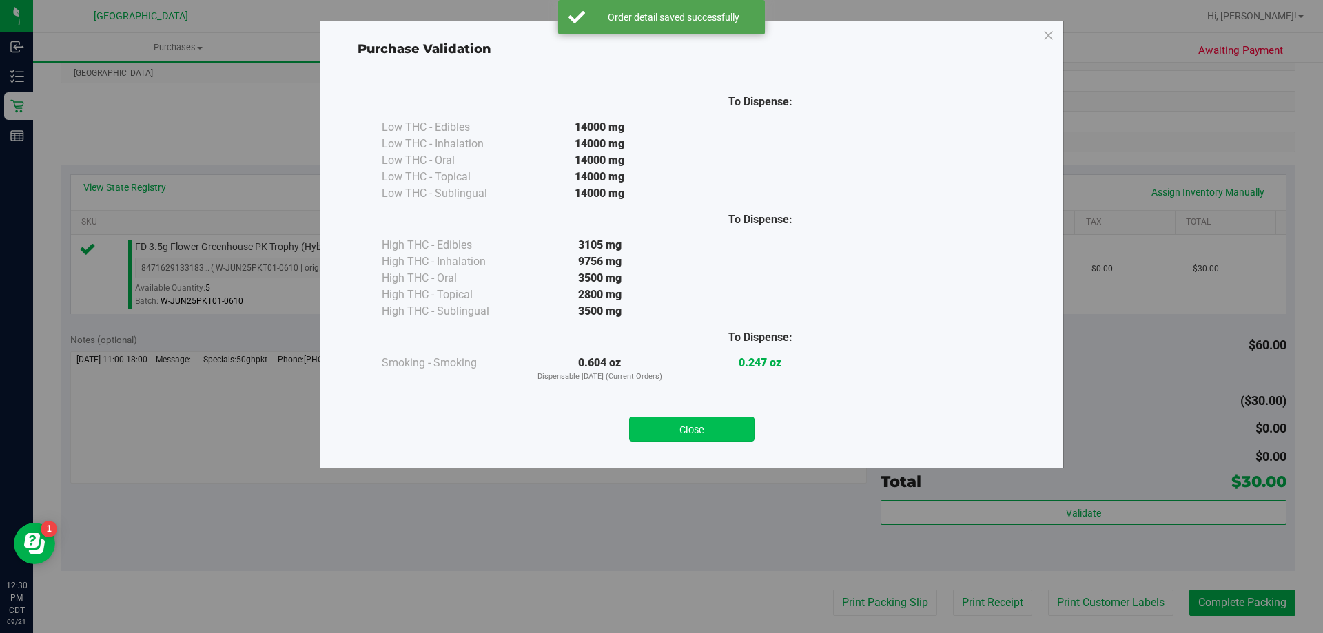
click at [708, 418] on button "Close" at bounding box center [691, 429] width 125 height 25
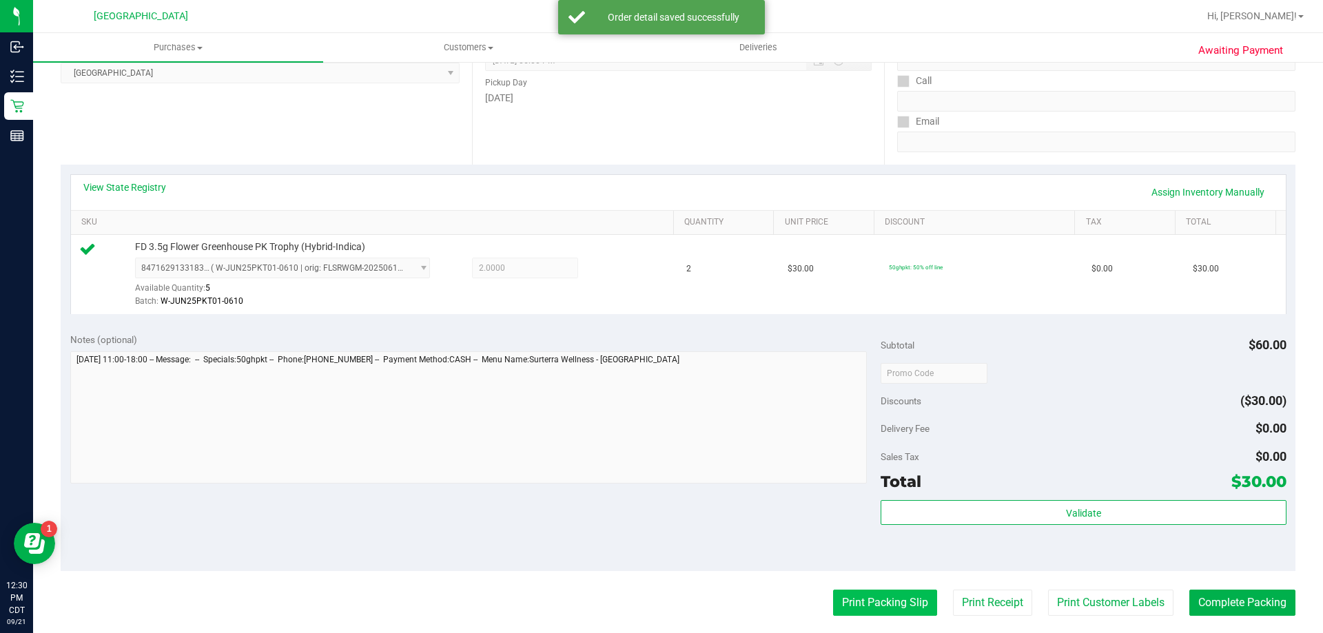
click at [888, 606] on button "Print Packing Slip" at bounding box center [885, 603] width 104 height 26
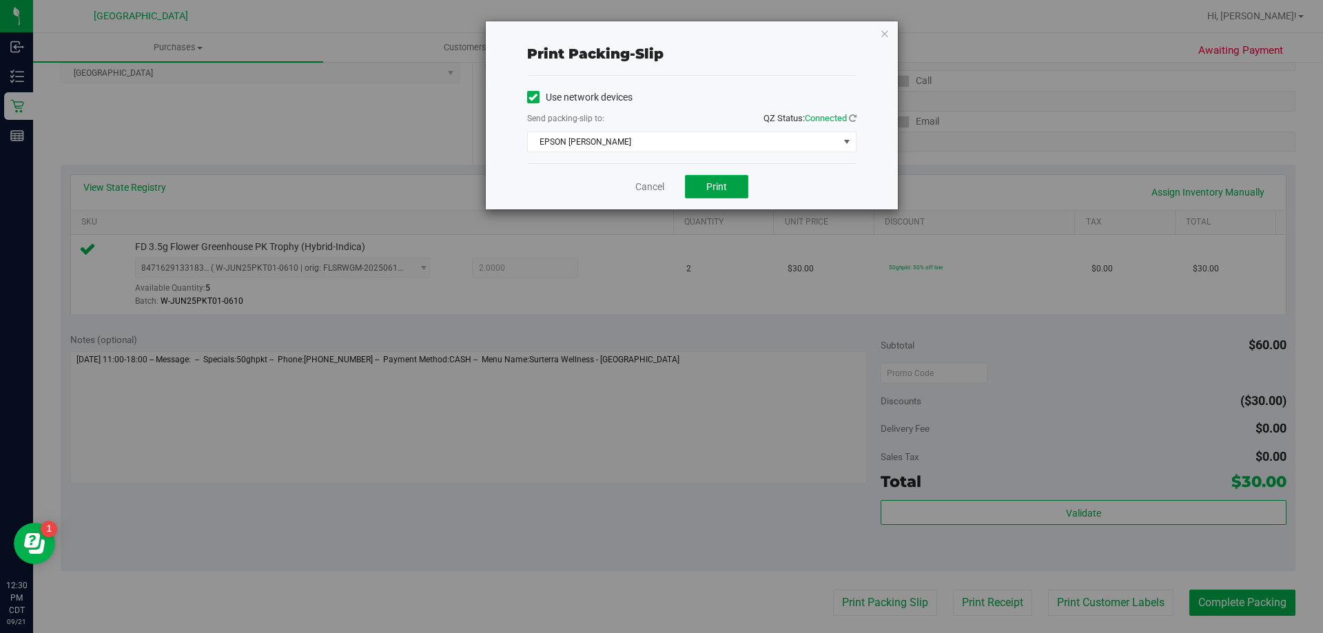
click at [717, 189] on span "Print" at bounding box center [716, 186] width 21 height 11
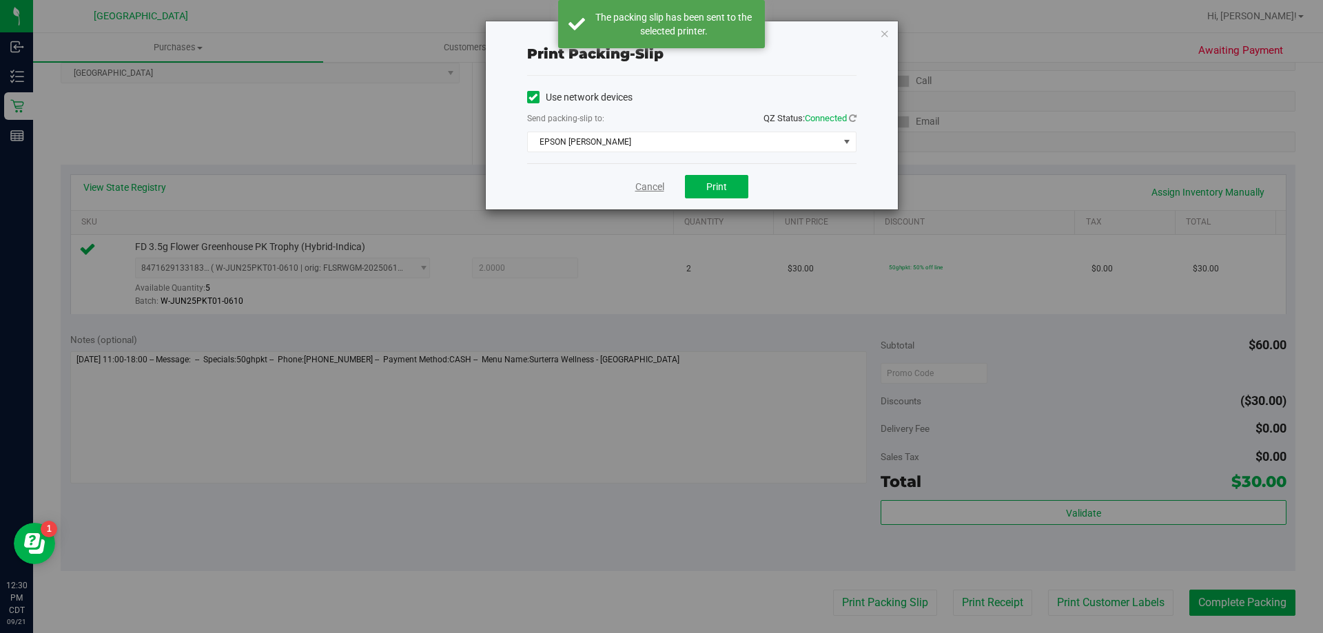
click at [657, 189] on link "Cancel" at bounding box center [649, 187] width 29 height 14
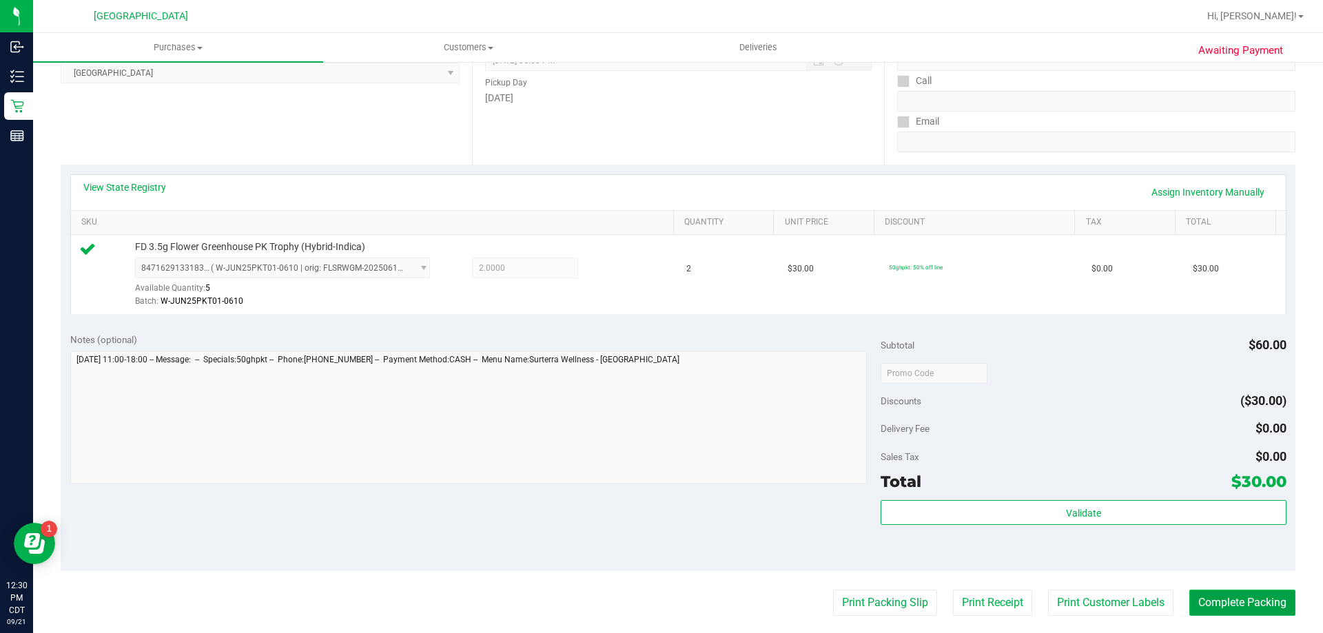
click at [1275, 600] on button "Complete Packing" at bounding box center [1243, 603] width 106 height 26
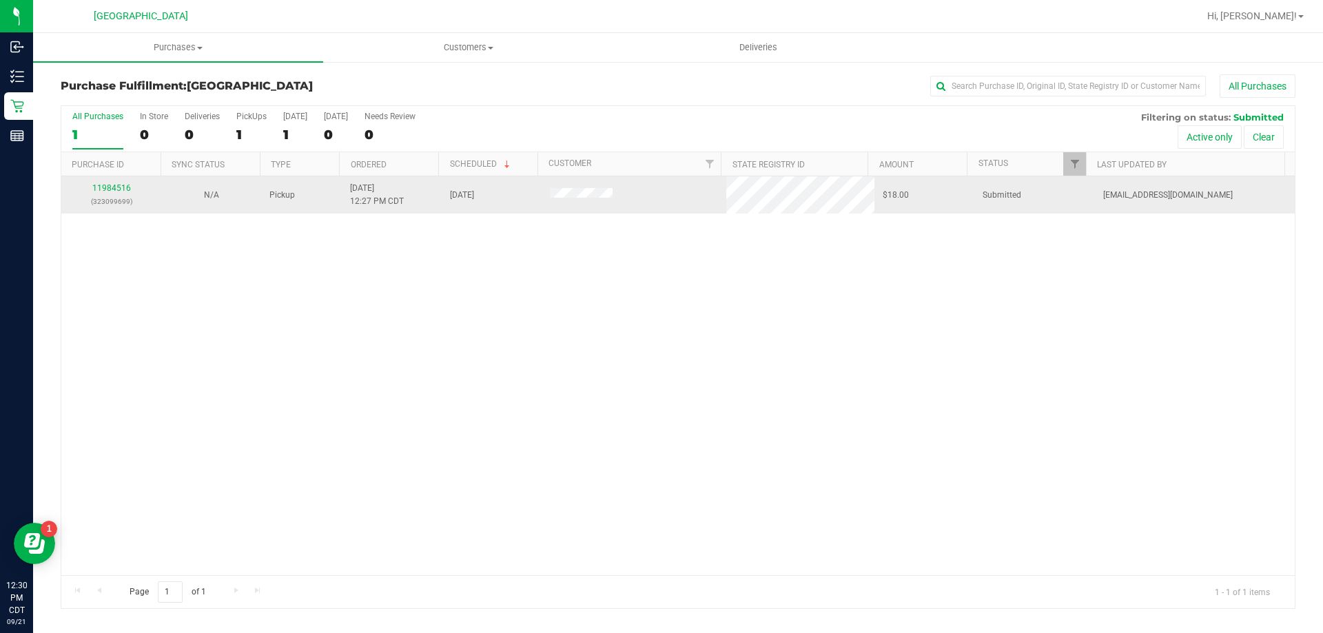
click at [122, 181] on td "11984516 (323099699)" at bounding box center [111, 194] width 100 height 37
click at [121, 184] on link "11984516" at bounding box center [111, 188] width 39 height 10
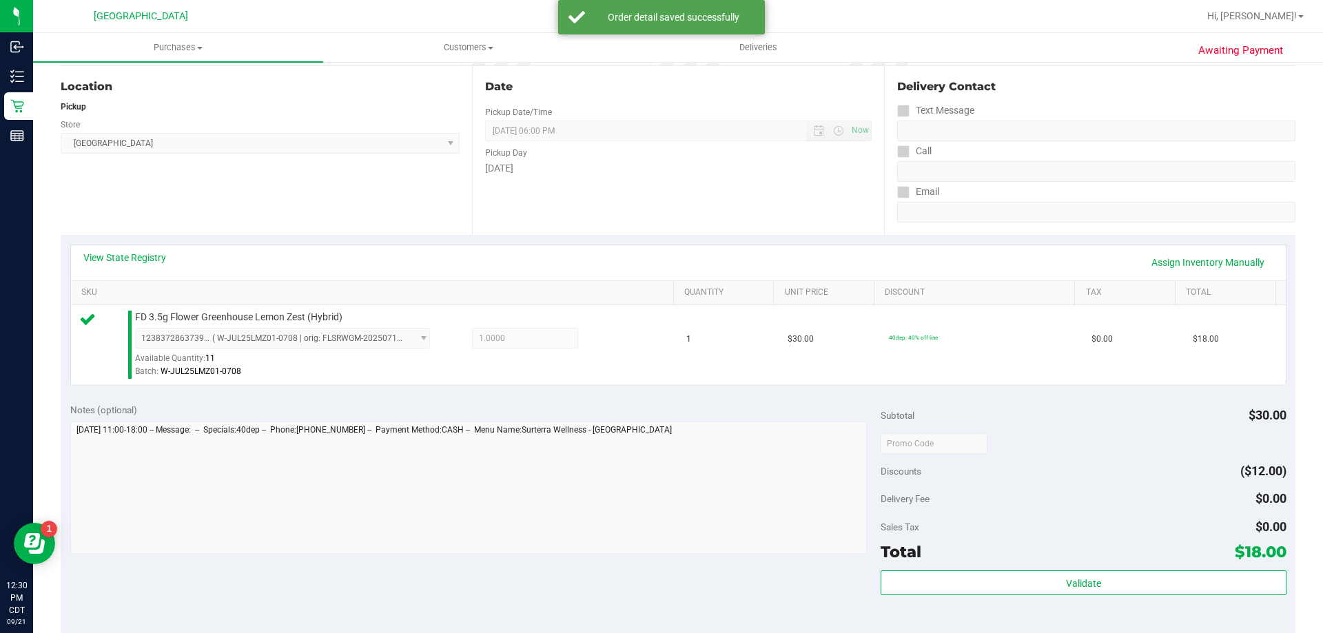
scroll to position [138, 0]
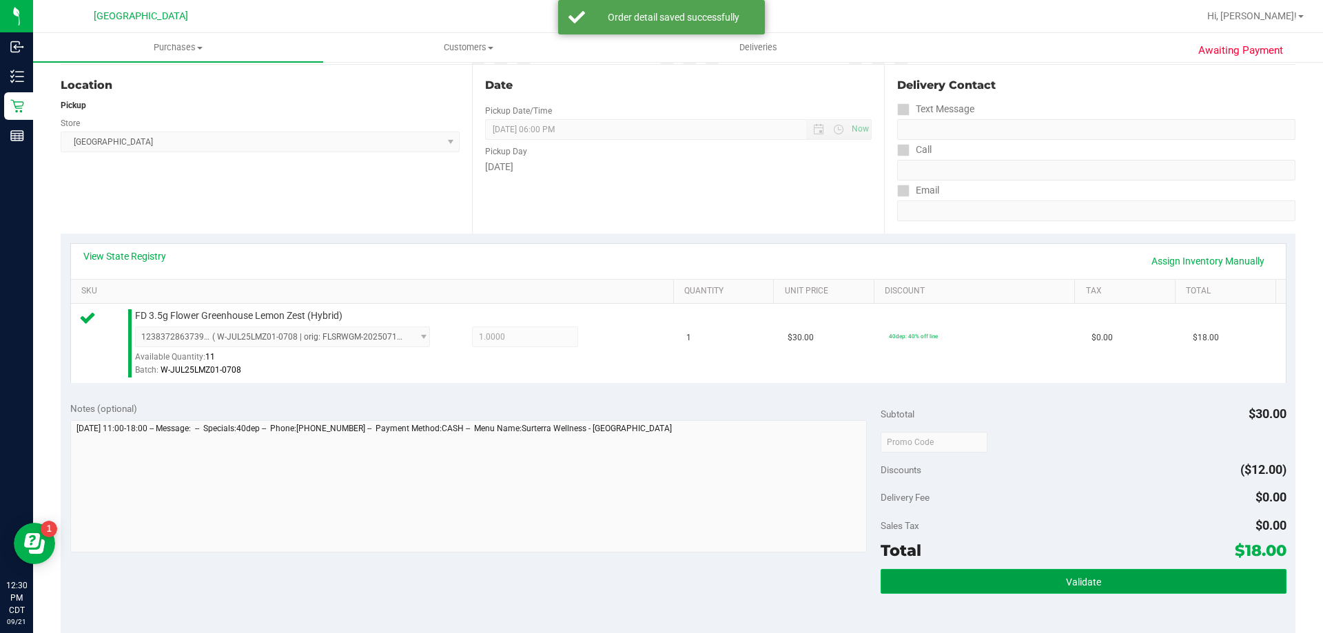
click at [1114, 589] on button "Validate" at bounding box center [1083, 581] width 405 height 25
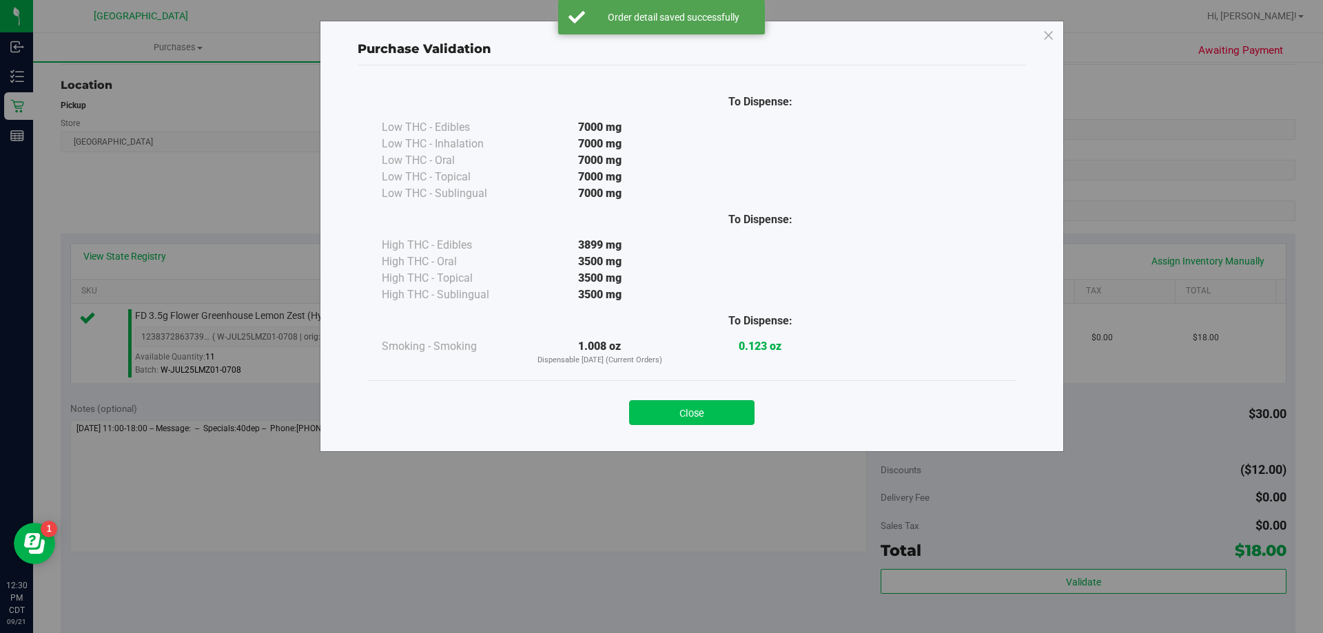
click at [726, 418] on button "Close" at bounding box center [691, 412] width 125 height 25
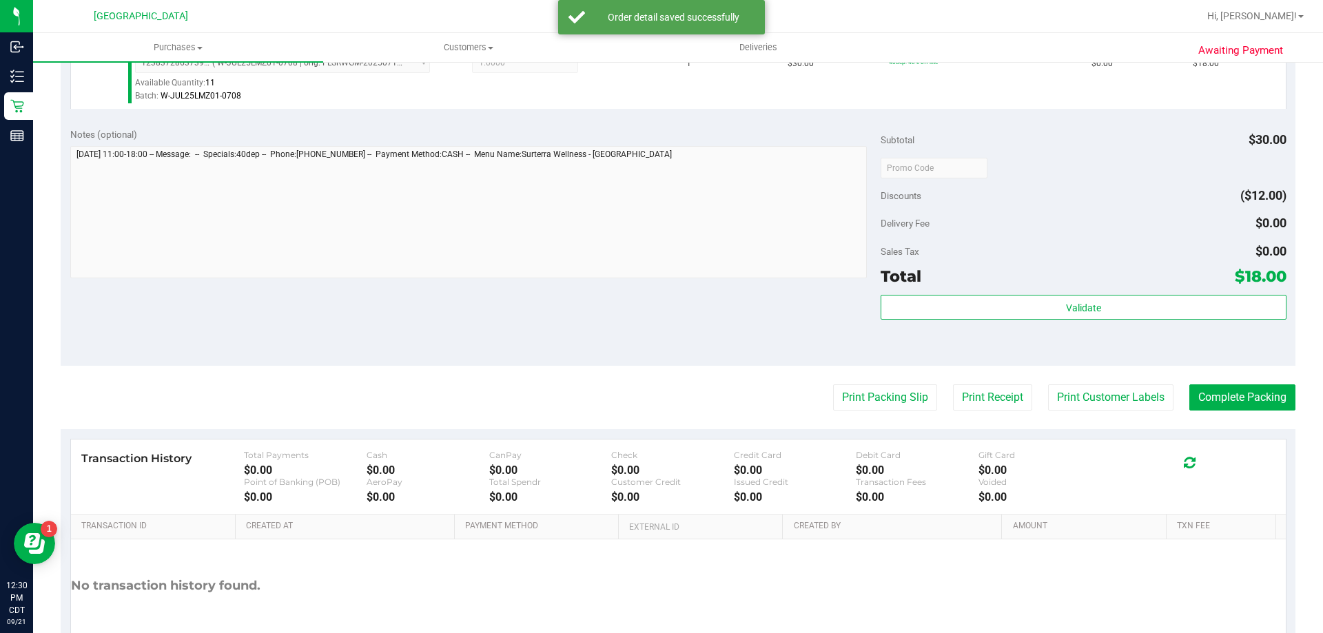
scroll to position [414, 0]
click at [886, 407] on button "Print Packing Slip" at bounding box center [885, 396] width 104 height 26
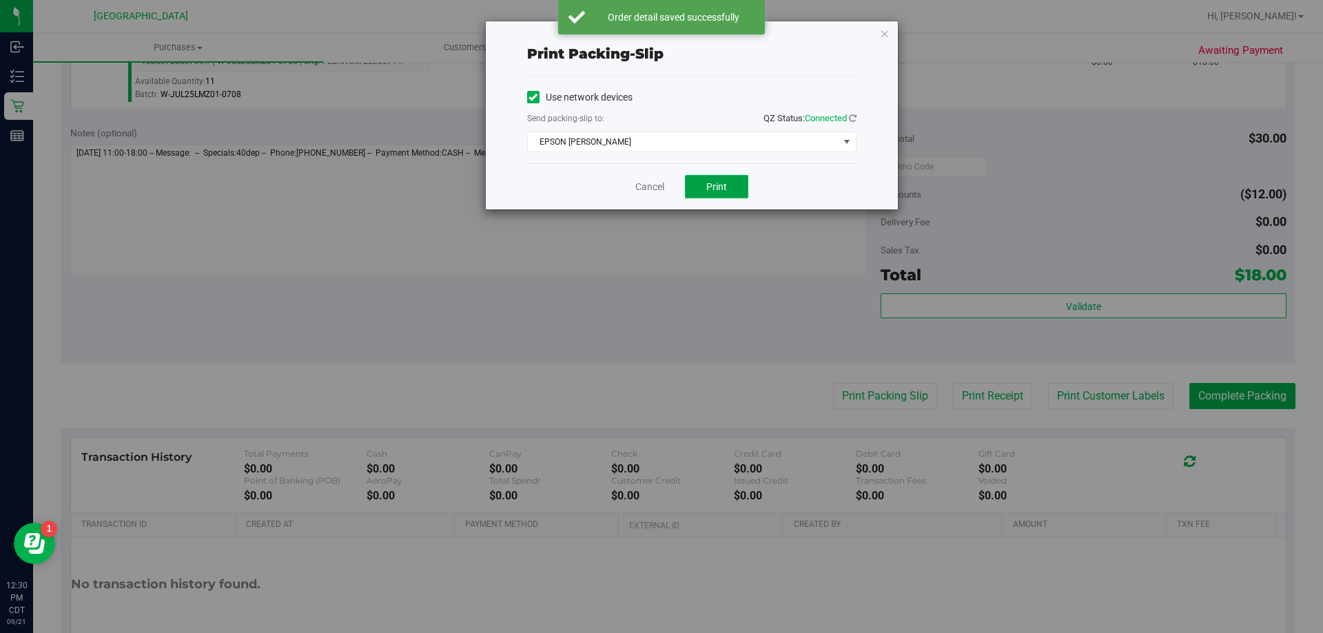
click at [700, 194] on button "Print" at bounding box center [716, 186] width 63 height 23
click at [642, 199] on div "Cancel Print" at bounding box center [691, 186] width 329 height 46
click at [654, 192] on link "Cancel" at bounding box center [649, 187] width 29 height 14
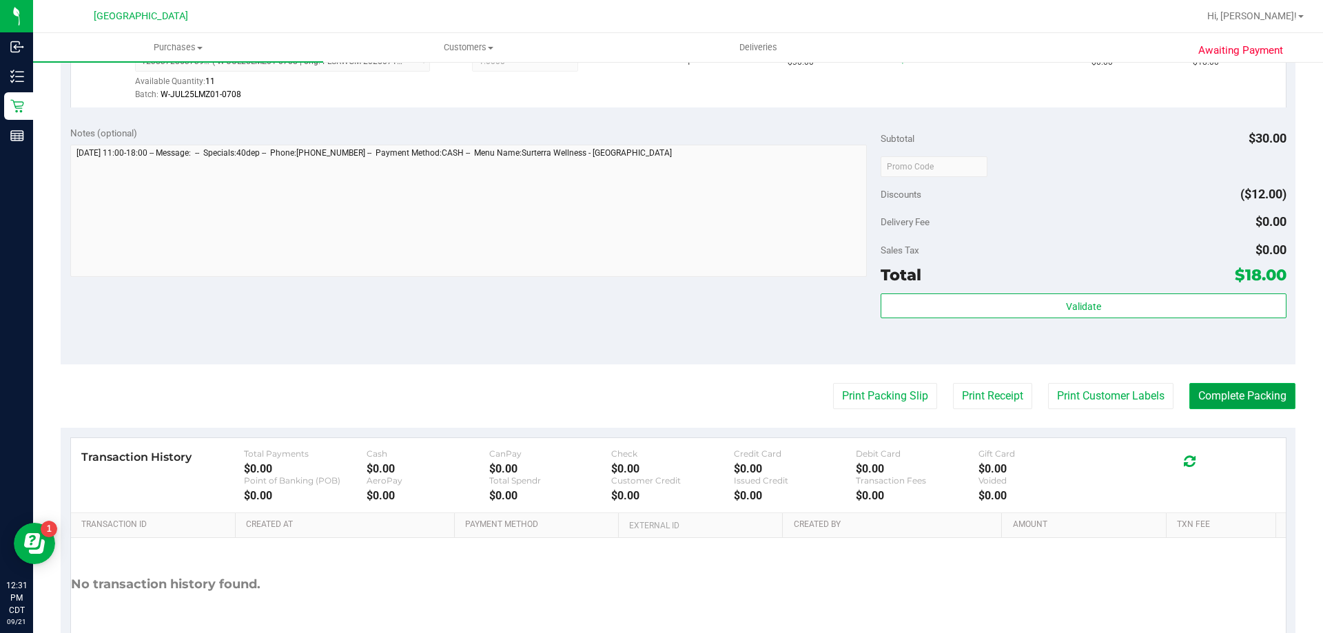
click at [1207, 397] on button "Complete Packing" at bounding box center [1243, 396] width 106 height 26
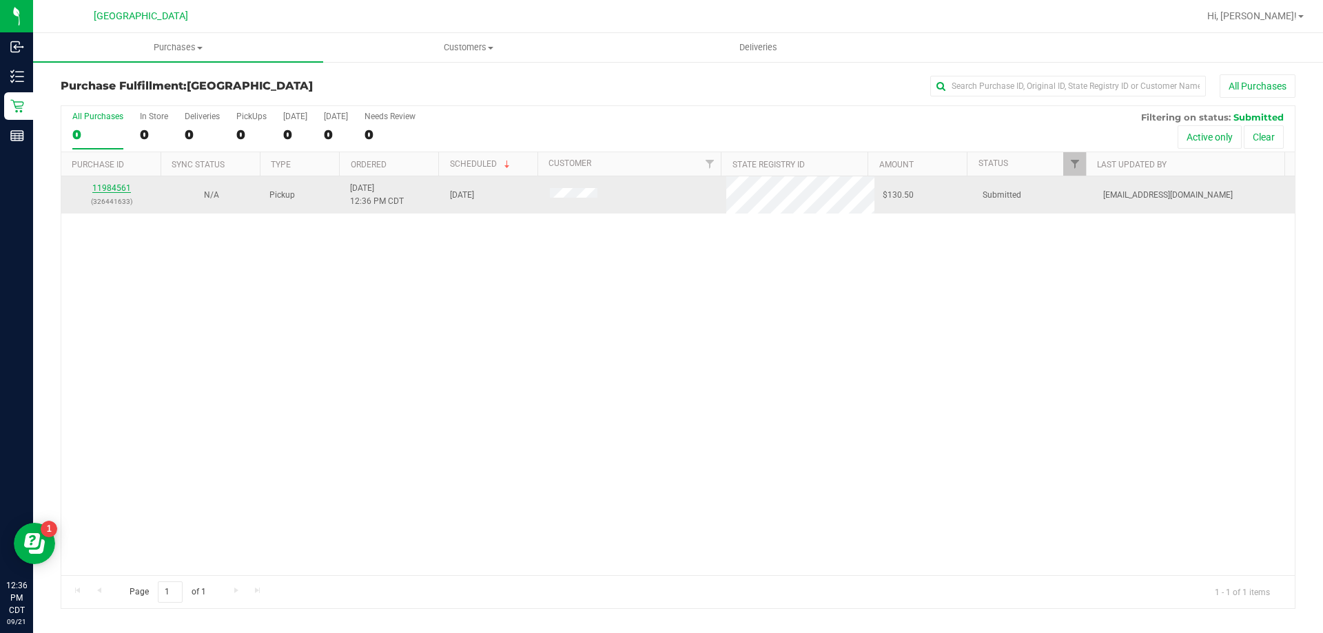
drag, startPoint x: 119, startPoint y: 180, endPoint x: 120, endPoint y: 191, distance: 11.0
click at [120, 181] on td "11984561 (326441633)" at bounding box center [111, 194] width 100 height 37
click at [120, 191] on link "11984561" at bounding box center [111, 188] width 39 height 10
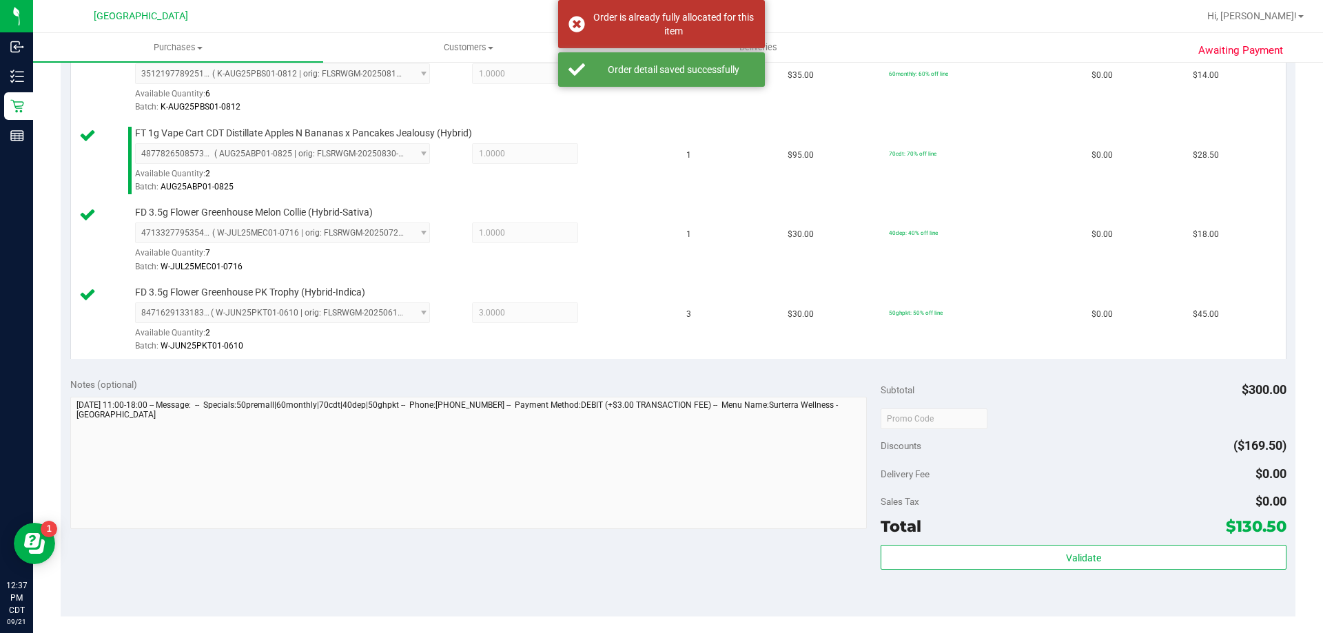
scroll to position [482, 0]
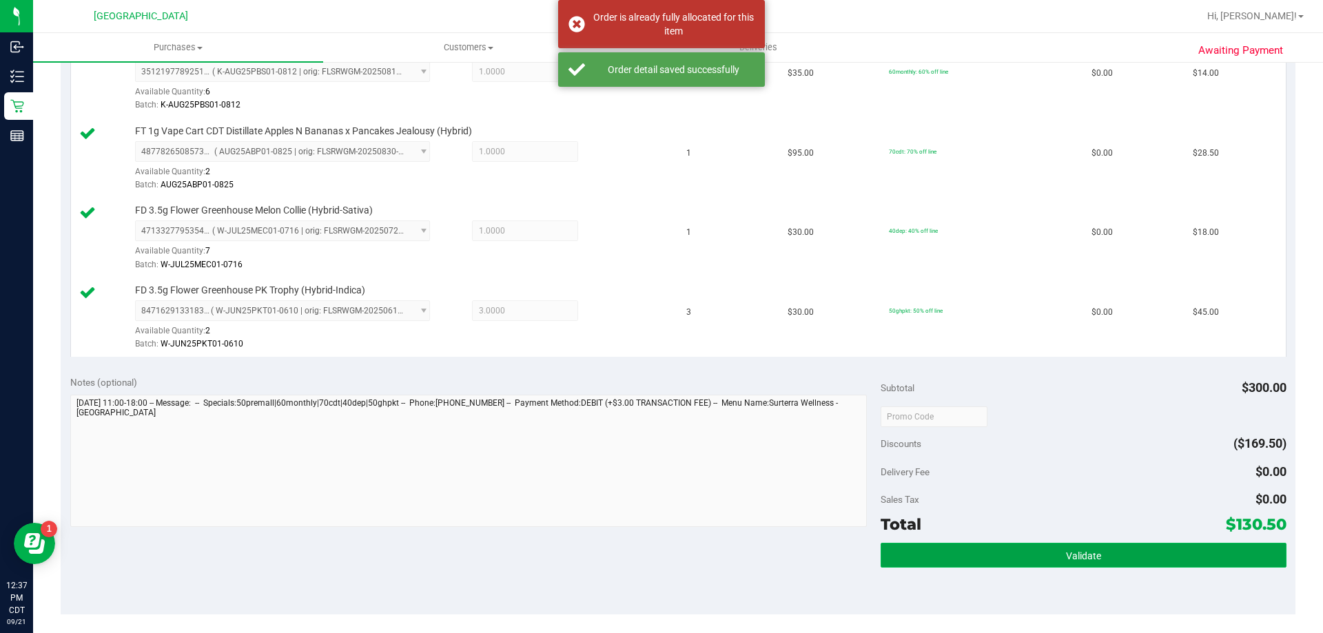
click at [1149, 558] on button "Validate" at bounding box center [1083, 555] width 405 height 25
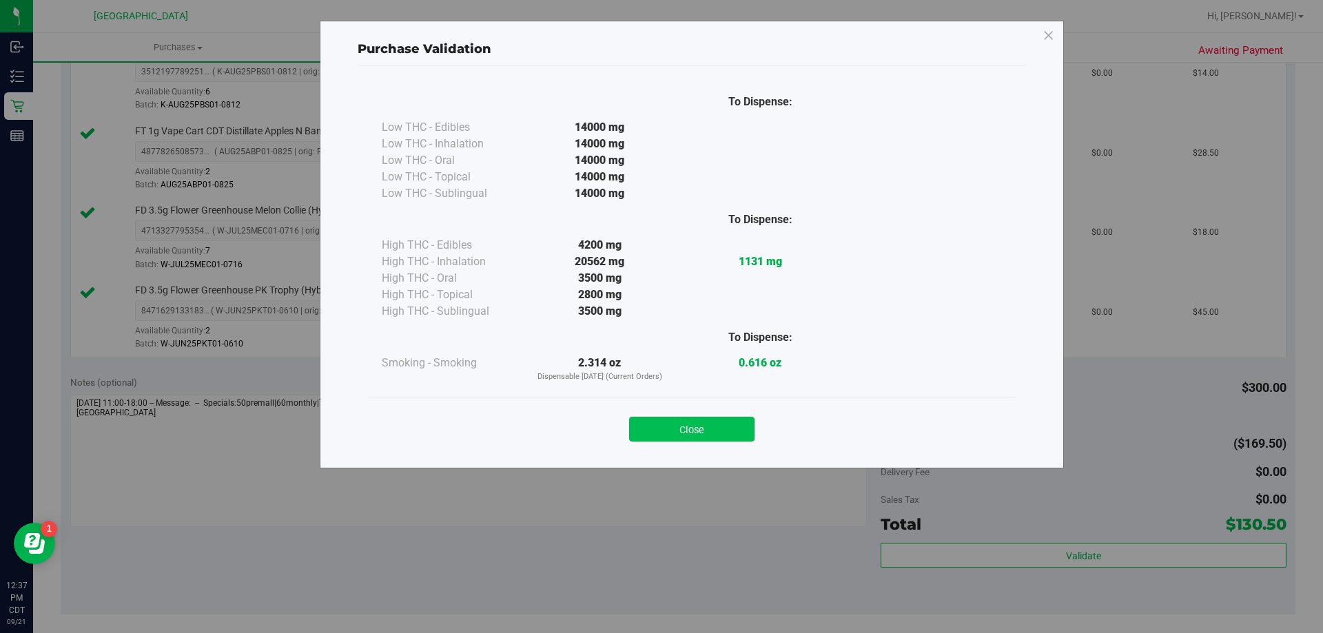
click at [735, 427] on button "Close" at bounding box center [691, 429] width 125 height 25
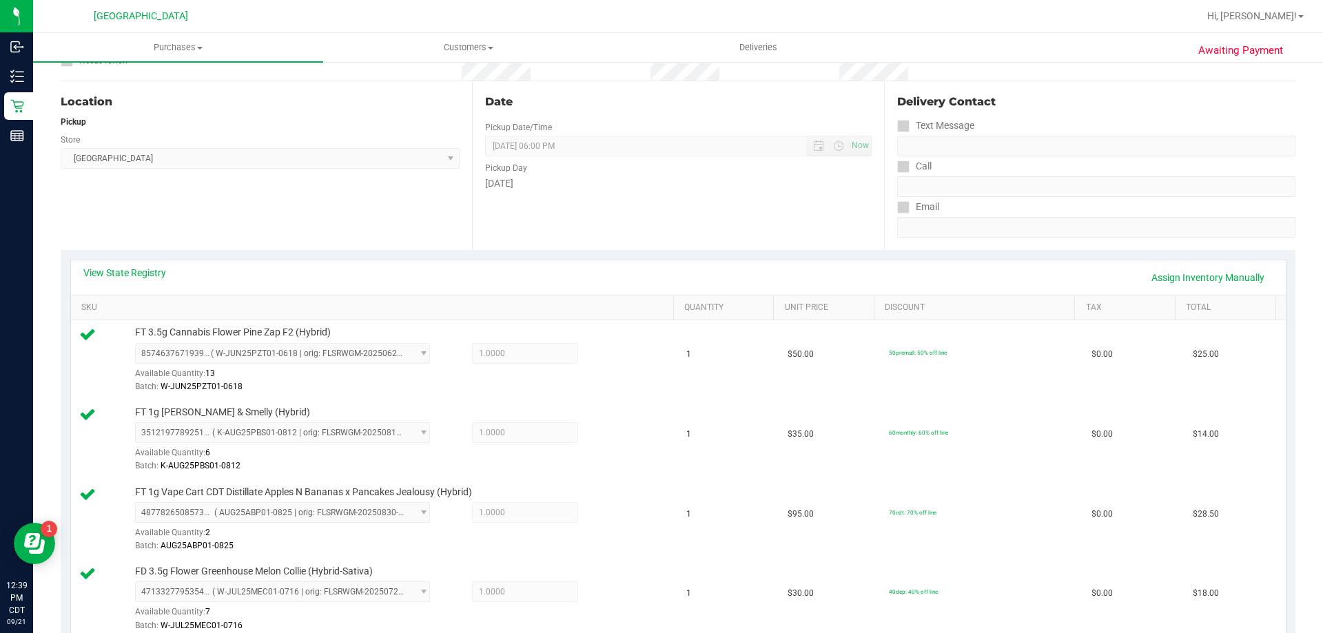
scroll to position [0, 0]
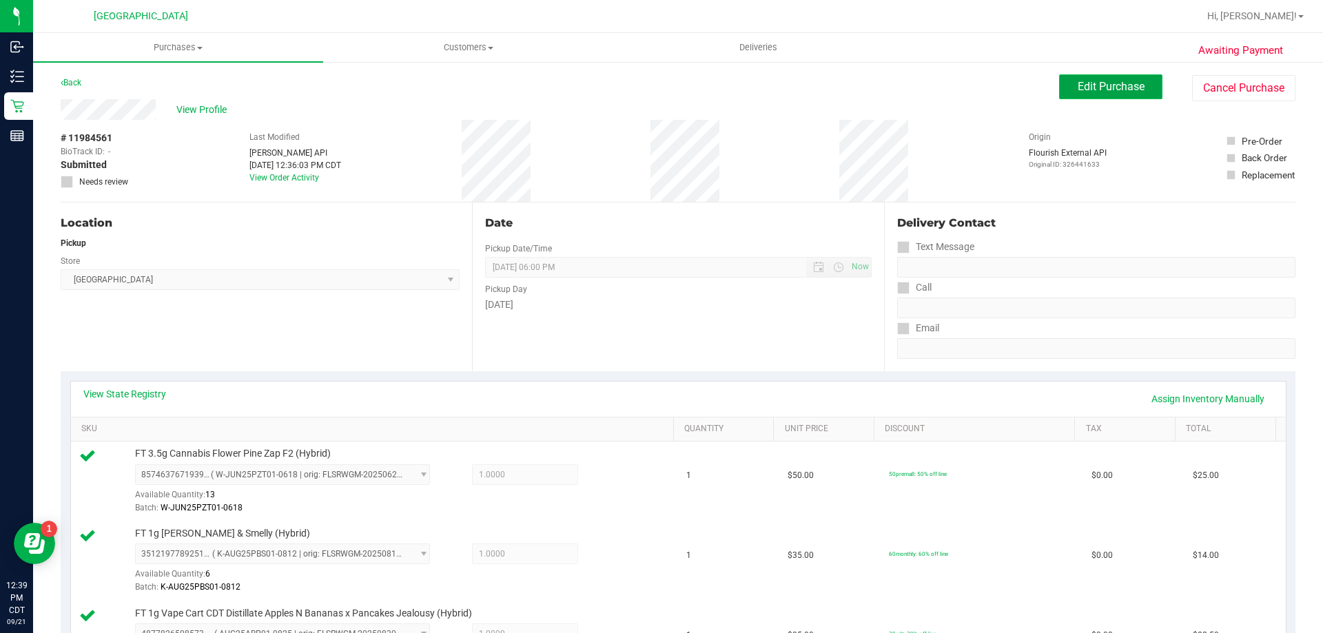
click at [1086, 90] on span "Edit Purchase" at bounding box center [1111, 86] width 67 height 13
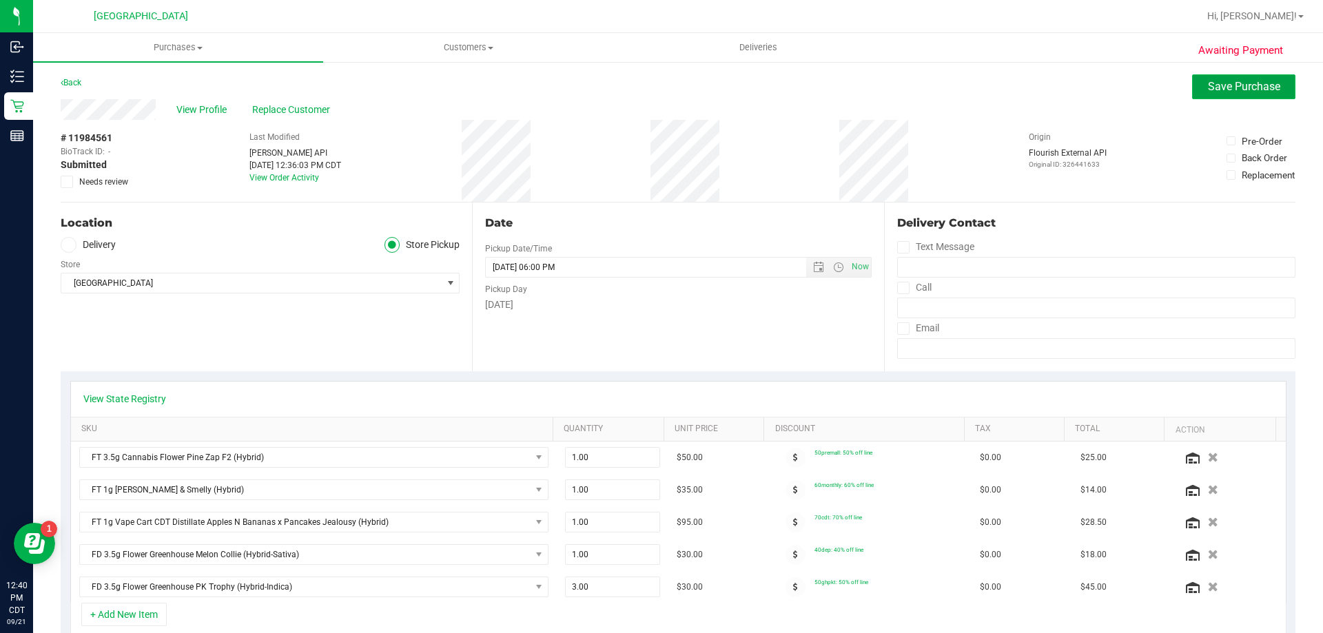
click at [1236, 90] on span "Save Purchase" at bounding box center [1244, 86] width 72 height 13
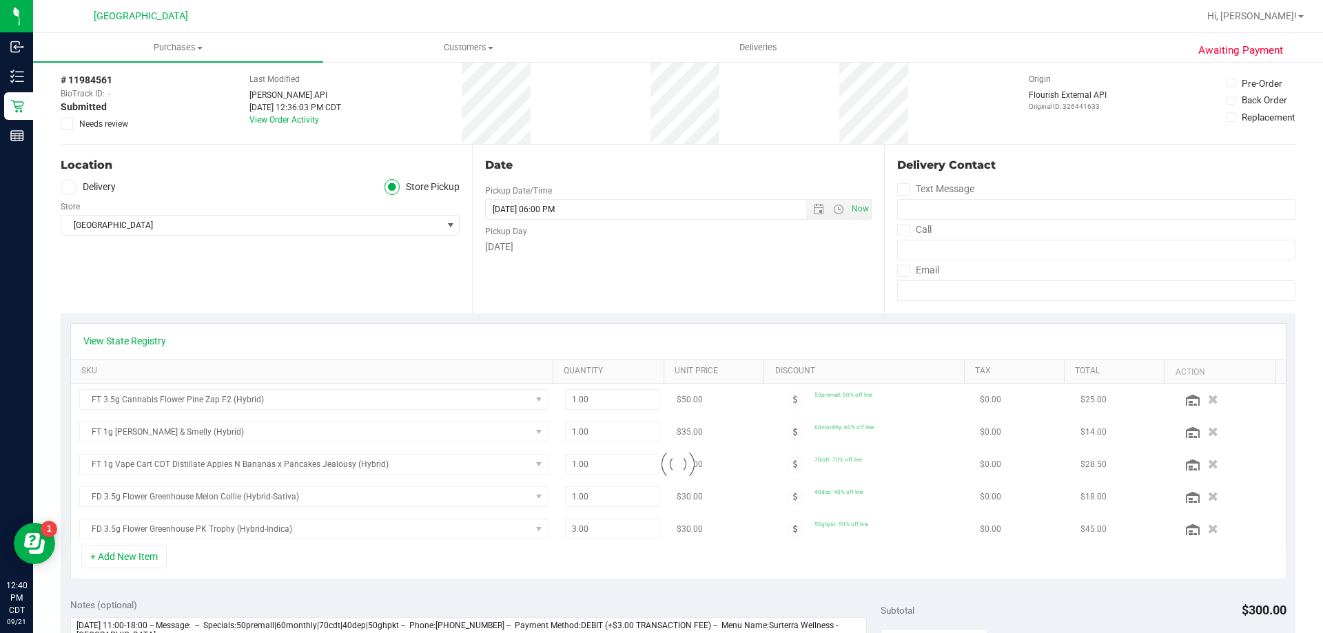
scroll to position [138, 0]
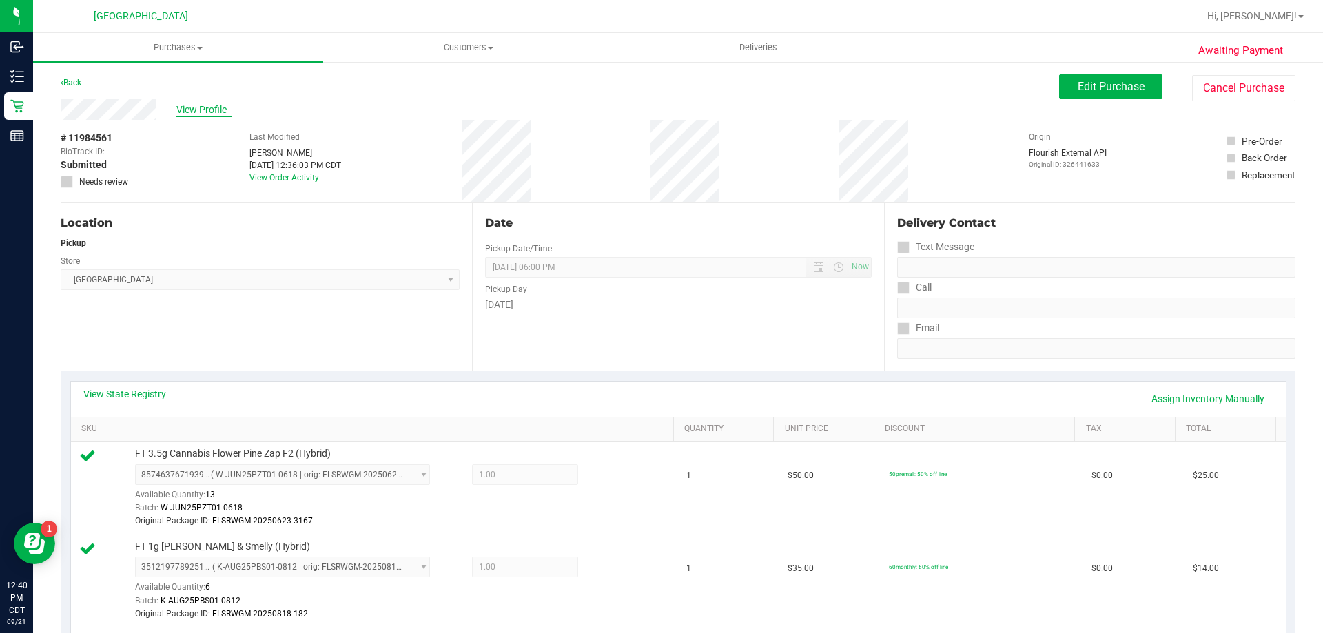
click at [214, 108] on span "View Profile" at bounding box center [203, 110] width 55 height 14
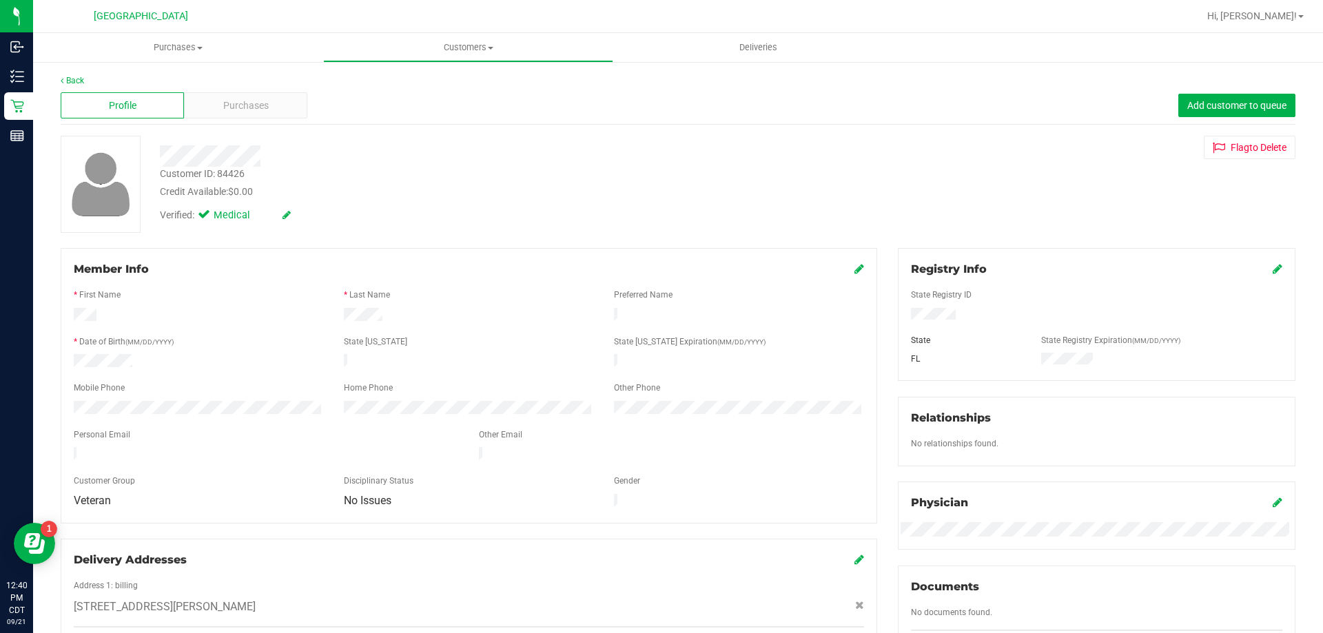
click at [1273, 268] on icon at bounding box center [1278, 268] width 10 height 11
click at [1270, 273] on icon at bounding box center [1276, 270] width 12 height 11
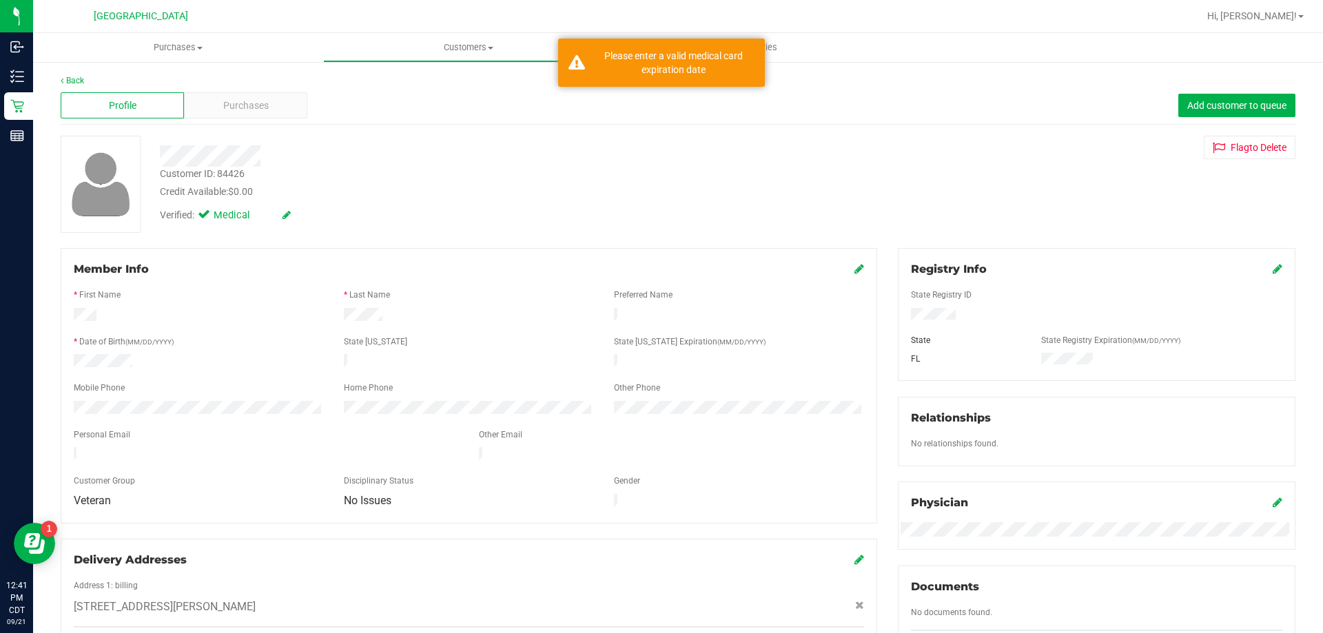
click at [1273, 266] on icon at bounding box center [1278, 268] width 10 height 11
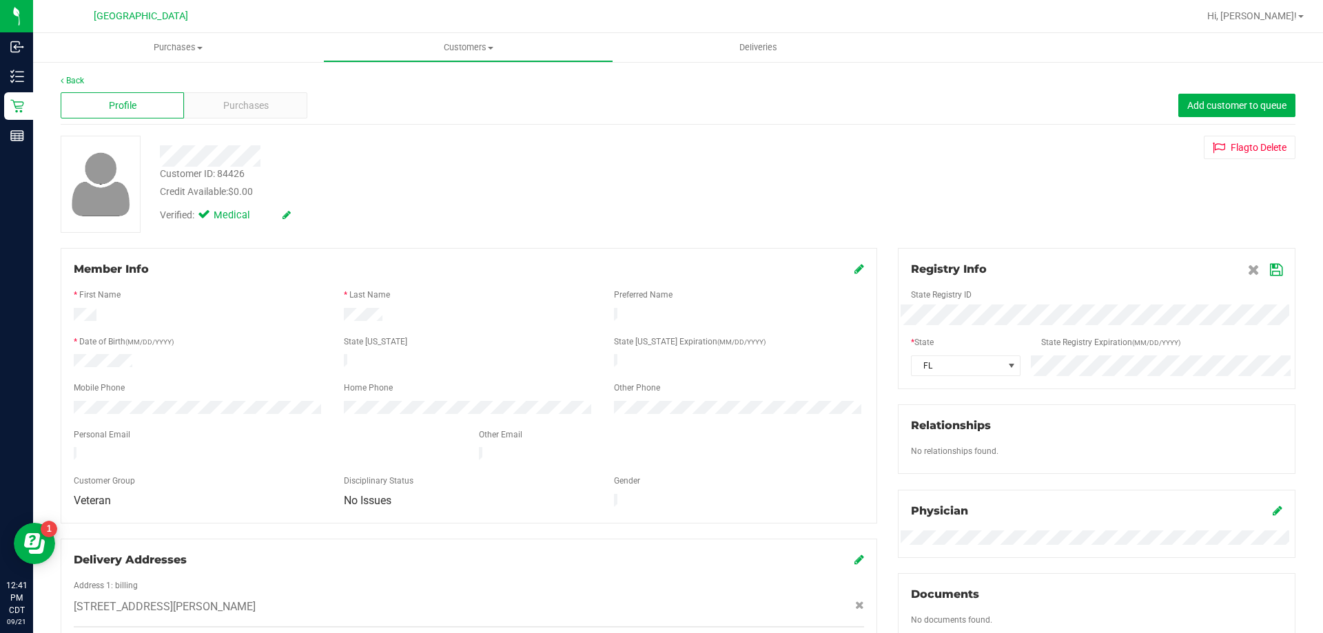
click at [1270, 267] on icon at bounding box center [1276, 270] width 12 height 11
click at [180, 48] on span "Purchases" at bounding box center [178, 47] width 290 height 12
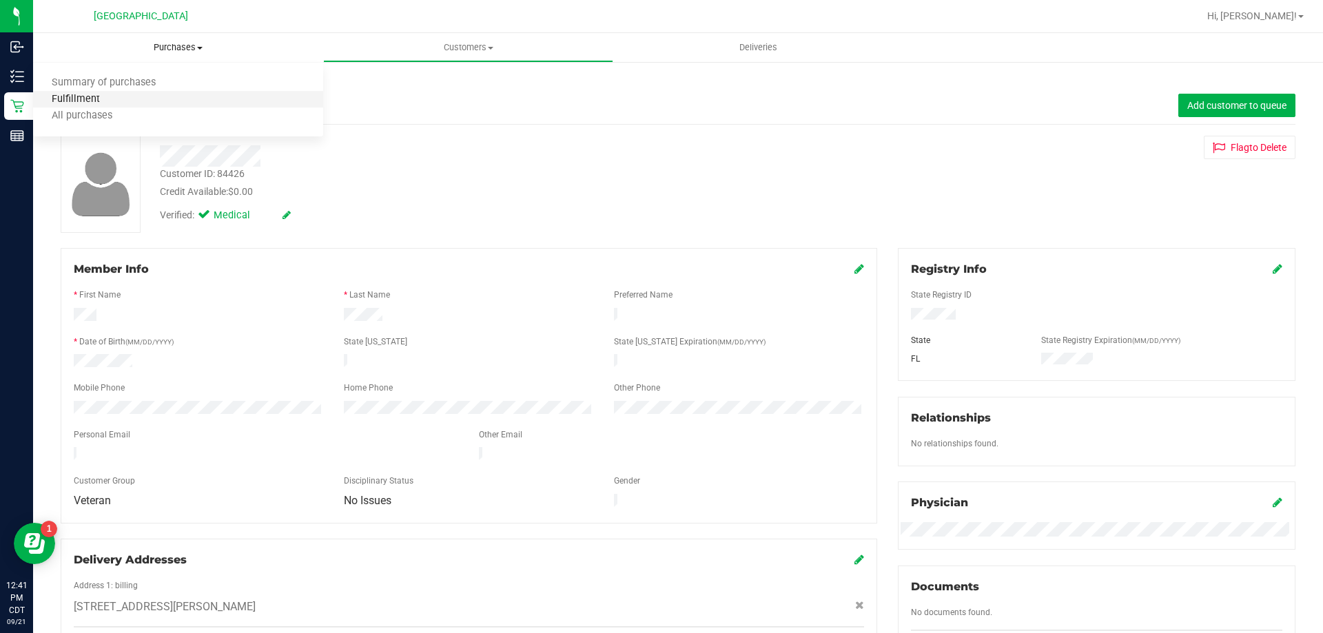
click at [85, 96] on span "Fulfillment" at bounding box center [75, 100] width 85 height 12
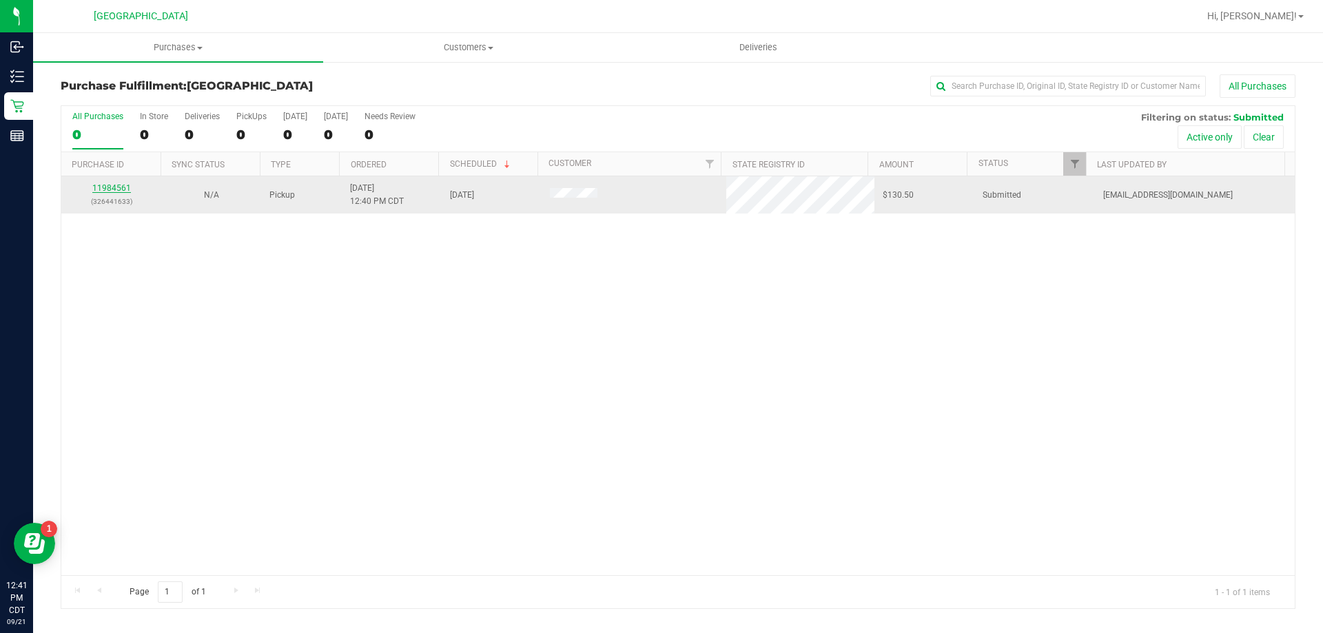
click at [123, 188] on link "11984561" at bounding box center [111, 188] width 39 height 10
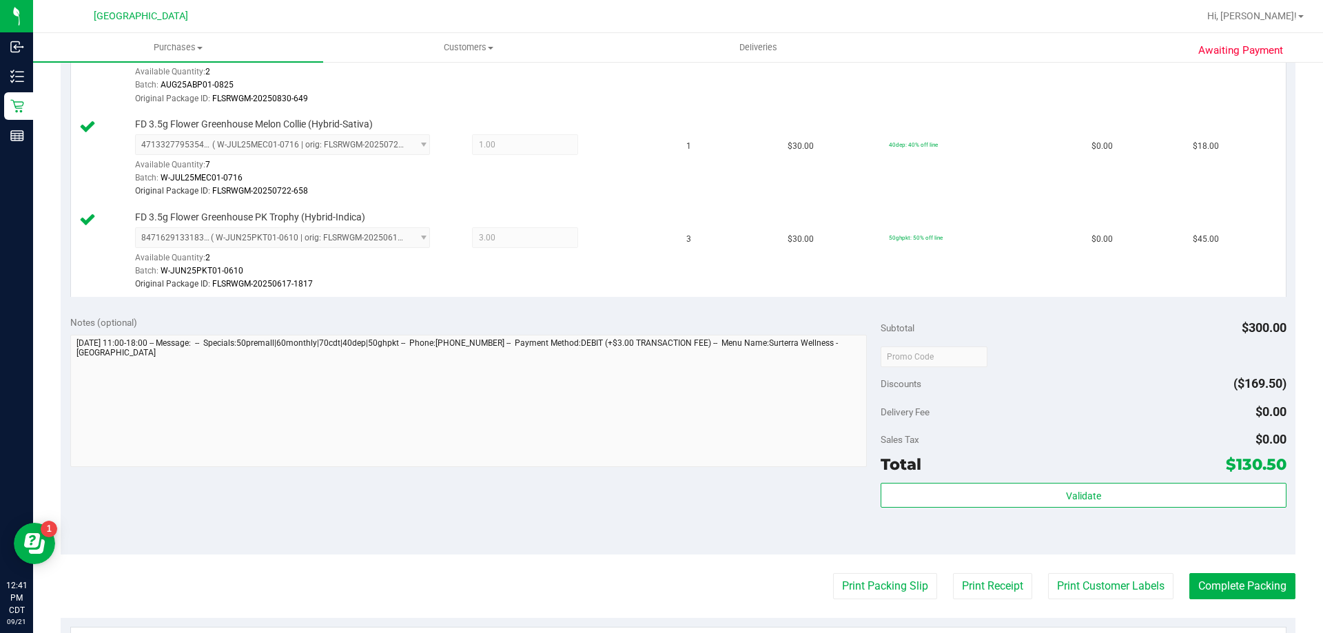
scroll to position [620, 0]
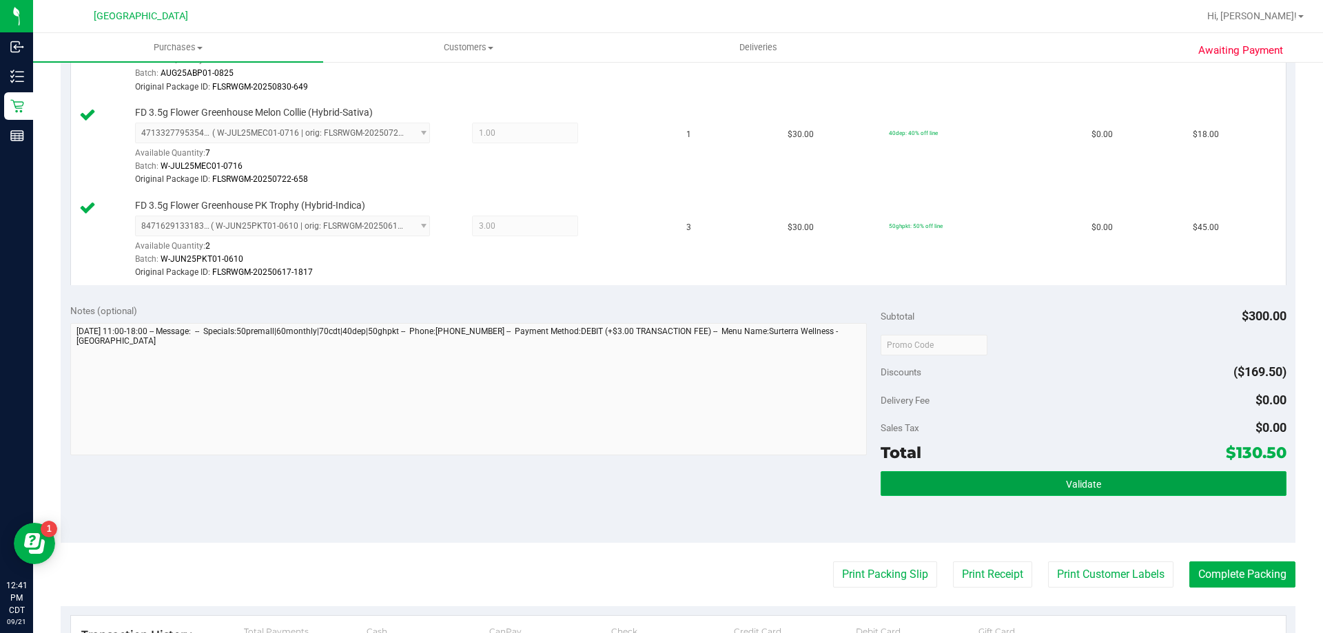
click at [1010, 482] on button "Validate" at bounding box center [1083, 483] width 405 height 25
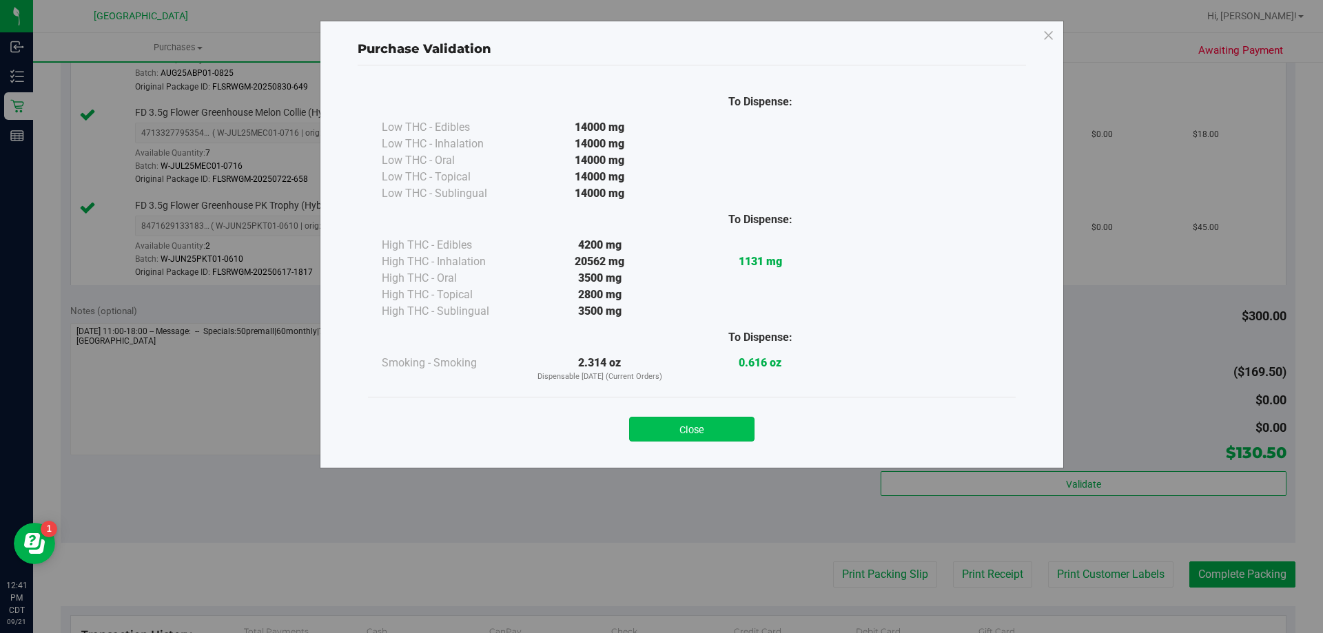
click at [700, 423] on button "Close" at bounding box center [691, 429] width 125 height 25
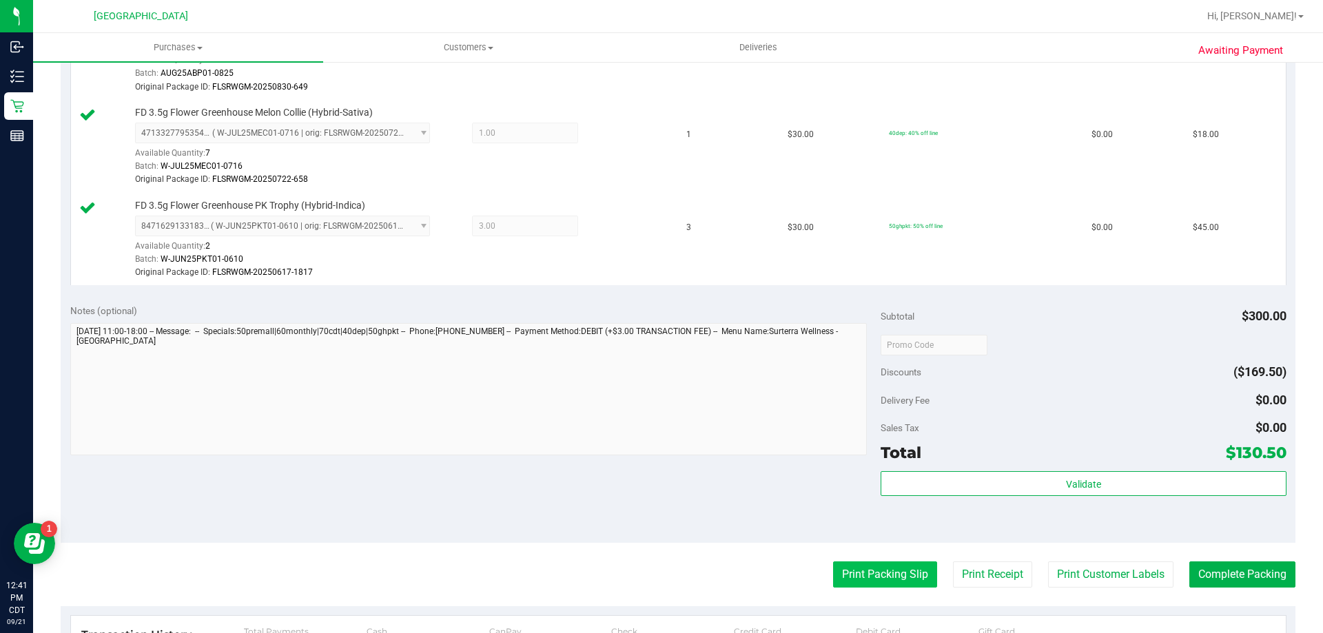
click at [866, 578] on button "Print Packing Slip" at bounding box center [885, 575] width 104 height 26
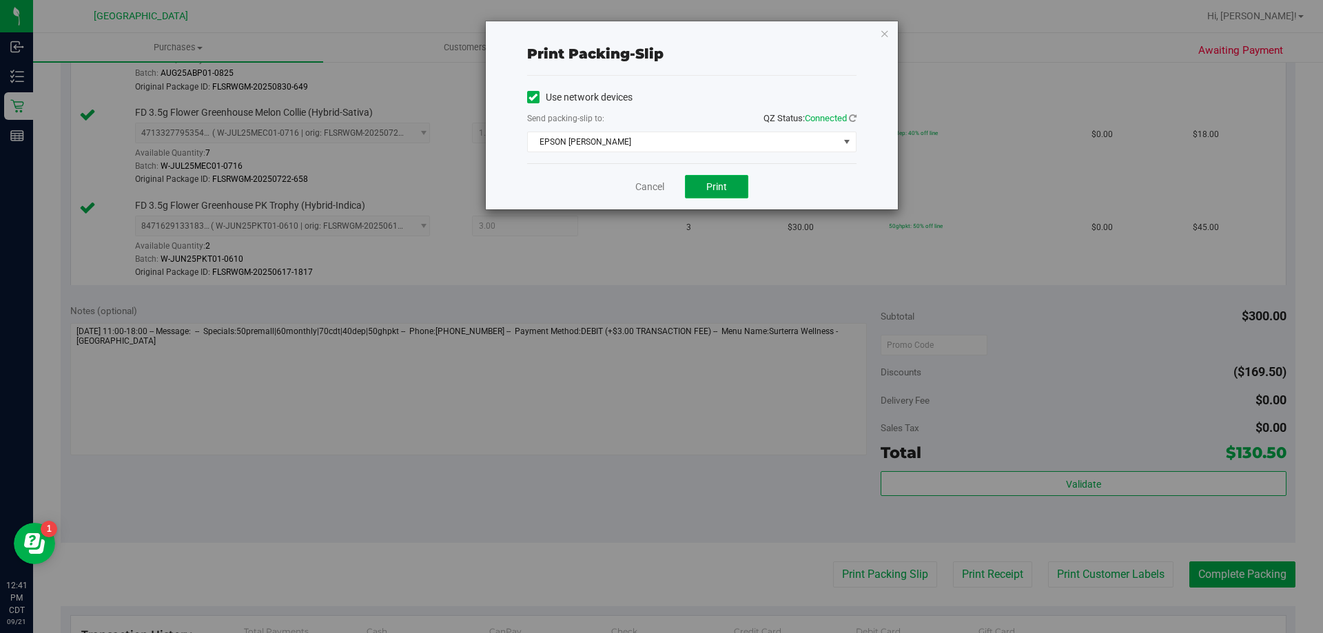
click at [699, 186] on button "Print" at bounding box center [716, 186] width 63 height 23
click at [652, 190] on link "Cancel" at bounding box center [649, 187] width 29 height 14
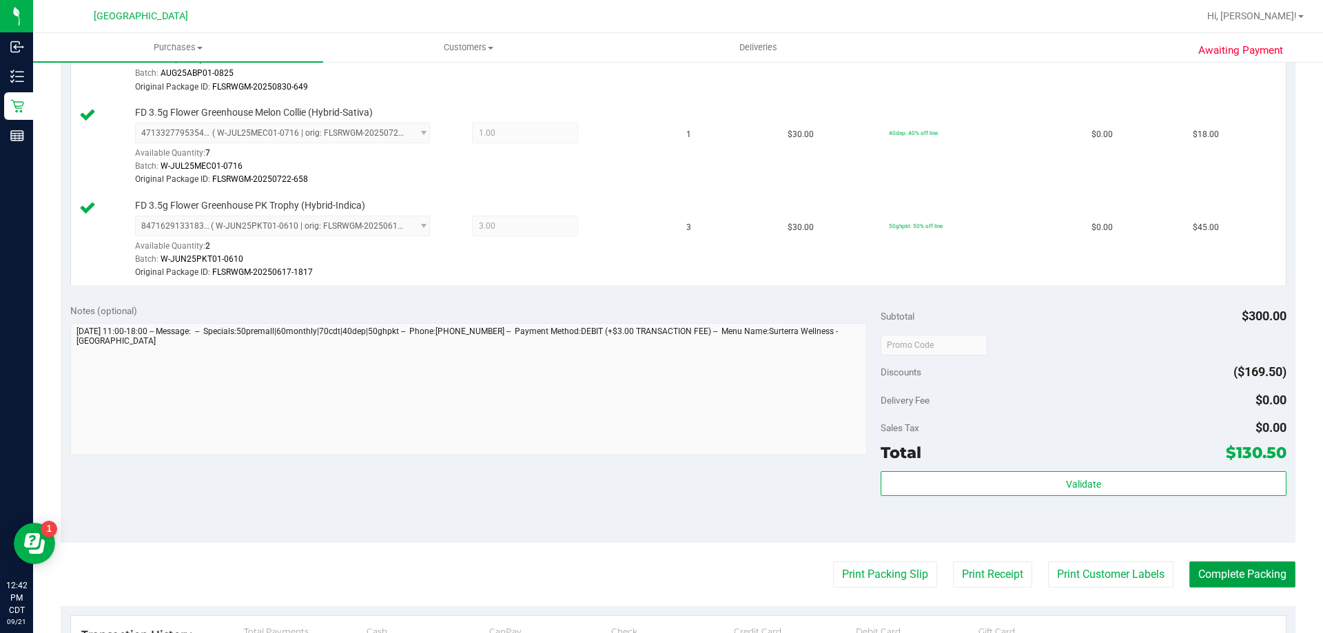
click at [1243, 583] on button "Complete Packing" at bounding box center [1243, 575] width 106 height 26
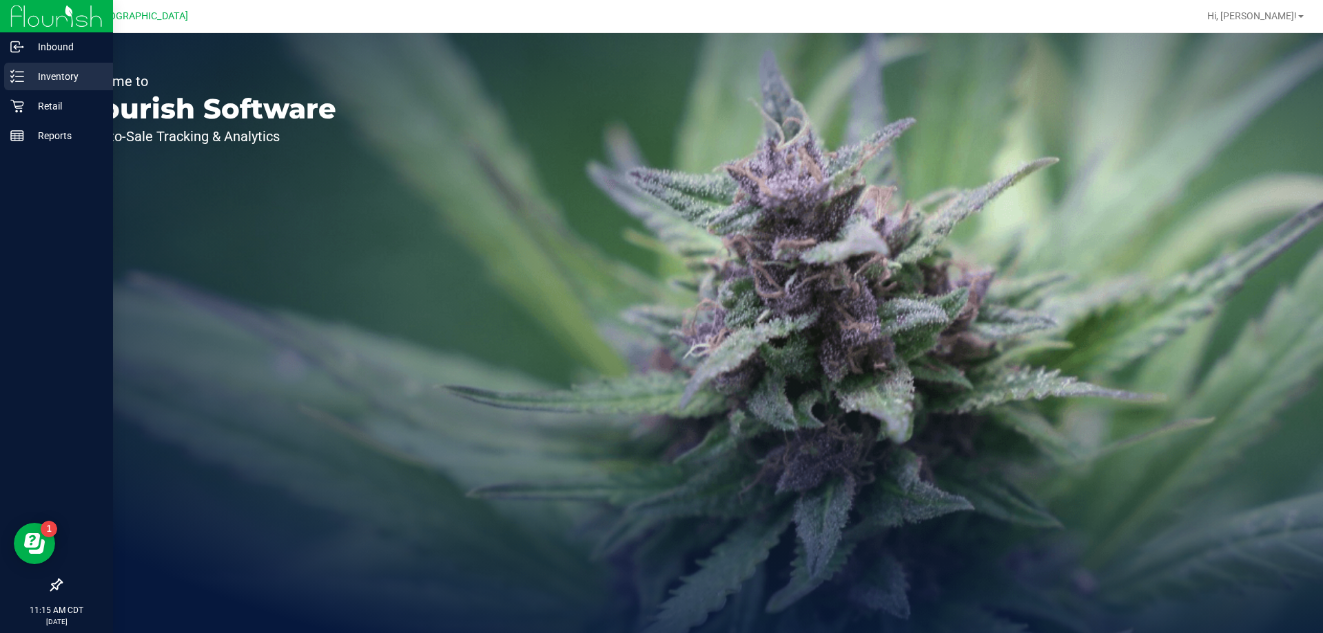
click at [52, 74] on p "Inventory" at bounding box center [65, 76] width 83 height 17
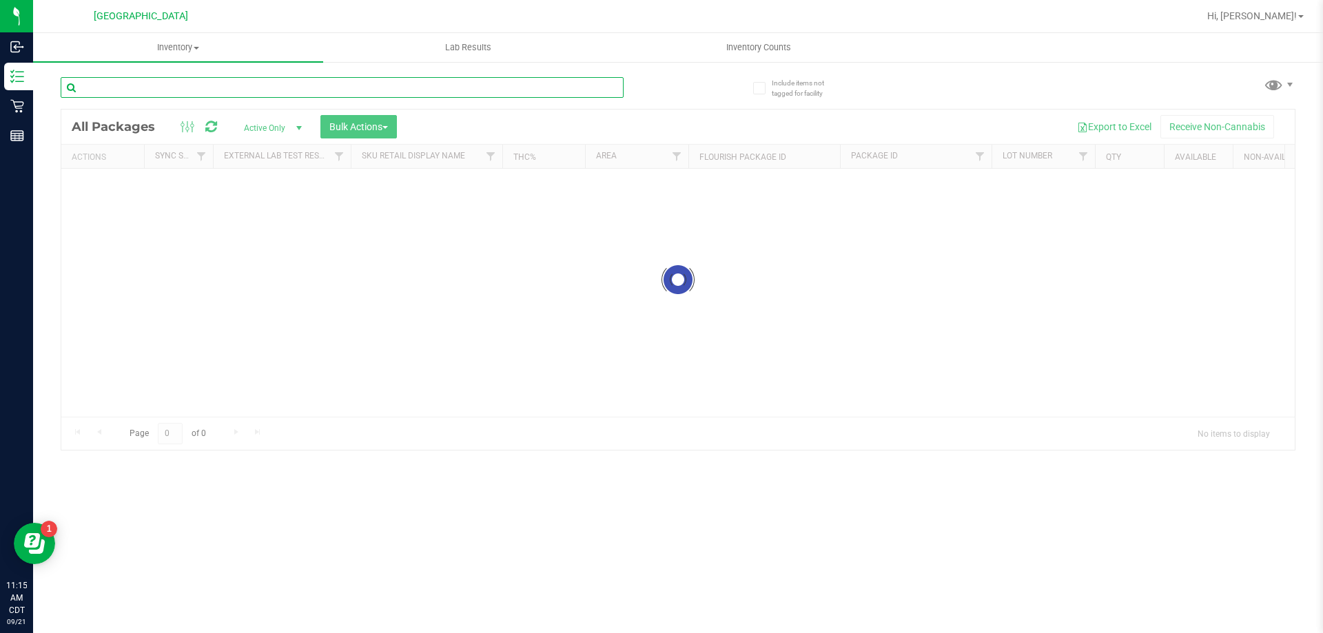
click at [148, 89] on input "text" at bounding box center [342, 87] width 563 height 21
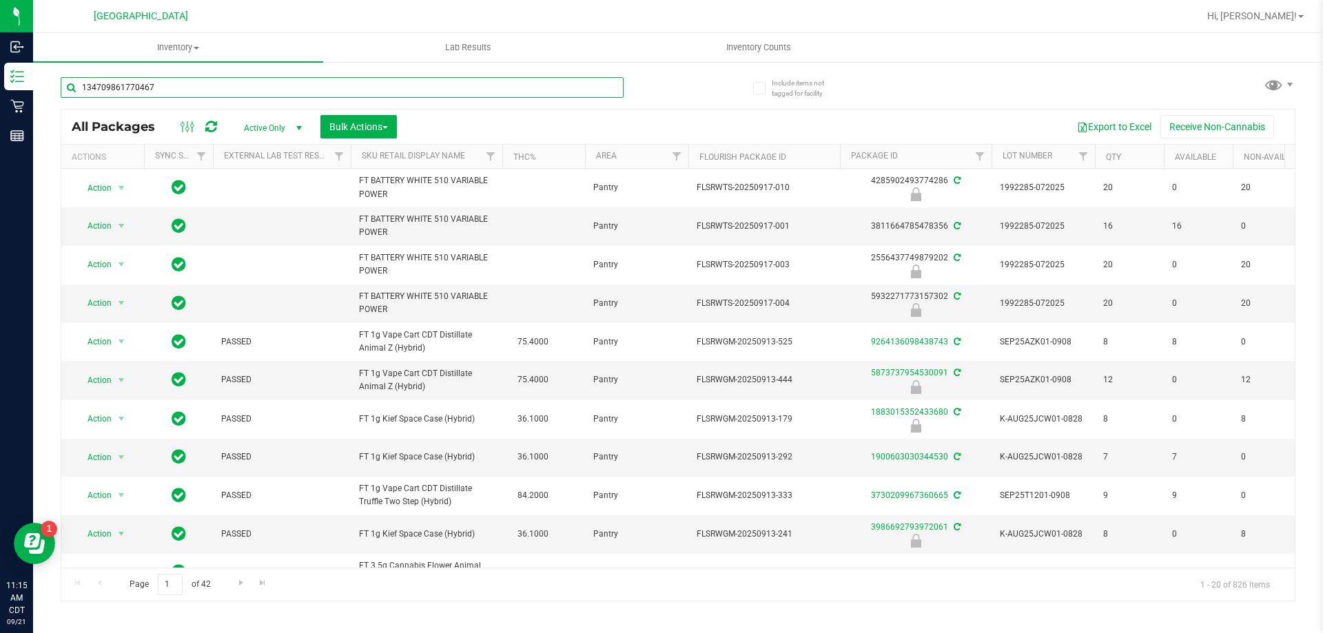
type input "1347098617704673"
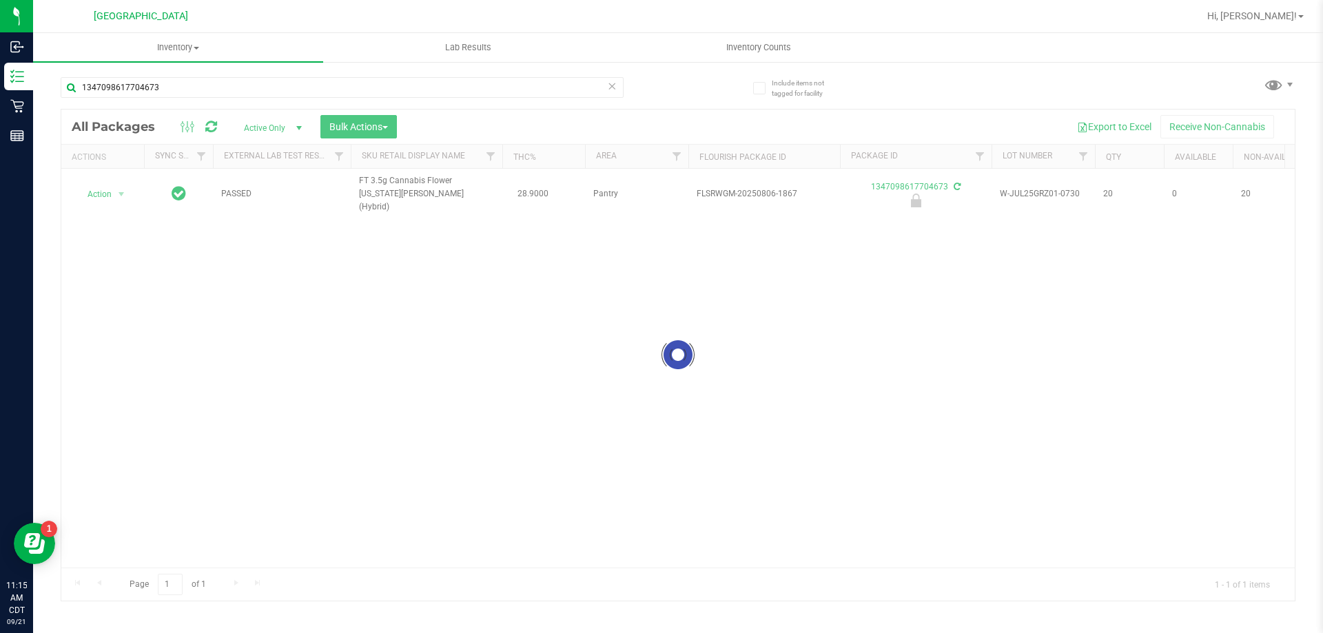
click at [105, 187] on div at bounding box center [678, 355] width 1234 height 491
click at [103, 191] on span "Action" at bounding box center [93, 194] width 37 height 19
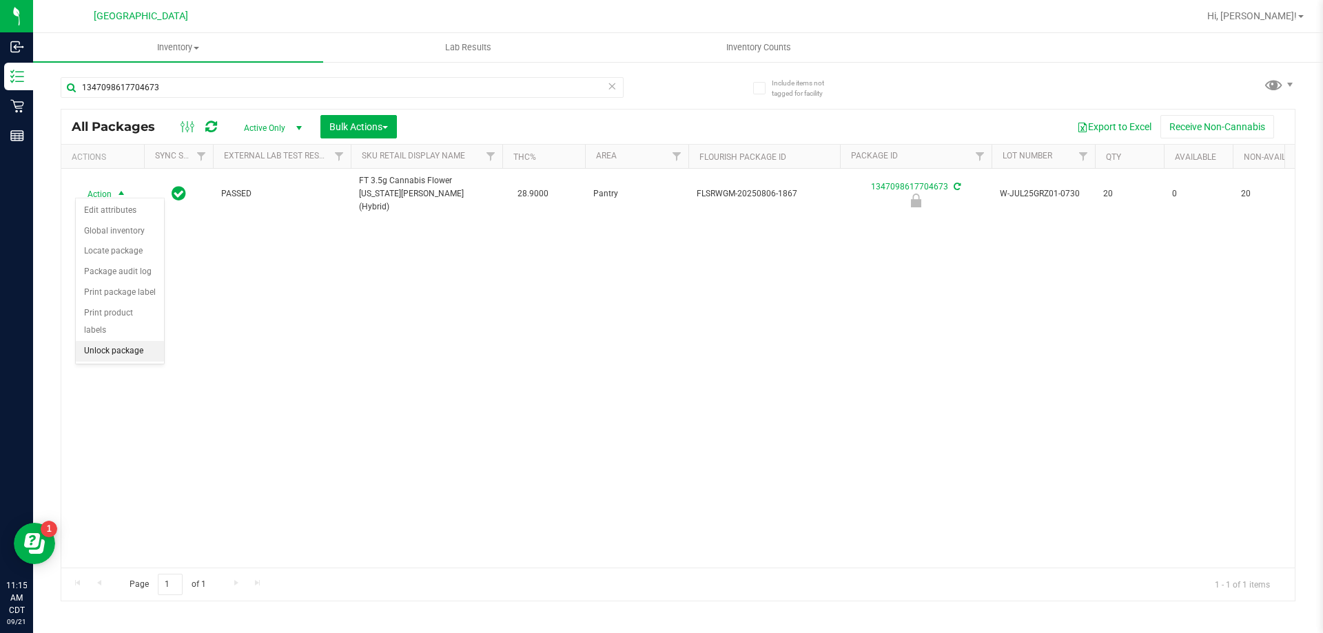
click at [111, 341] on li "Unlock package" at bounding box center [120, 351] width 88 height 21
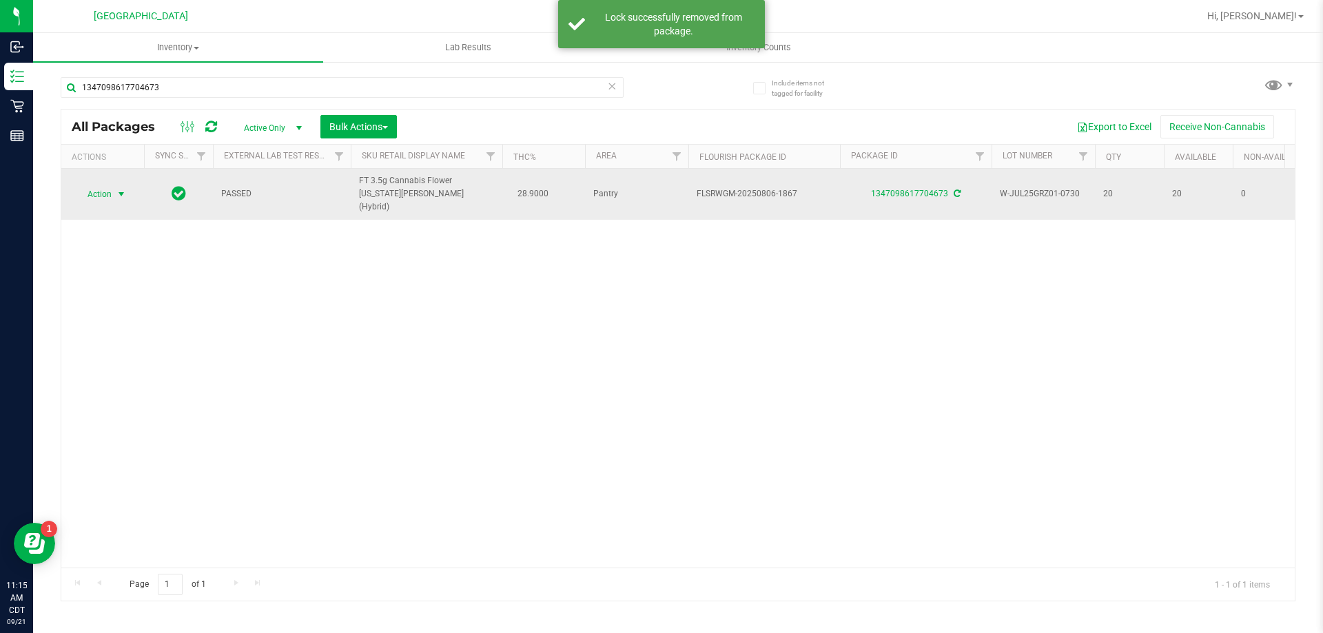
click at [88, 189] on span "Action" at bounding box center [93, 194] width 37 height 19
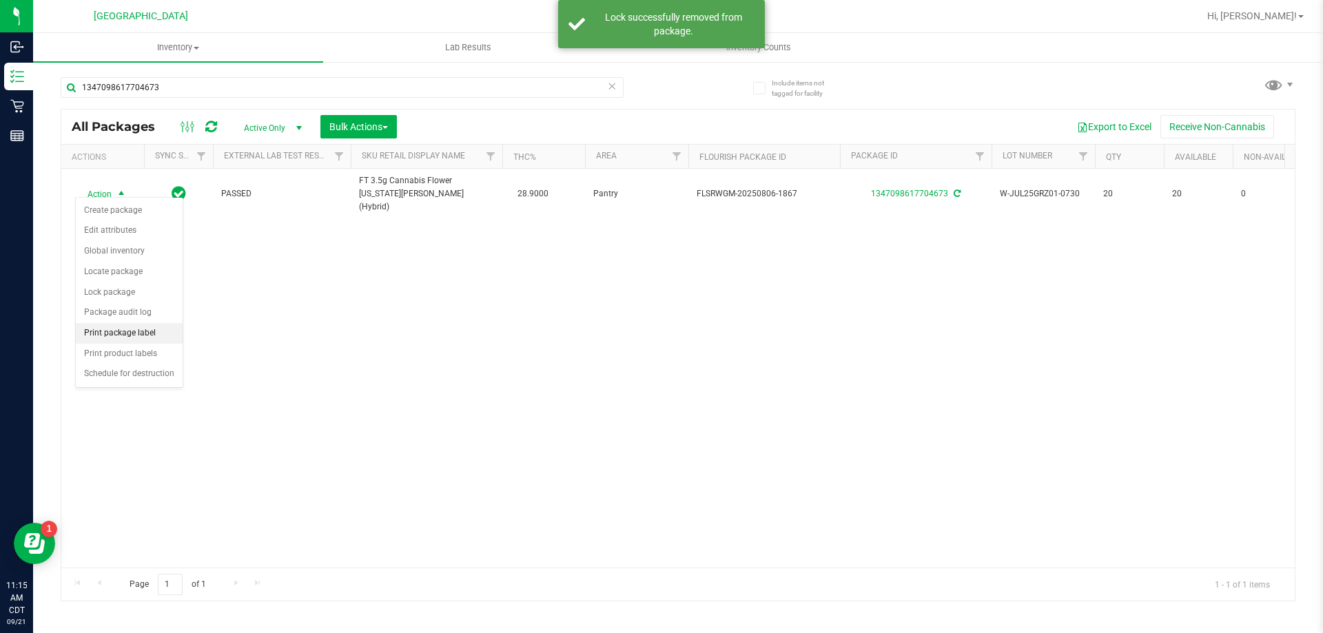
click at [114, 334] on li "Print package label" at bounding box center [129, 333] width 107 height 21
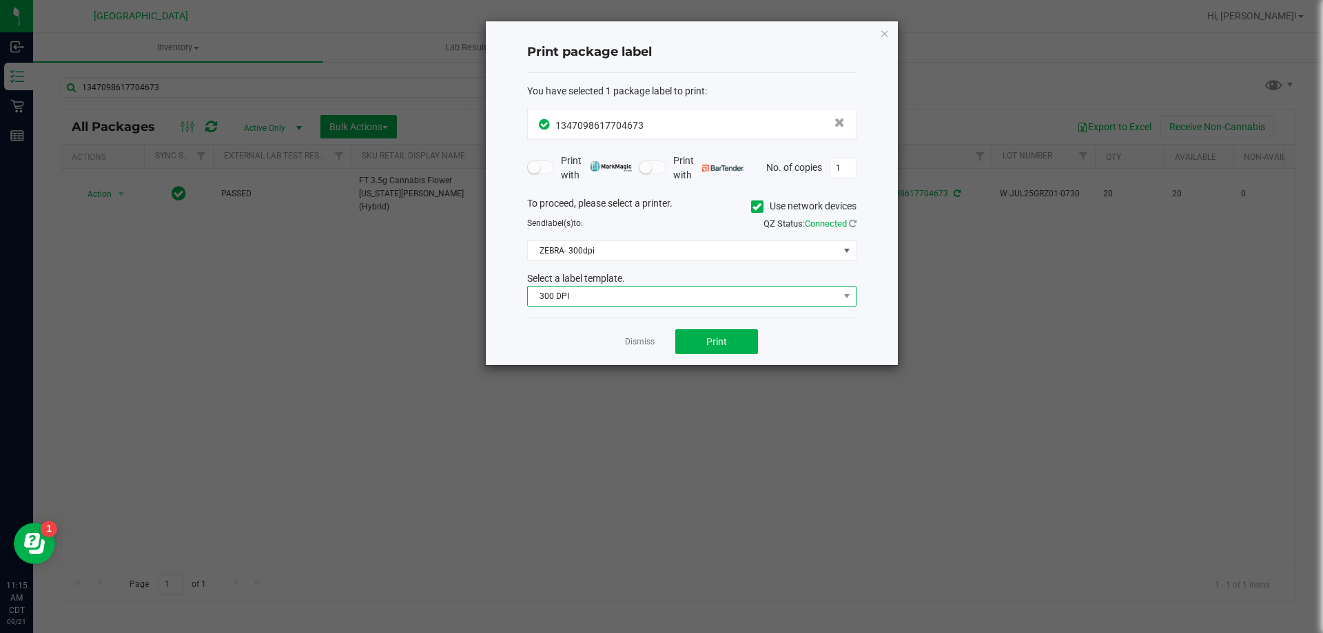
click at [675, 298] on span "300 DPI" at bounding box center [683, 296] width 311 height 19
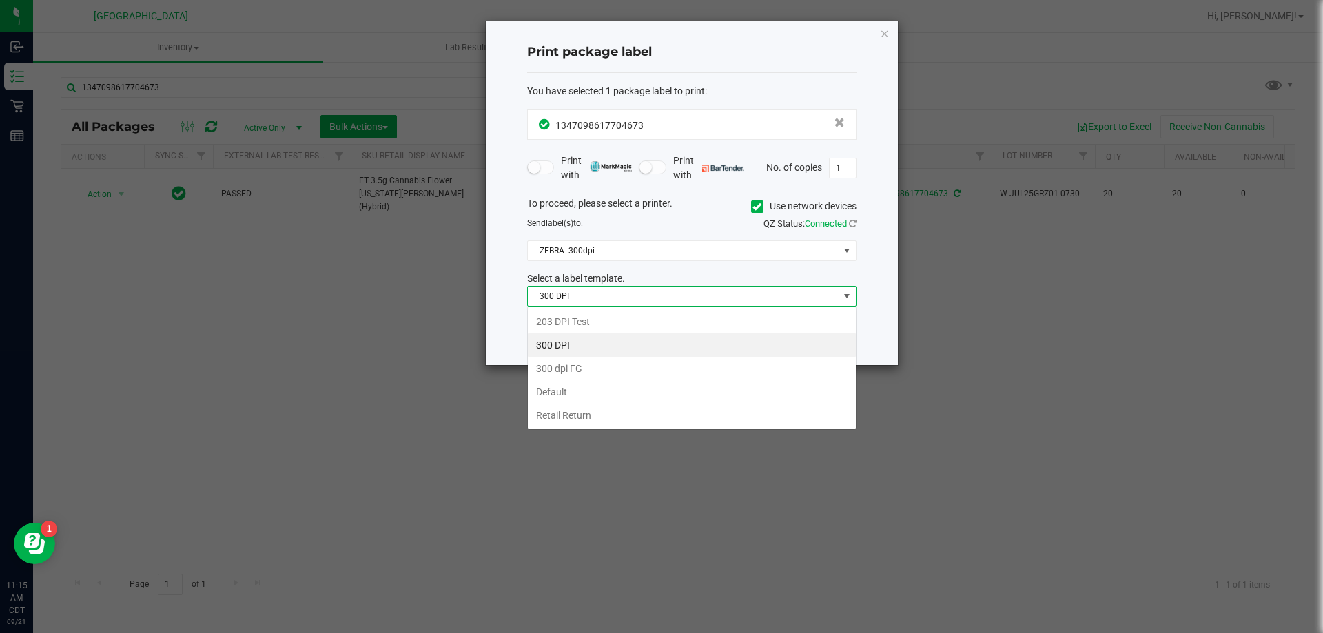
scroll to position [21, 329]
click at [596, 327] on li "203 DPI Test" at bounding box center [692, 321] width 328 height 23
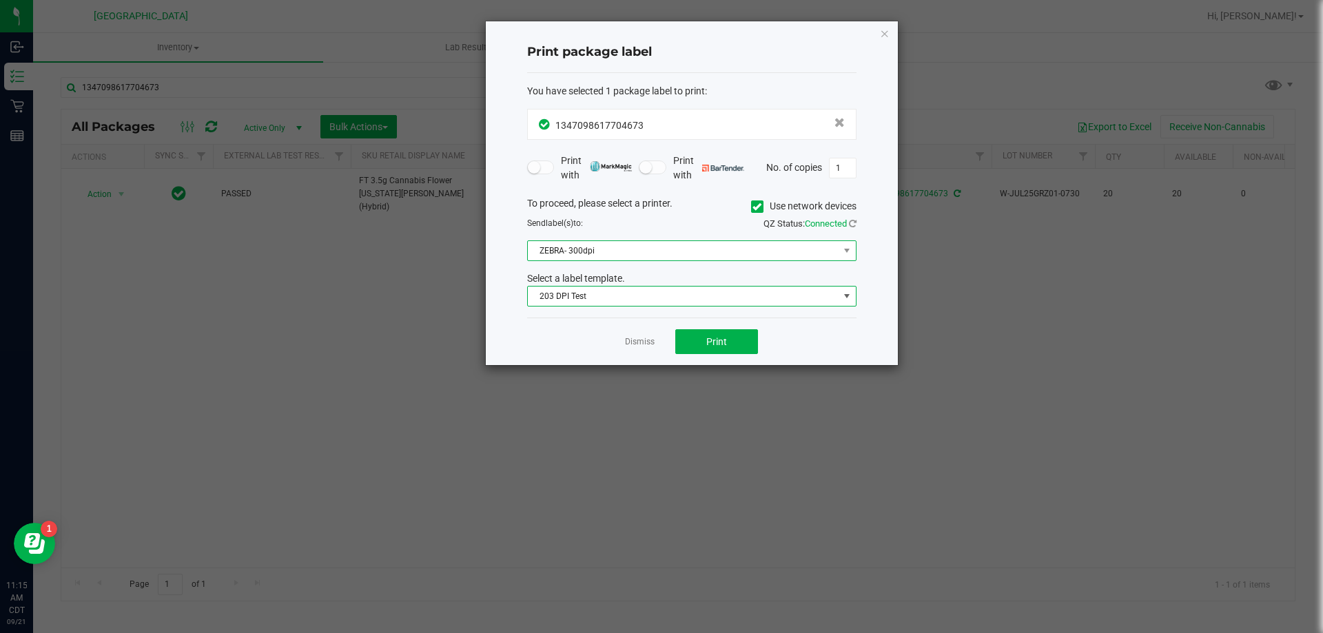
click at [634, 254] on span "ZEBRA- 300dpi" at bounding box center [683, 250] width 311 height 19
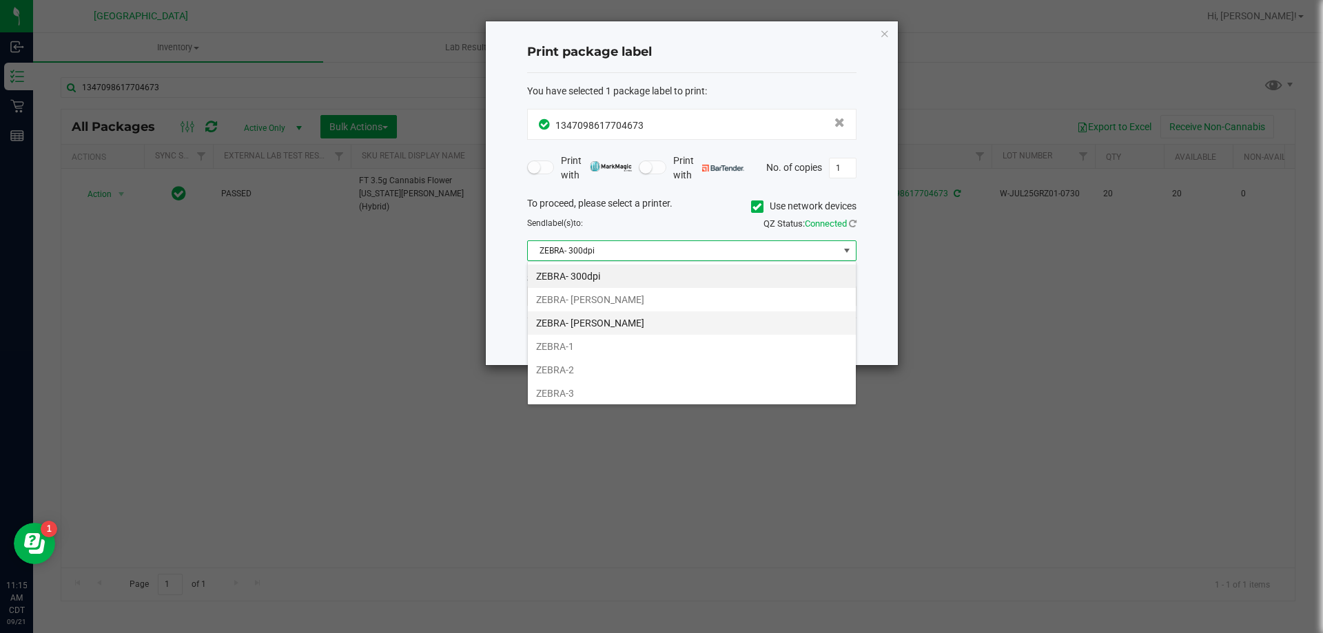
click at [622, 324] on li "ZEBRA- JEFFREY-BANKS" at bounding box center [692, 323] width 328 height 23
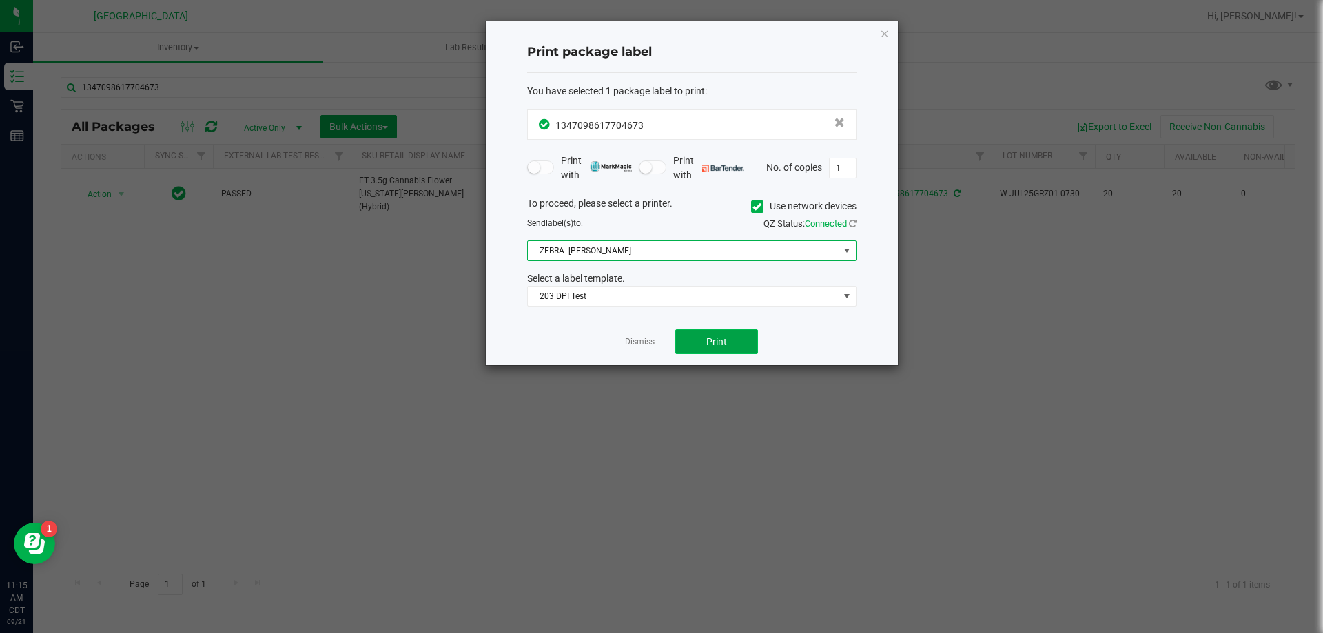
click at [736, 344] on button "Print" at bounding box center [716, 341] width 83 height 25
click at [650, 337] on link "Dismiss" at bounding box center [640, 342] width 30 height 12
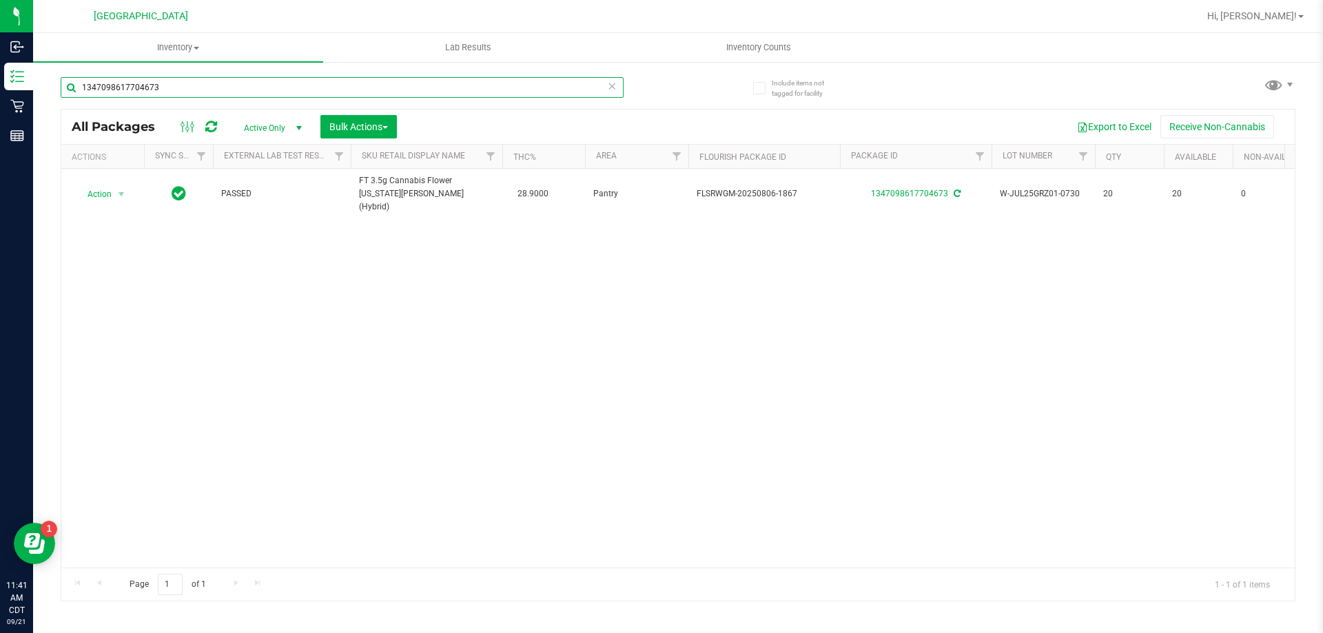
drag, startPoint x: 223, startPoint y: 99, endPoint x: 71, endPoint y: 96, distance: 151.6
click at [71, 96] on input "1347098617704673" at bounding box center [342, 87] width 563 height 21
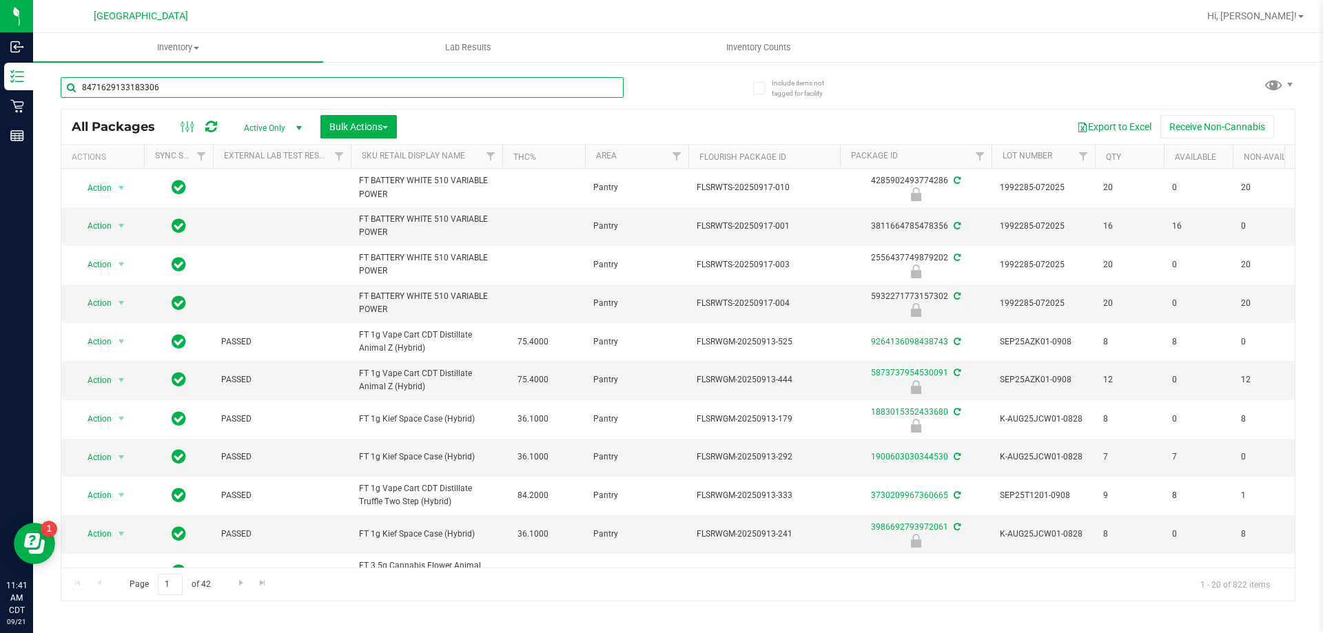
type input "8471629133183306"
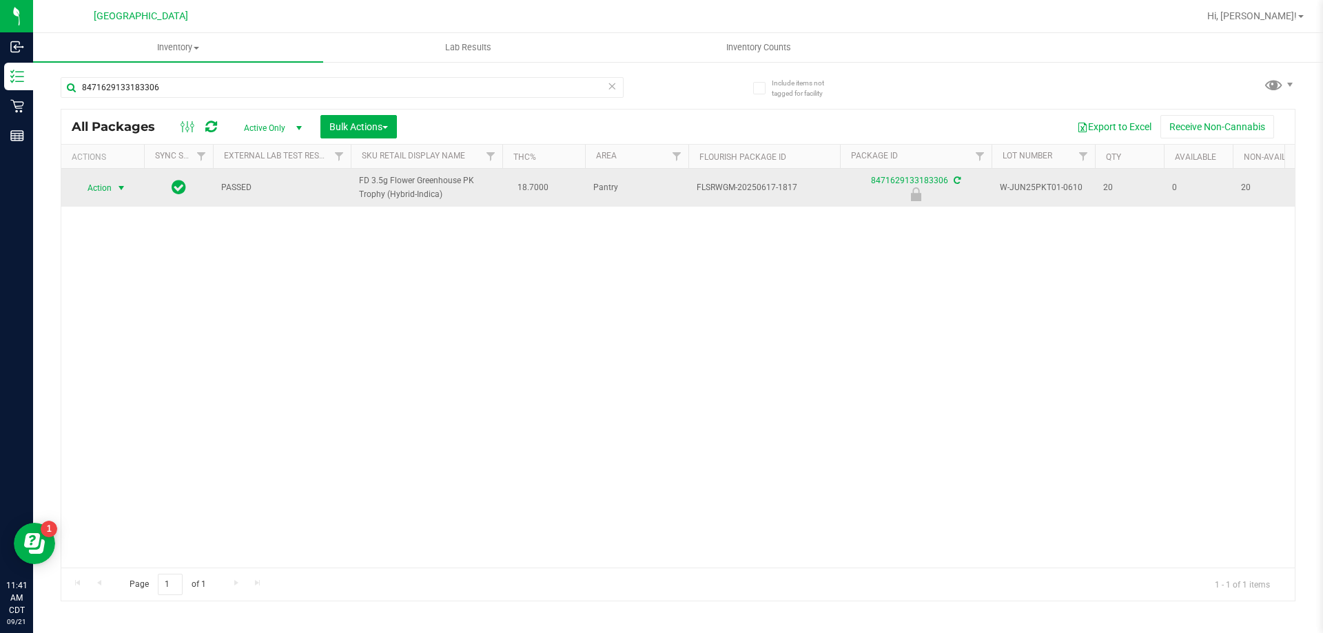
click at [107, 187] on span "Action" at bounding box center [93, 187] width 37 height 19
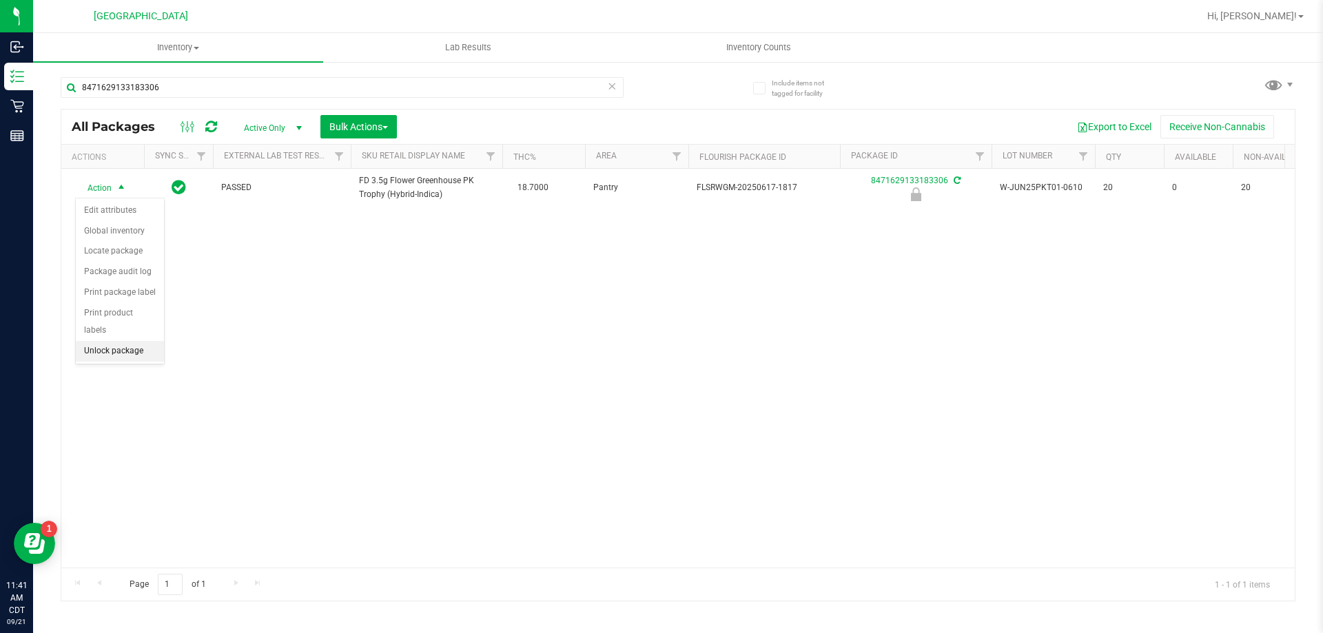
click at [121, 341] on li "Unlock package" at bounding box center [120, 351] width 88 height 21
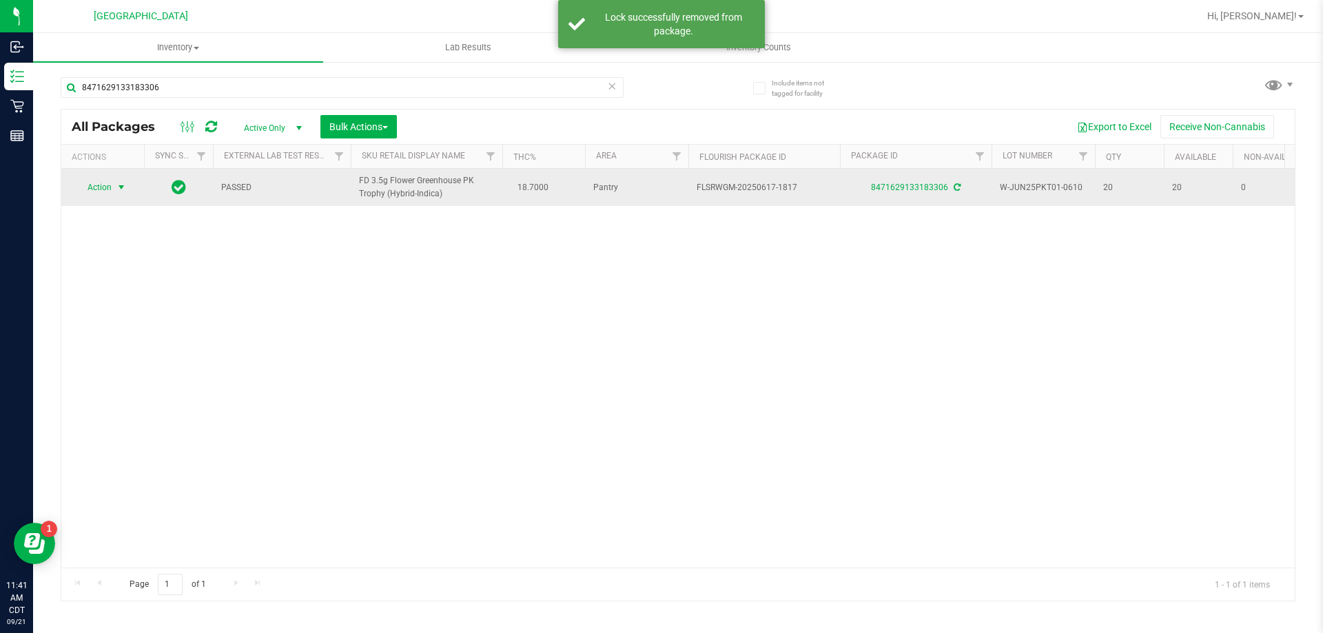
click at [102, 184] on span "Action" at bounding box center [93, 187] width 37 height 19
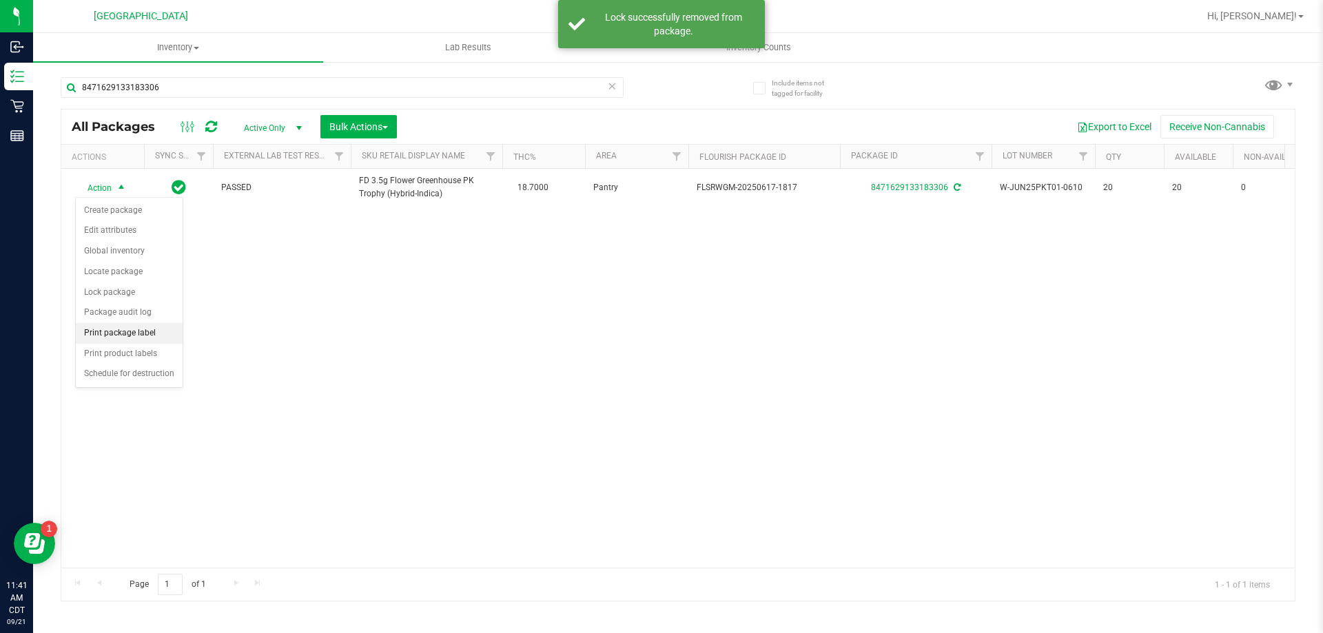
click at [144, 330] on li "Print package label" at bounding box center [129, 333] width 107 height 21
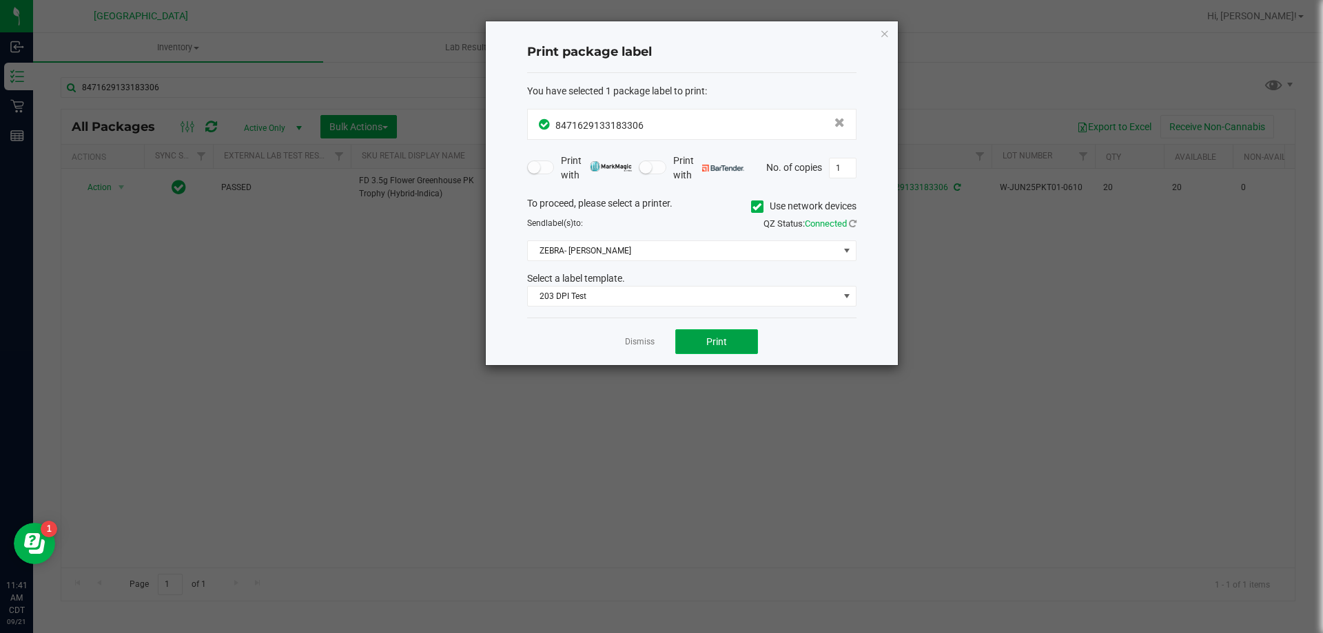
click at [728, 338] on button "Print" at bounding box center [716, 341] width 83 height 25
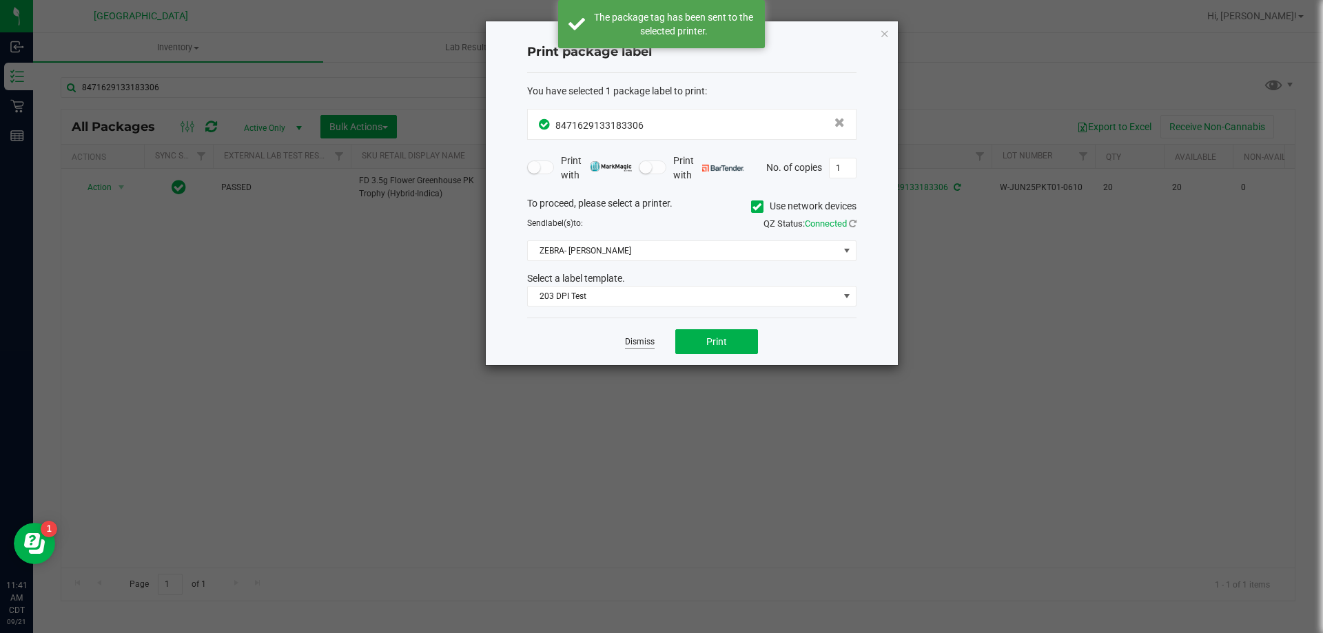
click at [639, 342] on link "Dismiss" at bounding box center [640, 342] width 30 height 12
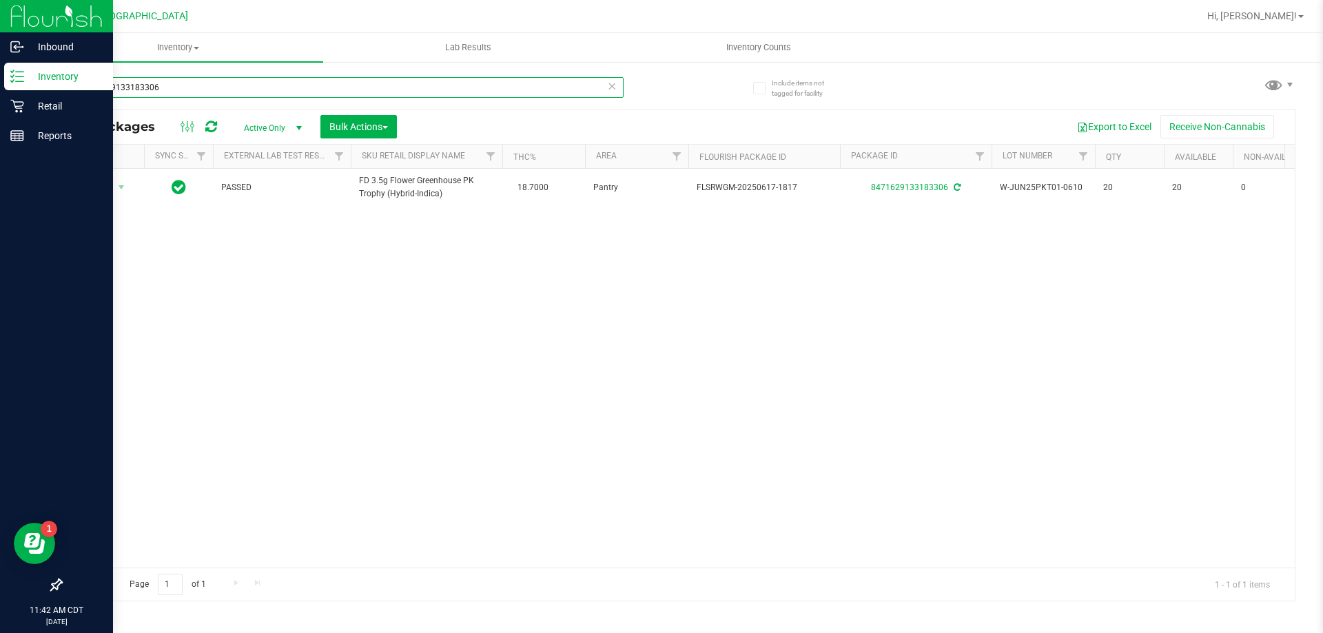
drag, startPoint x: 252, startPoint y: 96, endPoint x: 0, endPoint y: 80, distance: 252.7
click at [0, 80] on div "Inbound Inventory Retail Reports 11:42 AM CDT 09/21/2025 09/21 Panama City WC H…" at bounding box center [661, 316] width 1323 height 633
type input "W-JUN25PKT01-0610"
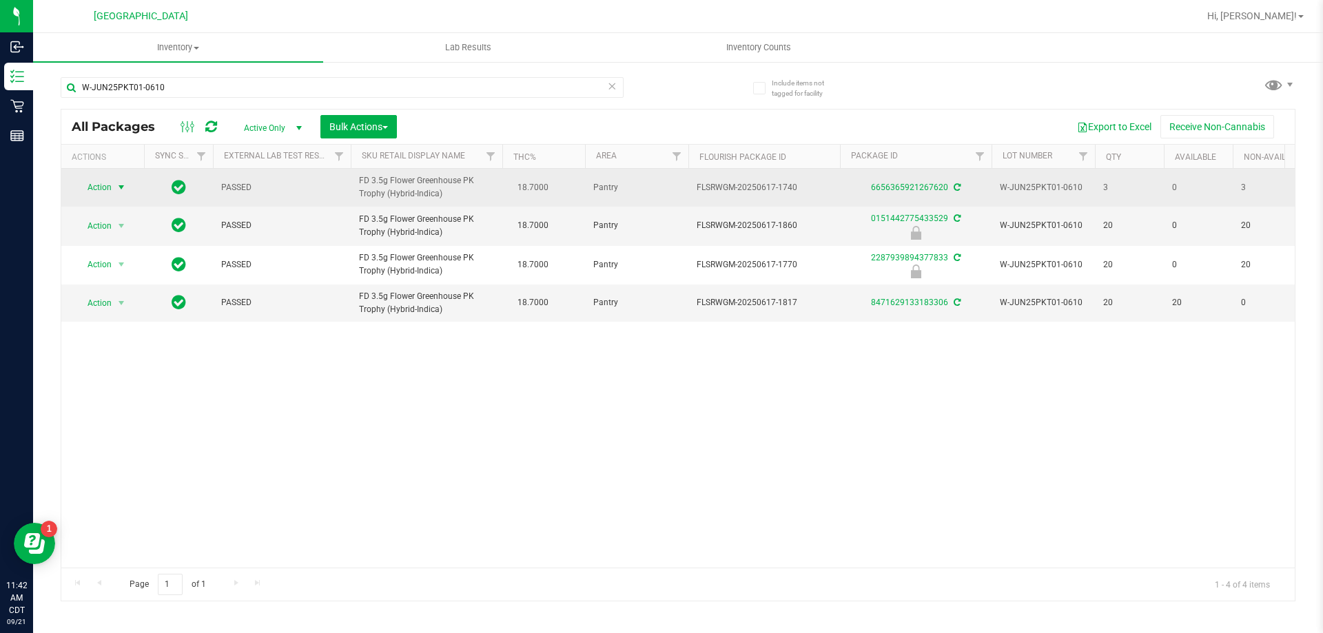
click at [106, 187] on span "Action" at bounding box center [93, 187] width 37 height 19
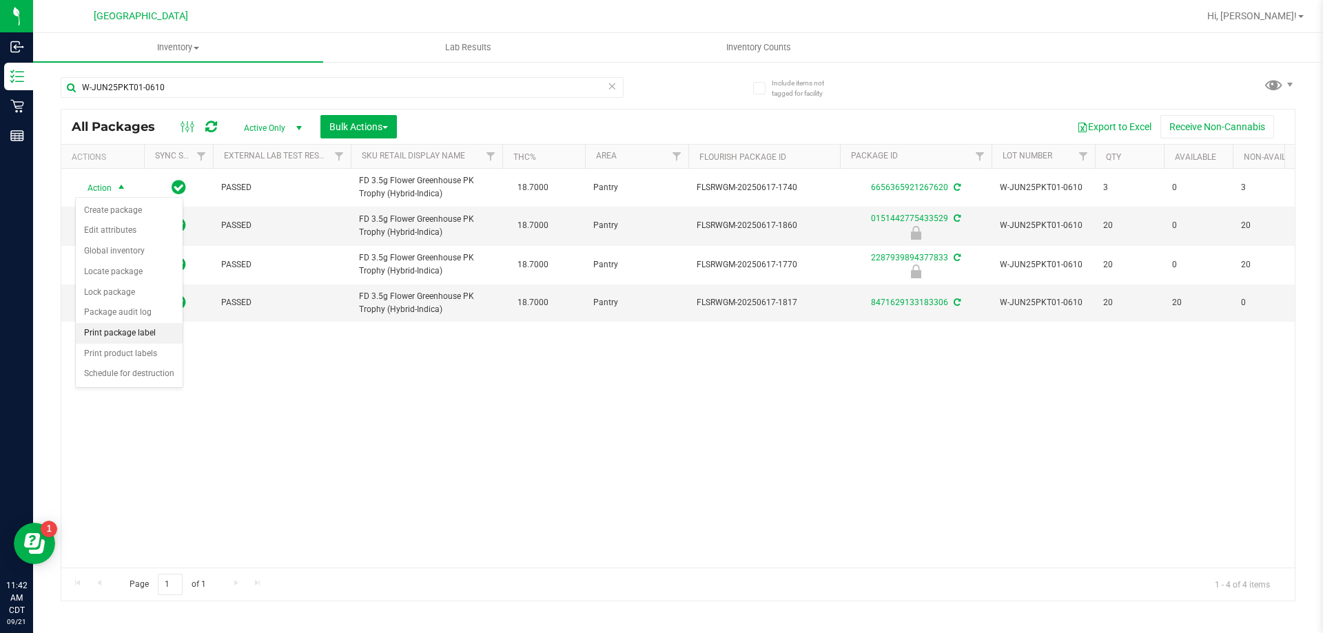
click at [131, 332] on li "Print package label" at bounding box center [129, 333] width 107 height 21
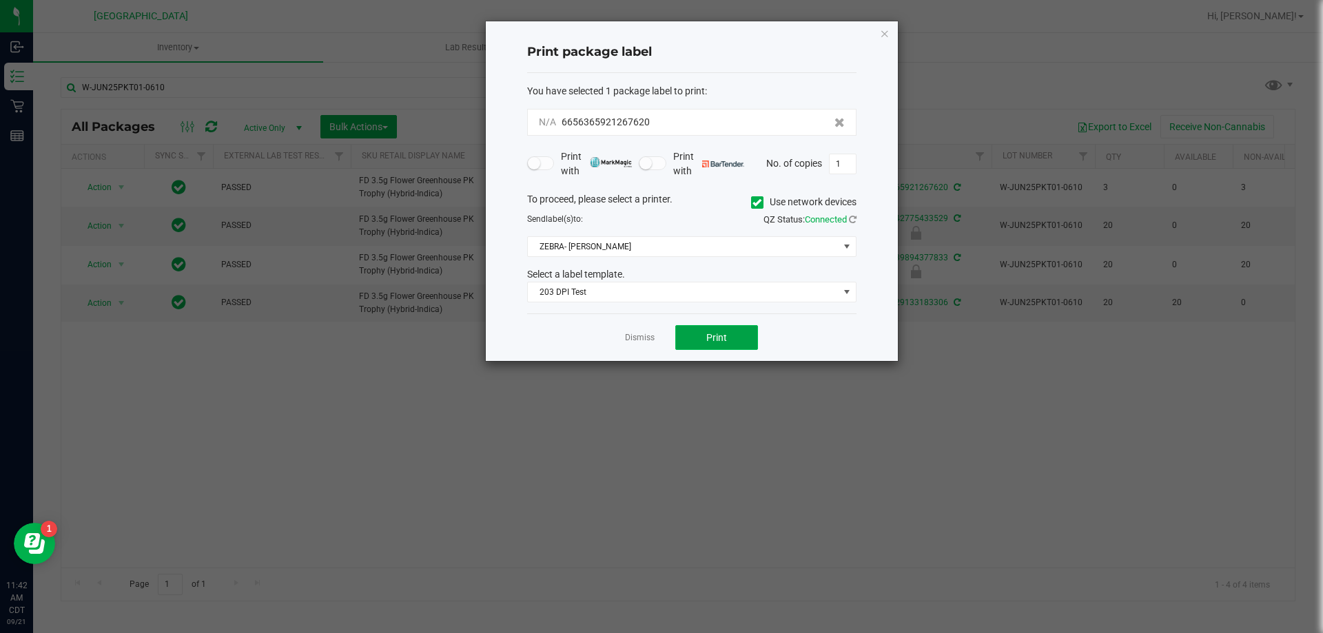
click at [722, 336] on button "Print" at bounding box center [716, 337] width 83 height 25
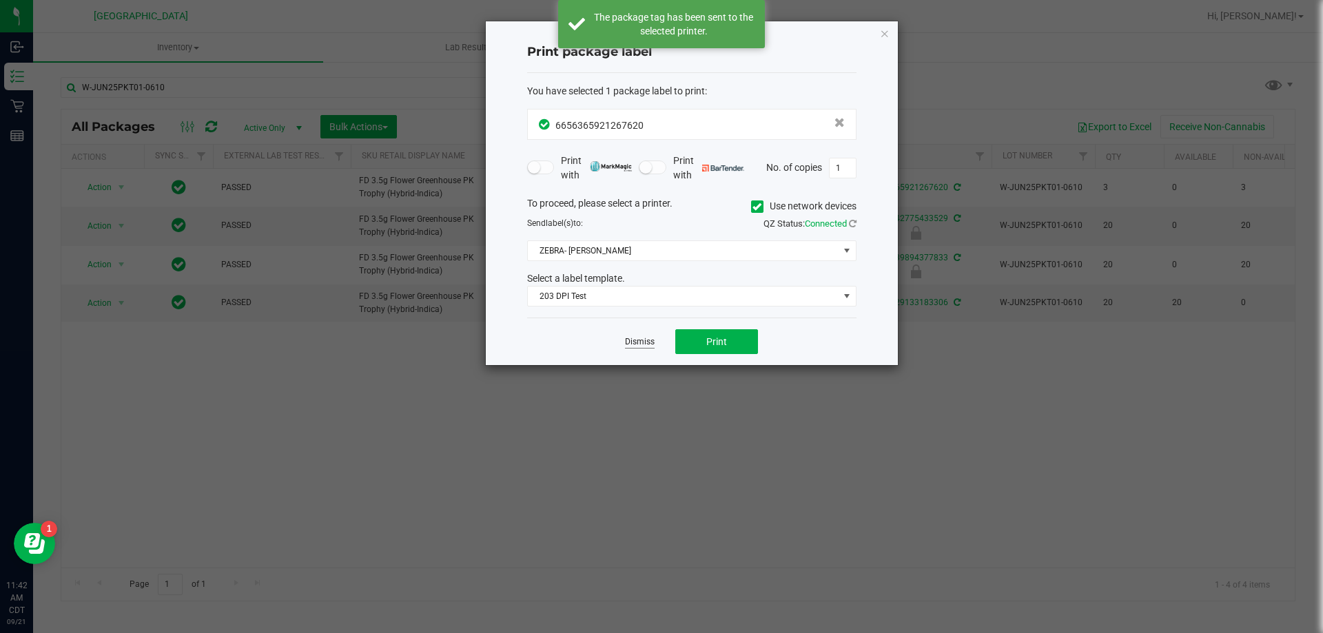
click at [646, 341] on link "Dismiss" at bounding box center [640, 342] width 30 height 12
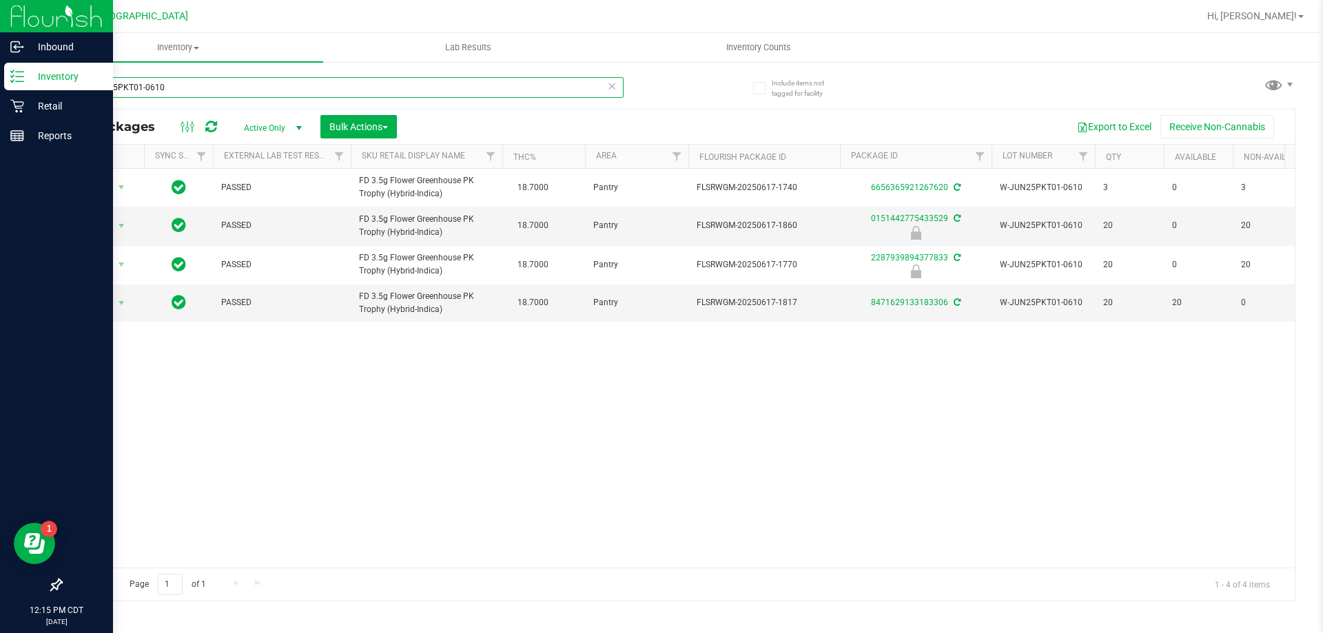
drag, startPoint x: 193, startPoint y: 85, endPoint x: 0, endPoint y: 88, distance: 193.0
click at [0, 88] on div "Inbound Inventory Retail Reports 12:15 PM CDT 09/21/2025 09/21 Panama City WC H…" at bounding box center [661, 316] width 1323 height 633
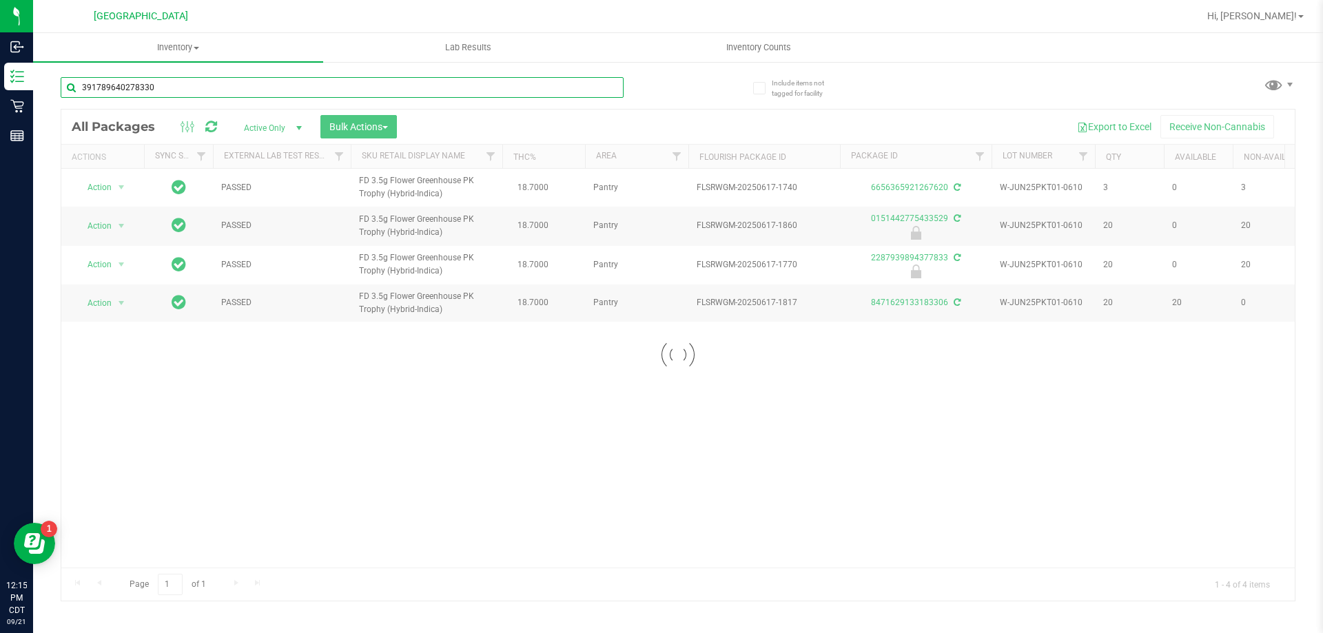
type input "3917896402783305"
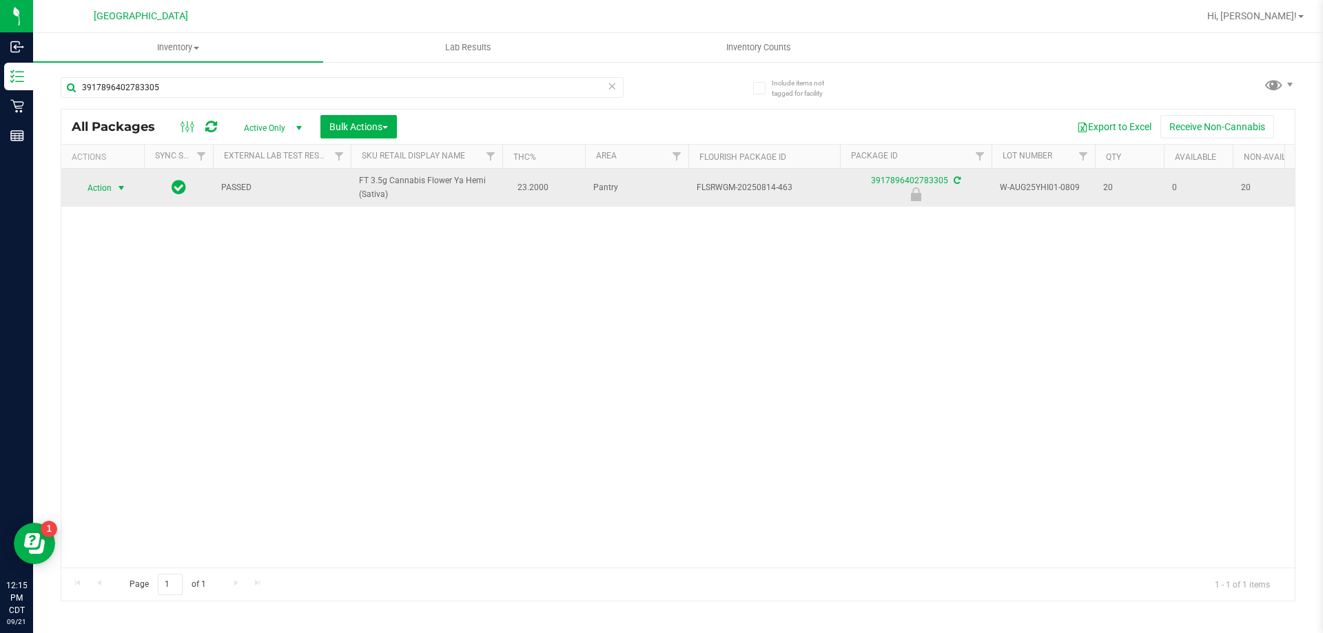
click at [96, 187] on span "Action" at bounding box center [93, 187] width 37 height 19
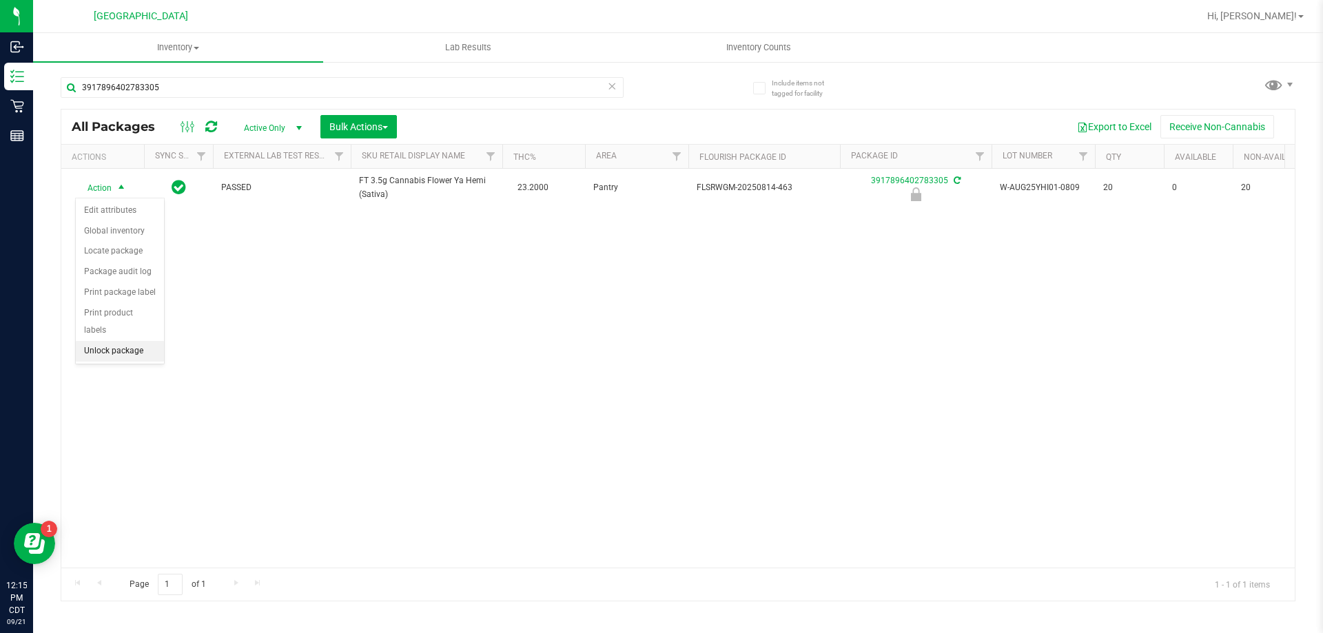
click at [130, 341] on li "Unlock package" at bounding box center [120, 351] width 88 height 21
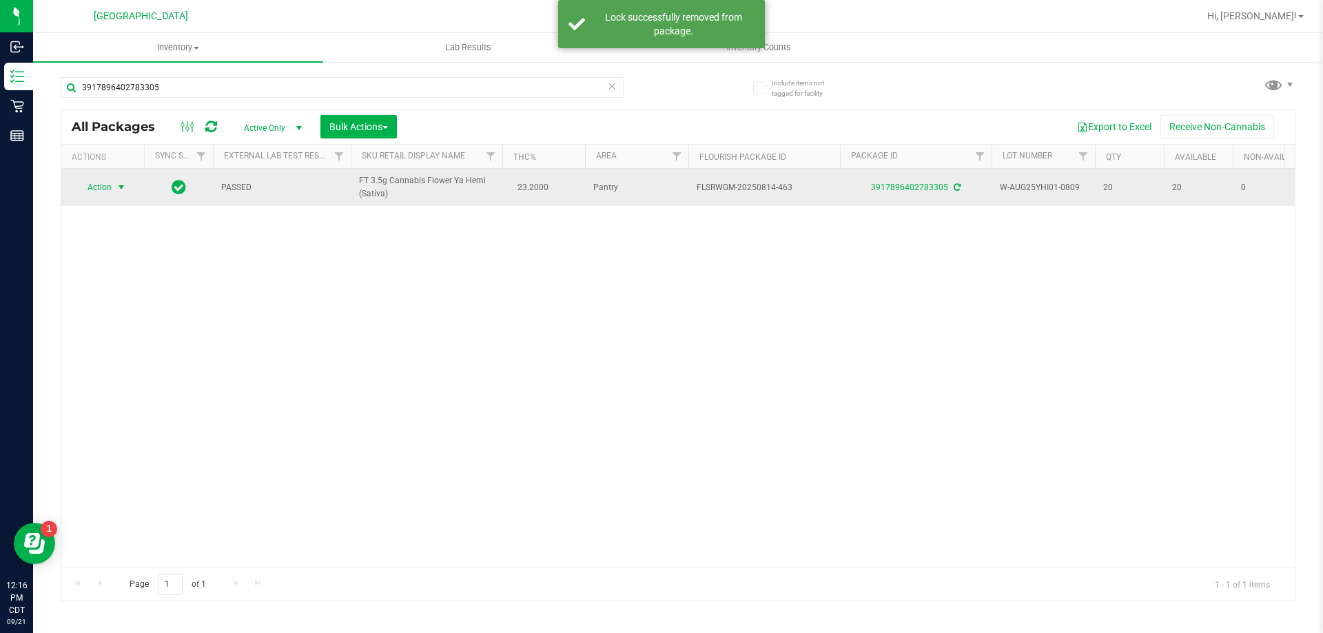
click at [112, 184] on span "Action" at bounding box center [93, 187] width 37 height 19
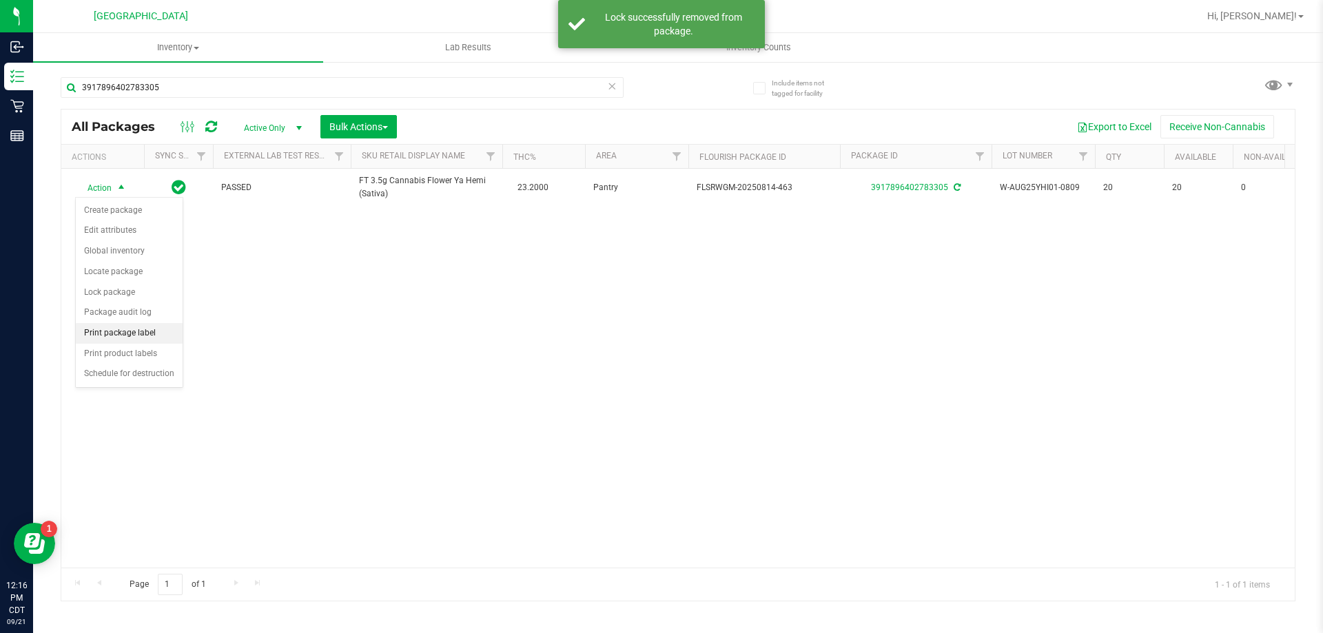
click at [119, 327] on li "Print package label" at bounding box center [129, 333] width 107 height 21
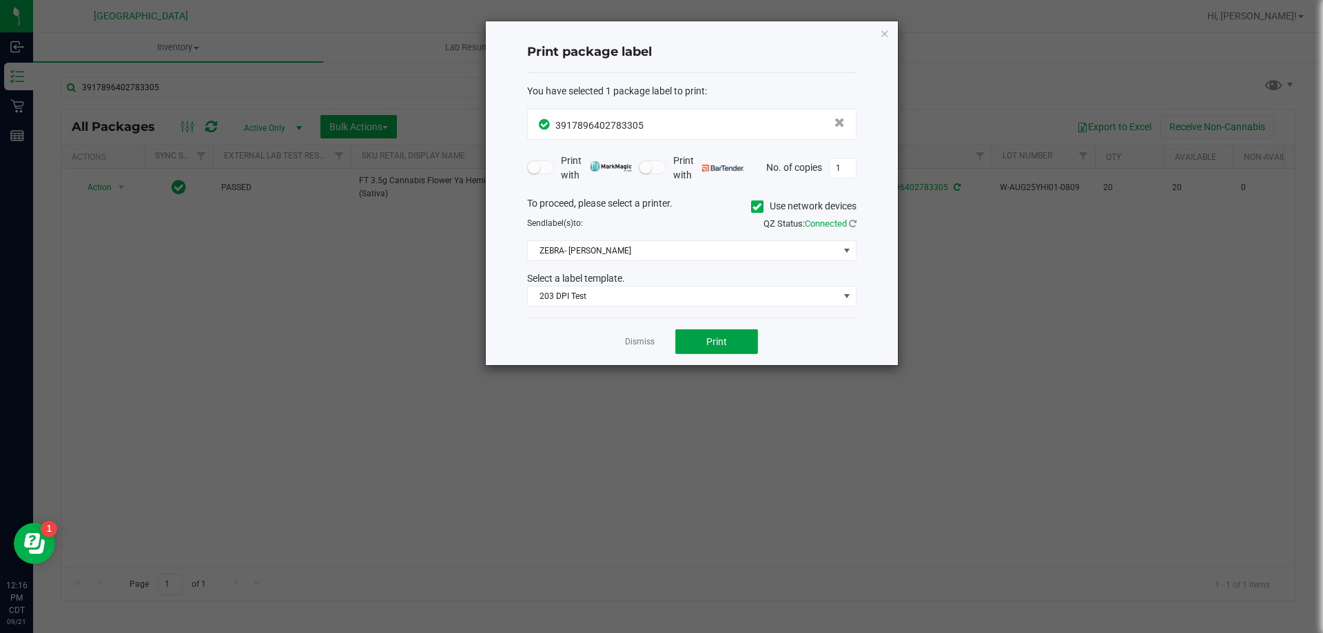
click at [692, 343] on button "Print" at bounding box center [716, 341] width 83 height 25
drag, startPoint x: 635, startPoint y: 340, endPoint x: 635, endPoint y: 332, distance: 8.3
click at [635, 341] on link "Dismiss" at bounding box center [640, 342] width 30 height 12
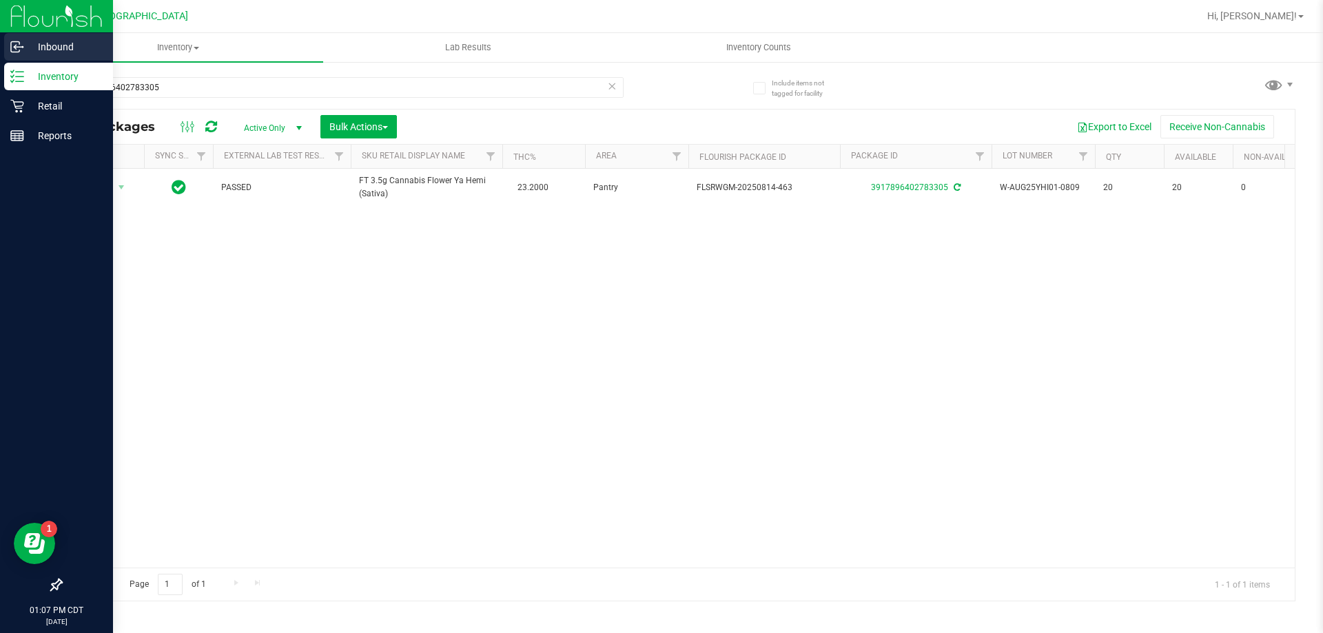
click at [1, 57] on div "Inbound Inventory Retail Reports 01:07 PM CDT 09/21/2025 09/21 Panama City WC H…" at bounding box center [661, 316] width 1323 height 633
type input "1503629033373067"
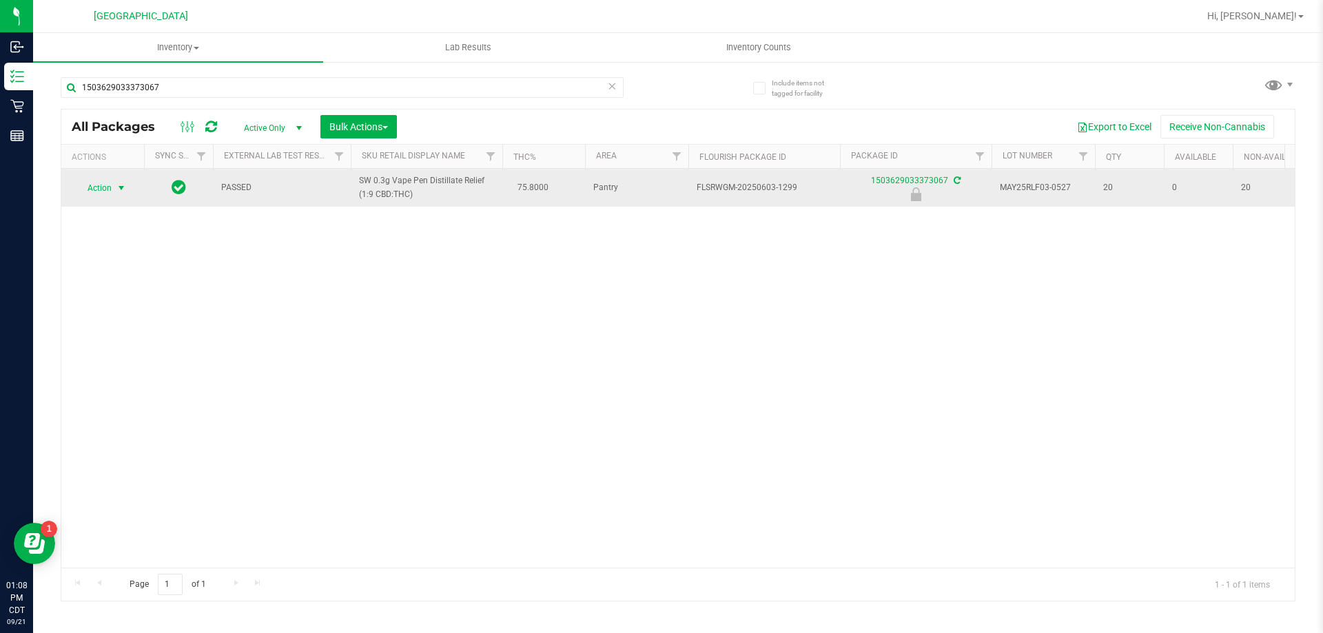
click at [101, 190] on span "Action" at bounding box center [93, 187] width 37 height 19
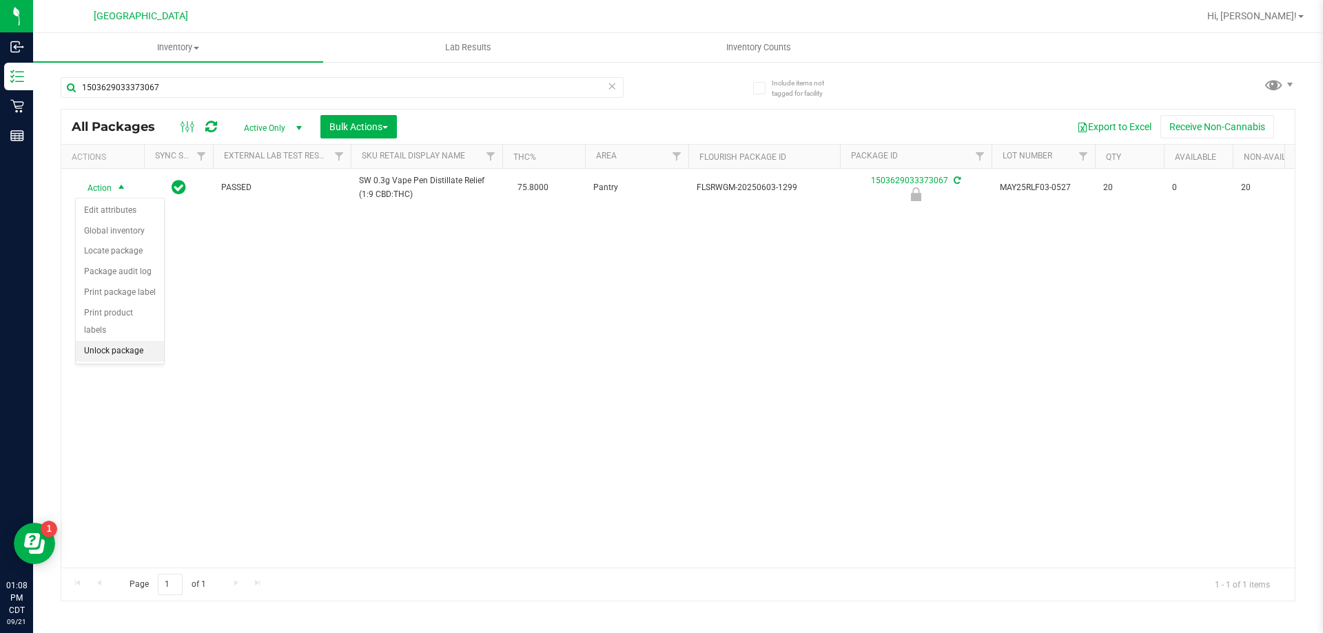
click at [106, 341] on li "Unlock package" at bounding box center [120, 351] width 88 height 21
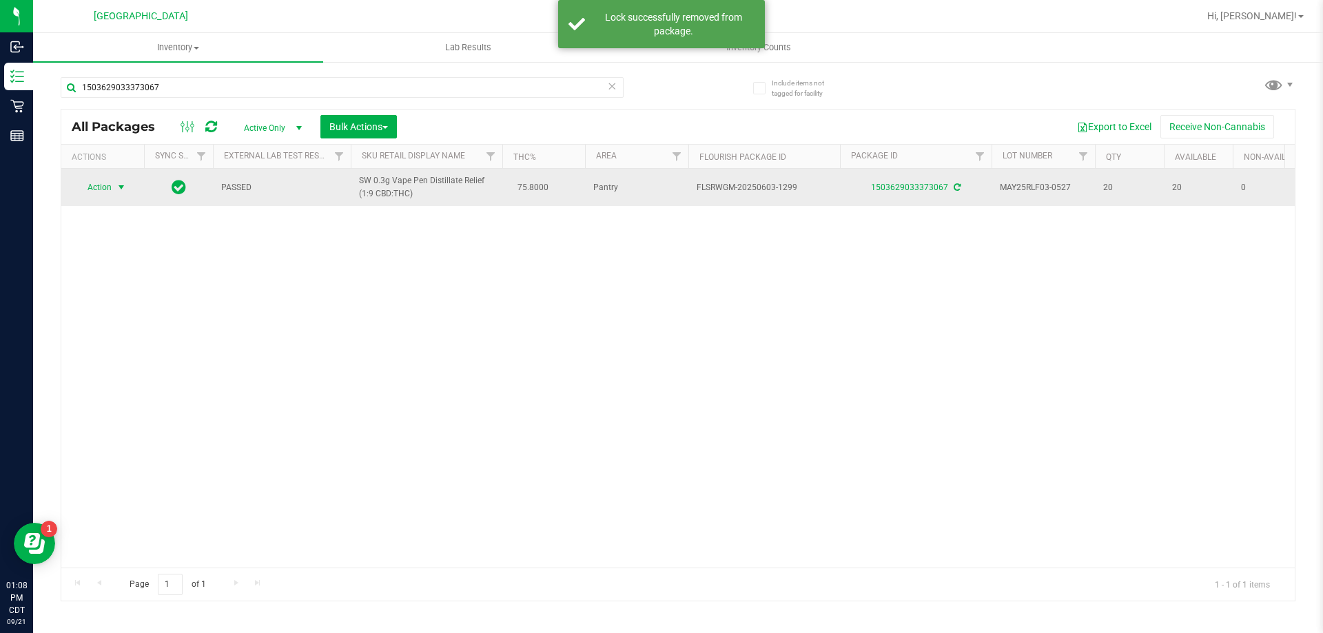
click at [99, 190] on span "Action" at bounding box center [93, 187] width 37 height 19
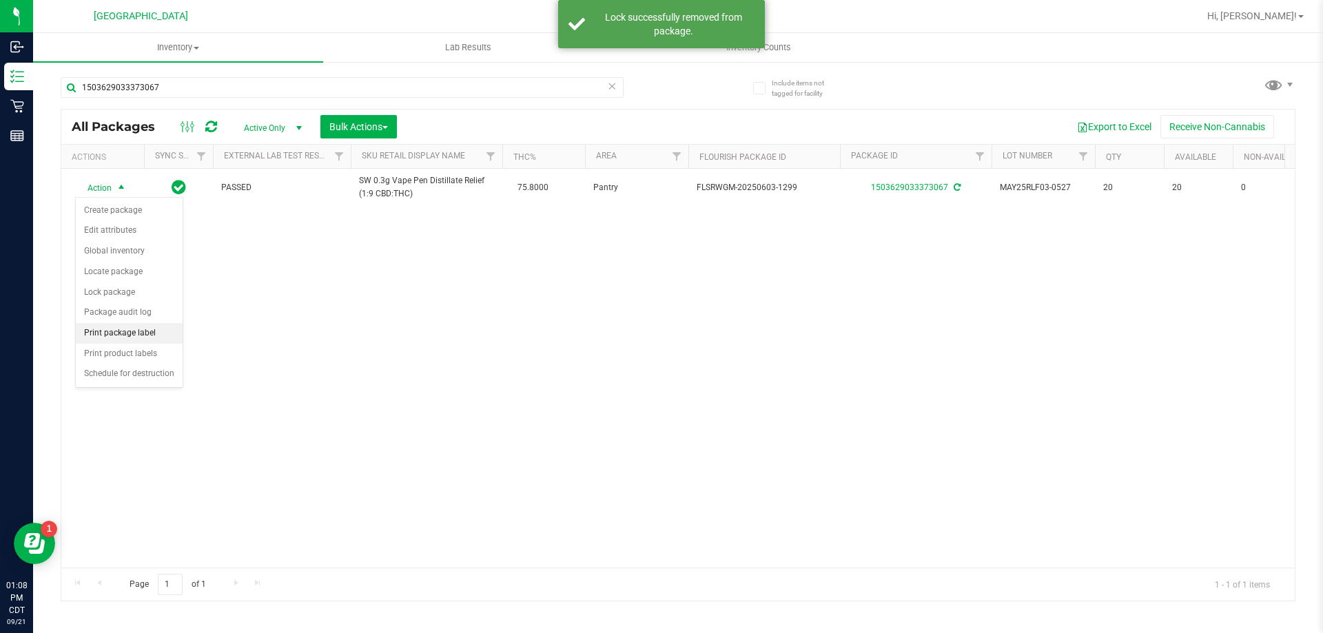
click at [122, 331] on li "Print package label" at bounding box center [129, 333] width 107 height 21
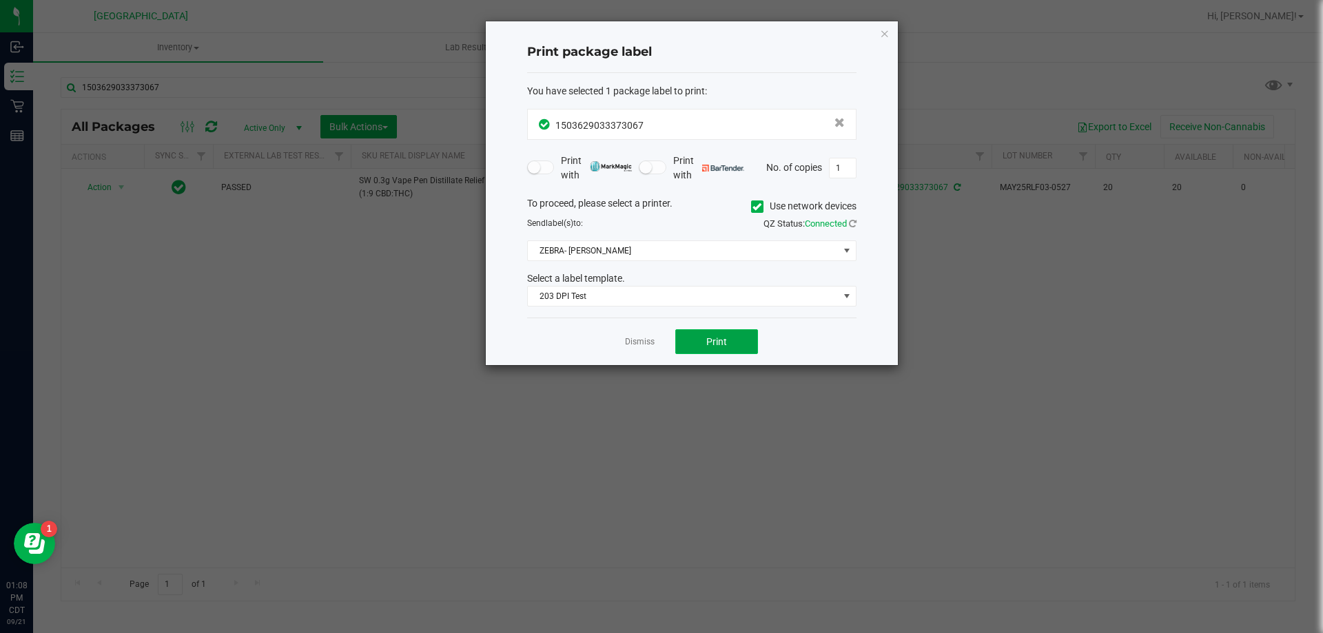
click at [682, 339] on button "Print" at bounding box center [716, 341] width 83 height 25
